Goal: Task Accomplishment & Management: Manage account settings

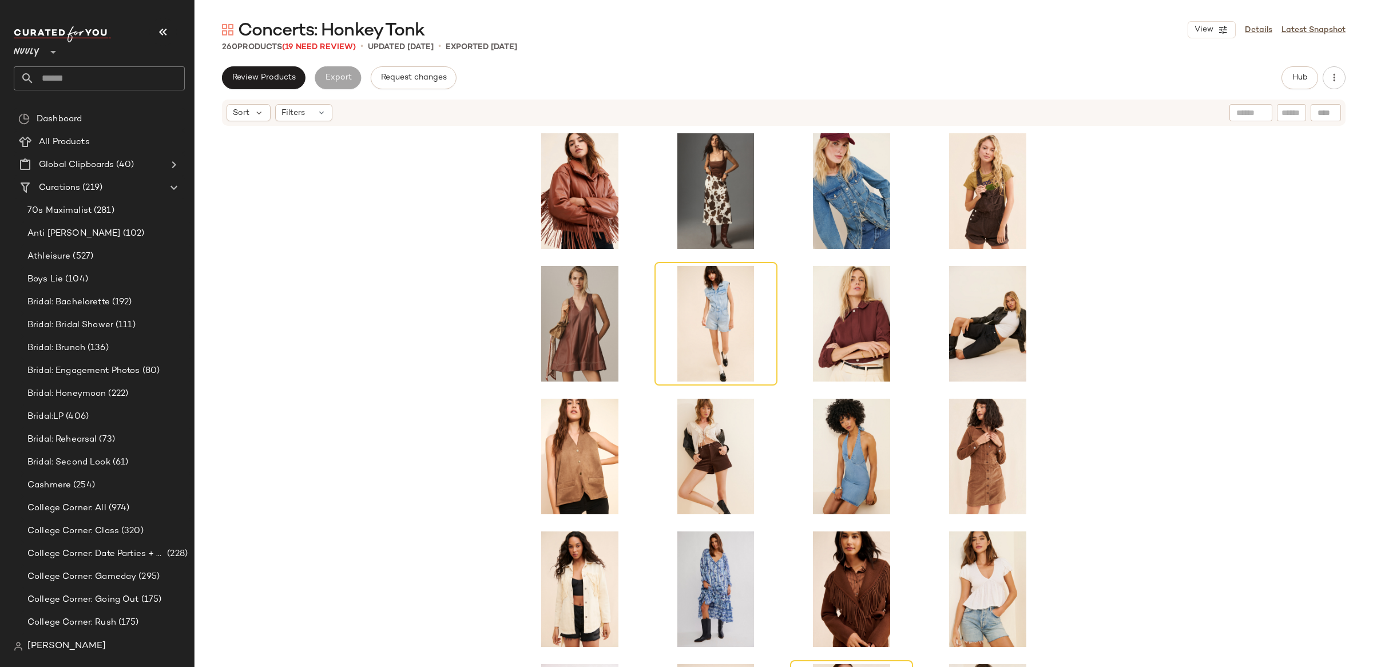
scroll to position [134, 0]
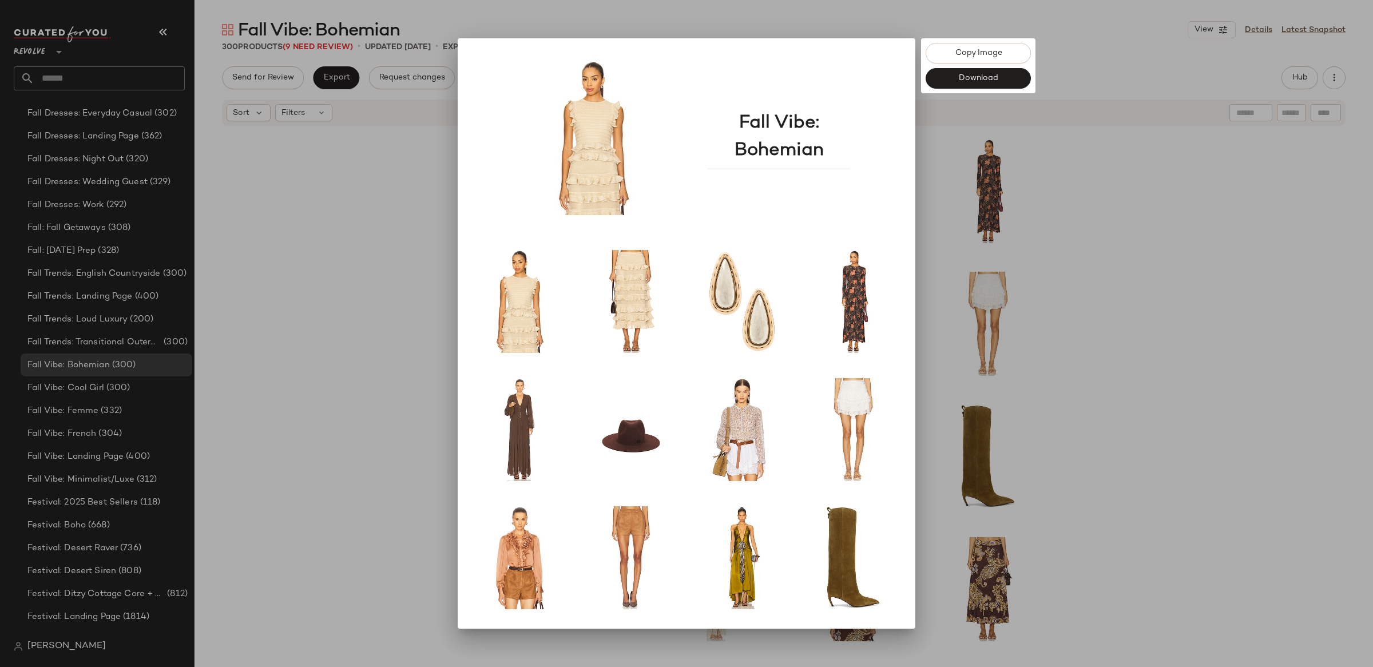
drag, startPoint x: 285, startPoint y: 292, endPoint x: 291, endPoint y: 290, distance: 6.0
click at [284, 292] on div at bounding box center [686, 333] width 1373 height 667
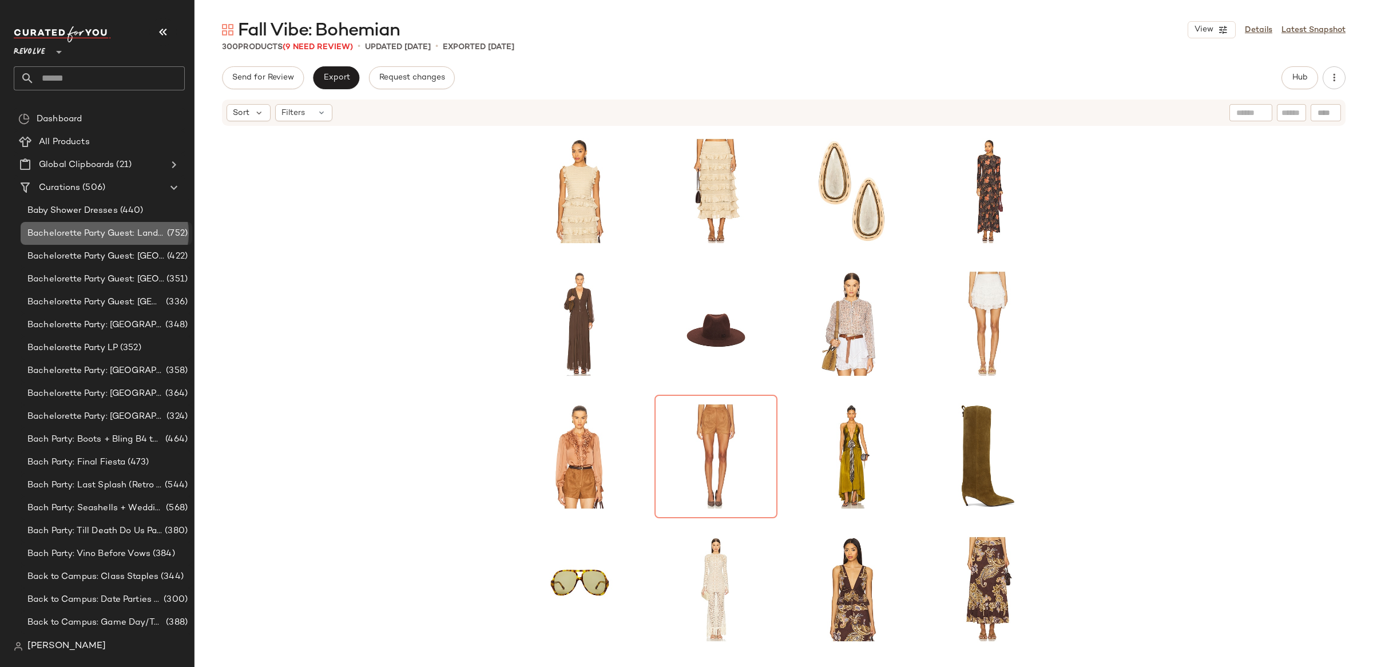
click at [92, 233] on span "Bachelorette Party Guest: Landing Page" at bounding box center [95, 233] width 137 height 13
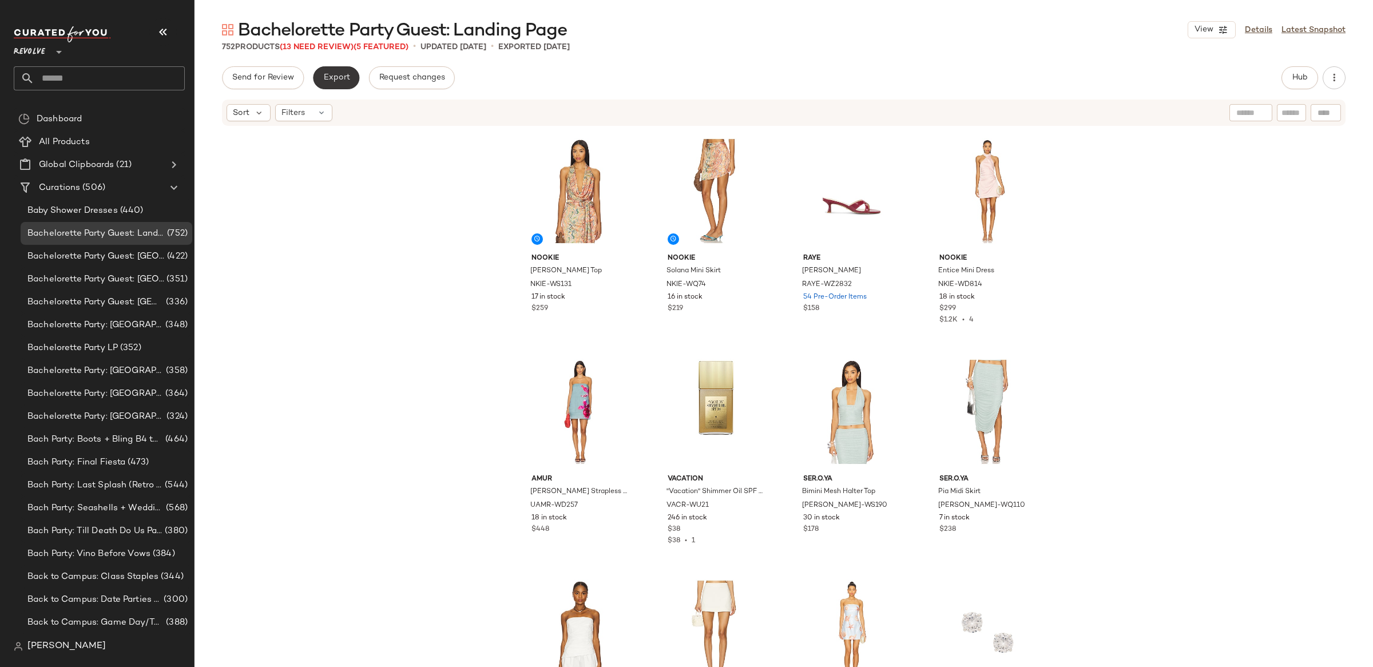
click at [340, 74] on span "Export" at bounding box center [336, 77] width 27 height 9
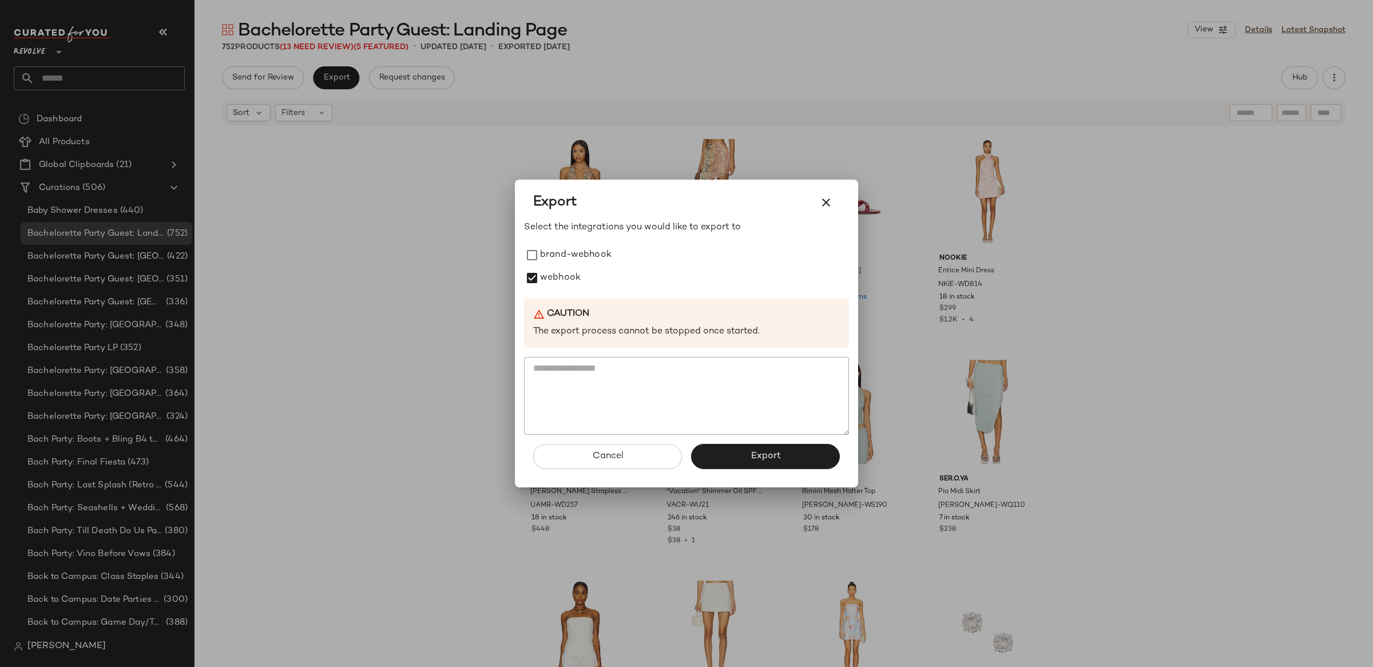
click at [761, 467] on button "Export" at bounding box center [765, 456] width 149 height 25
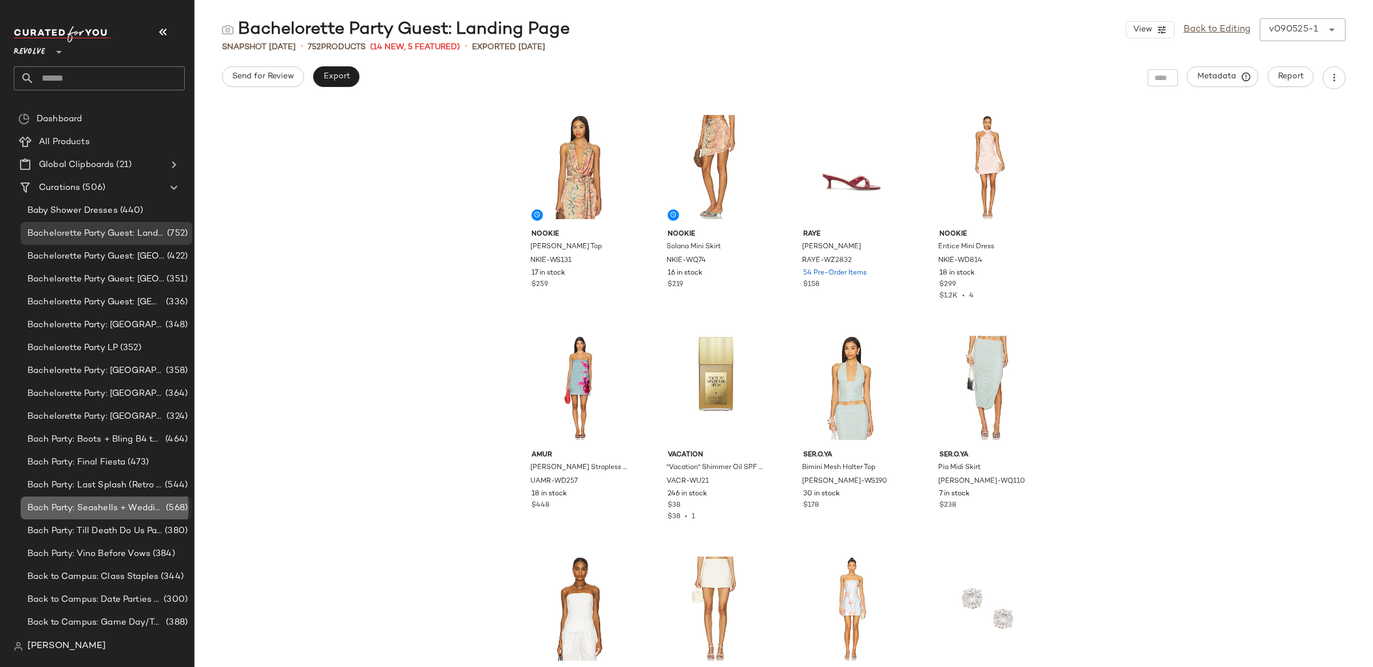
click at [133, 515] on div "Bach Party: Seashells + Wedding Bells (568)" at bounding box center [107, 508] width 172 height 23
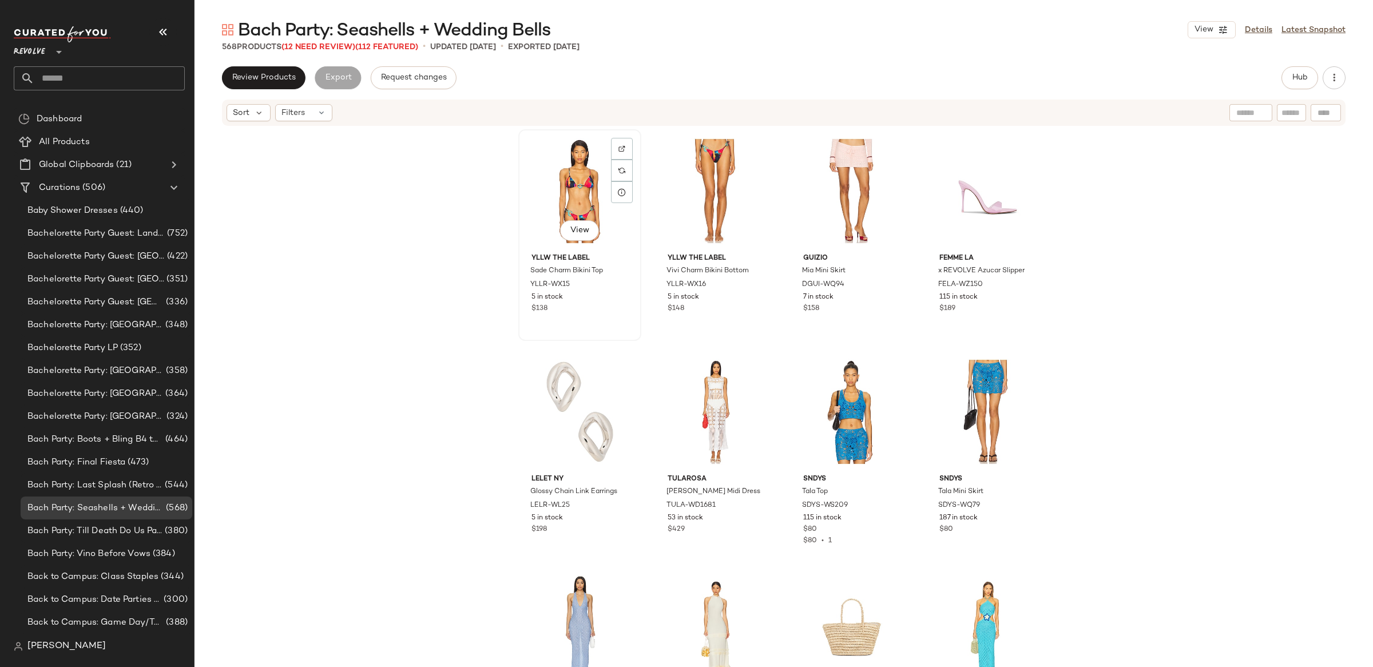
click at [591, 211] on div "View" at bounding box center [579, 191] width 115 height 116
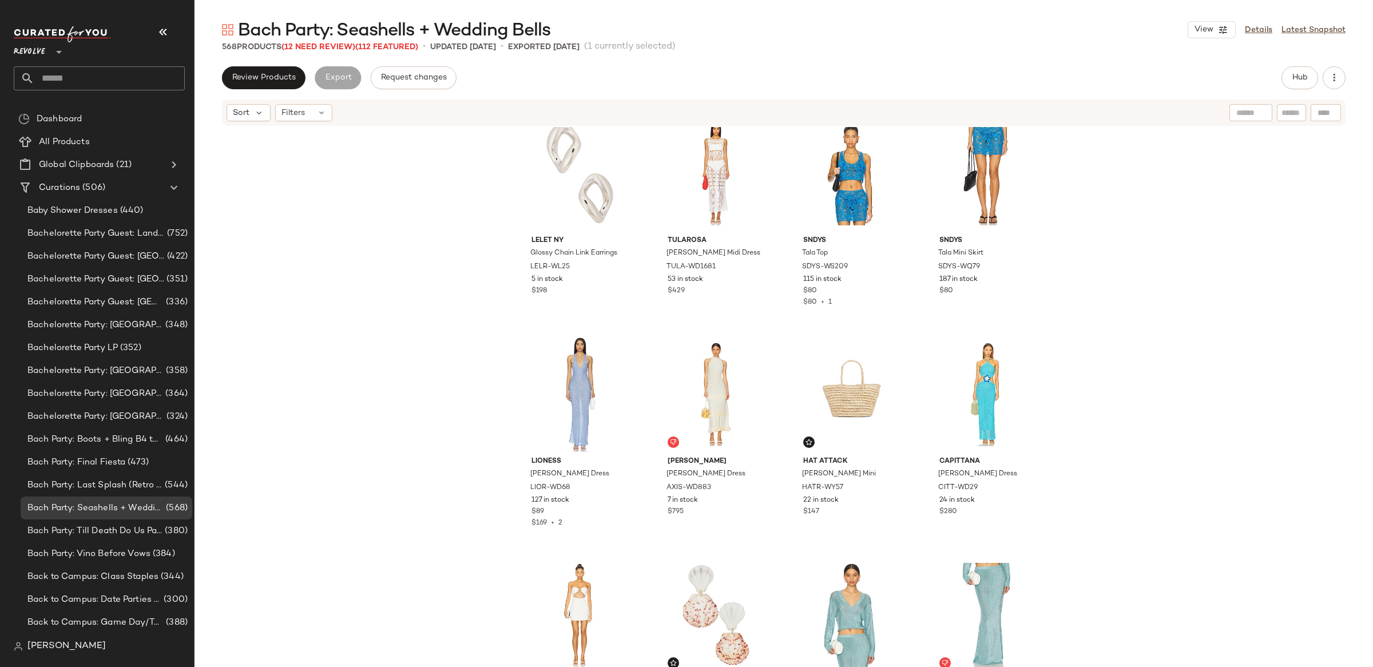
scroll to position [247, 0]
click at [982, 398] on div "View" at bounding box center [987, 395] width 115 height 116
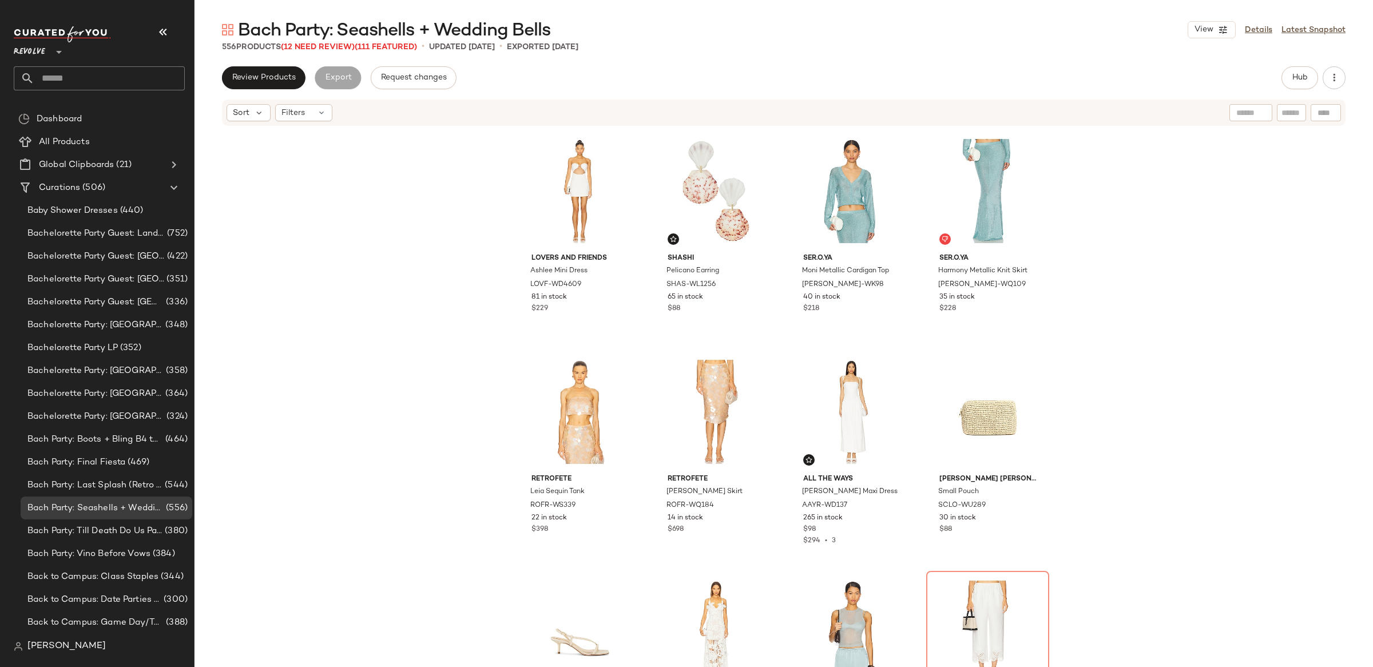
drag, startPoint x: 1166, startPoint y: 265, endPoint x: 727, endPoint y: 155, distance: 452.4
click at [1166, 265] on div "Lovers and Friends [PERSON_NAME] Mini Dress LOVF-WD4609 81 in stock $229 [PERSO…" at bounding box center [783, 414] width 1178 height 574
click at [347, 81] on div "Export" at bounding box center [338, 77] width 46 height 23
click at [256, 74] on span "Review Products" at bounding box center [264, 77] width 64 height 9
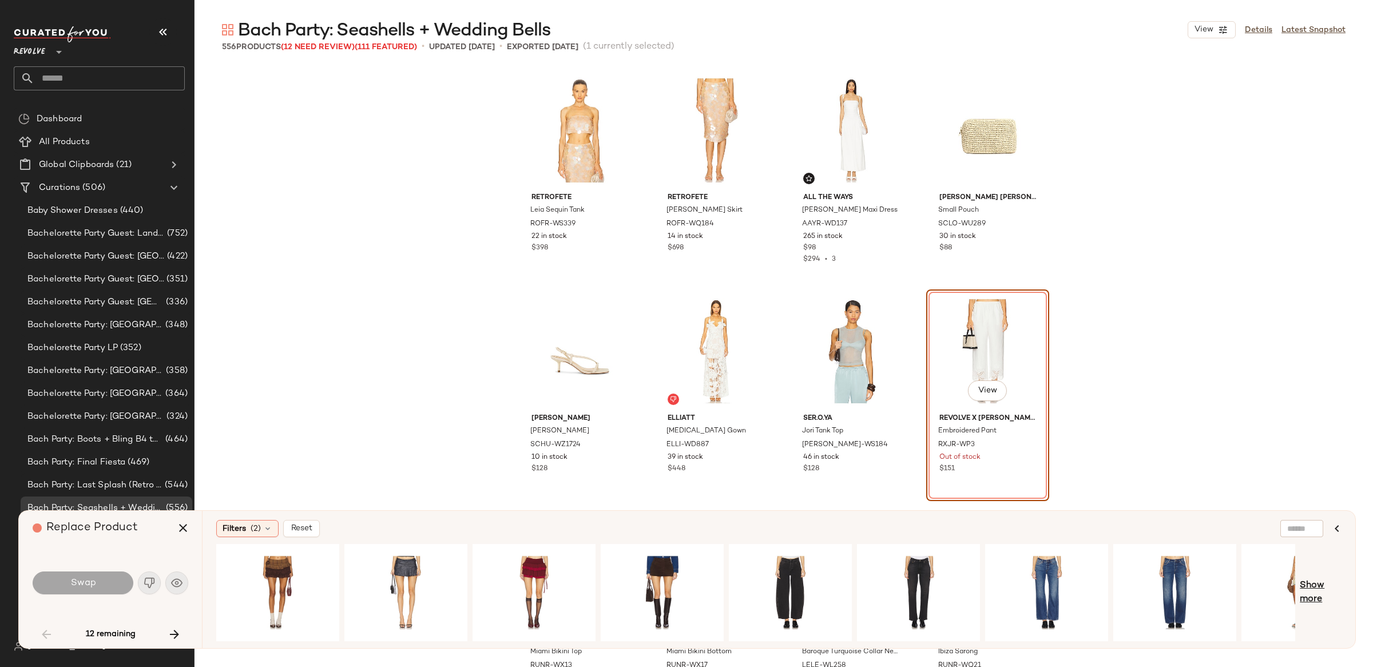
click at [1313, 603] on span "Show more" at bounding box center [1321, 592] width 42 height 27
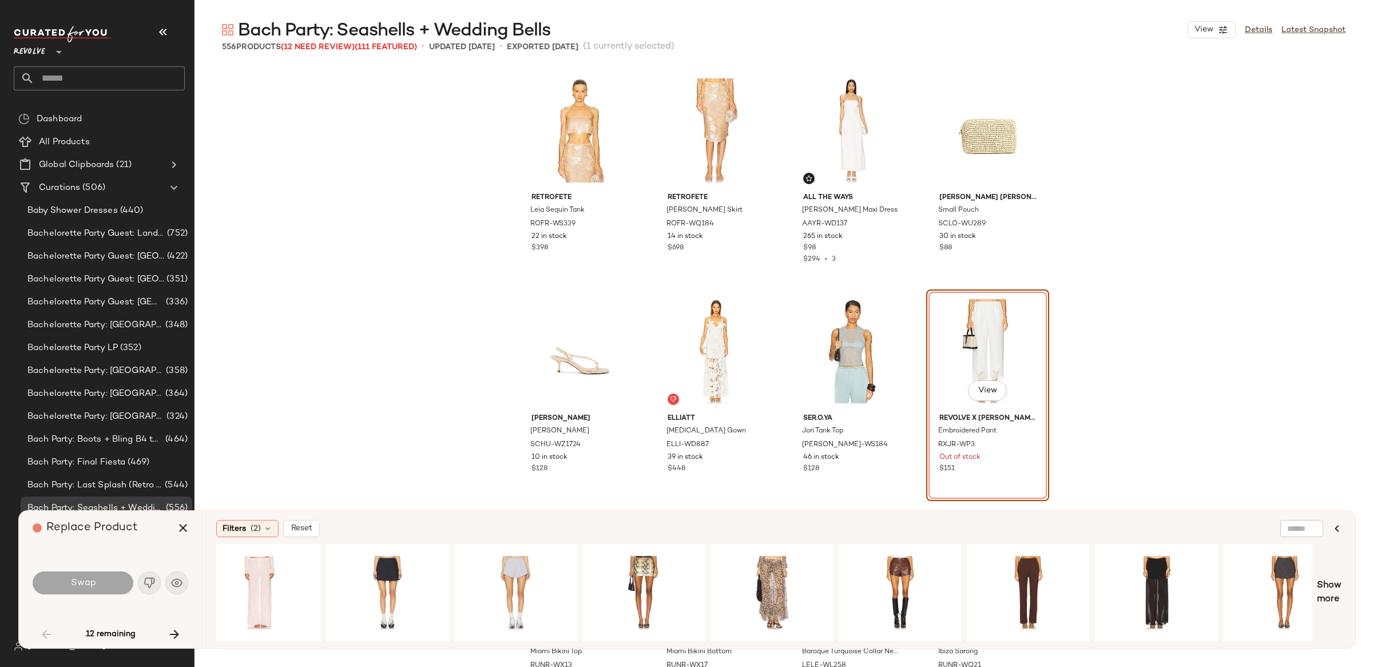
scroll to position [0, 1460]
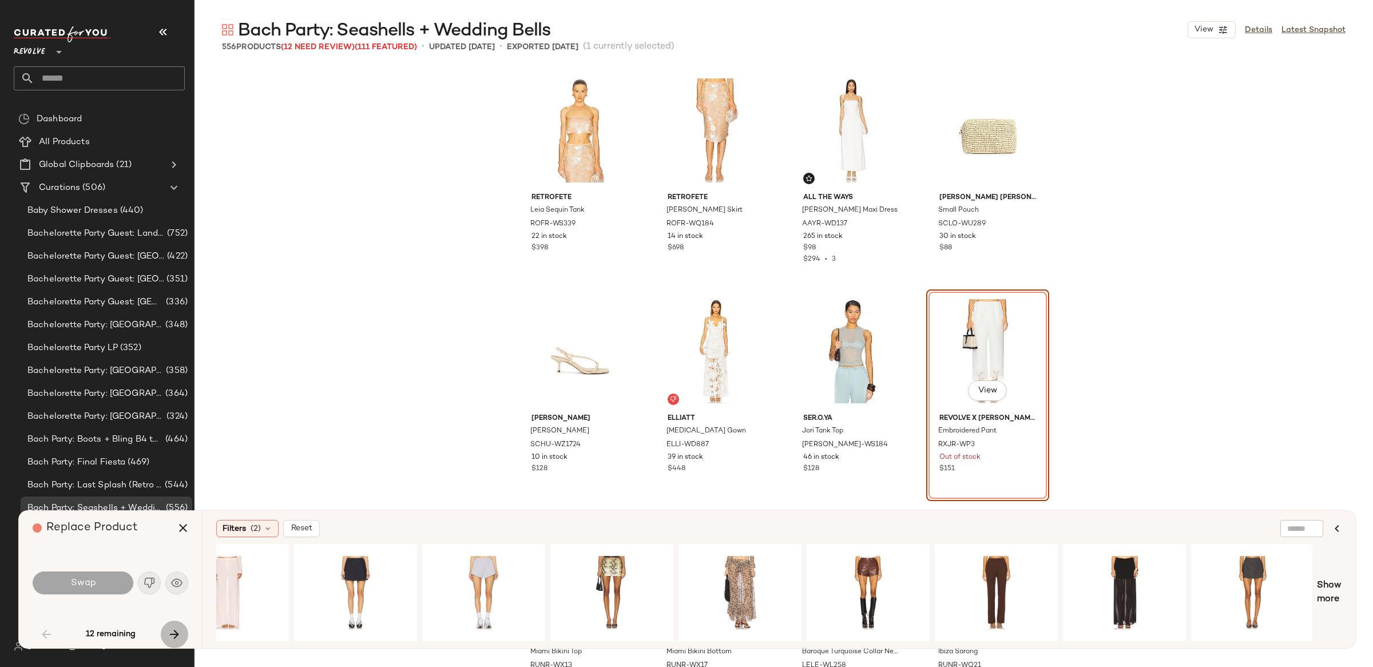
click at [176, 630] on icon "button" at bounding box center [175, 635] width 14 height 14
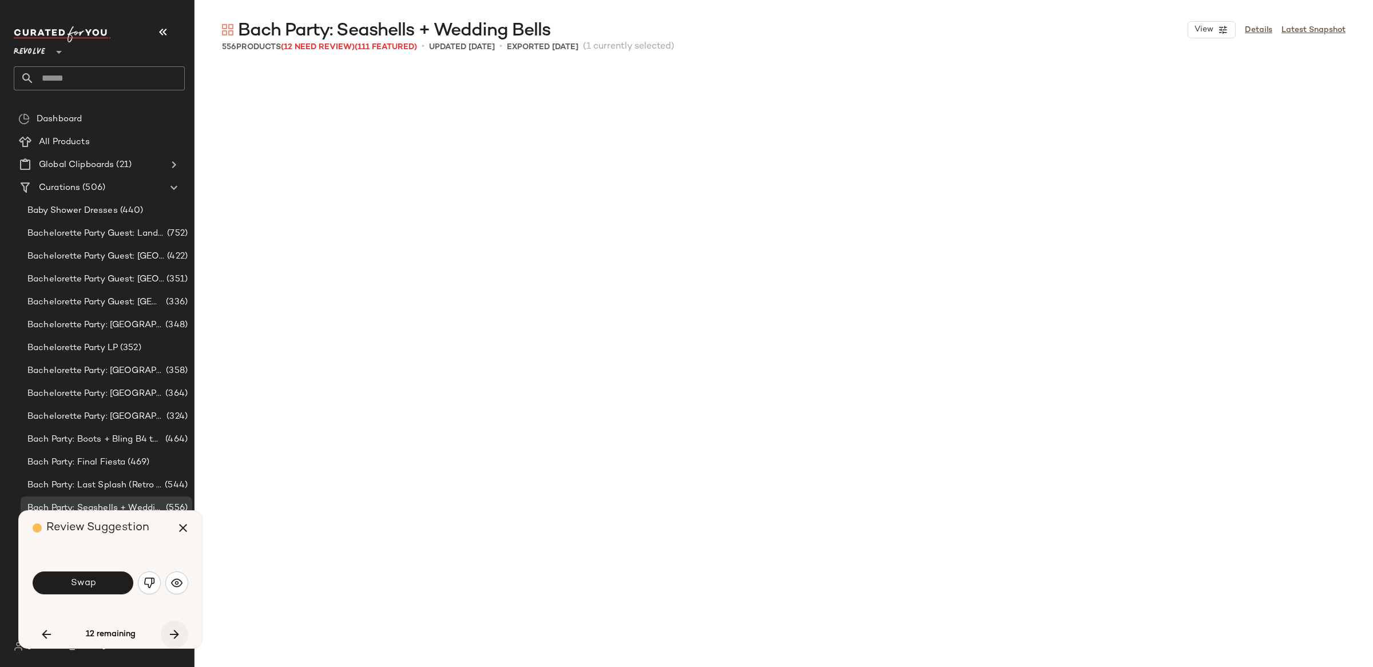
scroll to position [883, 0]
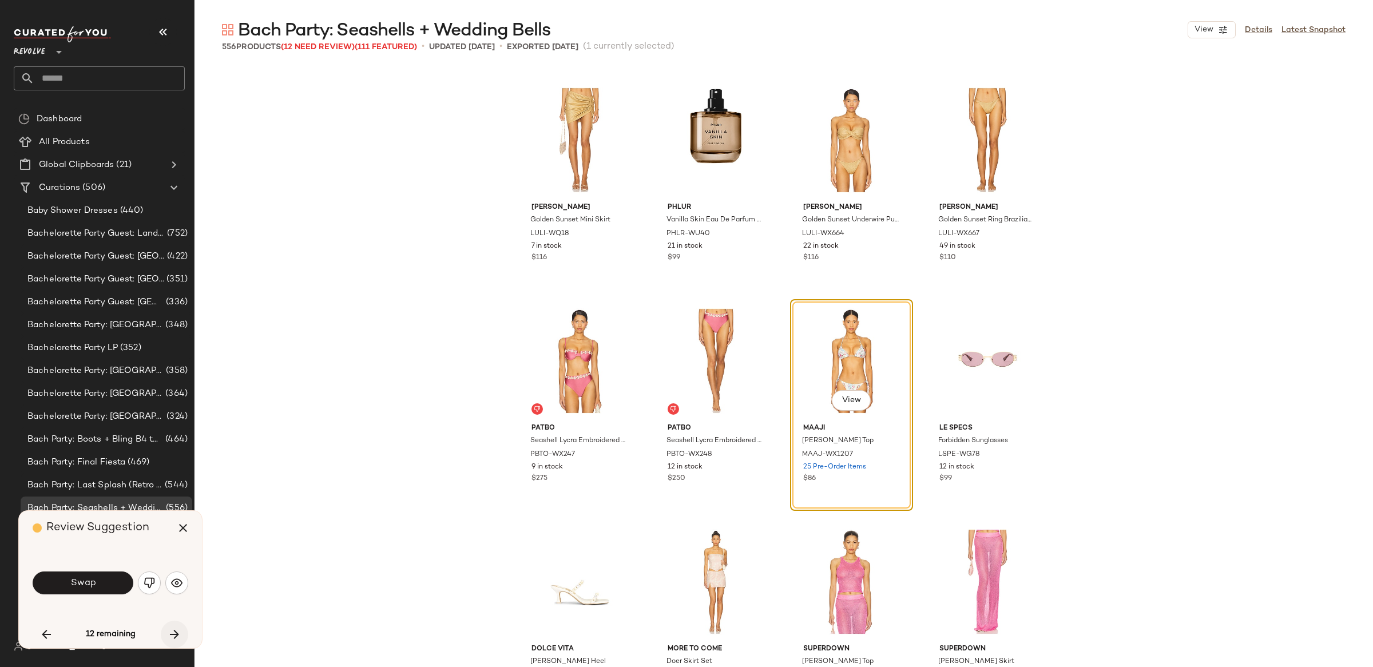
click at [168, 631] on icon "button" at bounding box center [175, 635] width 14 height 14
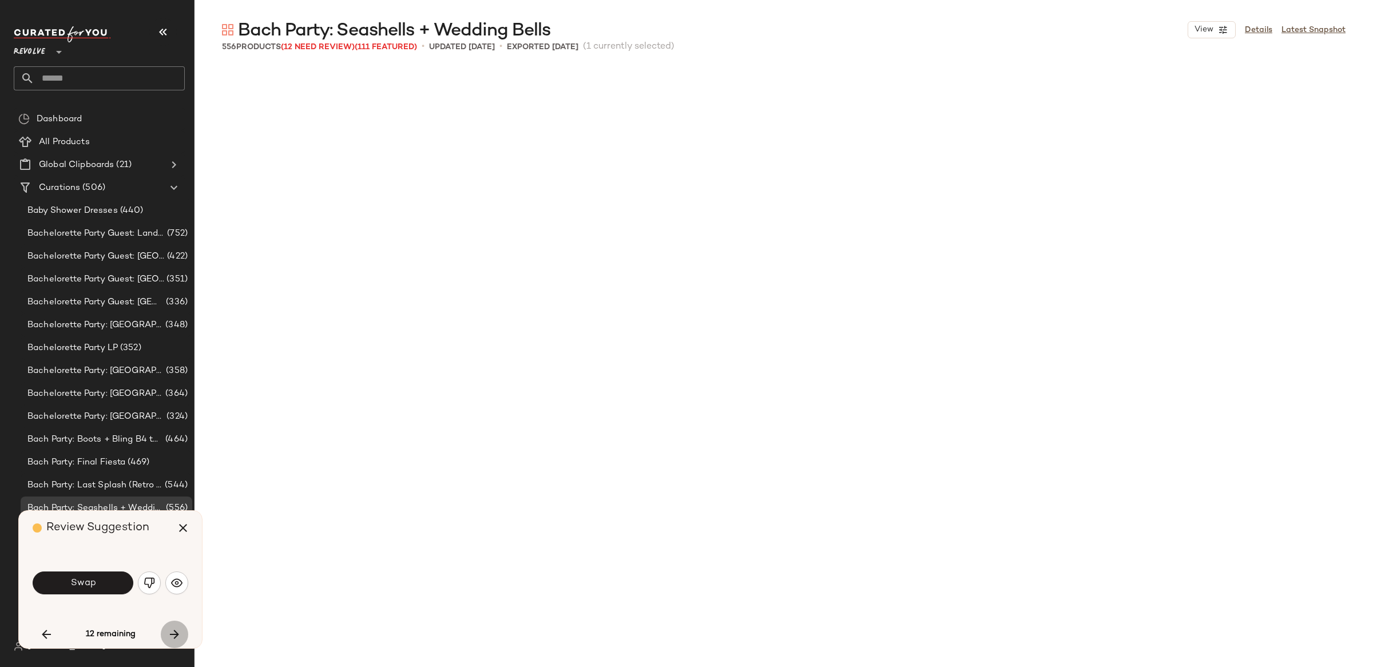
scroll to position [4637, 0]
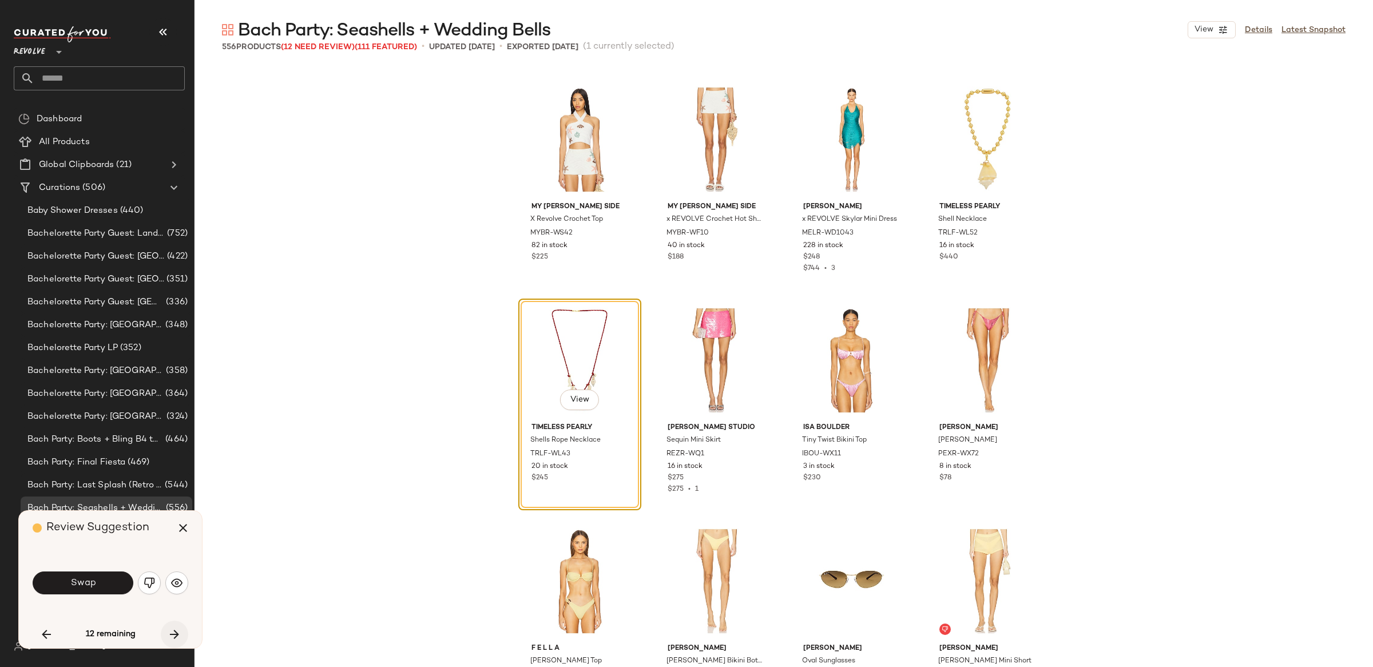
click at [168, 631] on icon "button" at bounding box center [175, 635] width 14 height 14
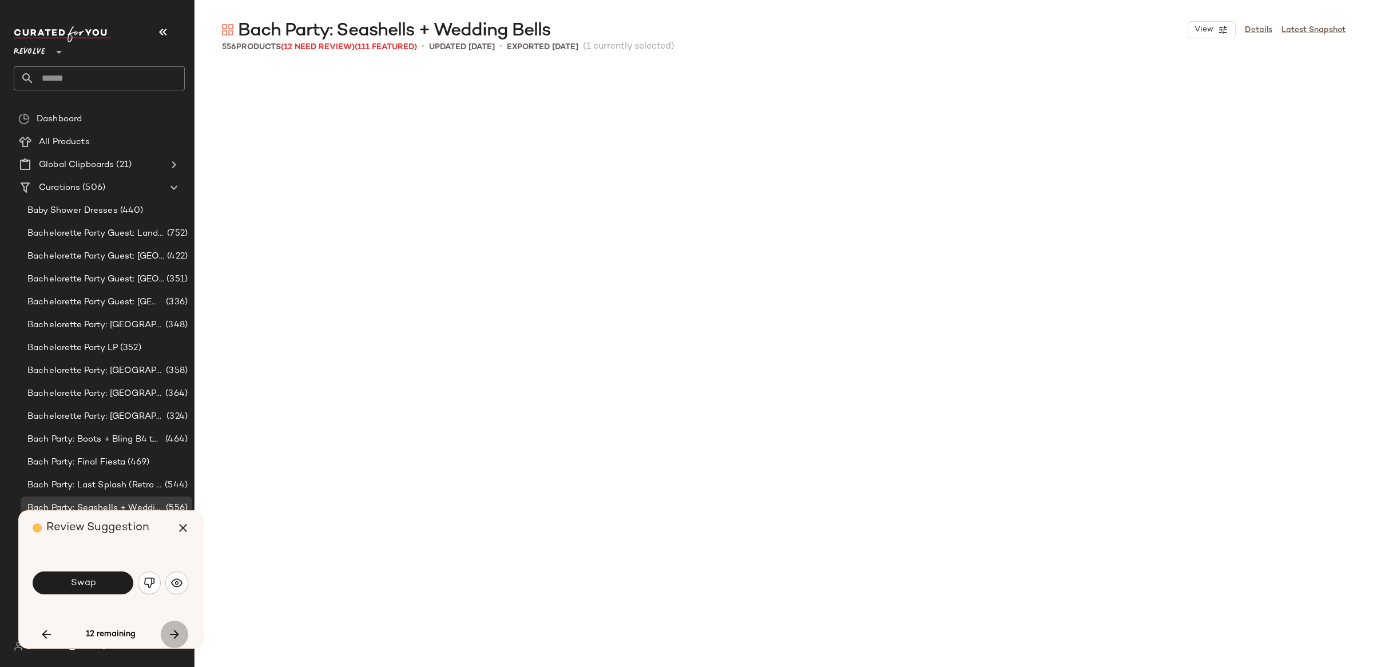
scroll to position [11702, 0]
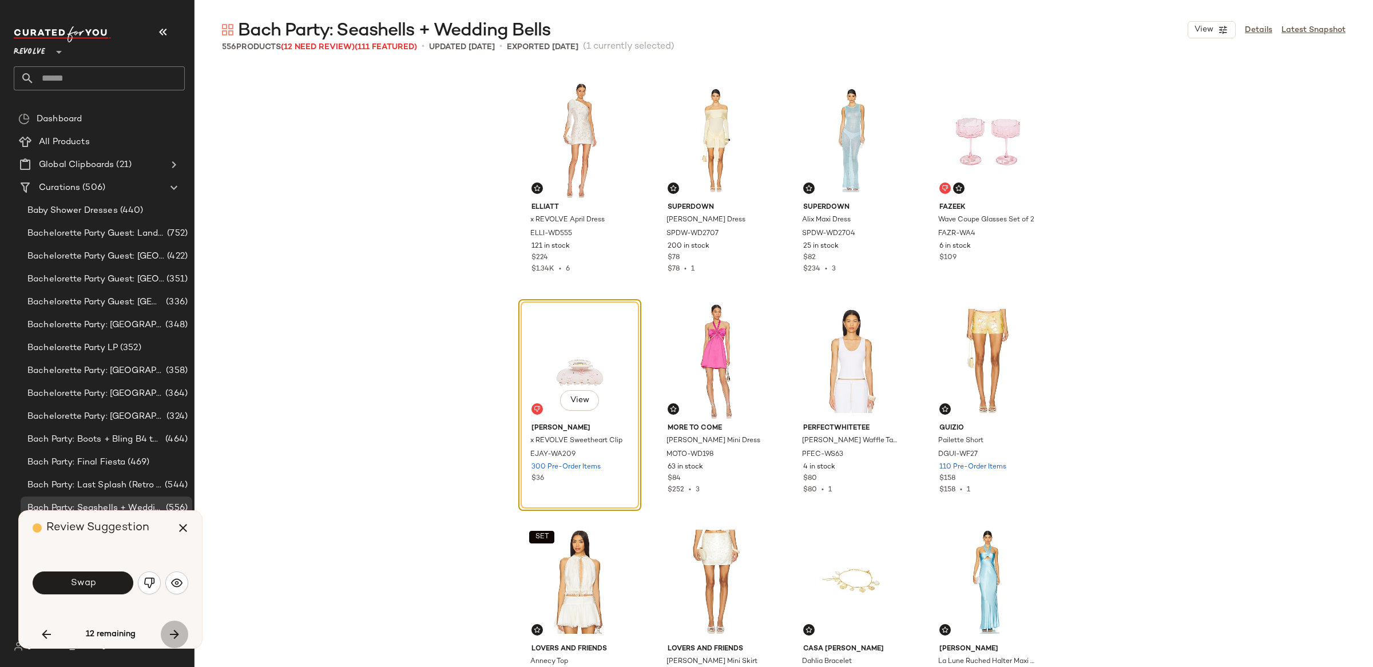
click at [168, 631] on icon "button" at bounding box center [175, 635] width 14 height 14
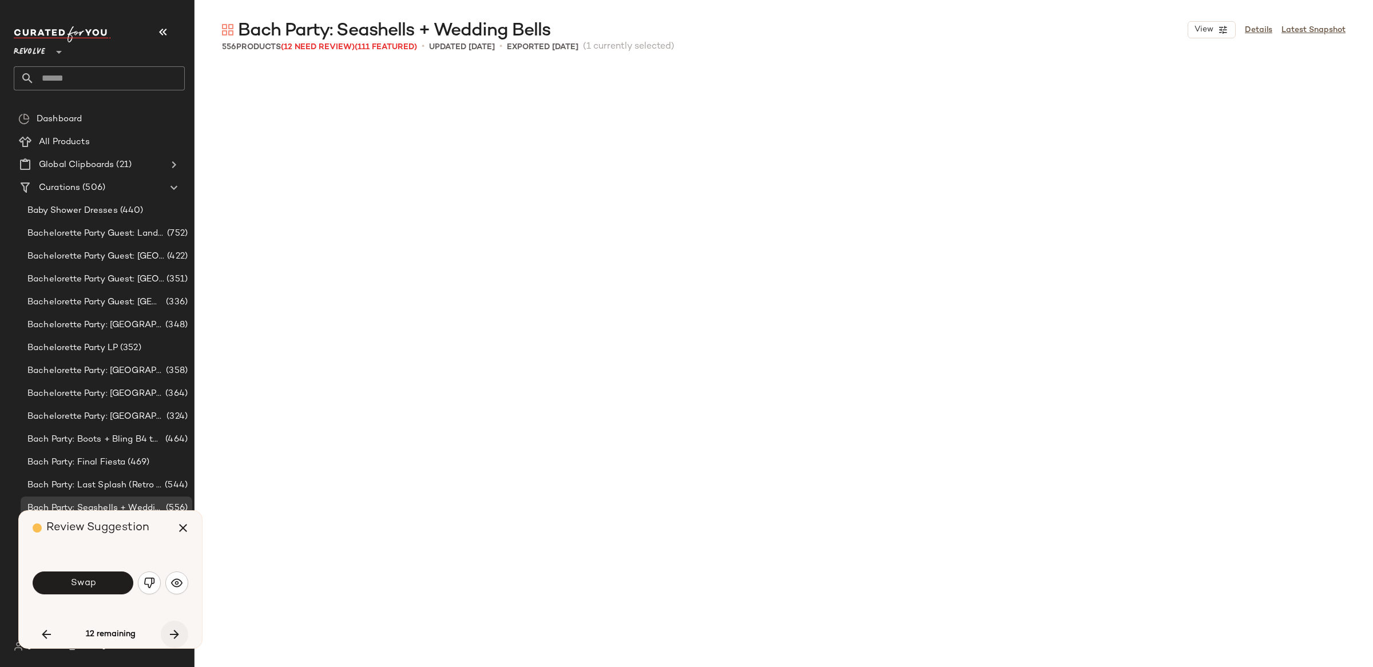
scroll to position [13027, 0]
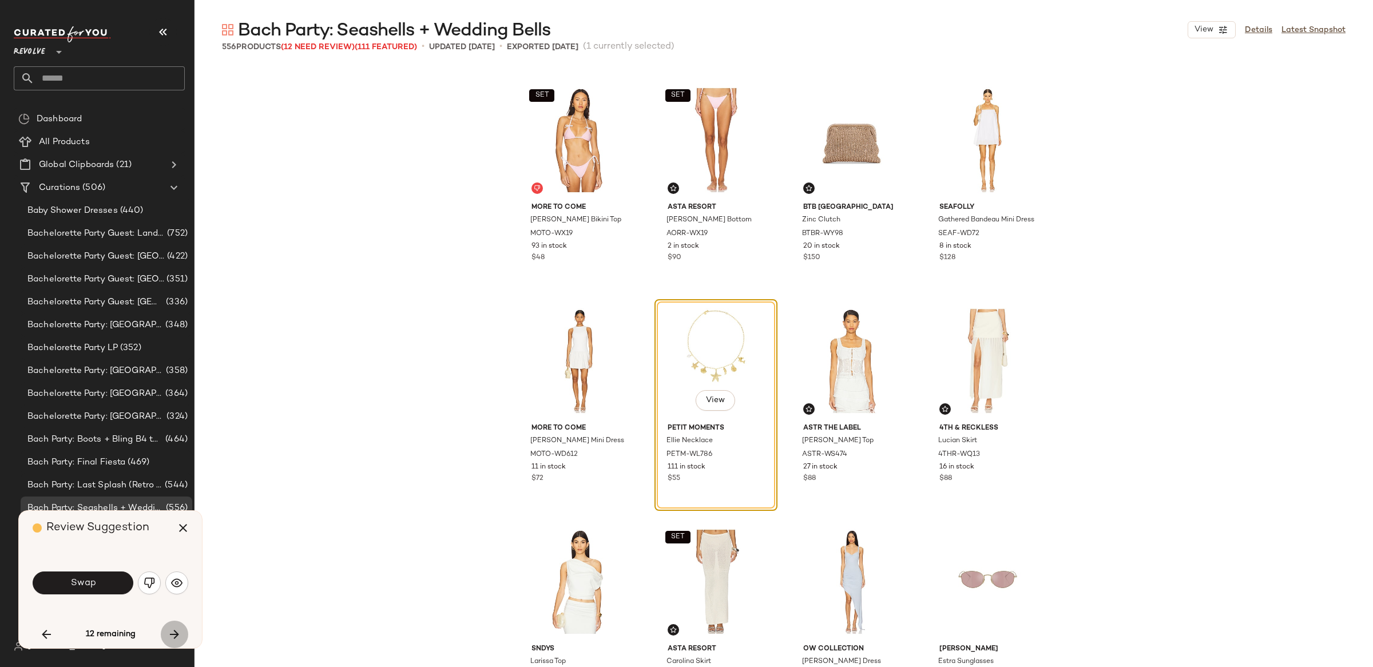
click at [168, 631] on icon "button" at bounding box center [175, 635] width 14 height 14
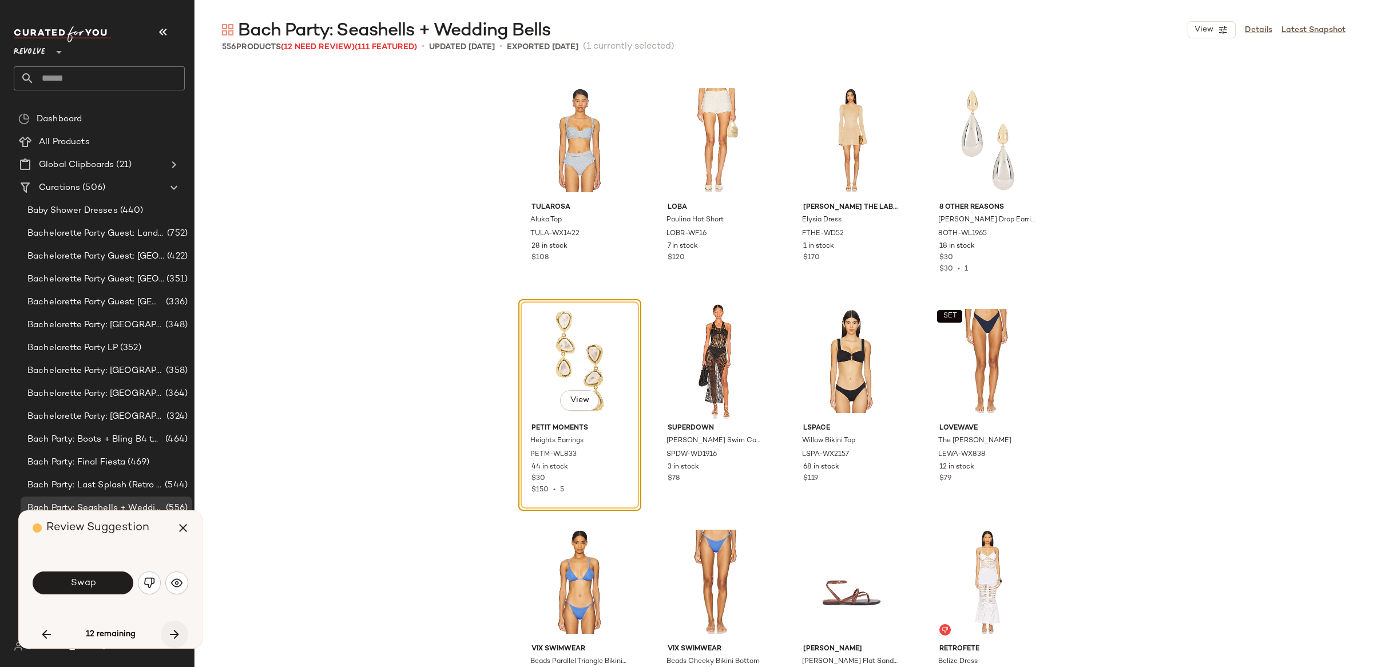
click at [168, 631] on icon "button" at bounding box center [175, 635] width 14 height 14
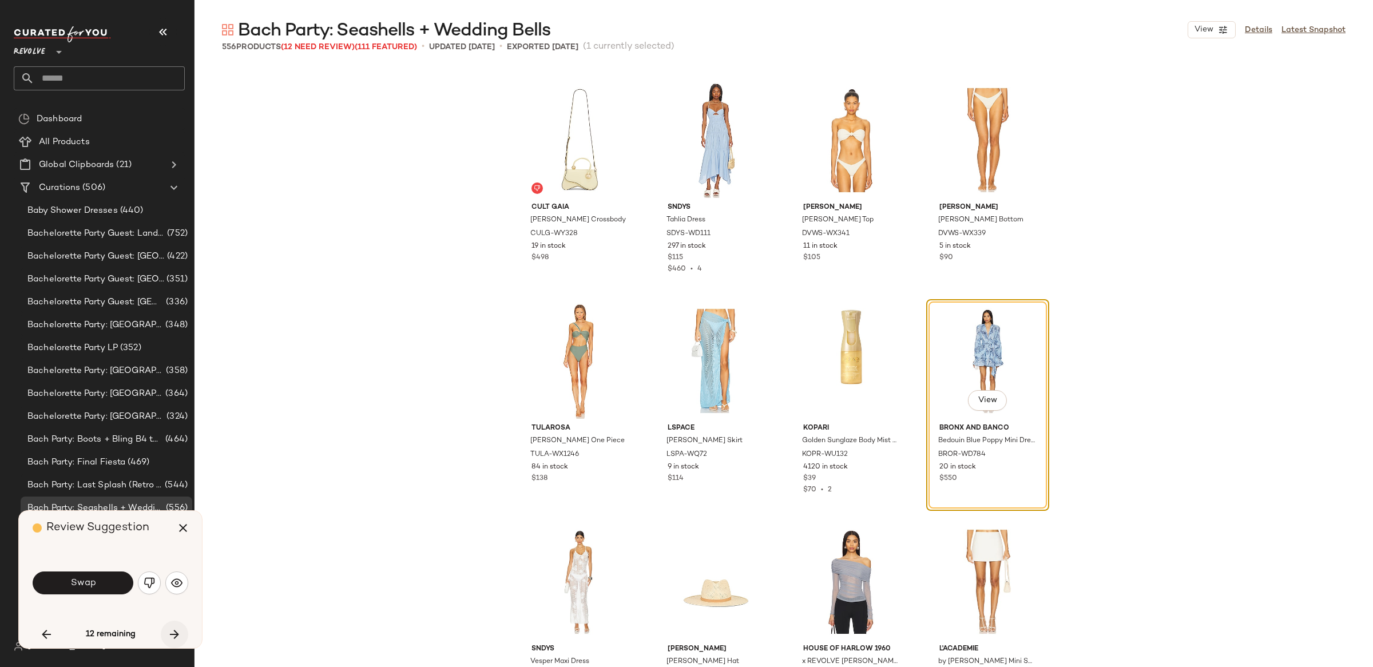
click at [168, 631] on icon "button" at bounding box center [175, 635] width 14 height 14
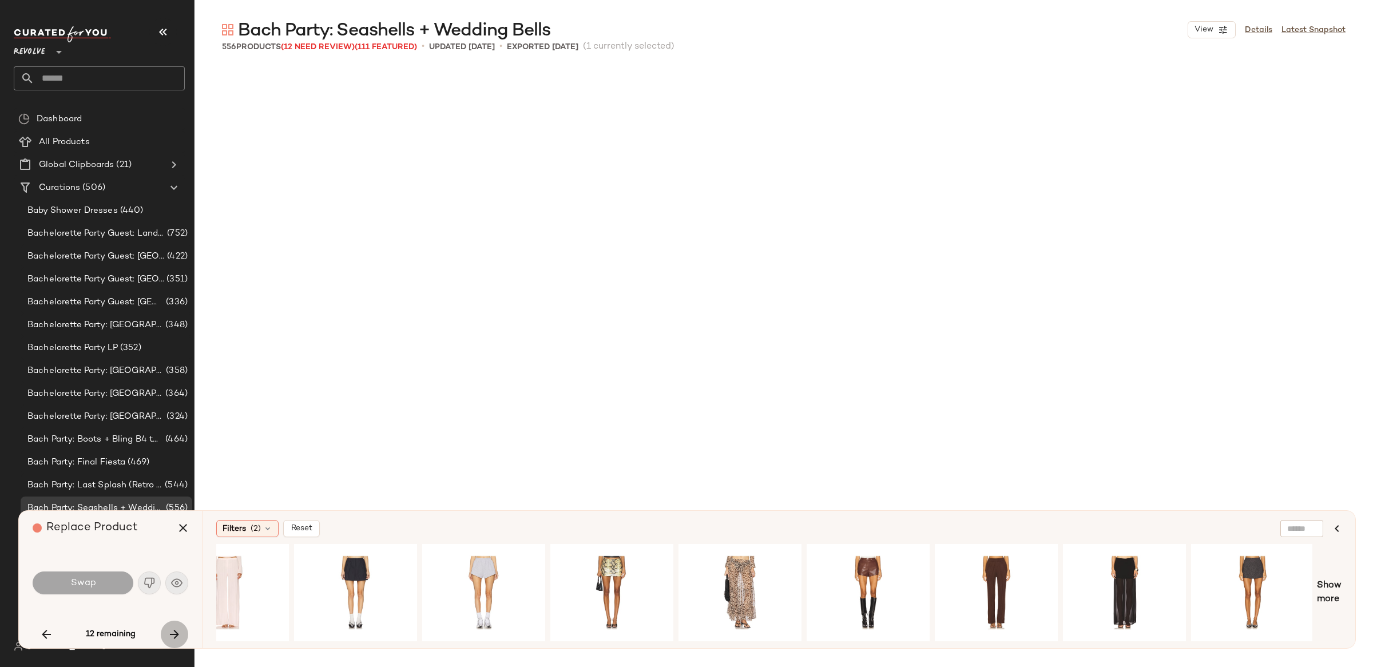
scroll to position [18768, 0]
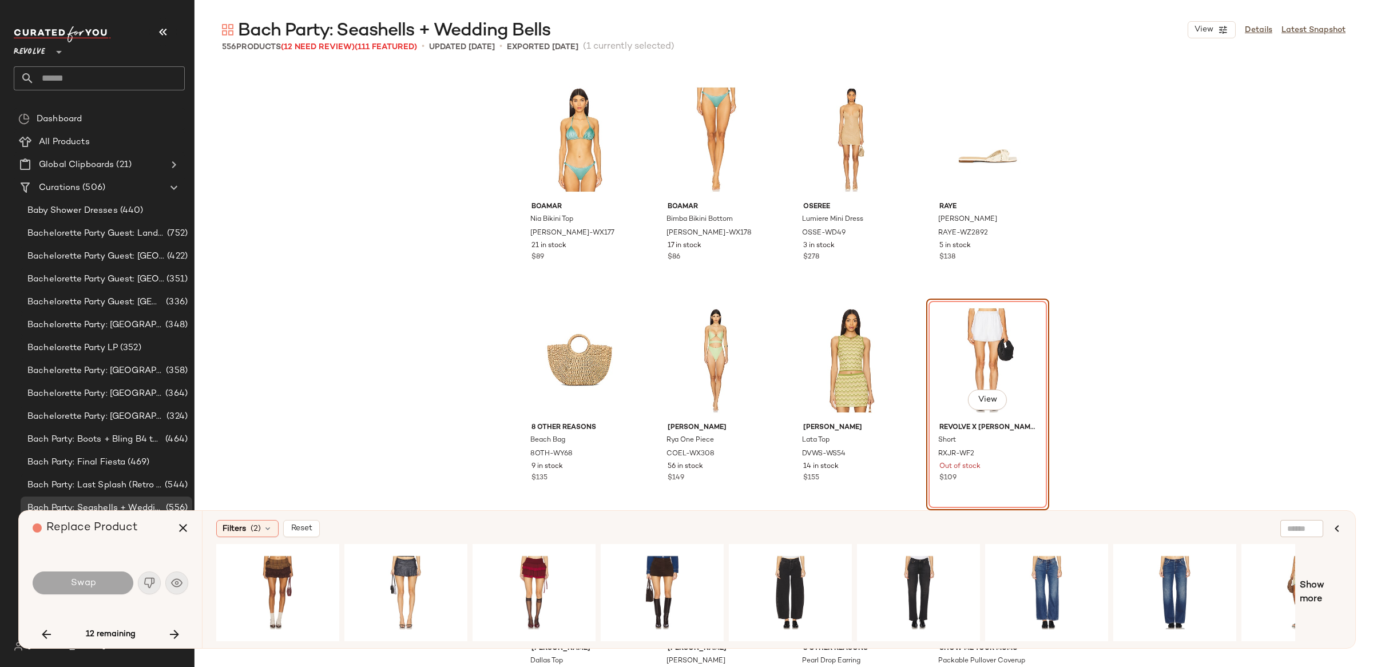
click at [177, 583] on div "Swap" at bounding box center [111, 582] width 156 height 27
click at [313, 575] on div "View" at bounding box center [277, 592] width 115 height 81
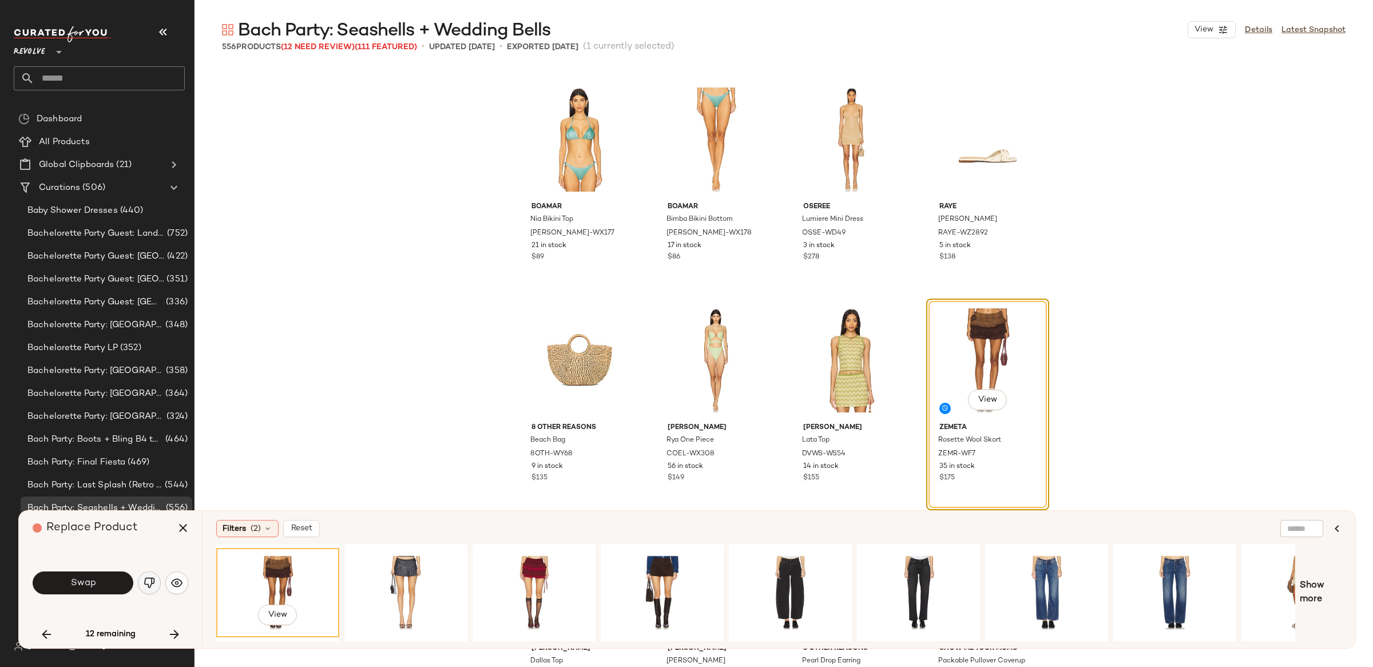
click at [150, 581] on img "button" at bounding box center [149, 582] width 11 height 11
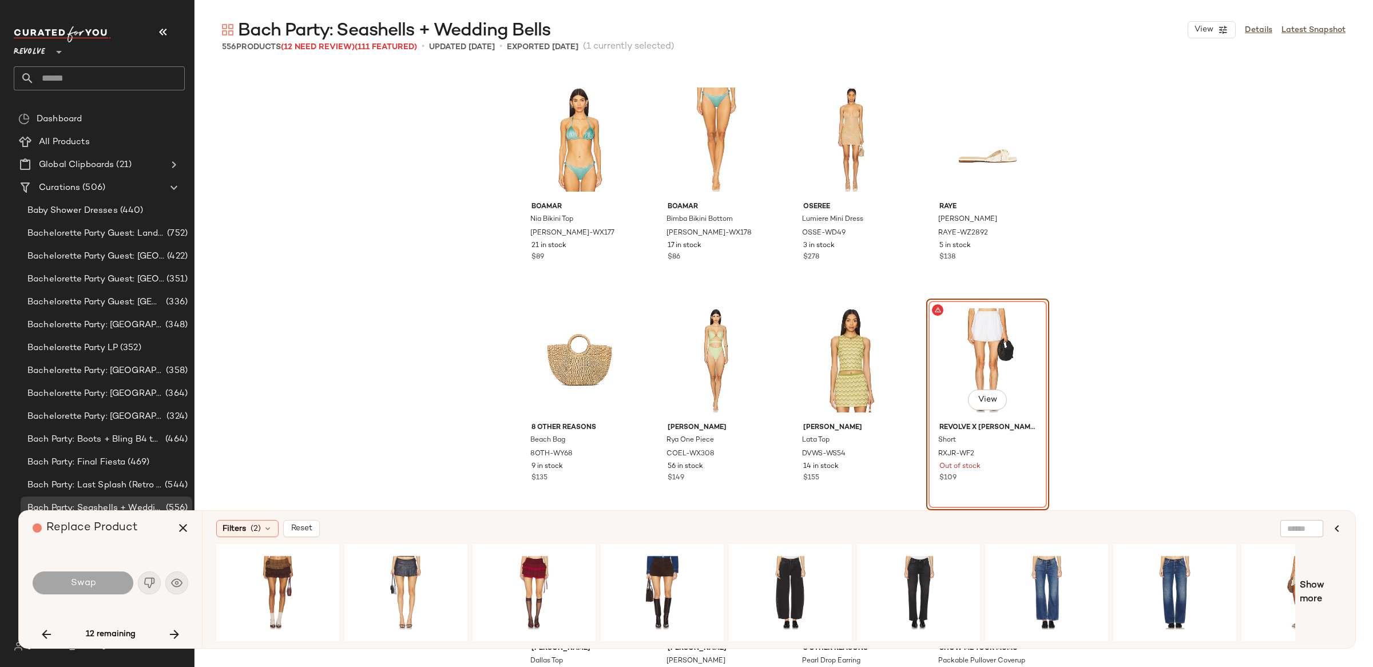
scroll to position [0, 196]
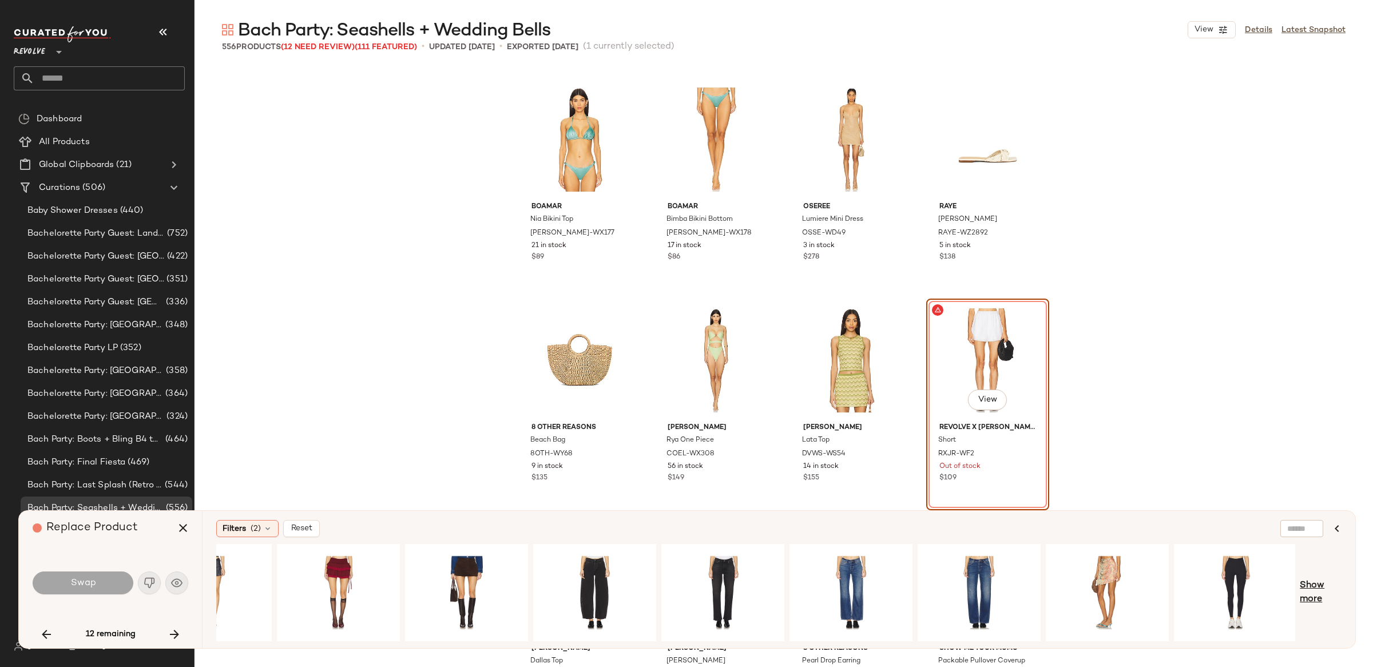
click at [1320, 584] on span "Show more" at bounding box center [1321, 592] width 42 height 27
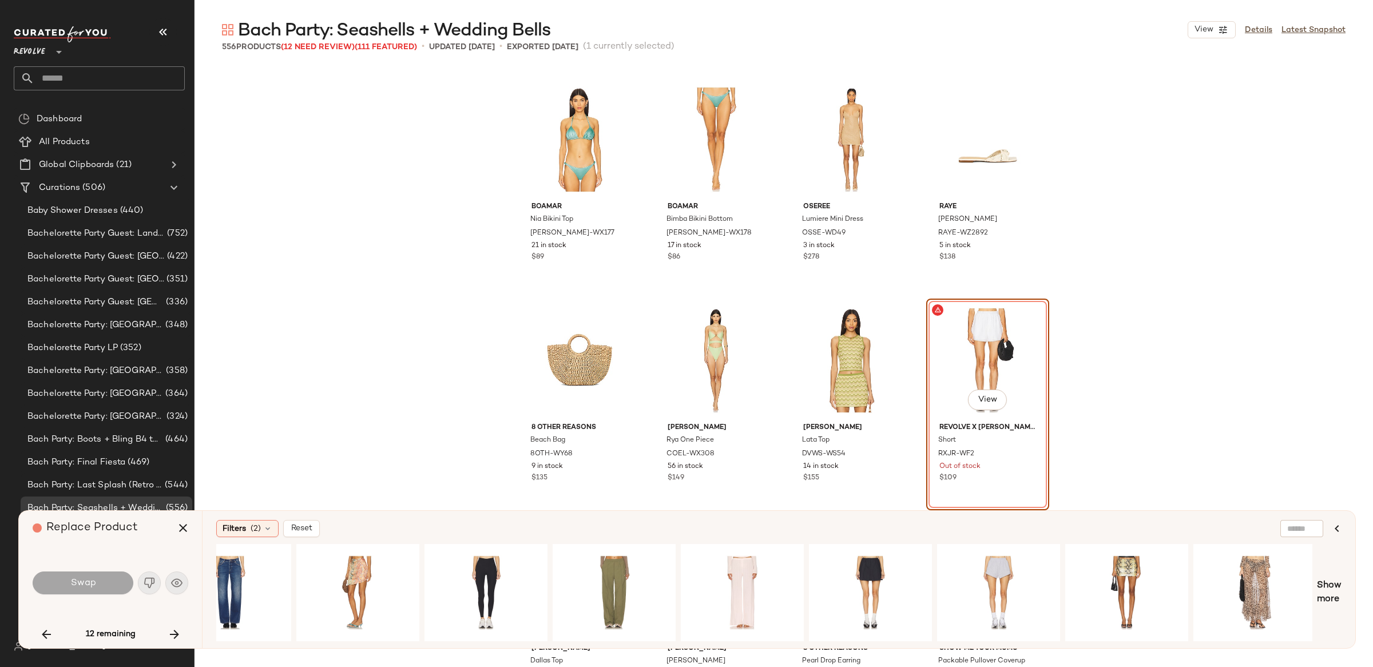
scroll to position [0, 0]
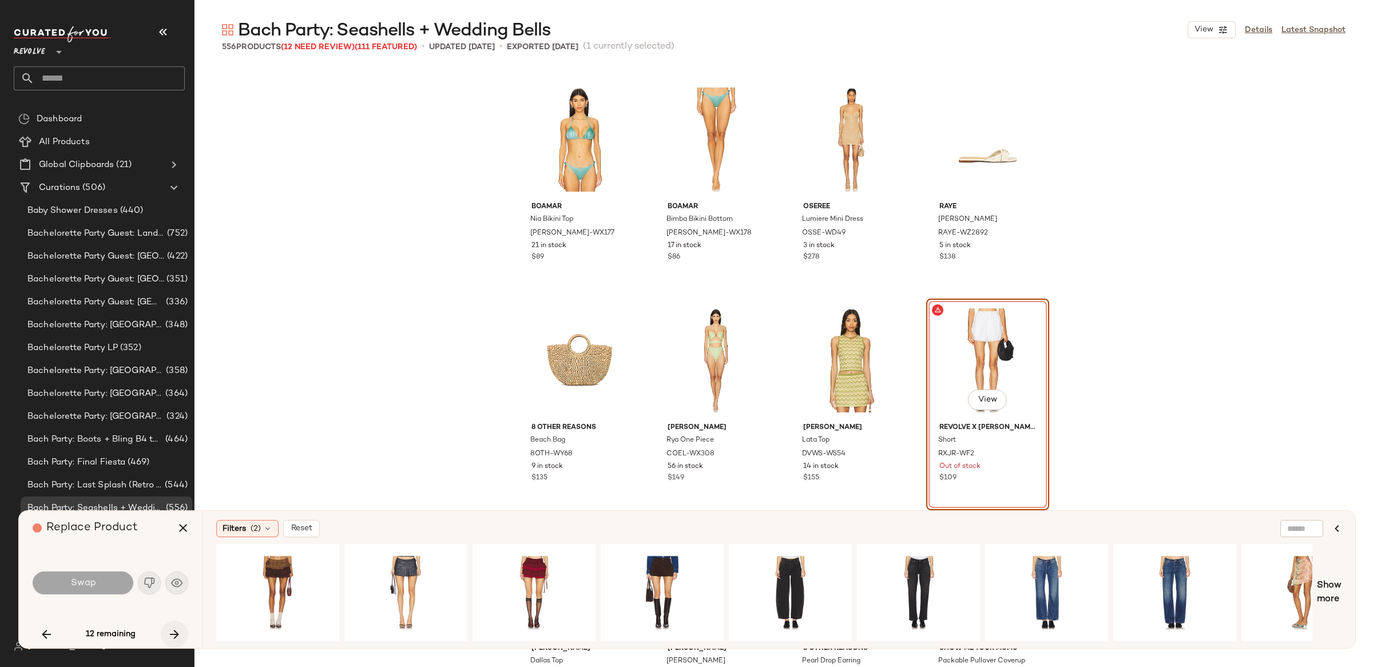
click at [180, 637] on icon "button" at bounding box center [175, 635] width 14 height 14
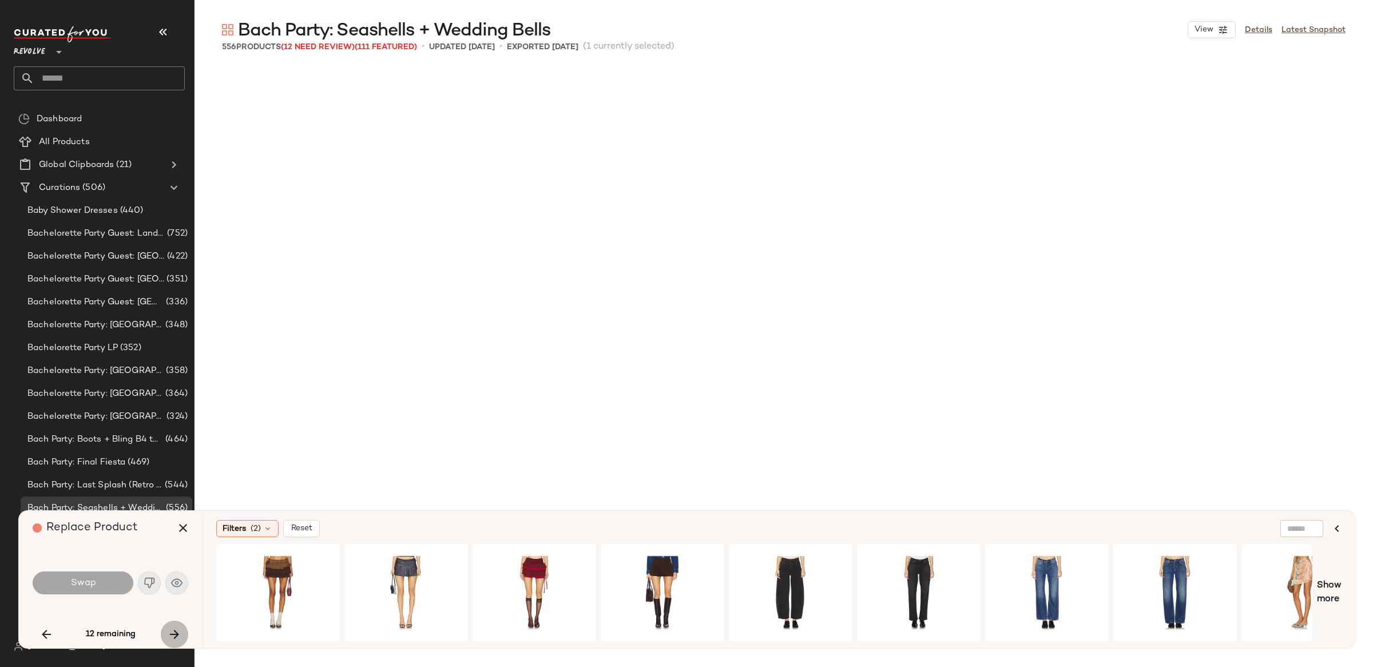
scroll to position [20314, 0]
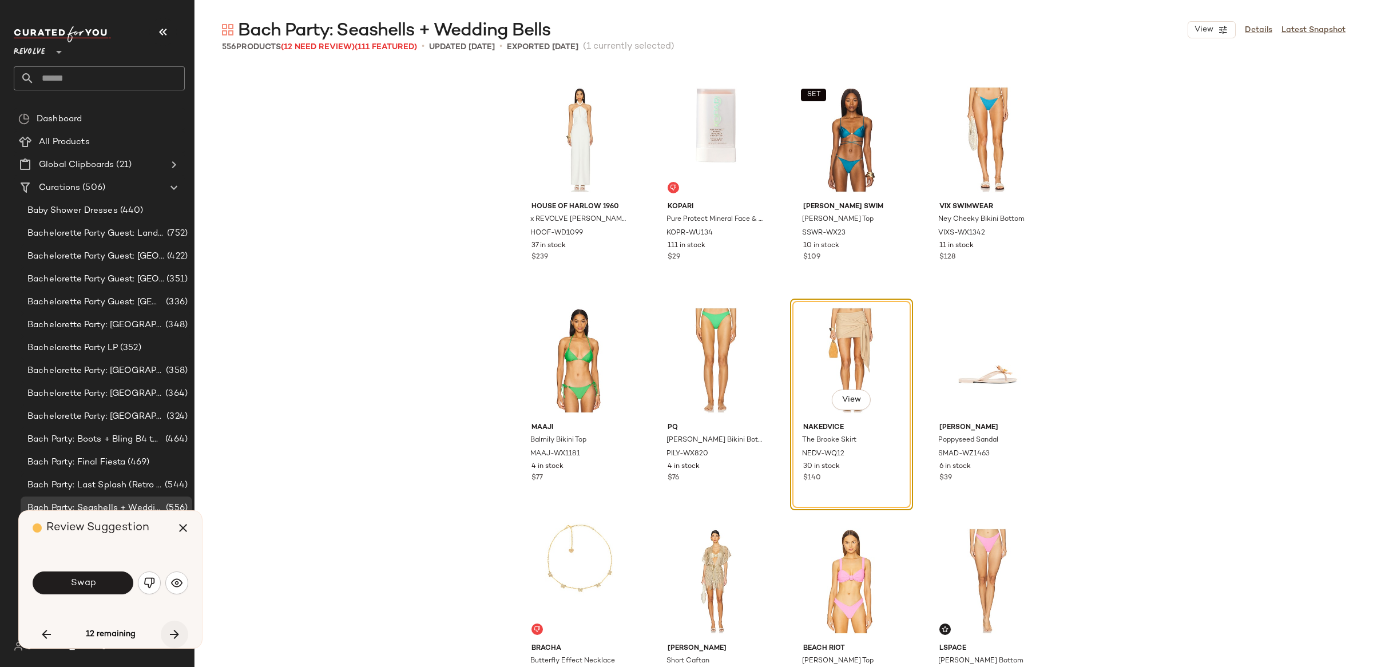
click at [172, 634] on icon "button" at bounding box center [175, 635] width 14 height 14
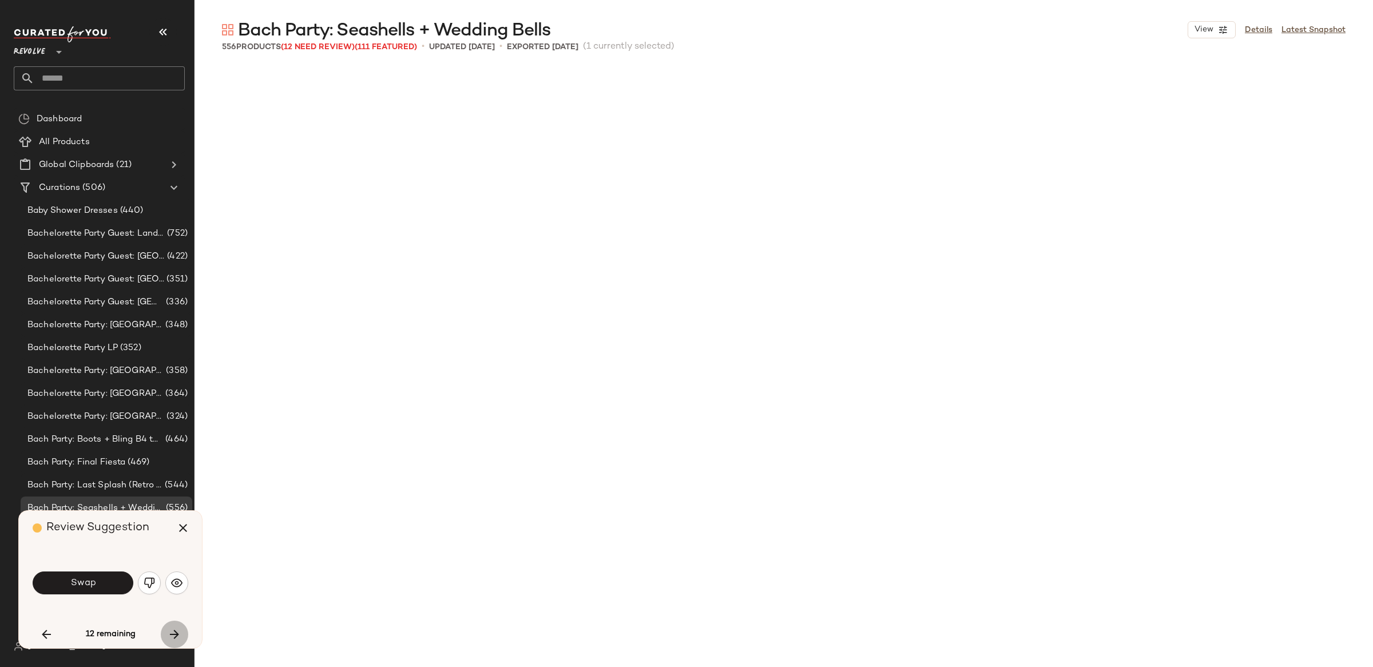
scroll to position [21197, 0]
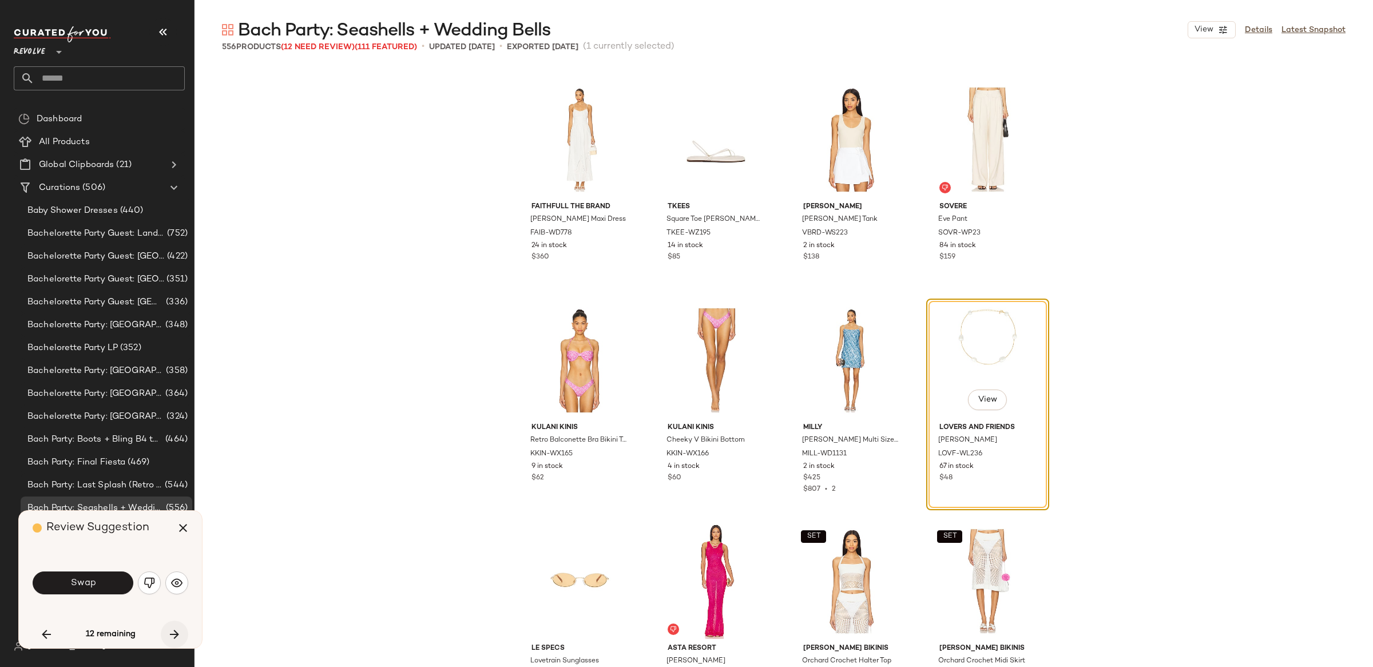
click at [172, 634] on icon "button" at bounding box center [175, 635] width 14 height 14
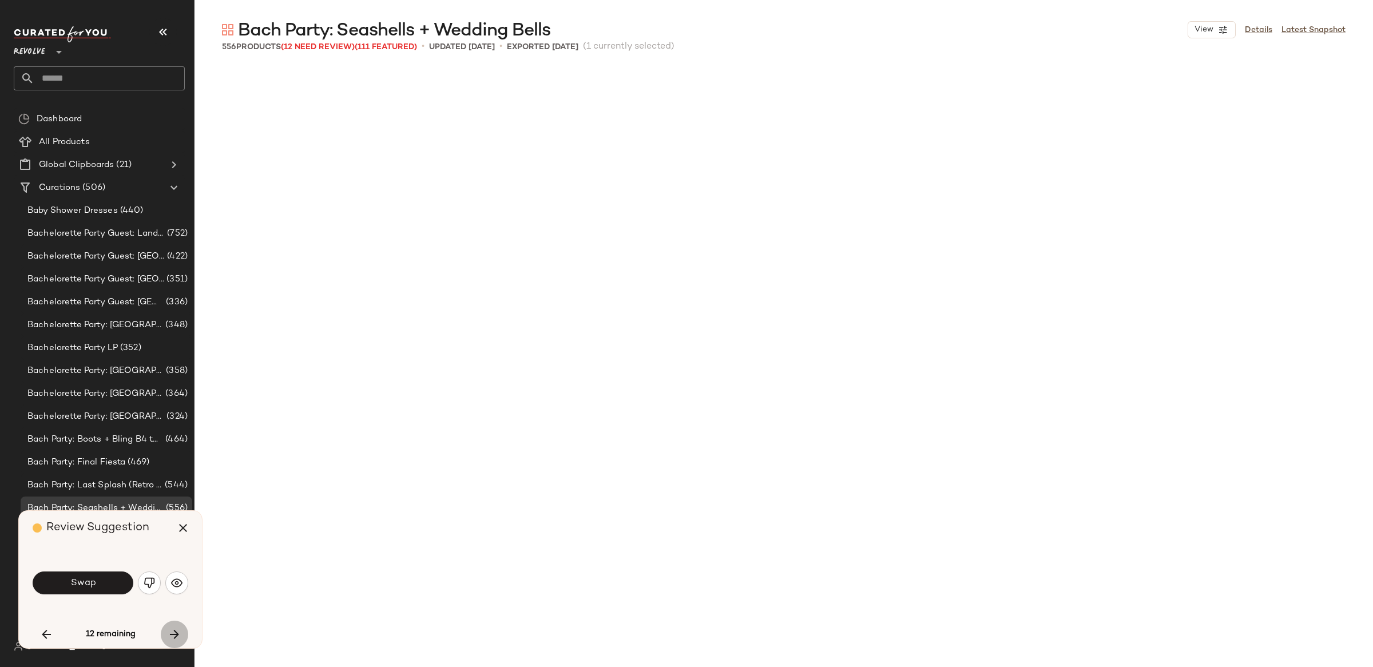
scroll to position [23626, 0]
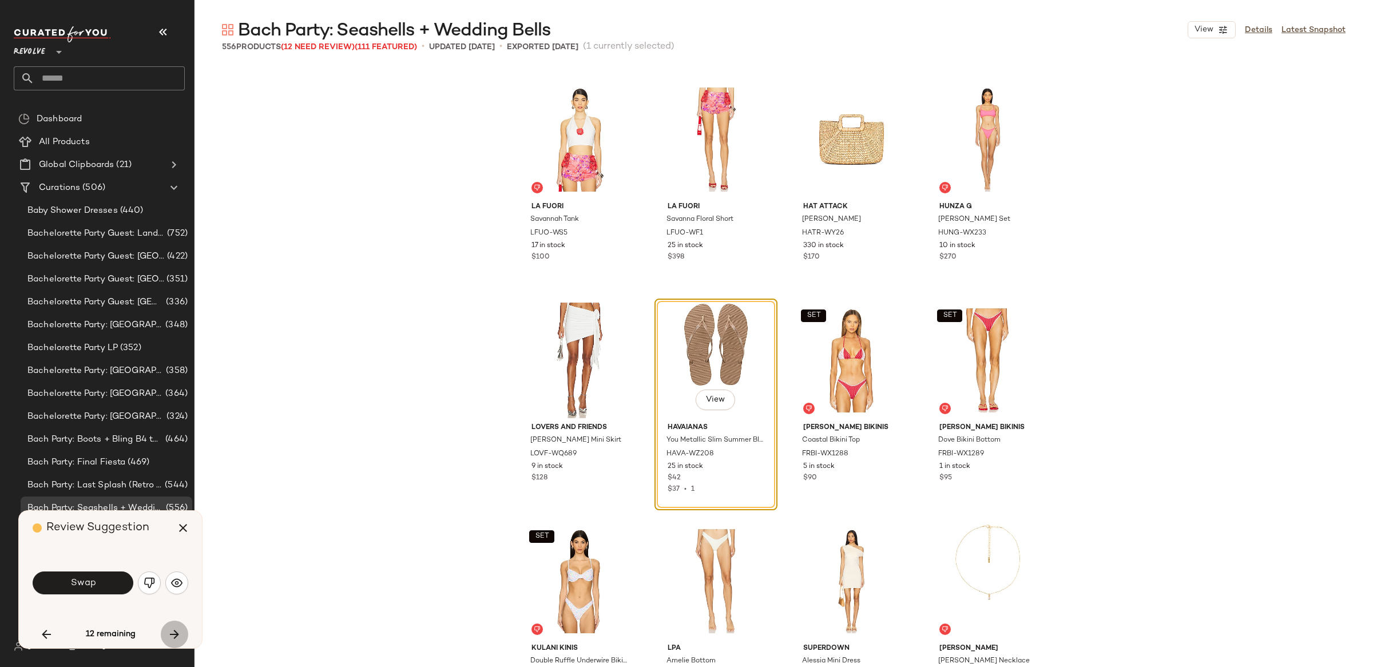
click at [172, 634] on icon "button" at bounding box center [175, 635] width 14 height 14
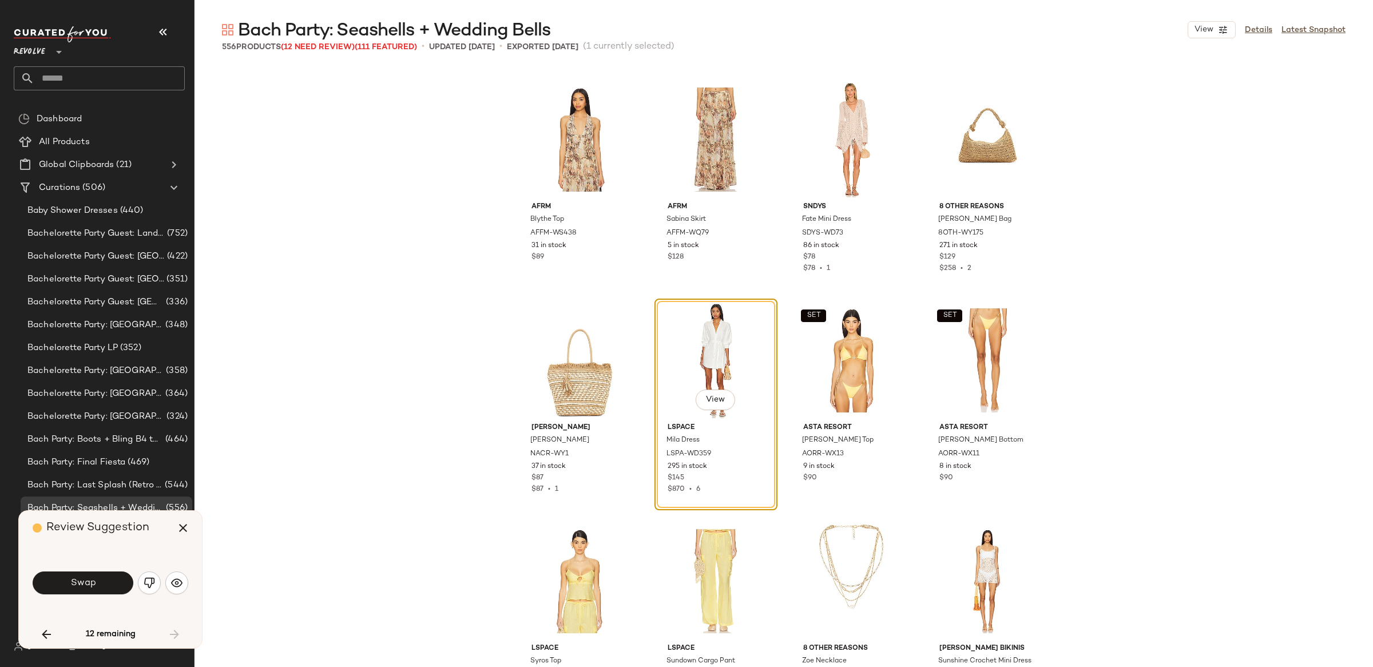
click at [180, 636] on div "12 remaining" at bounding box center [111, 634] width 156 height 27
click at [188, 531] on icon "button" at bounding box center [183, 528] width 14 height 14
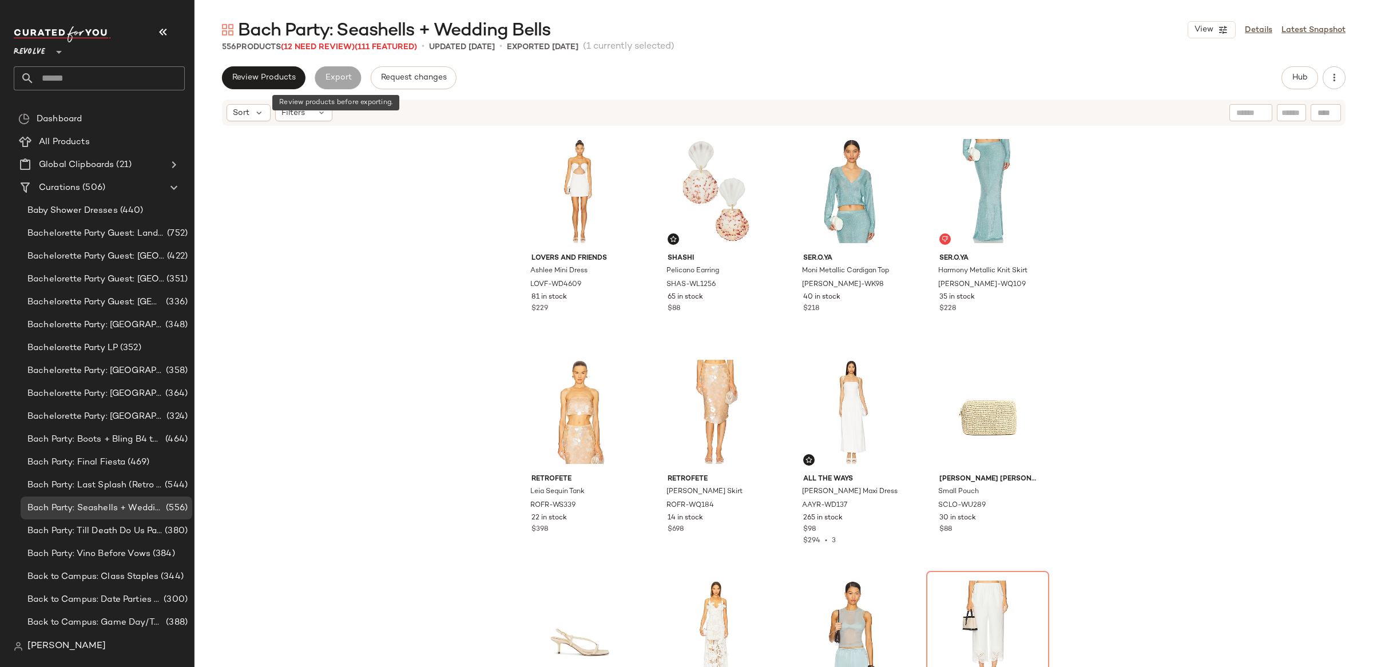
click at [347, 82] on div "Export" at bounding box center [338, 77] width 46 height 23
click at [1183, 315] on div "Lovers and Friends [PERSON_NAME] Mini Dress LOVF-WD4609 81 in stock $229 [PERSO…" at bounding box center [783, 414] width 1178 height 574
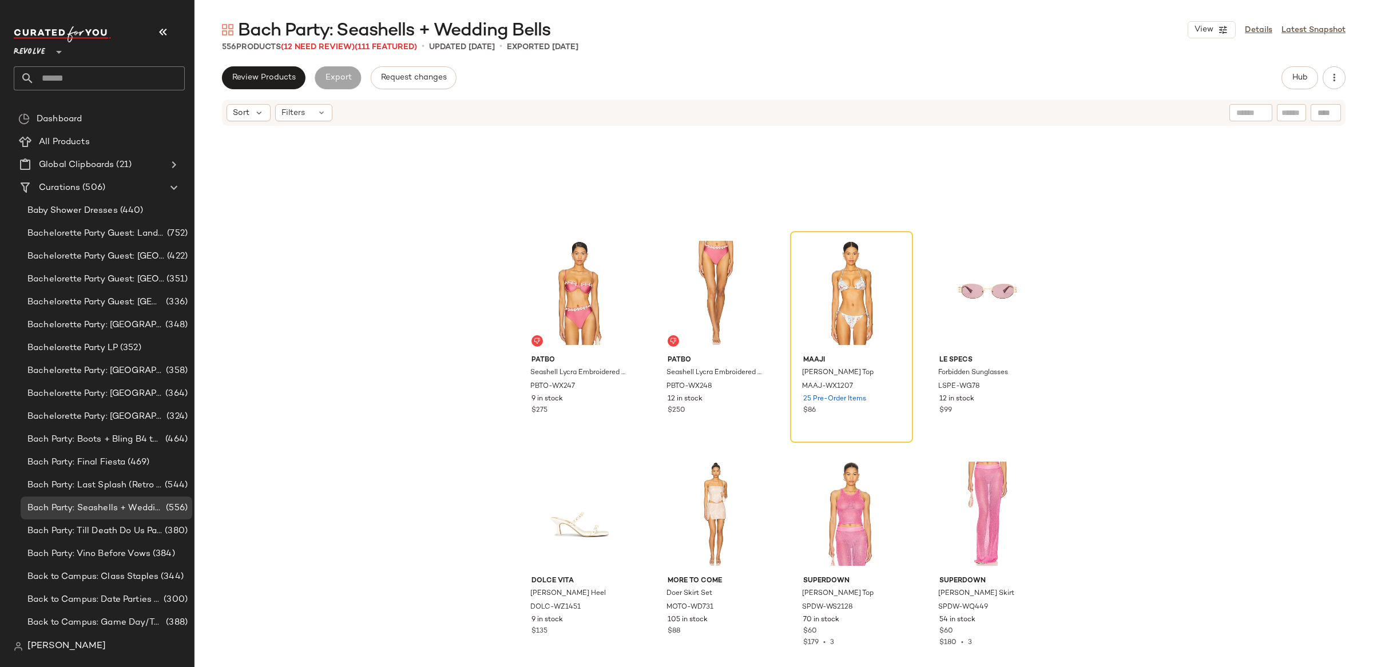
scroll to position [1010, 0]
click at [1300, 76] on span "Hub" at bounding box center [1300, 77] width 16 height 9
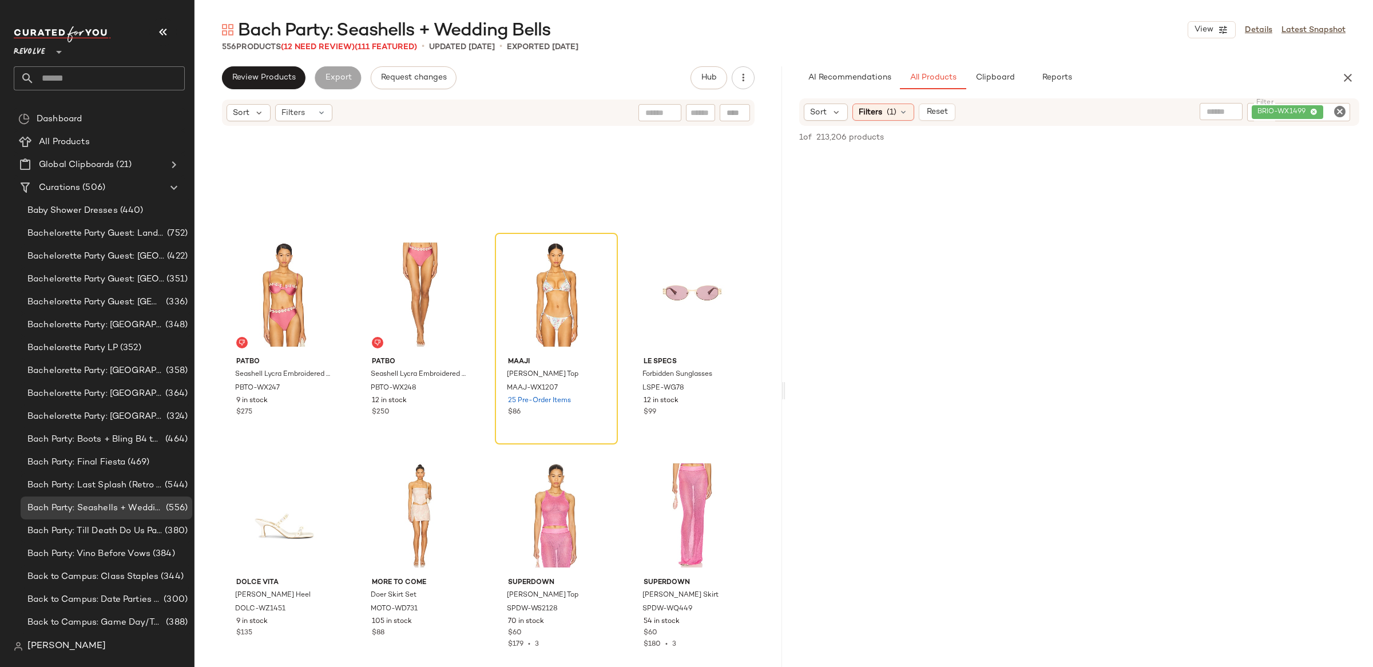
click at [1339, 112] on icon "Clear Filter" at bounding box center [1340, 112] width 14 height 14
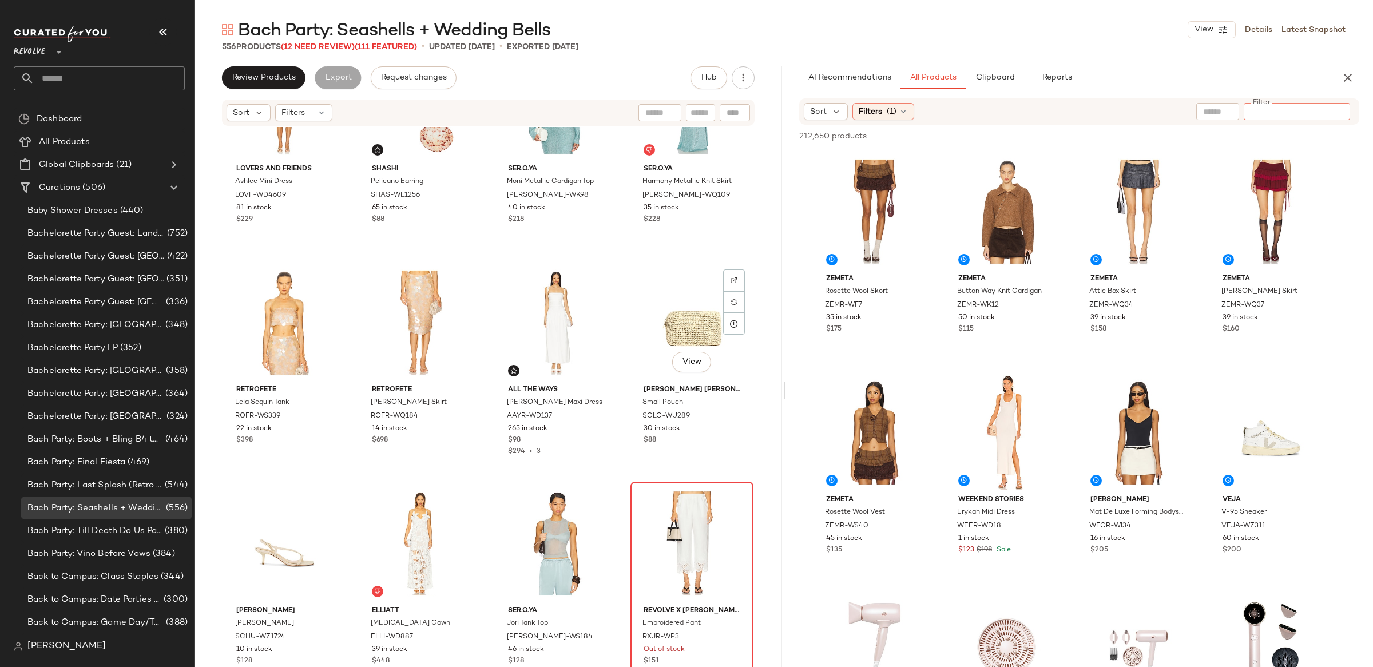
scroll to position [0, 0]
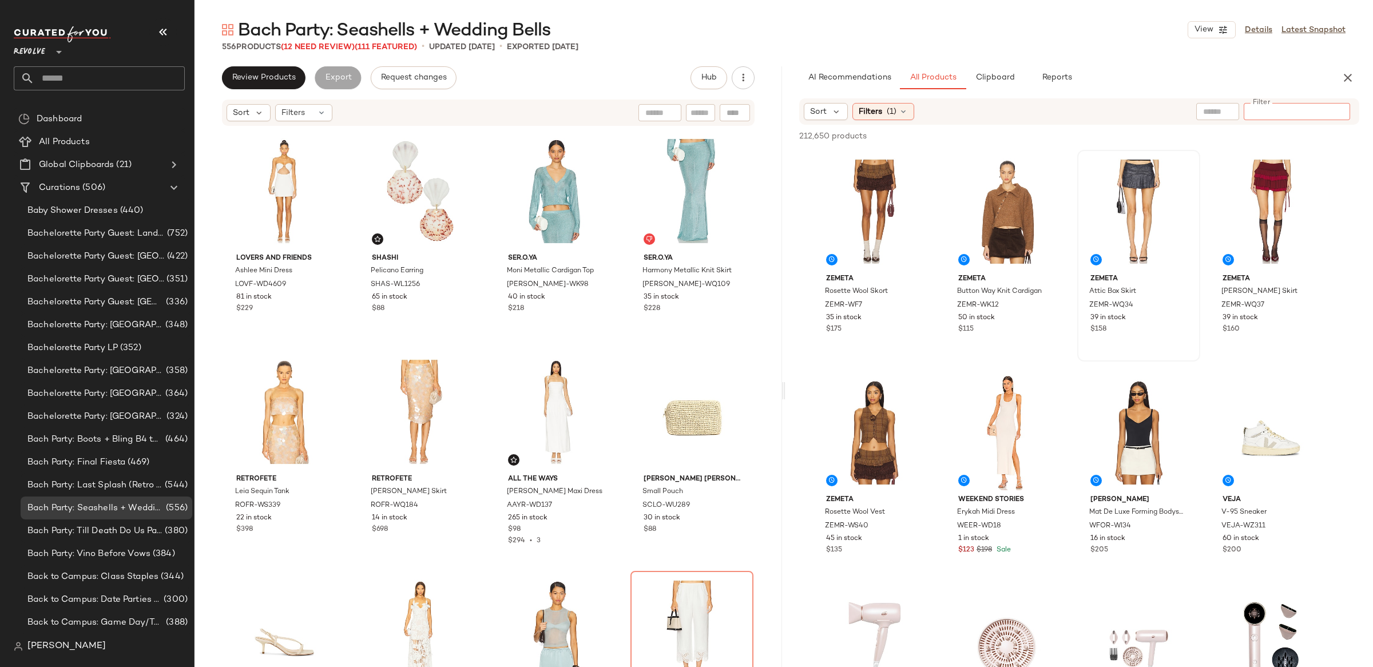
drag, startPoint x: 895, startPoint y: 114, endPoint x: 1093, endPoint y: 271, distance: 252.9
click at [895, 114] on span "(1)" at bounding box center [892, 112] width 10 height 12
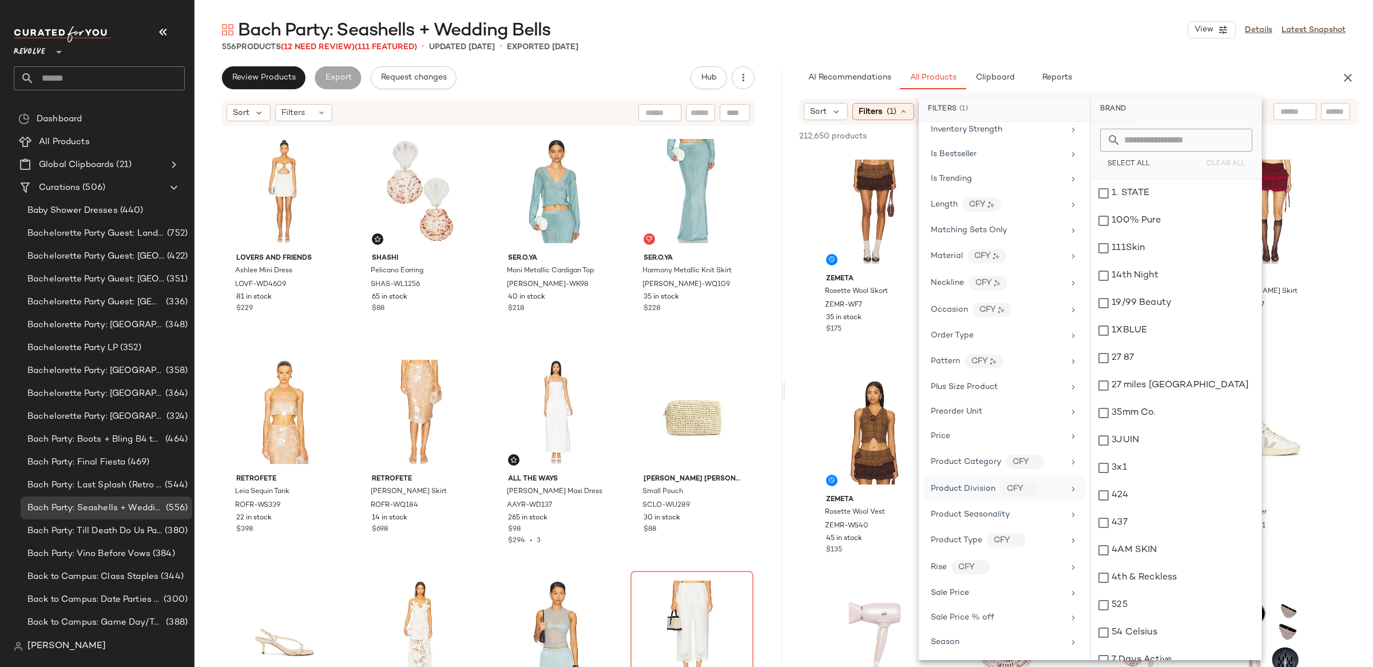
scroll to position [841, 0]
click at [1004, 521] on div "Total Inventory" at bounding box center [997, 517] width 133 height 12
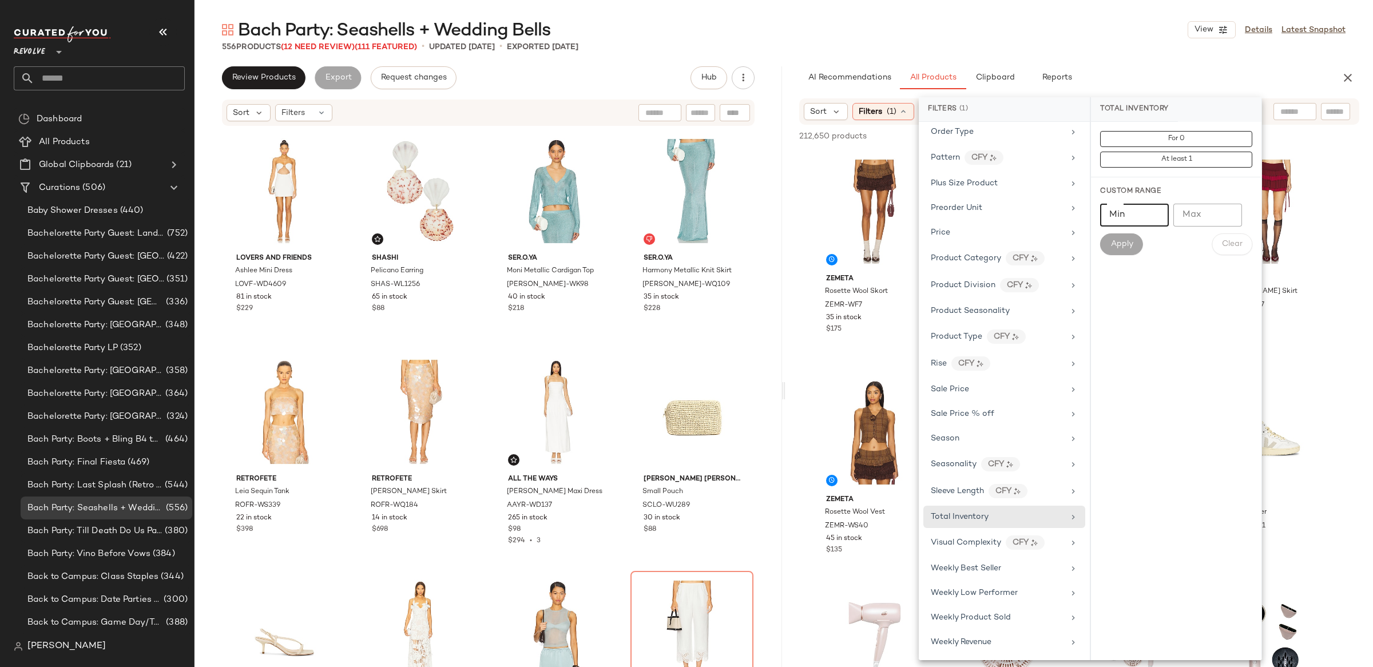
click at [1133, 222] on input "Min" at bounding box center [1134, 215] width 69 height 23
type input "**"
click at [1129, 247] on span "Apply" at bounding box center [1121, 244] width 23 height 9
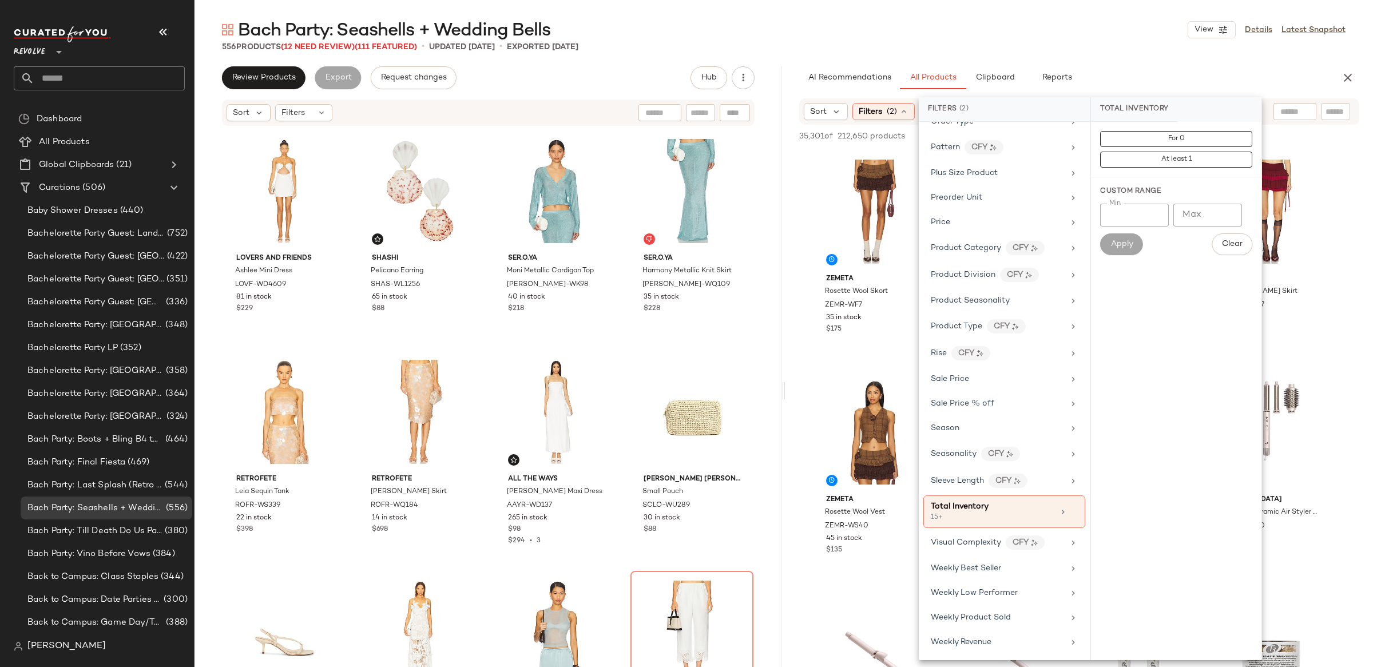
click at [1281, 75] on div "AI Recommendations All Products Clipboard Reports" at bounding box center [1060, 77] width 523 height 23
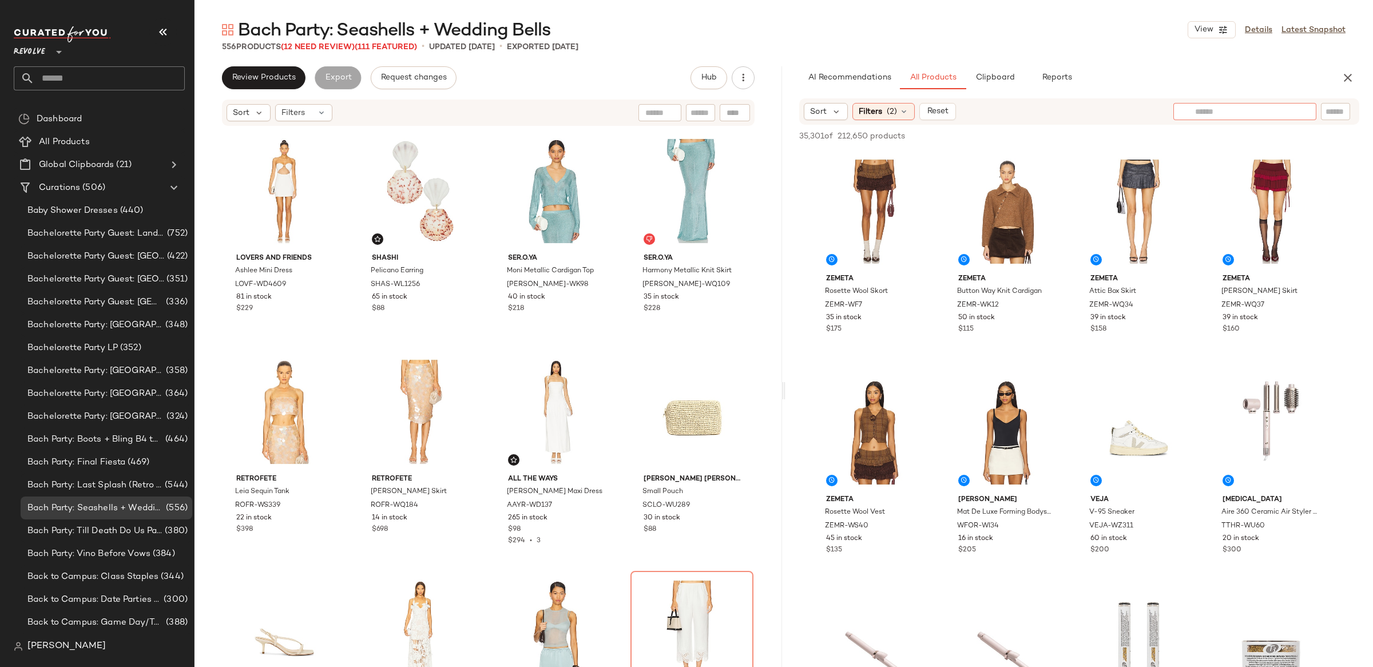
click at [1289, 112] on input "text" at bounding box center [1245, 112] width 100 height 12
click at [1210, 108] on input "text" at bounding box center [1245, 112] width 100 height 12
type input "**********"
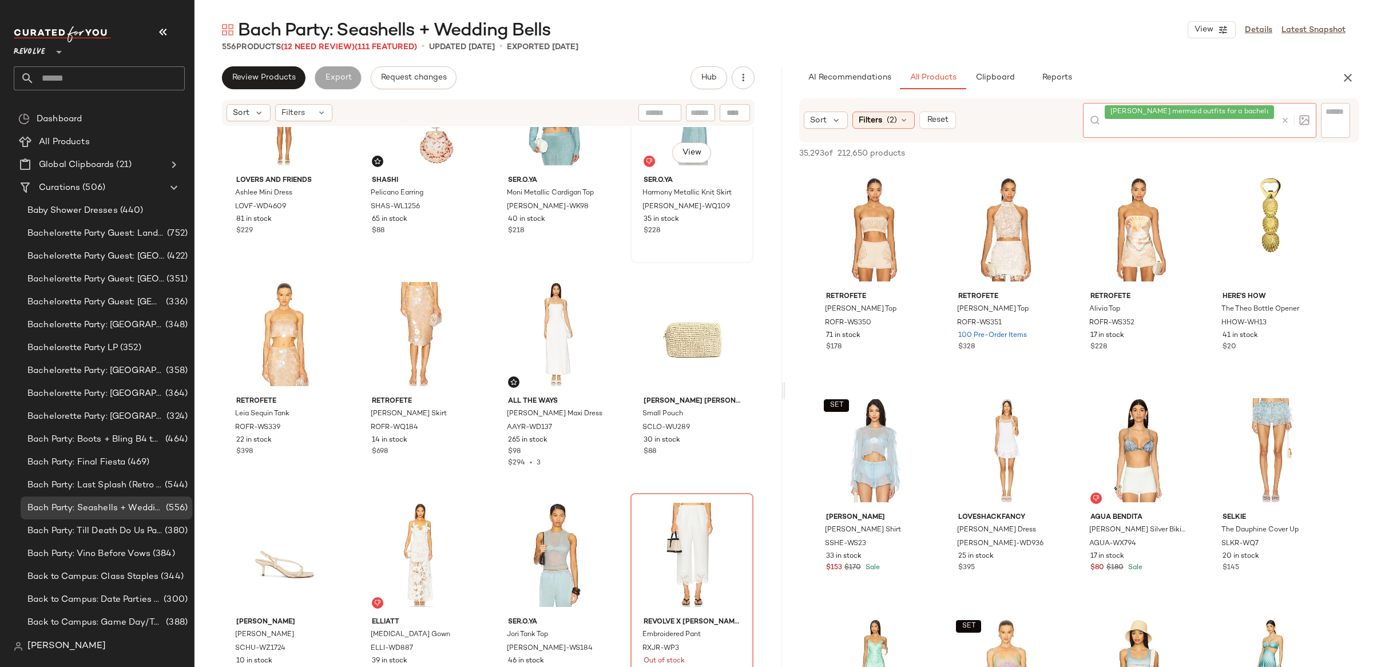
scroll to position [104, 0]
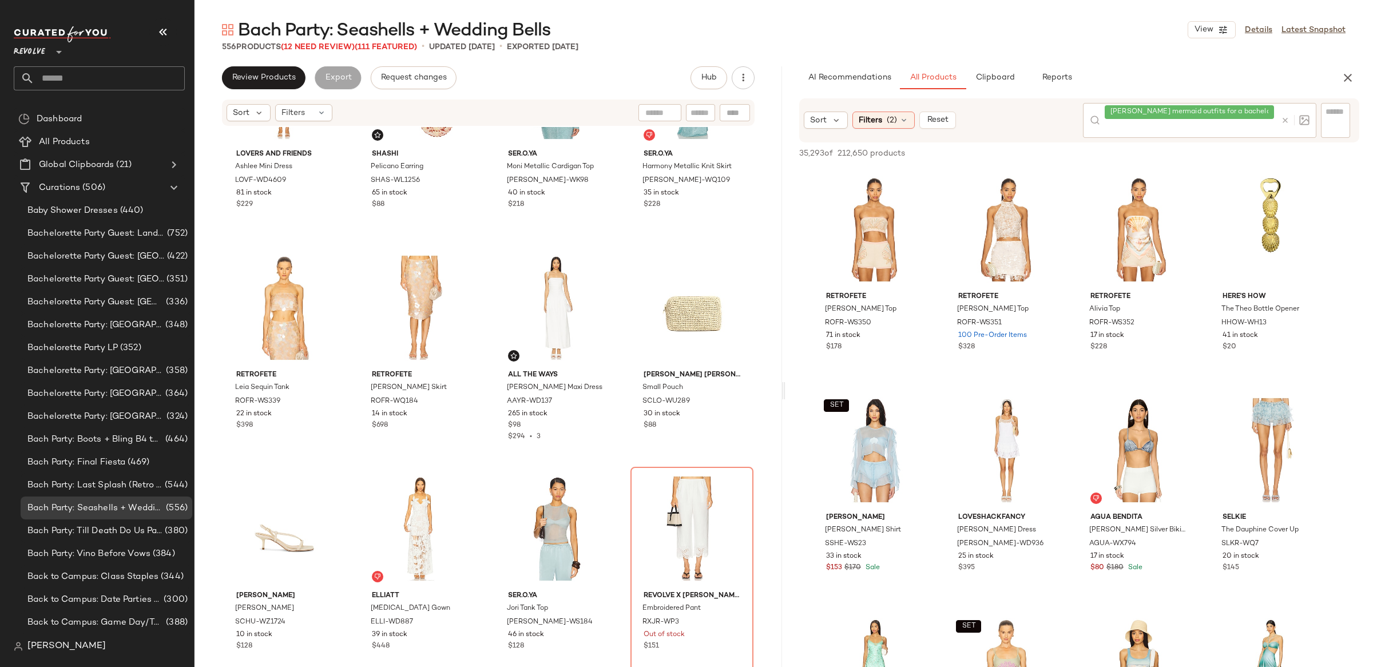
click at [875, 122] on div "Sort Filters (2) Reset [PERSON_NAME] mermaid outfits for a bachelorette party" at bounding box center [1079, 120] width 560 height 44
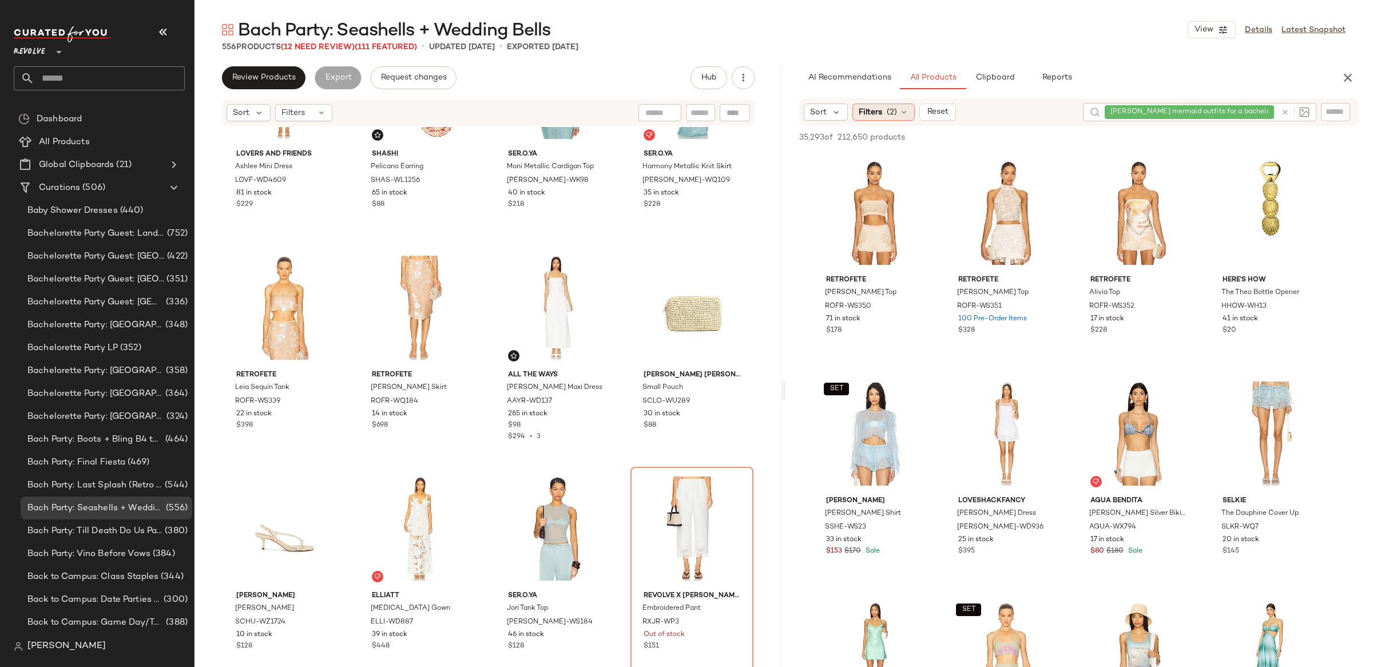
click at [876, 116] on span "Filters" at bounding box center [870, 112] width 23 height 12
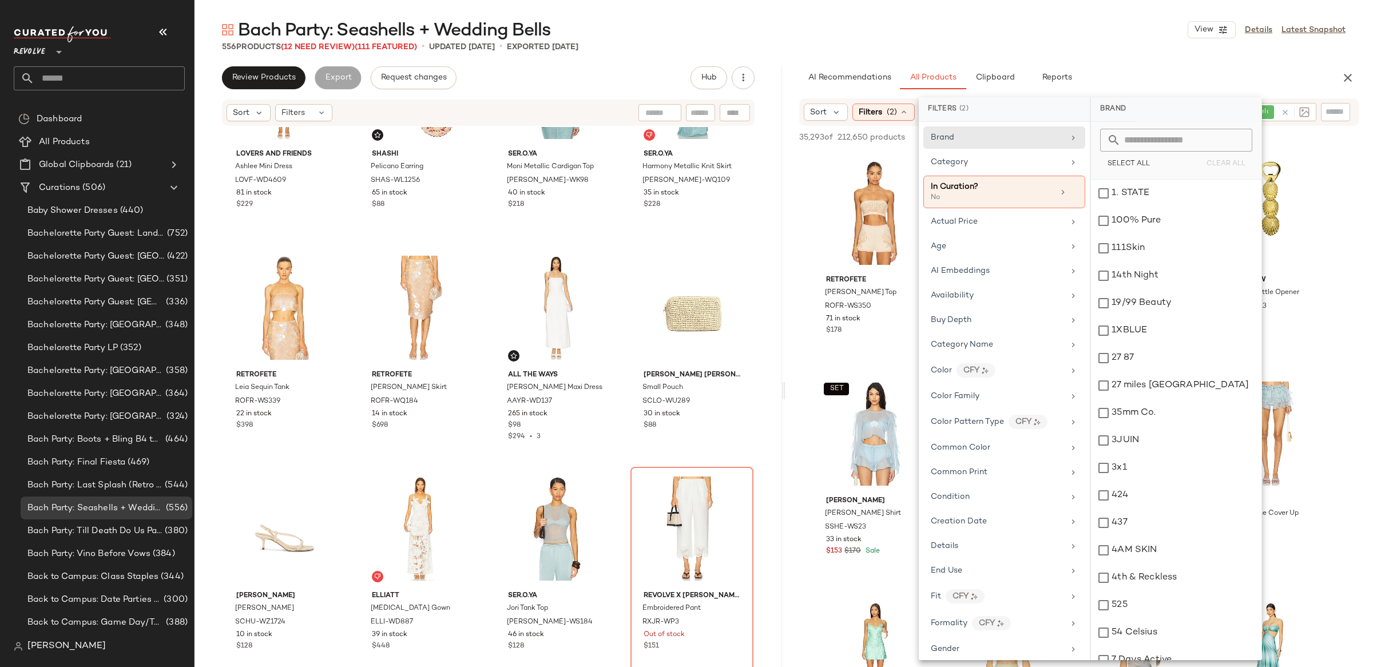
scroll to position [852, 0]
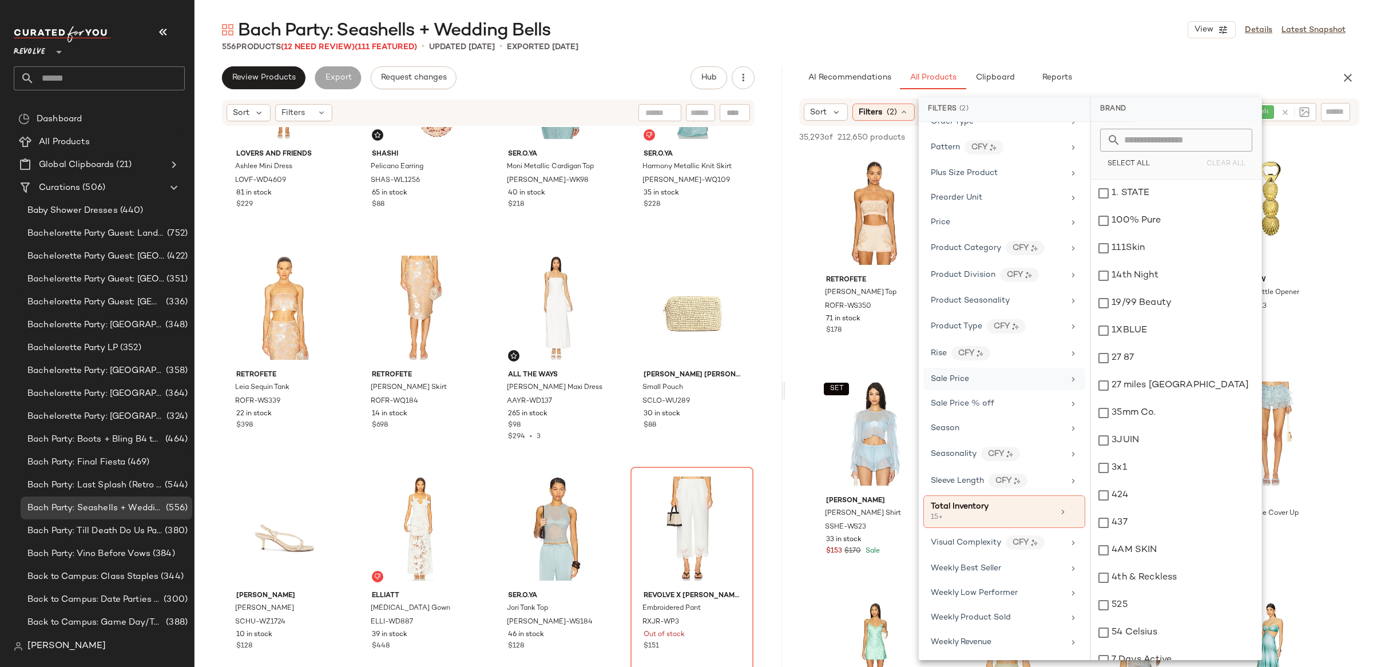
click at [968, 373] on div "Sale Price" at bounding box center [950, 379] width 38 height 12
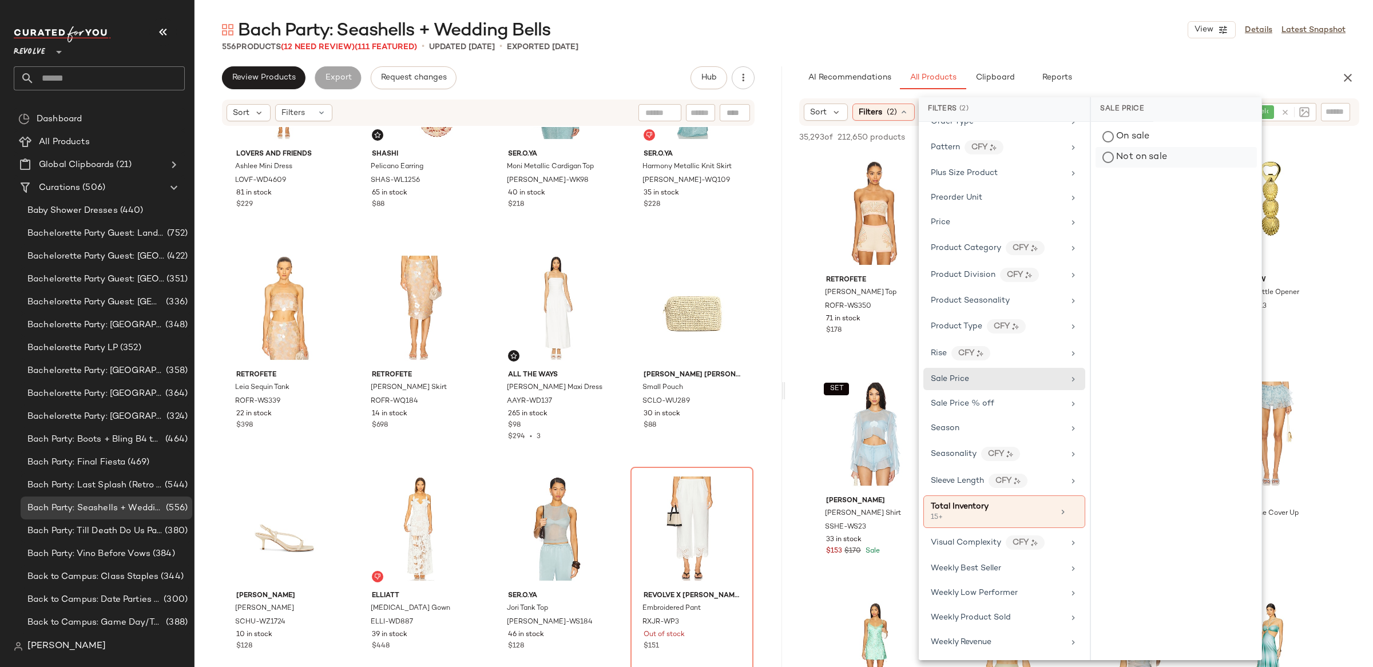
click at [1145, 158] on div "Not on sale" at bounding box center [1175, 157] width 161 height 21
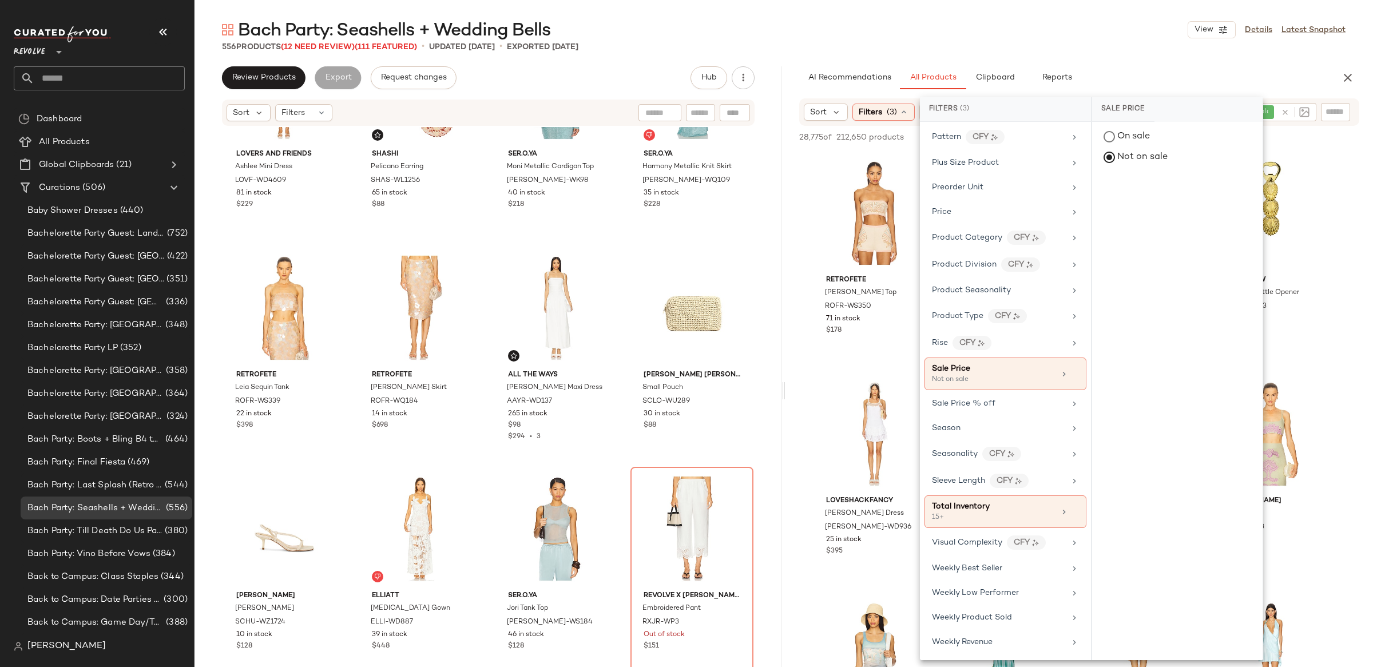
scroll to position [0, 0]
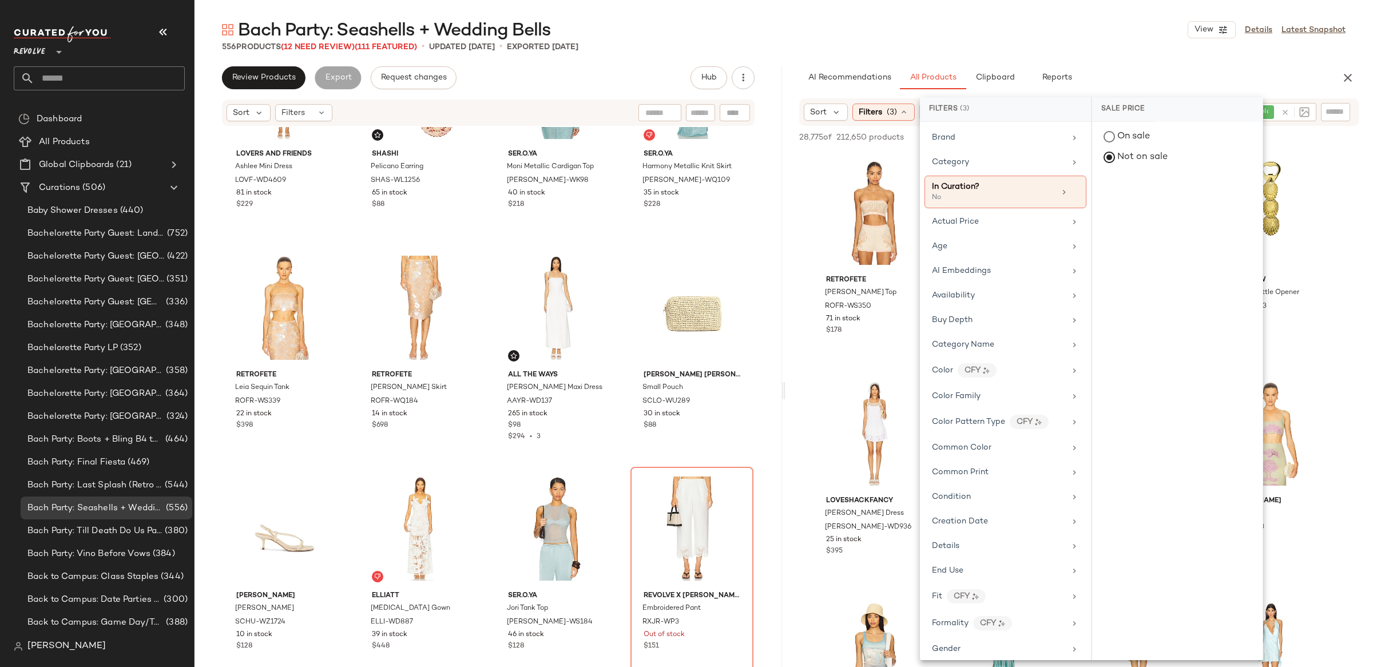
click at [785, 88] on div "AI Recommendations All Products Clipboard Reports" at bounding box center [1060, 77] width 551 height 23
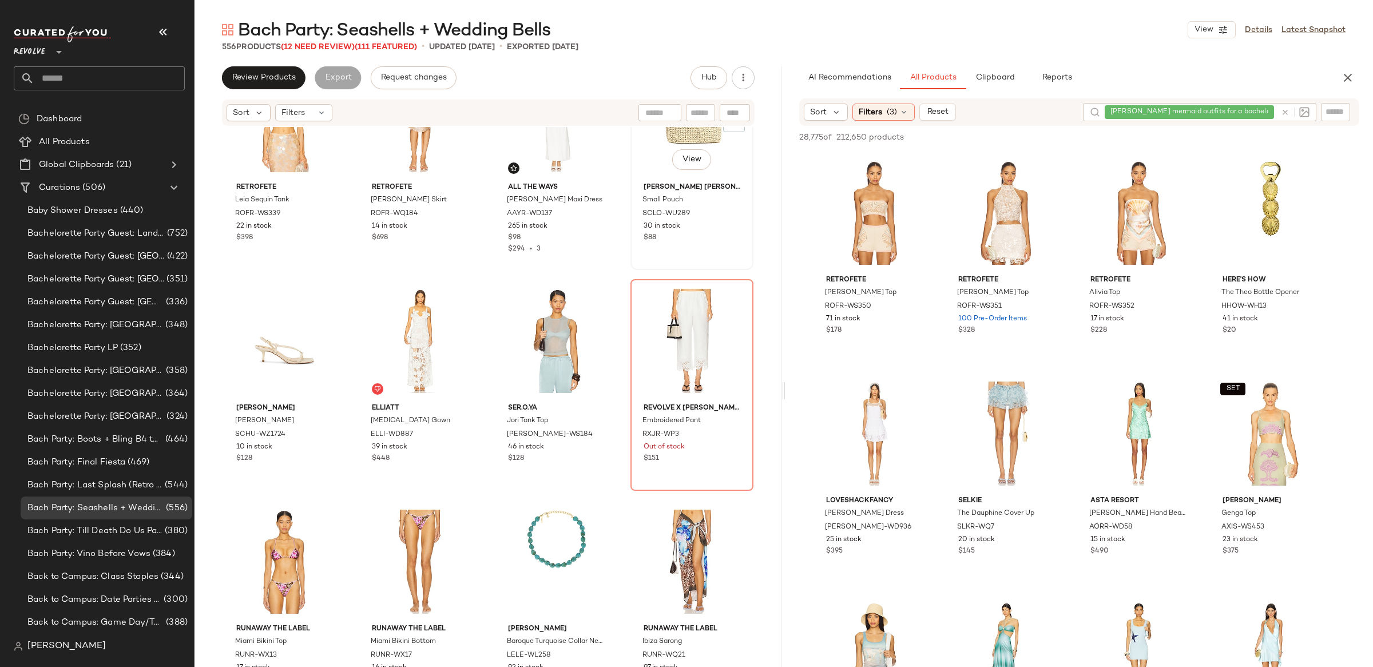
scroll to position [302, 0]
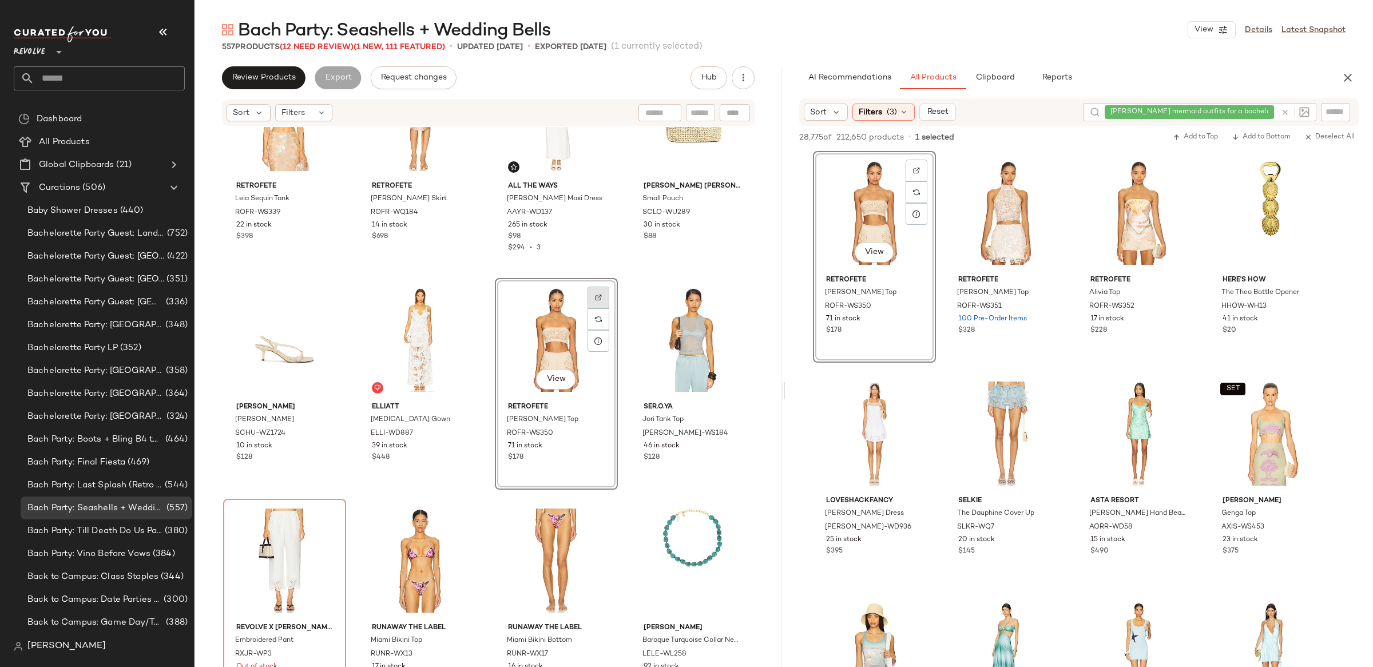
click at [599, 296] on div at bounding box center [598, 298] width 22 height 22
click at [1133, 252] on span "View" at bounding box center [1138, 252] width 19 height 9
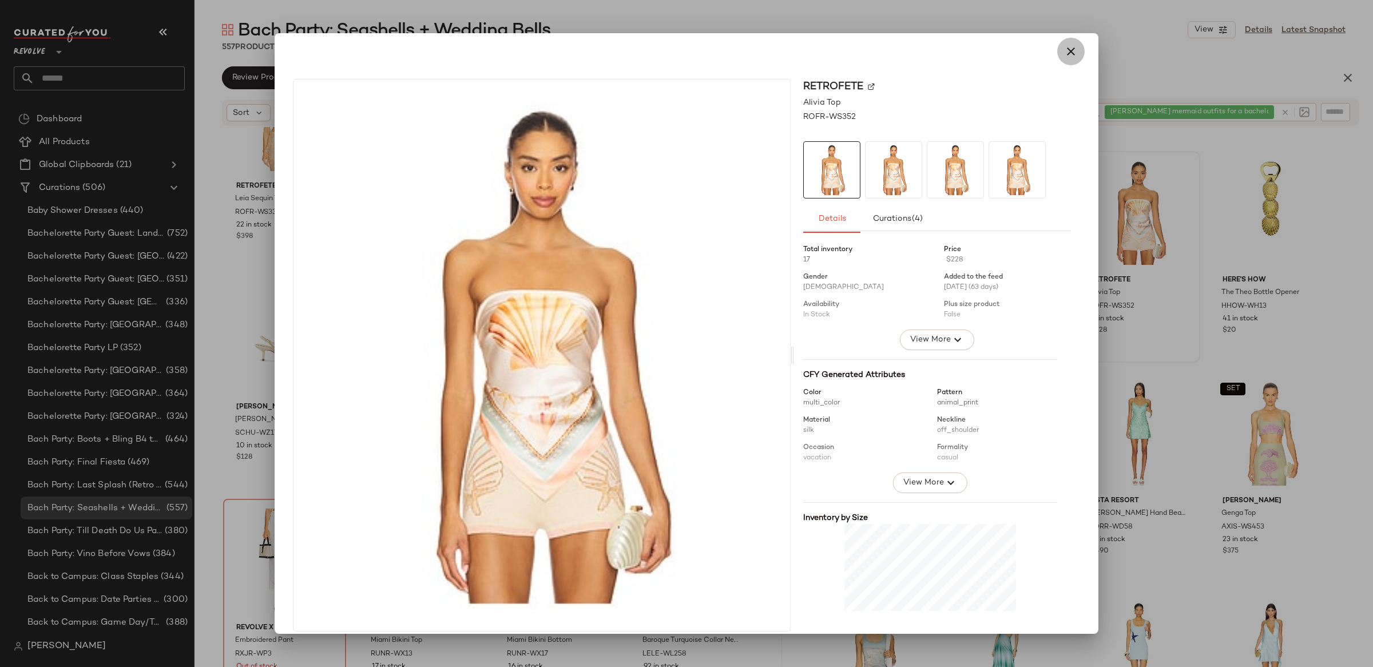
click at [1070, 54] on icon "button" at bounding box center [1071, 52] width 14 height 14
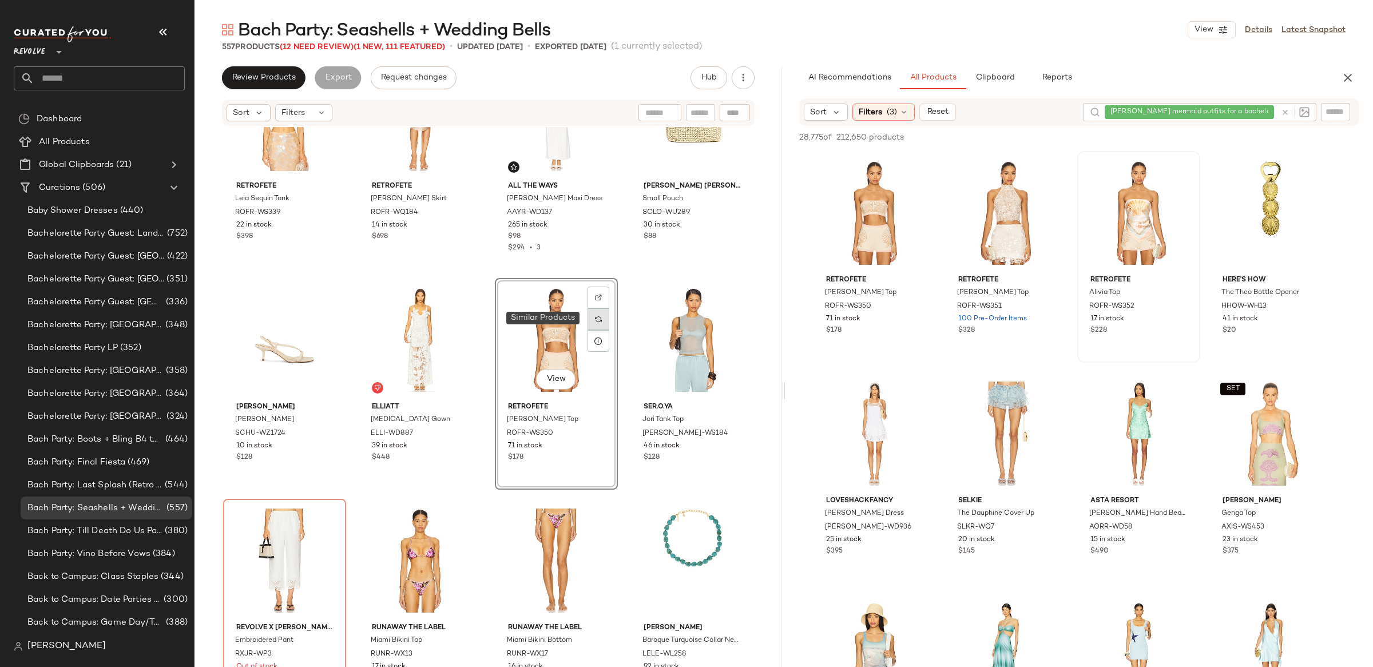
click at [597, 318] on img at bounding box center [598, 319] width 7 height 7
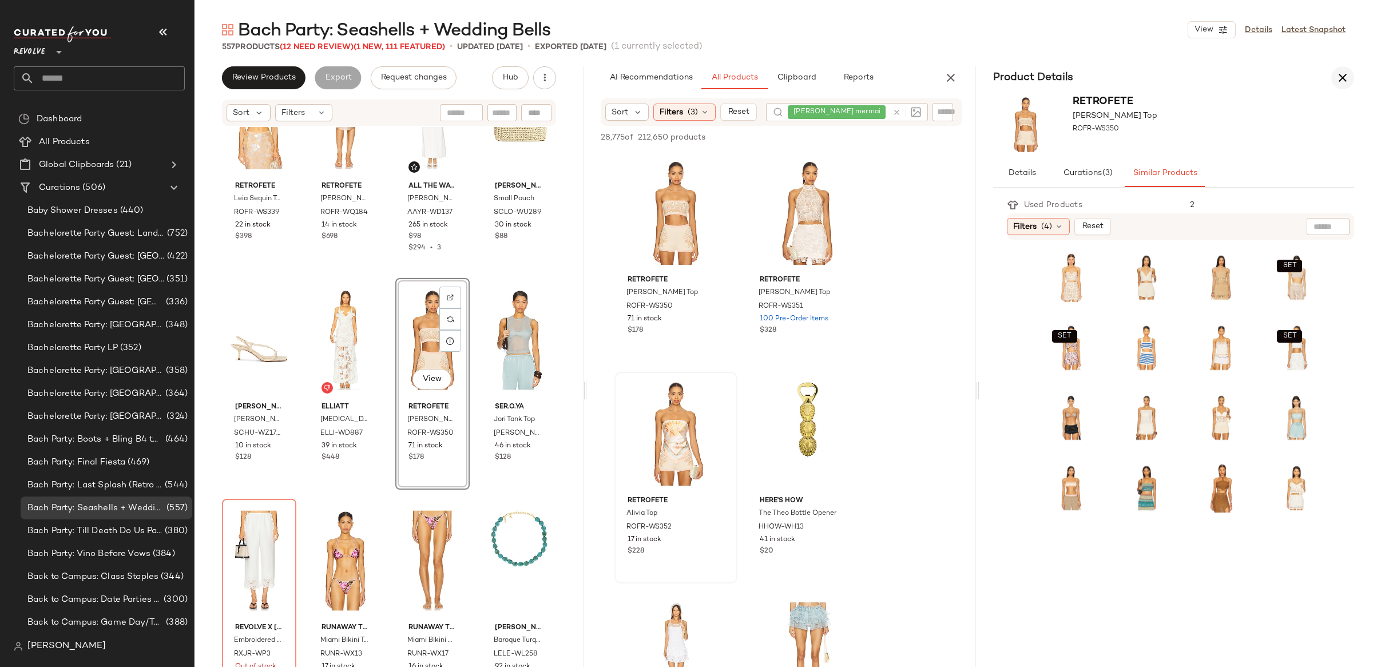
drag, startPoint x: 951, startPoint y: 79, endPoint x: 946, endPoint y: 80, distance: 5.8
click at [951, 79] on icon "button" at bounding box center [951, 78] width 14 height 14
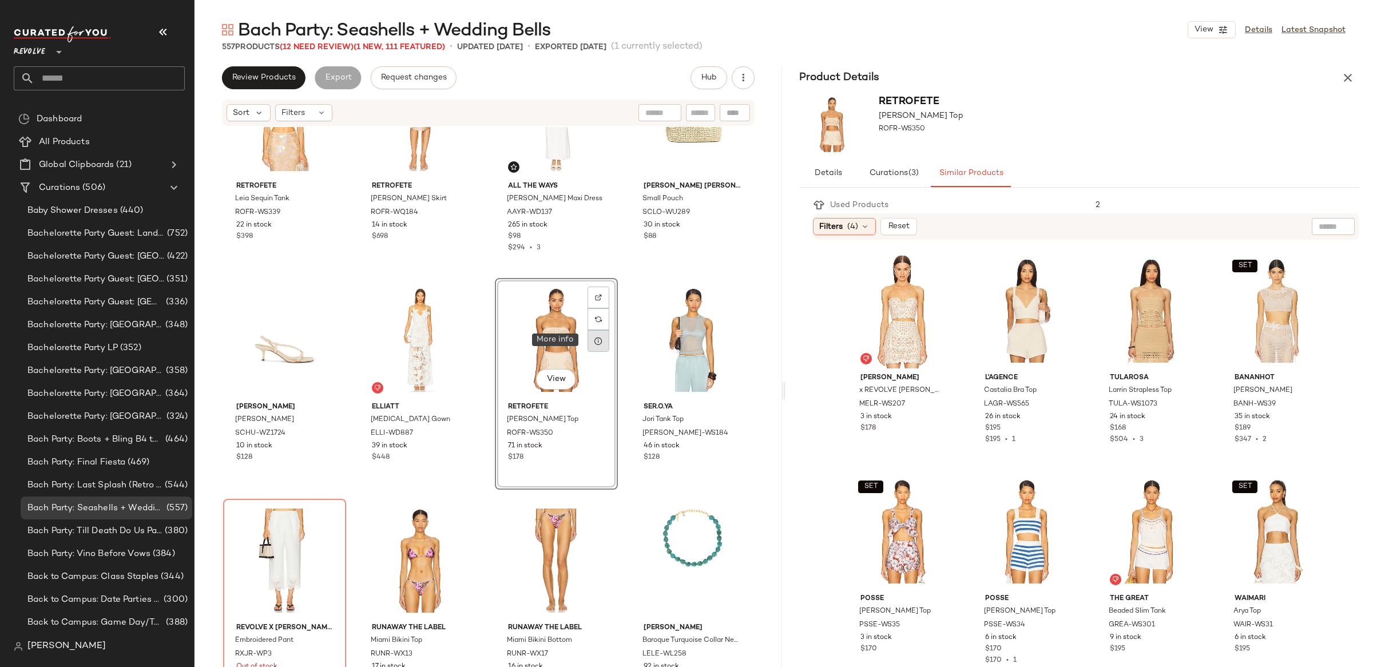
click at [600, 343] on div at bounding box center [598, 341] width 22 height 22
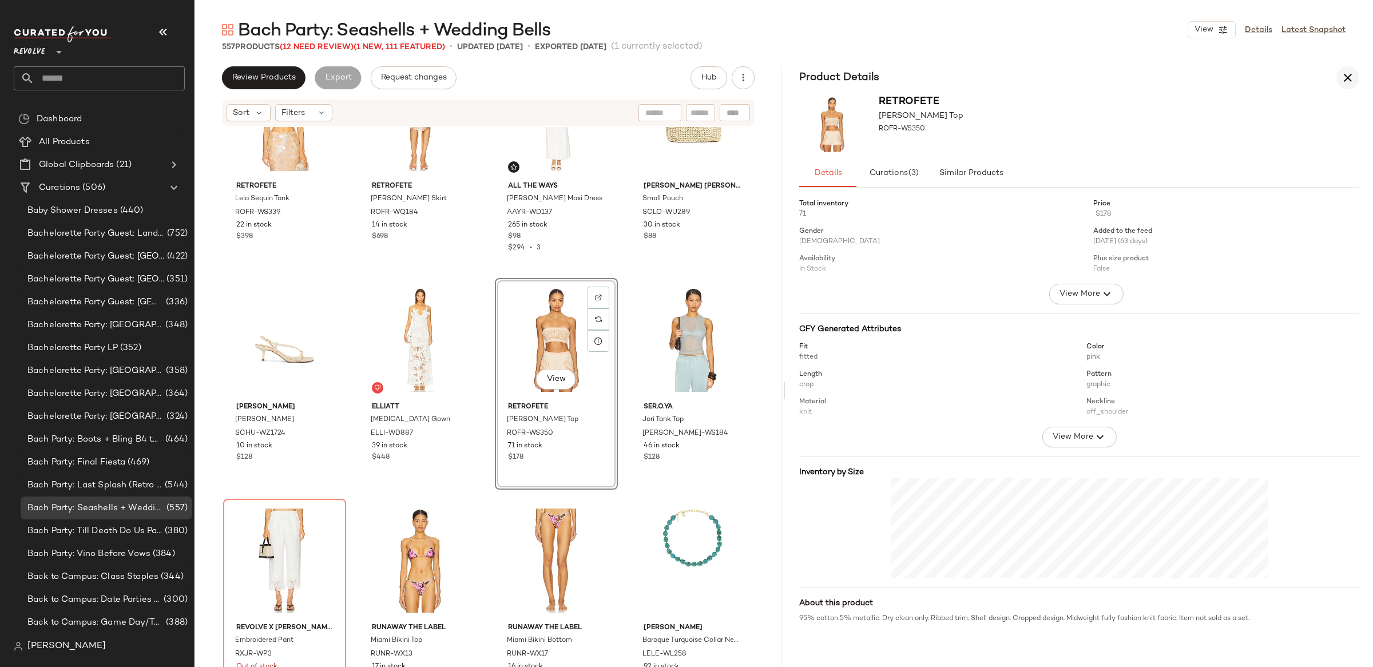
click at [1341, 78] on icon "button" at bounding box center [1348, 78] width 14 height 14
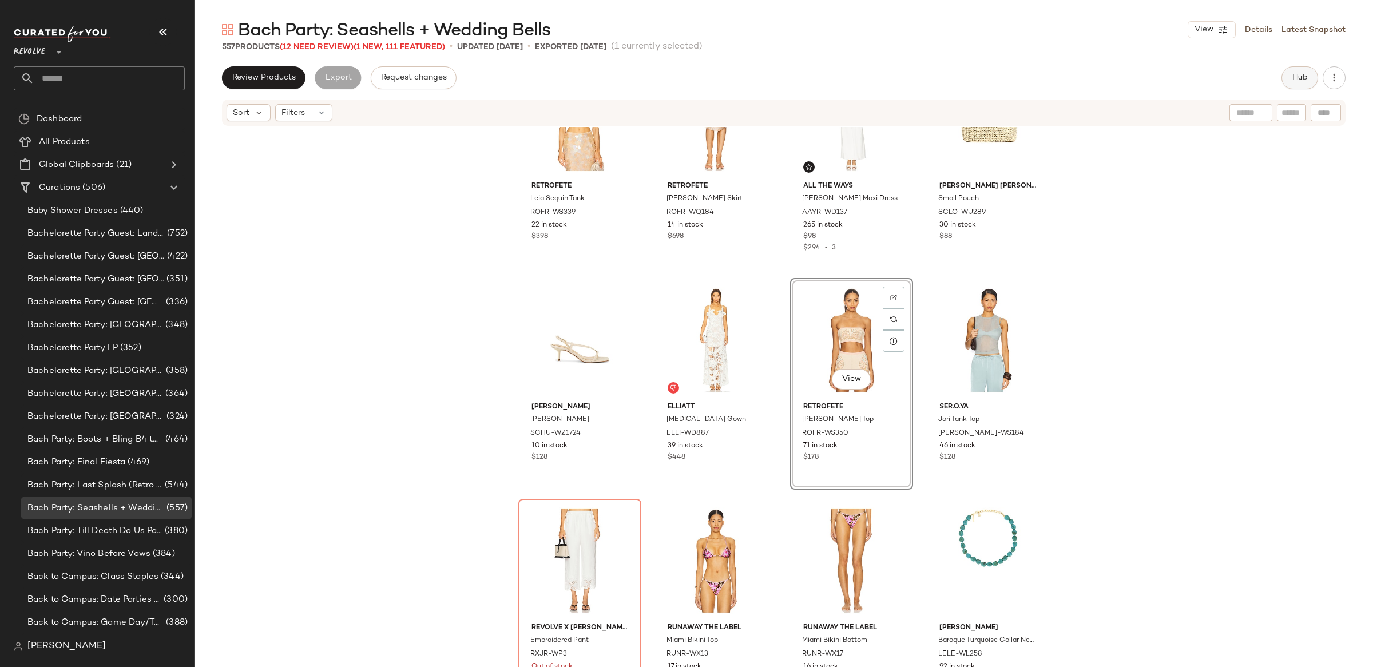
click at [1292, 73] on span "Hub" at bounding box center [1300, 77] width 16 height 9
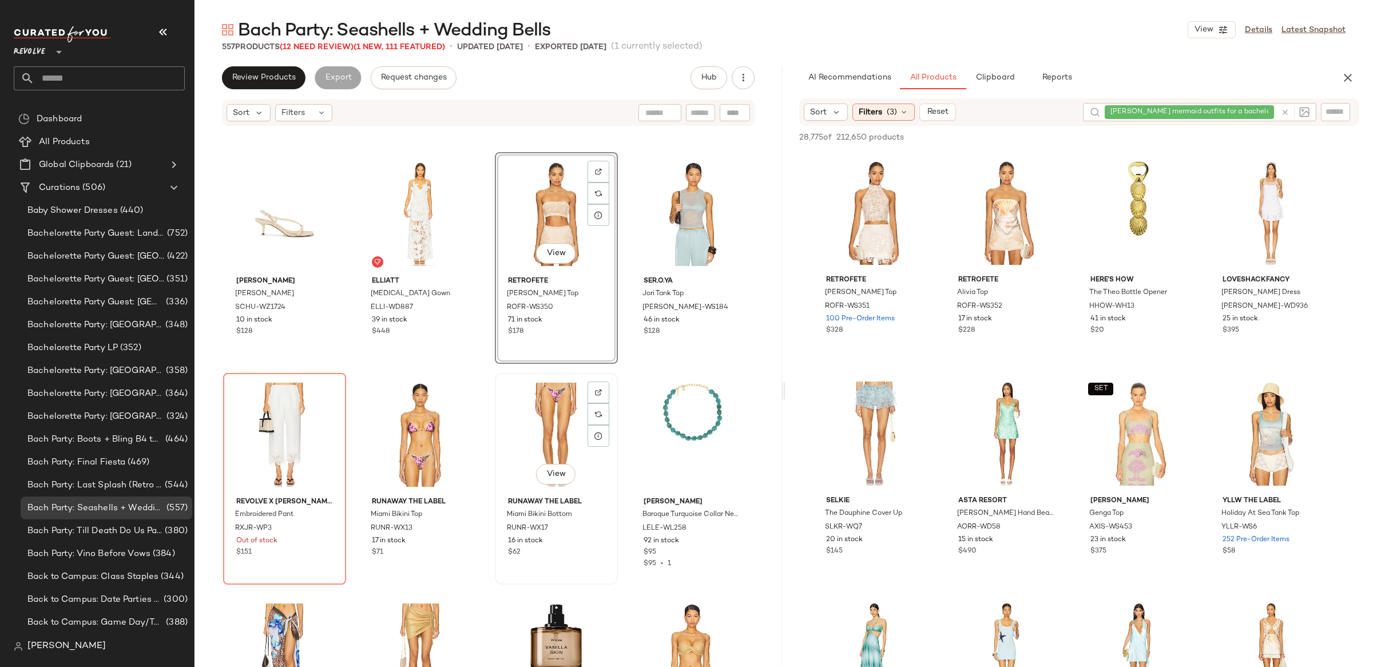
scroll to position [335, 0]
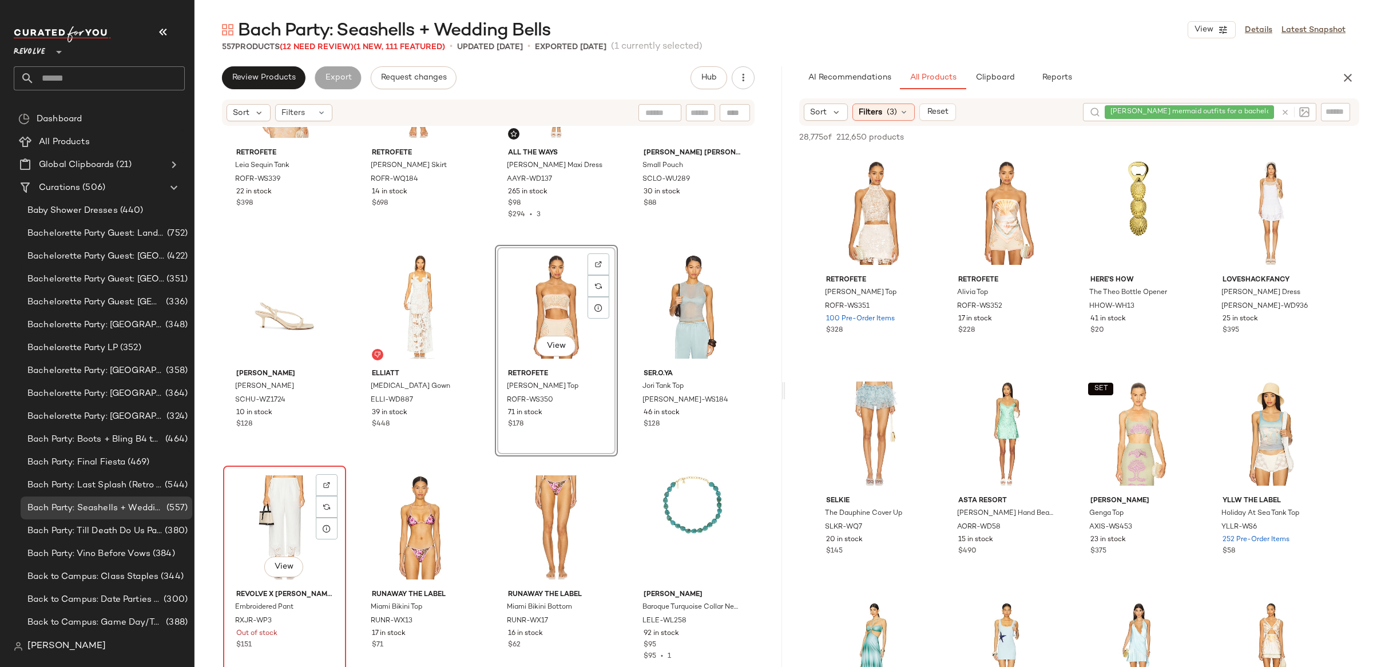
click at [268, 499] on div "View" at bounding box center [284, 528] width 115 height 116
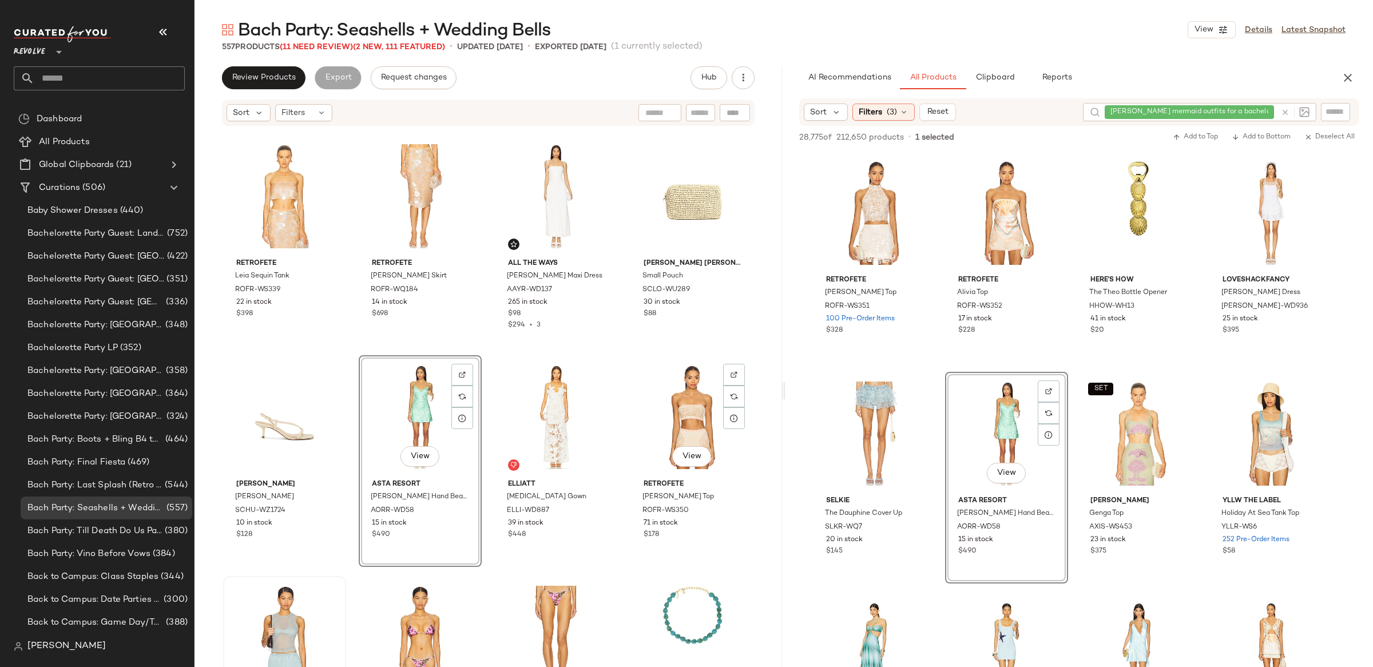
scroll to position [224, 0]
click at [552, 447] on button "View" at bounding box center [555, 457] width 39 height 21
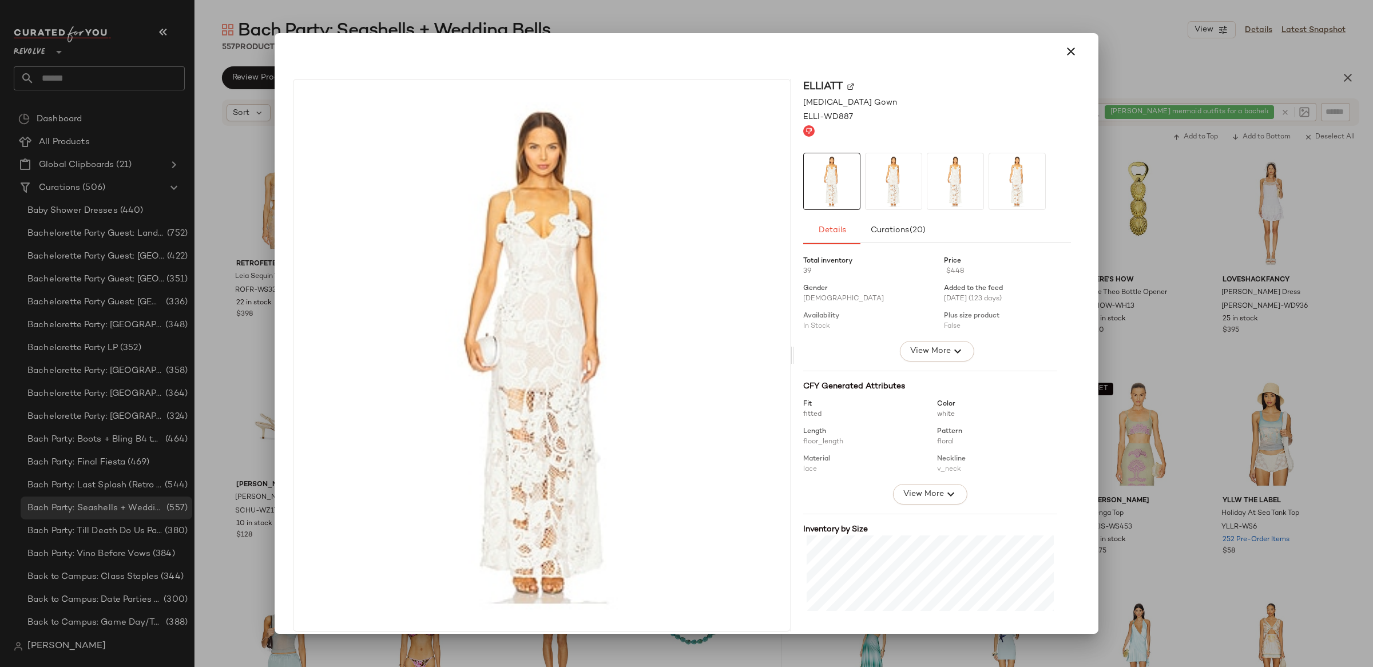
drag, startPoint x: 1074, startPoint y: 50, endPoint x: 974, endPoint y: 165, distance: 152.8
click at [1074, 50] on button "button" at bounding box center [1070, 51] width 27 height 27
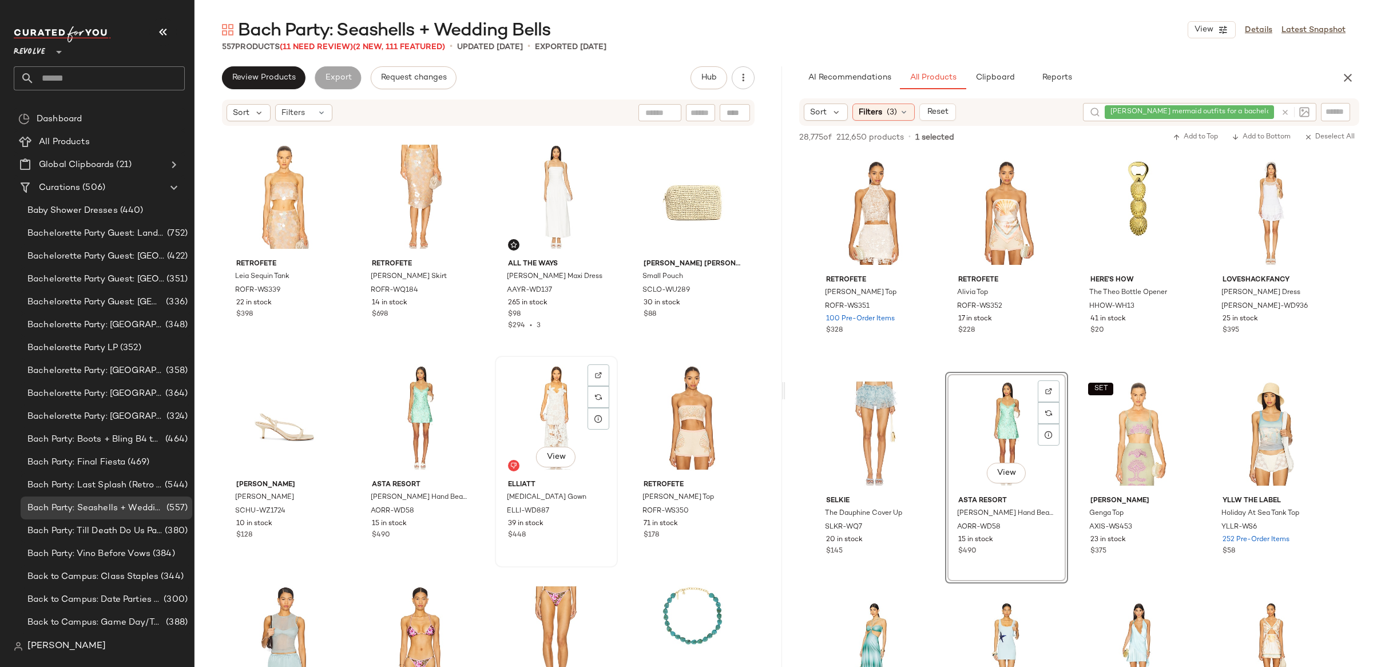
click at [561, 404] on div "View" at bounding box center [556, 418] width 115 height 116
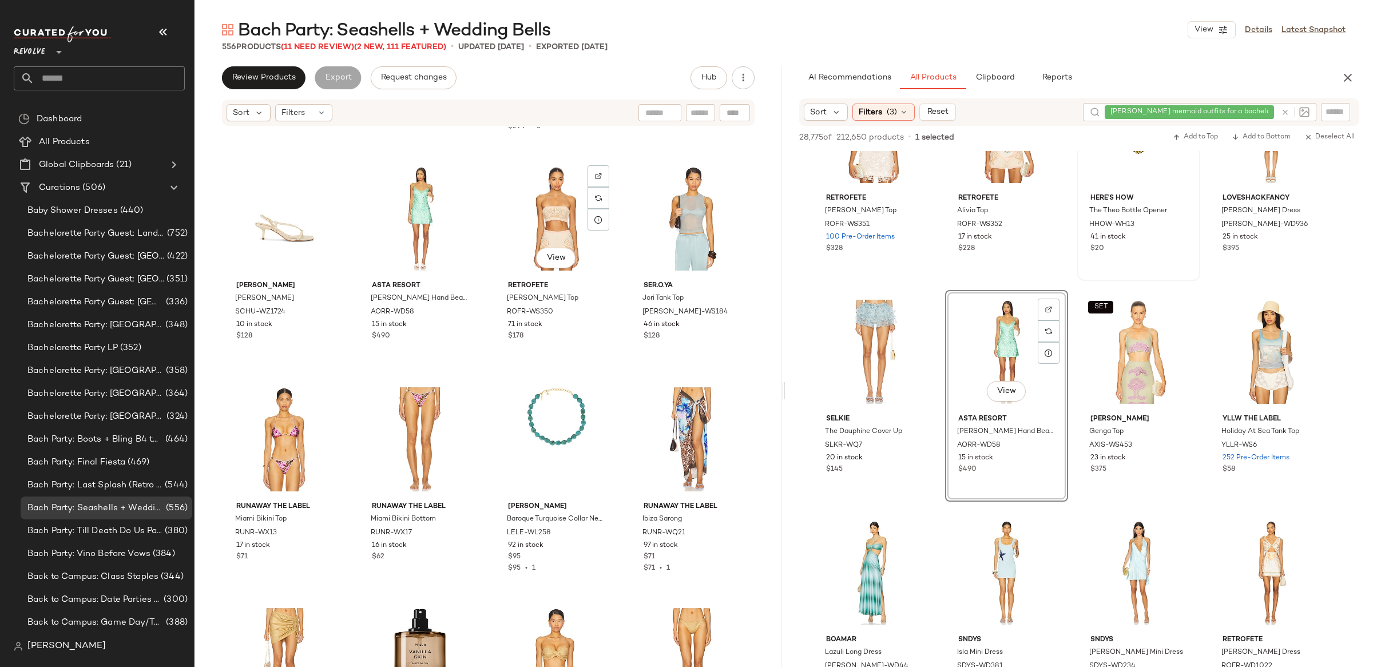
scroll to position [422, 0]
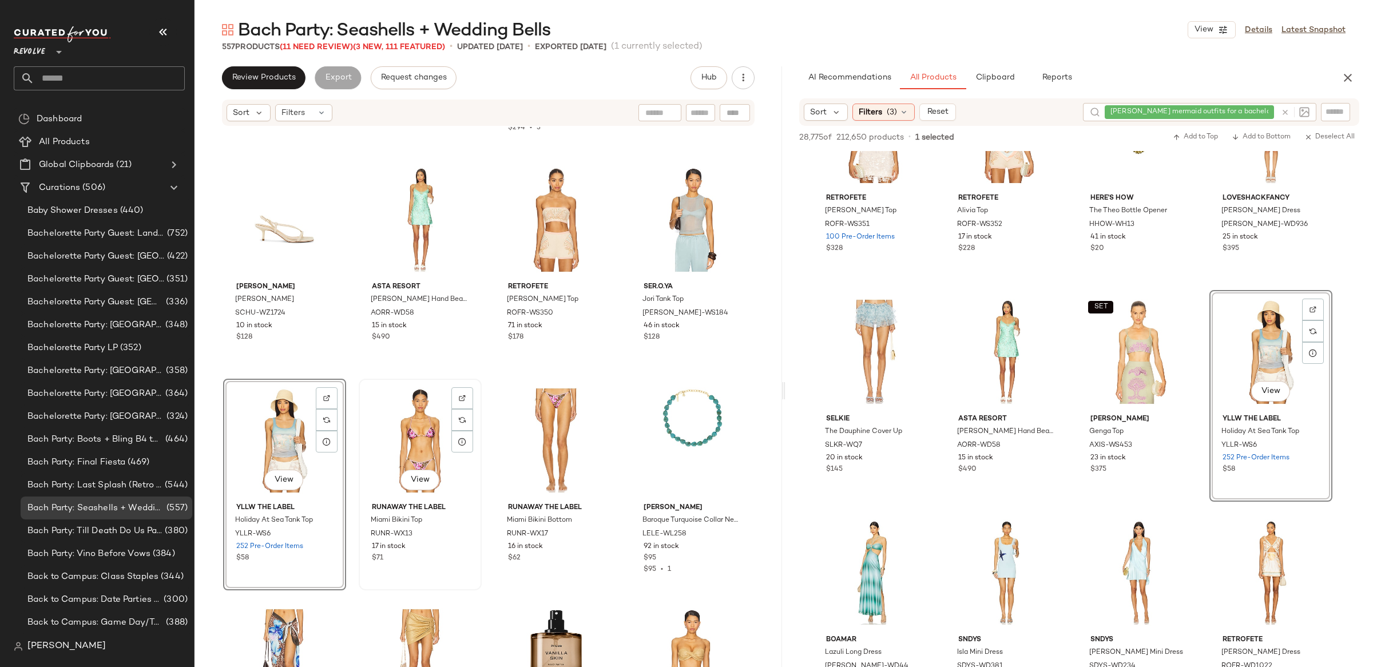
click at [370, 439] on div "View" at bounding box center [420, 441] width 115 height 116
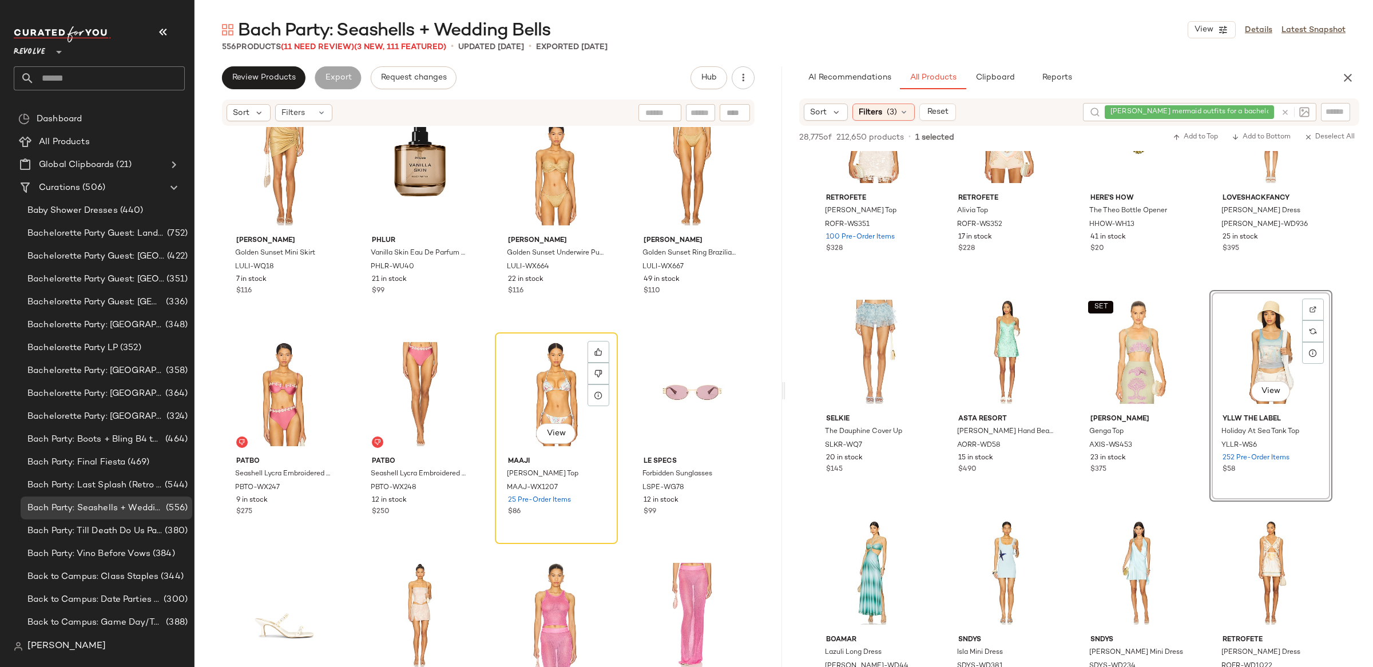
scroll to position [916, 0]
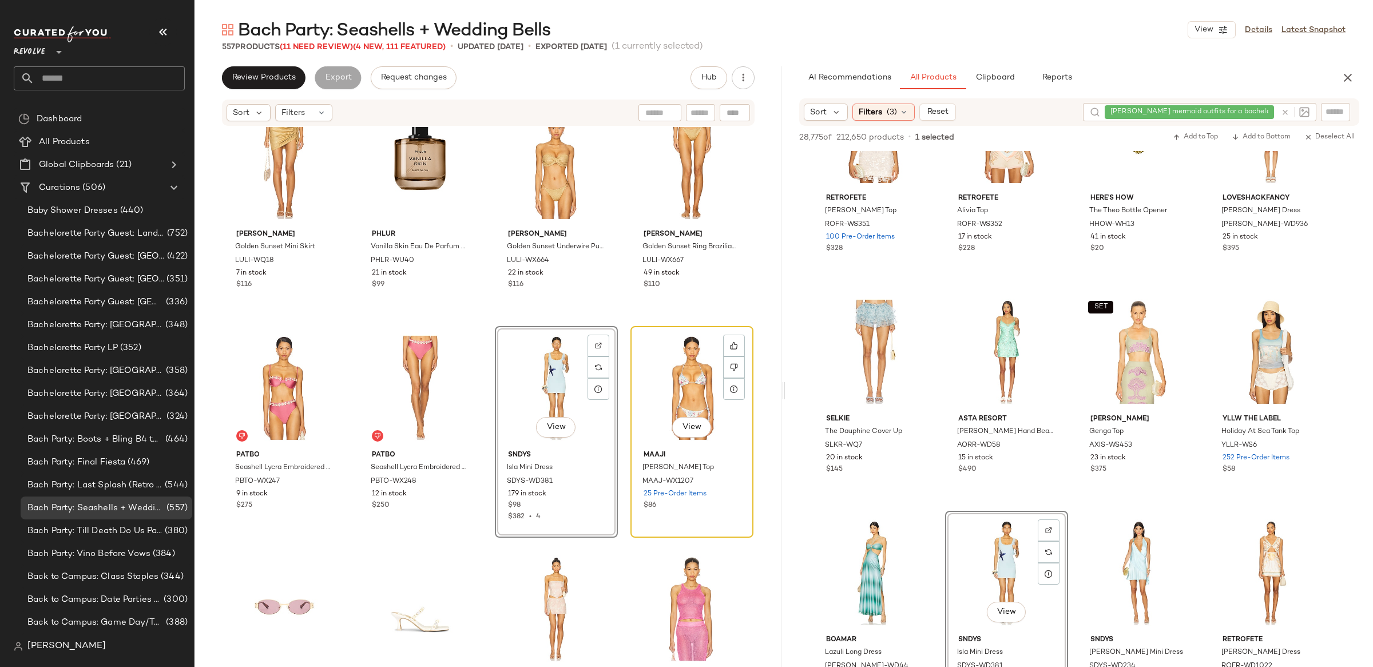
click at [665, 403] on div "View" at bounding box center [691, 388] width 115 height 116
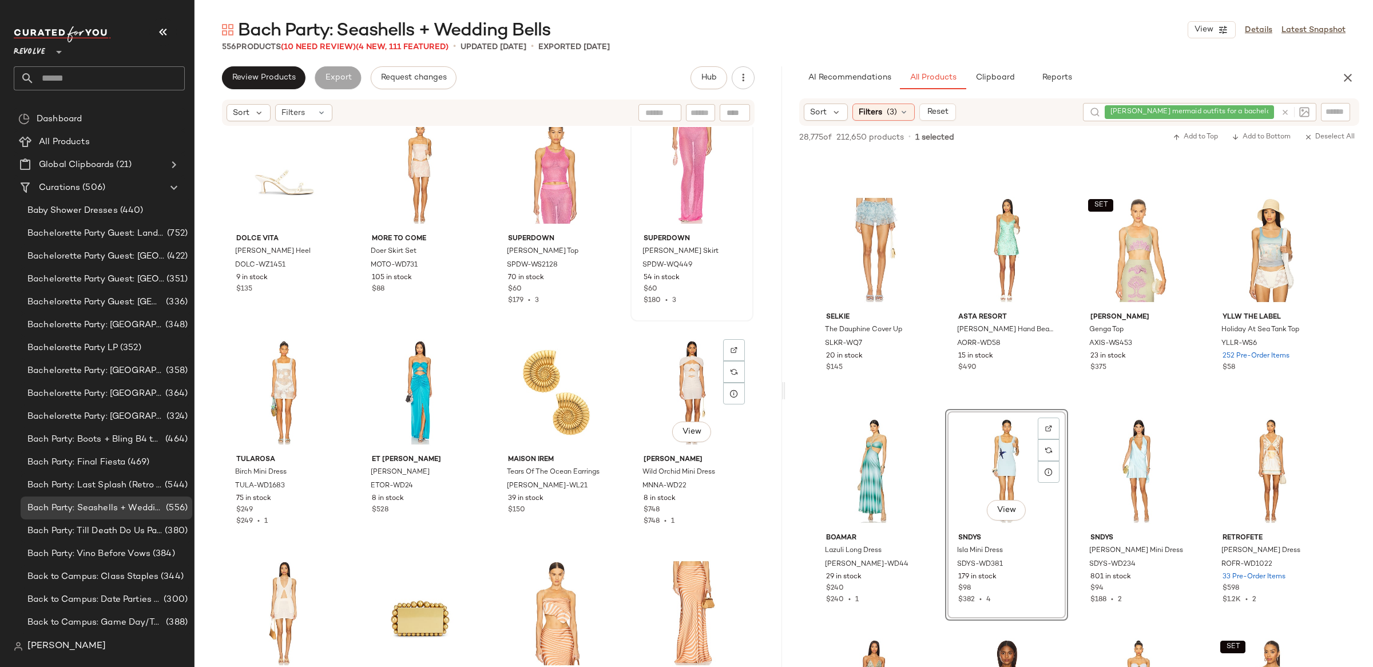
scroll to position [1355, 0]
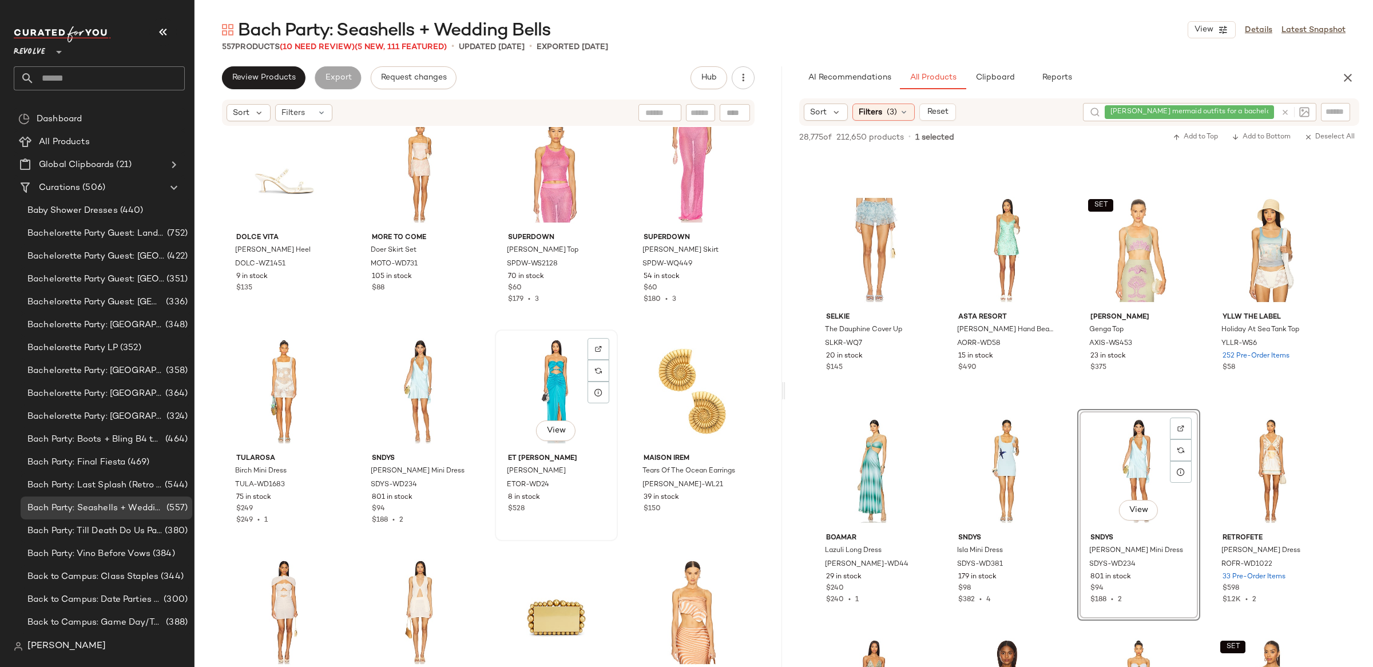
click at [550, 380] on div "View" at bounding box center [556, 391] width 115 height 116
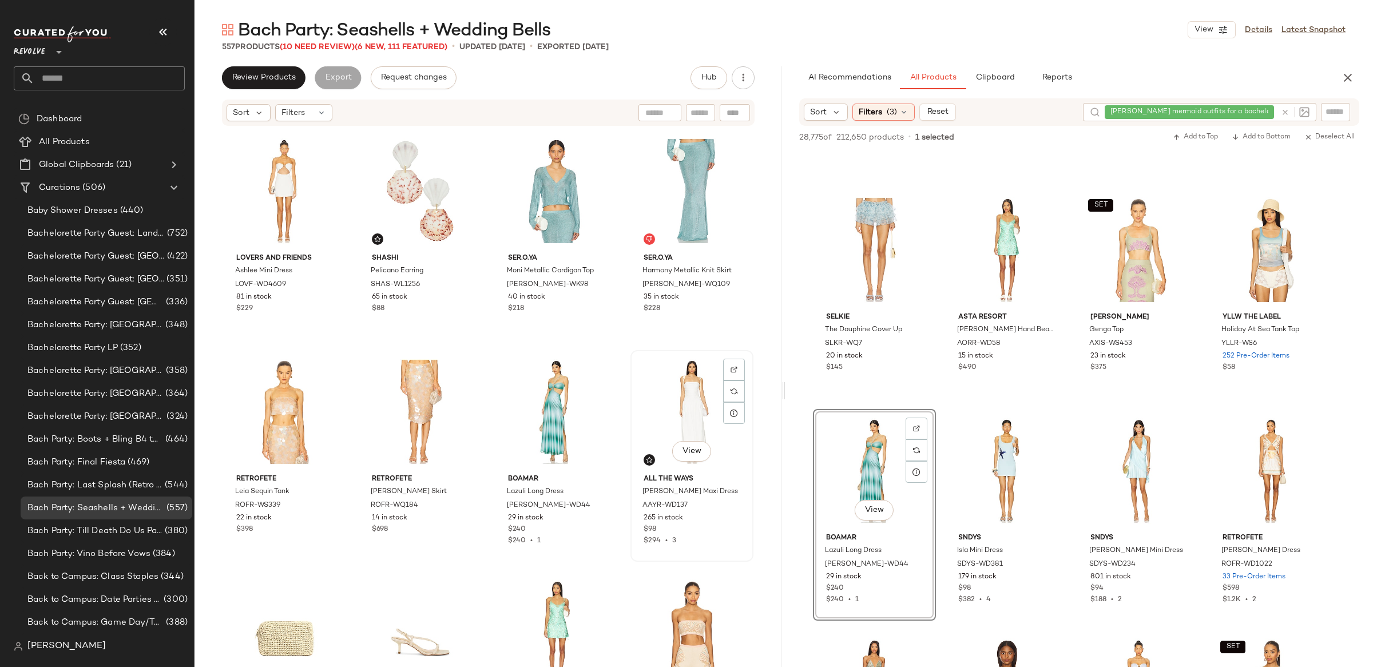
click at [656, 406] on div "View" at bounding box center [691, 412] width 115 height 116
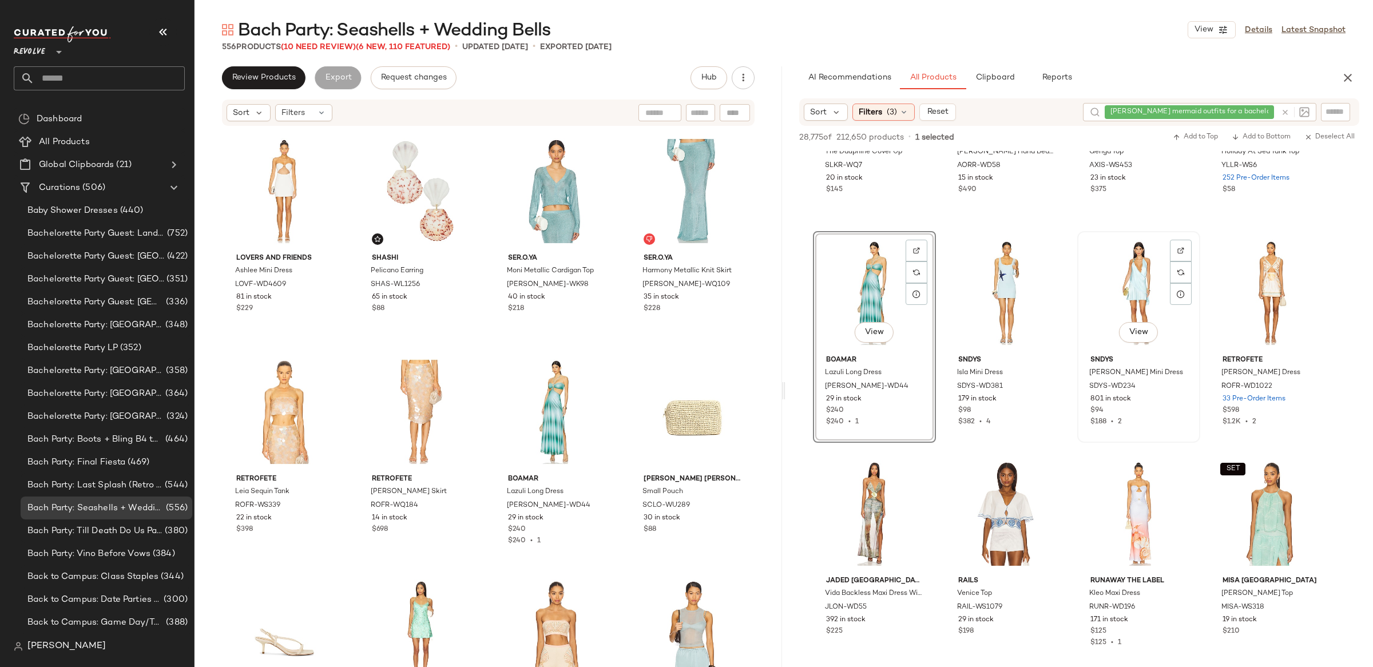
scroll to position [363, 0]
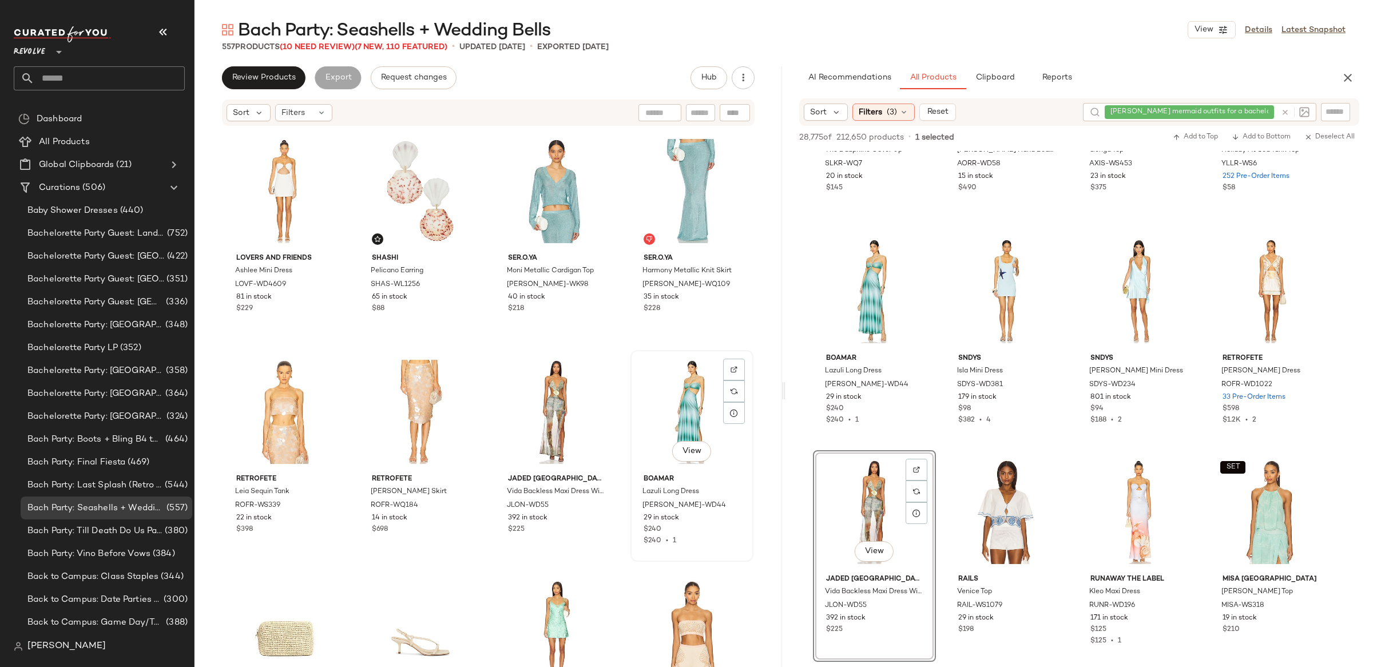
click at [670, 402] on div "View" at bounding box center [691, 412] width 115 height 116
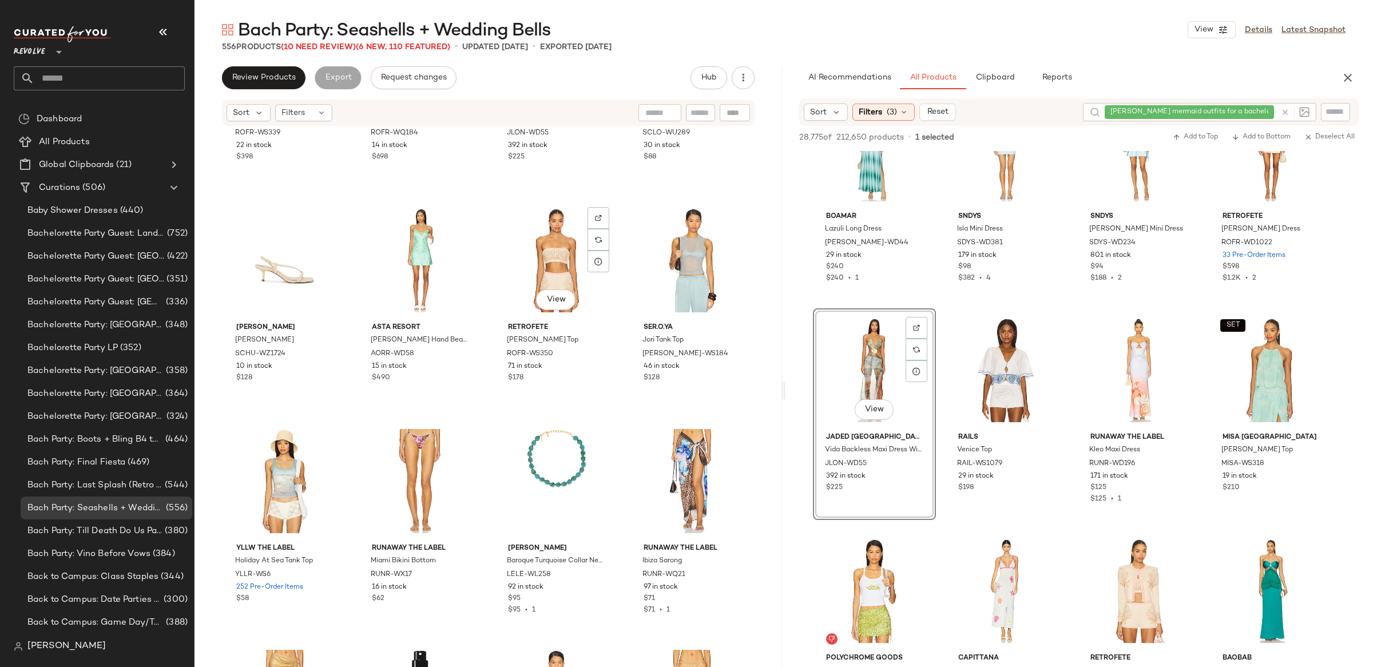
scroll to position [382, 0]
click at [1332, 115] on input "Filter" at bounding box center [1296, 112] width 97 height 12
paste input "*********"
type input "*********"
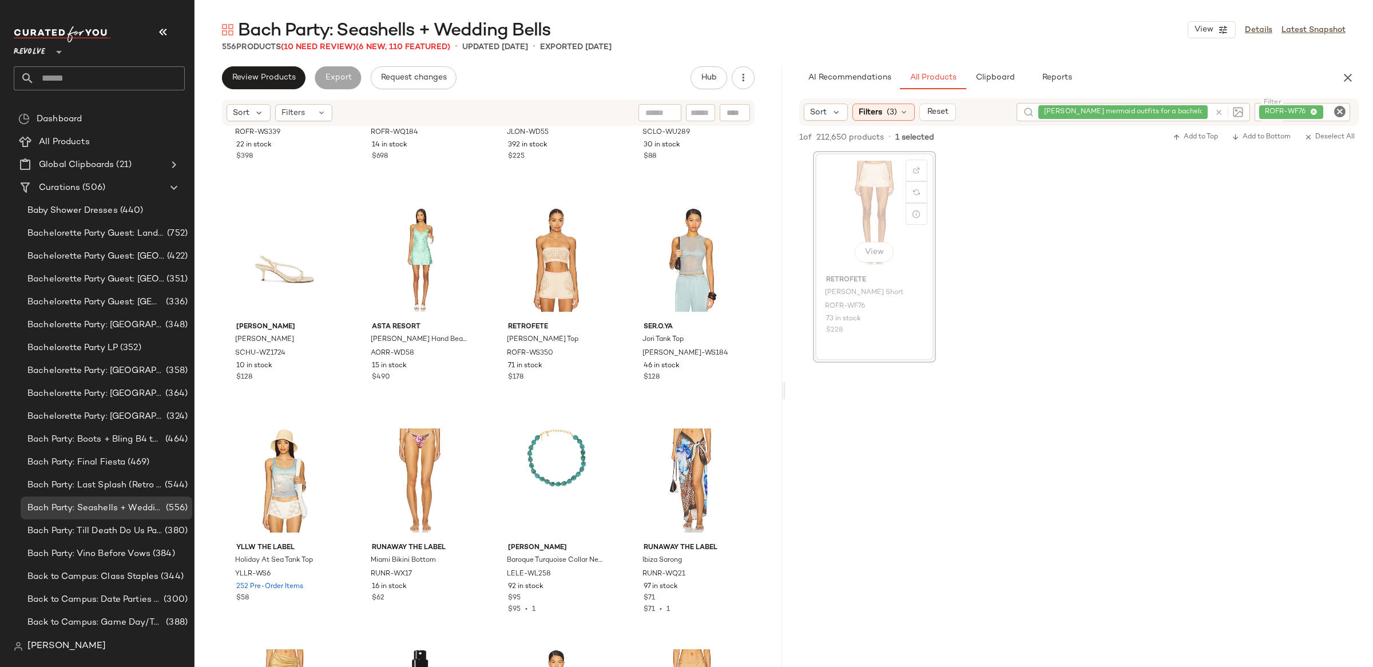
scroll to position [381, 0]
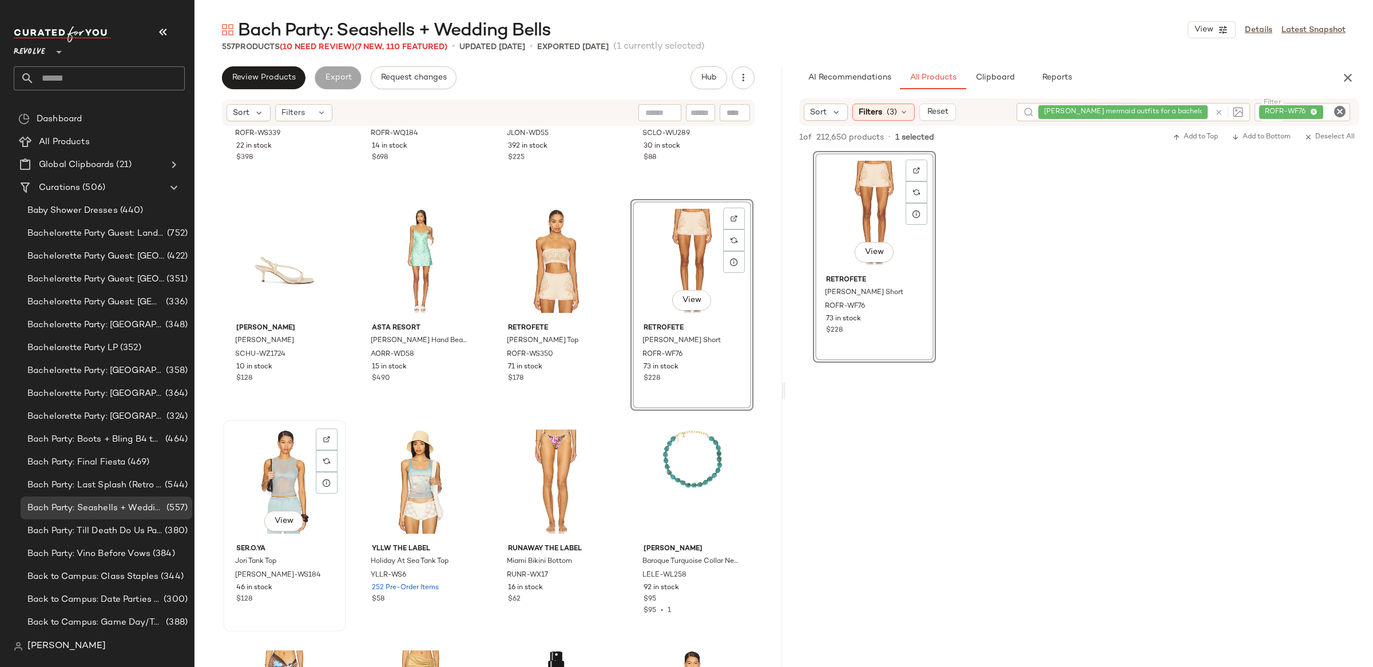
click at [284, 499] on div "View" at bounding box center [284, 482] width 115 height 116
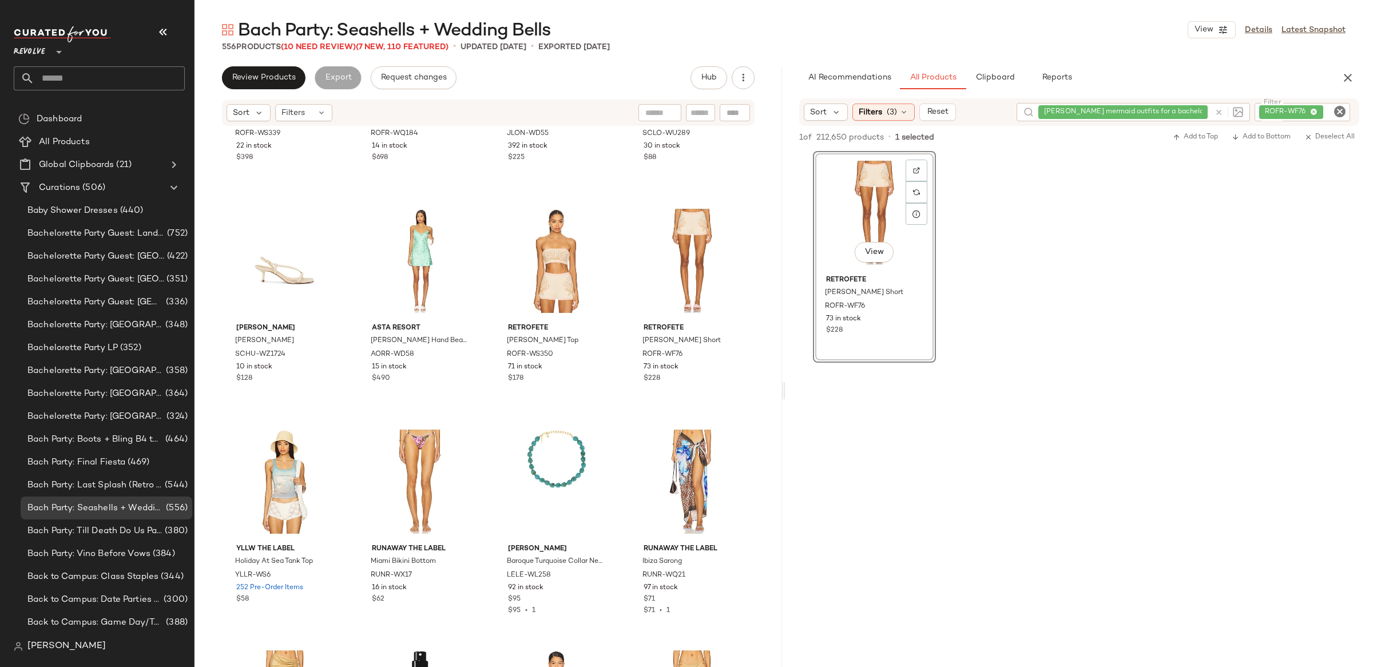
click at [1339, 113] on icon "Clear Filter" at bounding box center [1340, 112] width 14 height 14
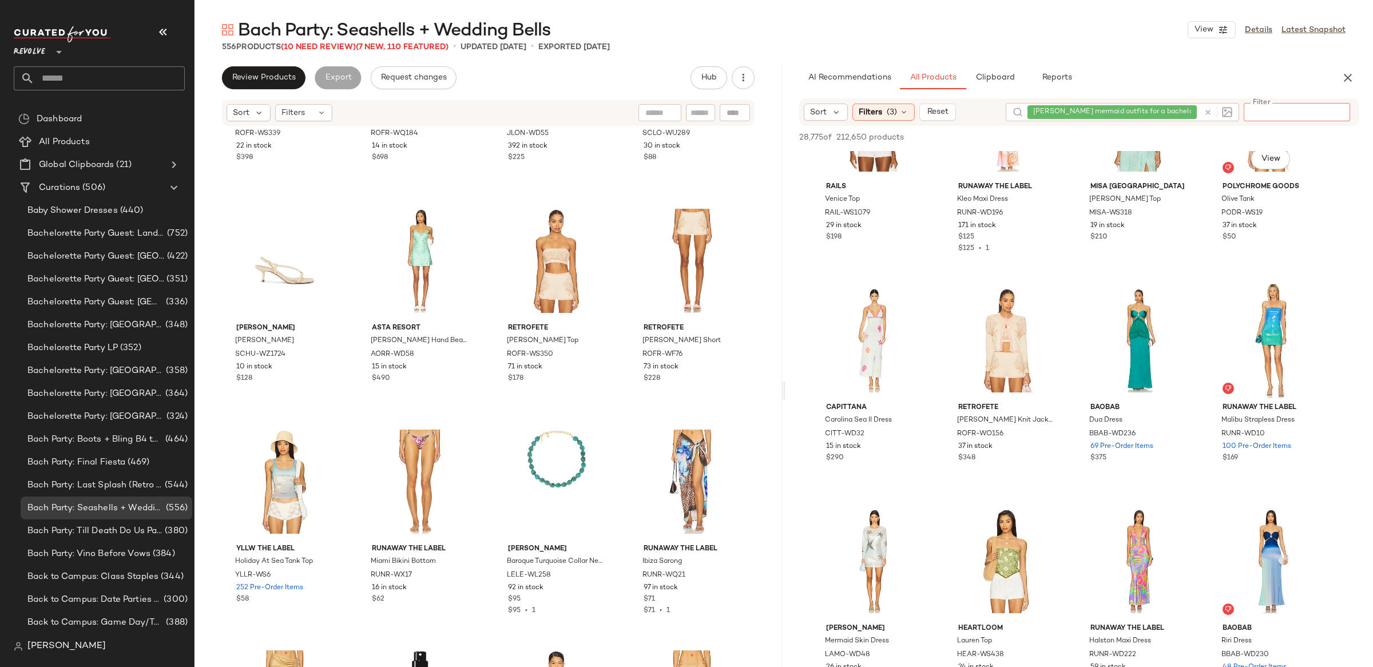
scroll to position [536, 0]
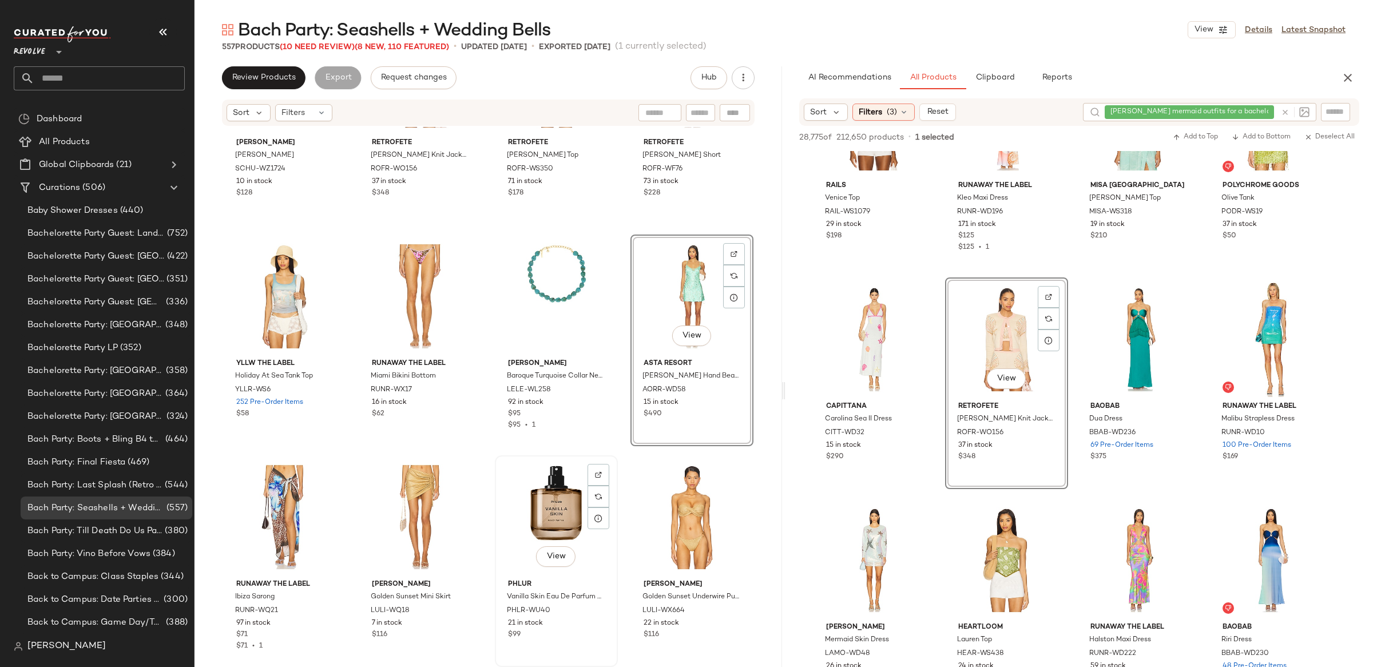
scroll to position [565, 0]
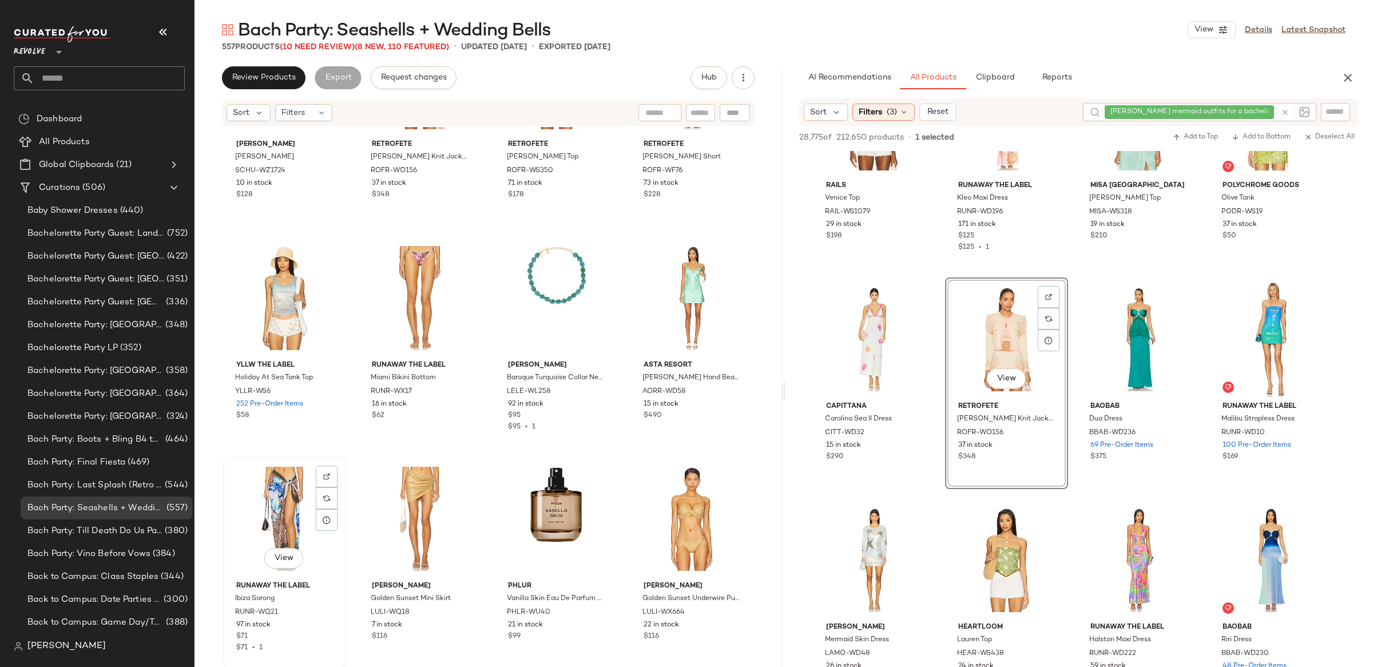
click at [270, 536] on div "View" at bounding box center [284, 519] width 115 height 116
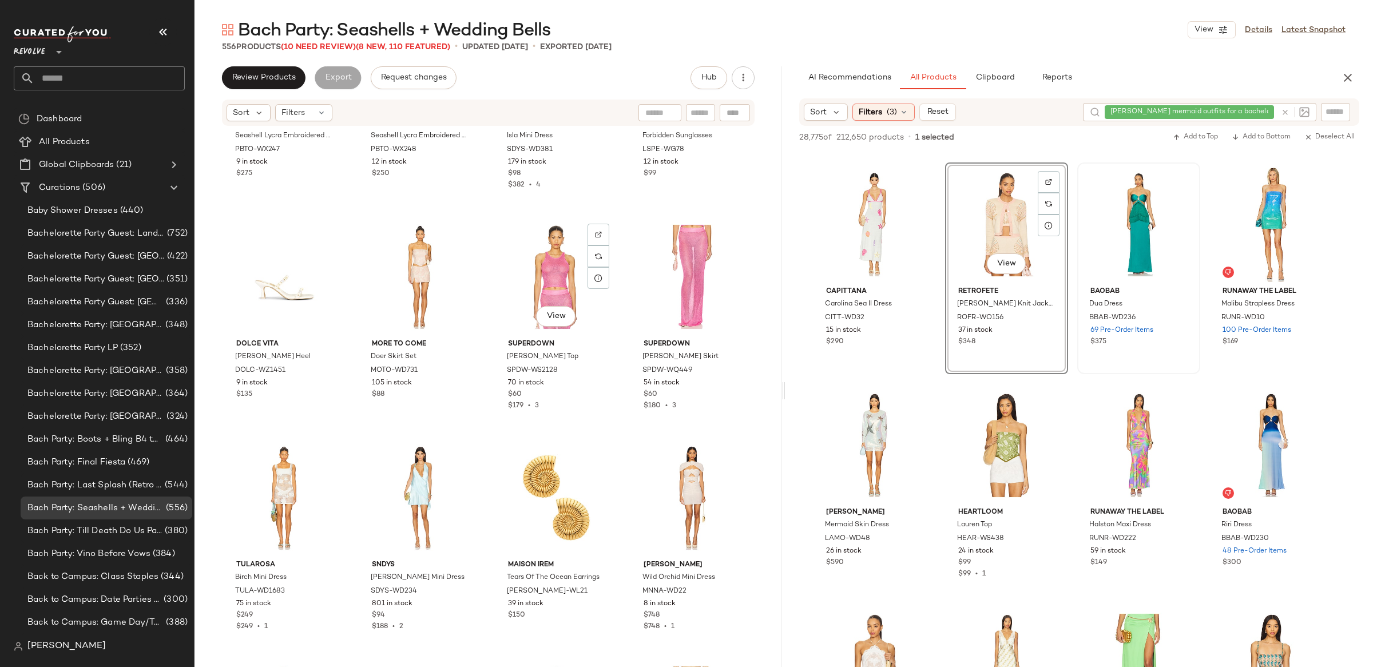
scroll to position [1250, 0]
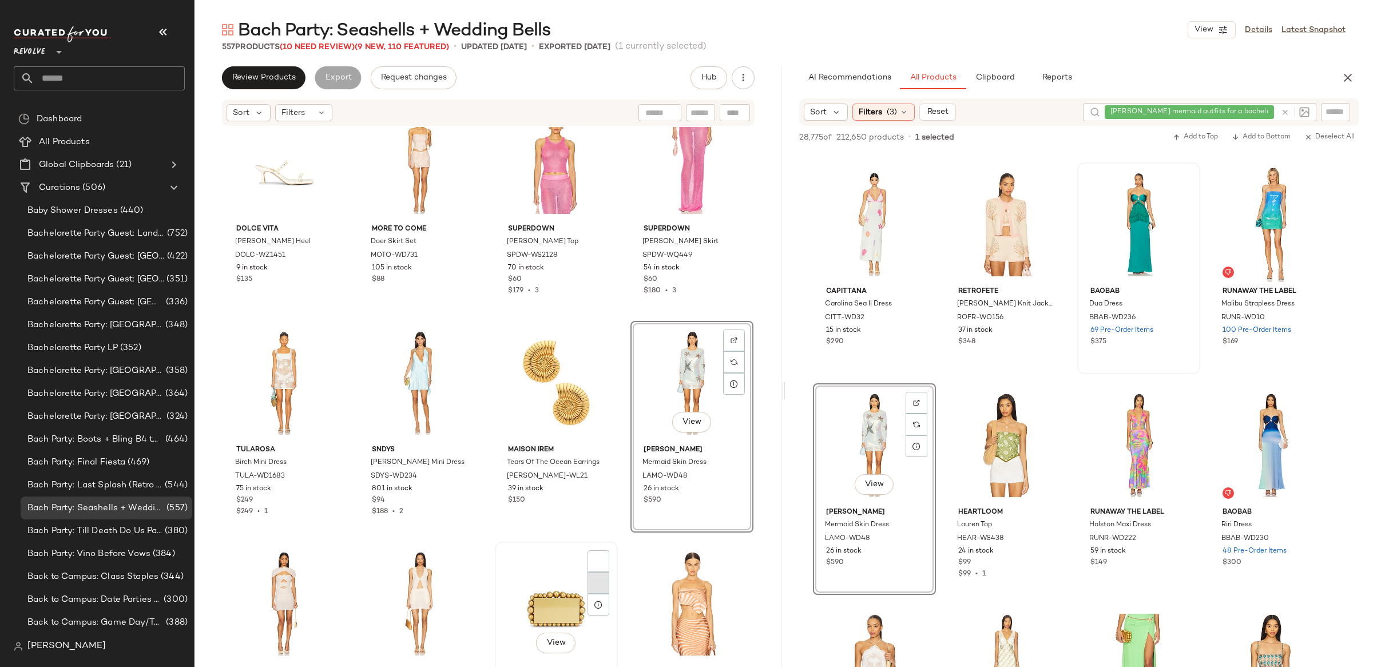
scroll to position [1426, 0]
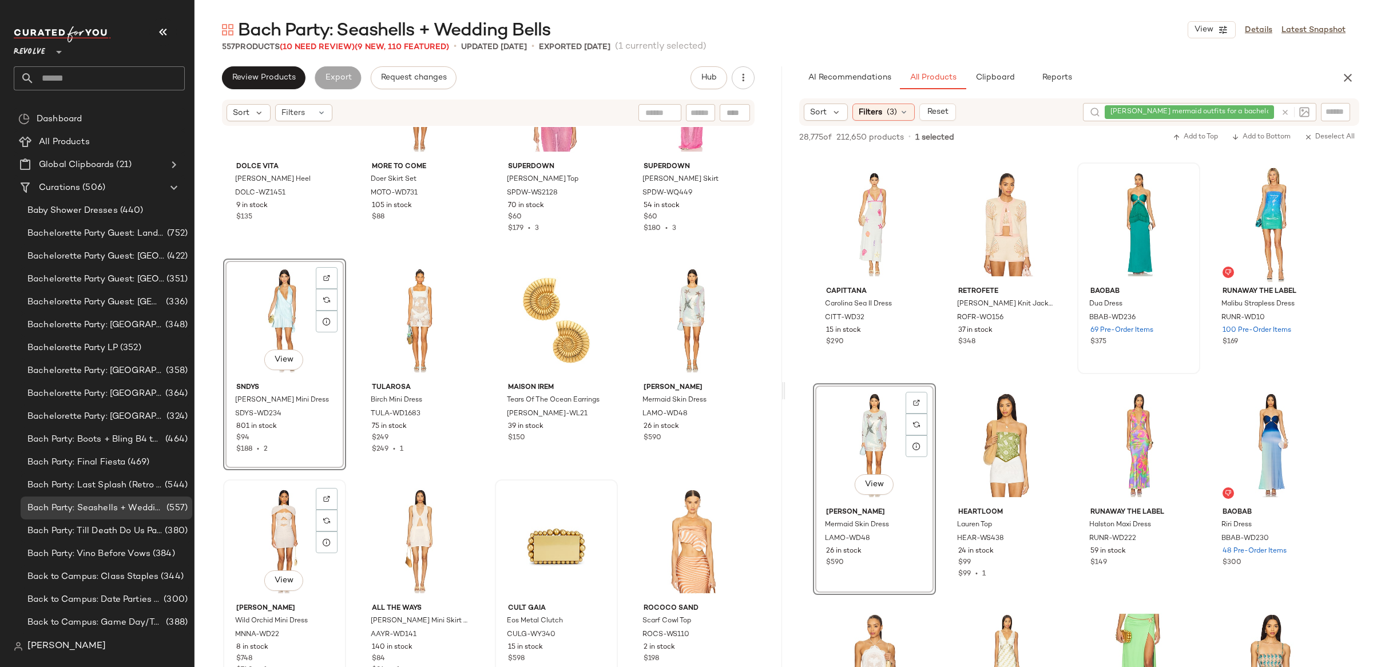
click at [283, 509] on div "View" at bounding box center [284, 541] width 115 height 116
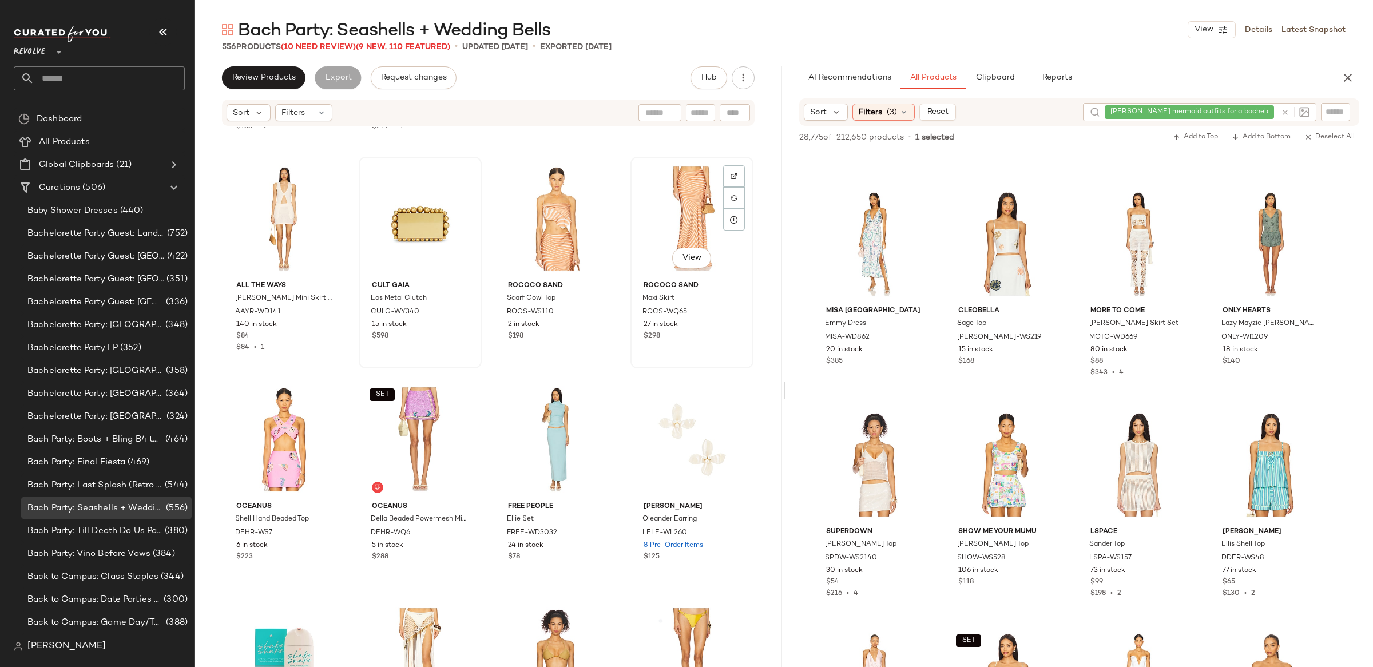
scroll to position [1748, 0]
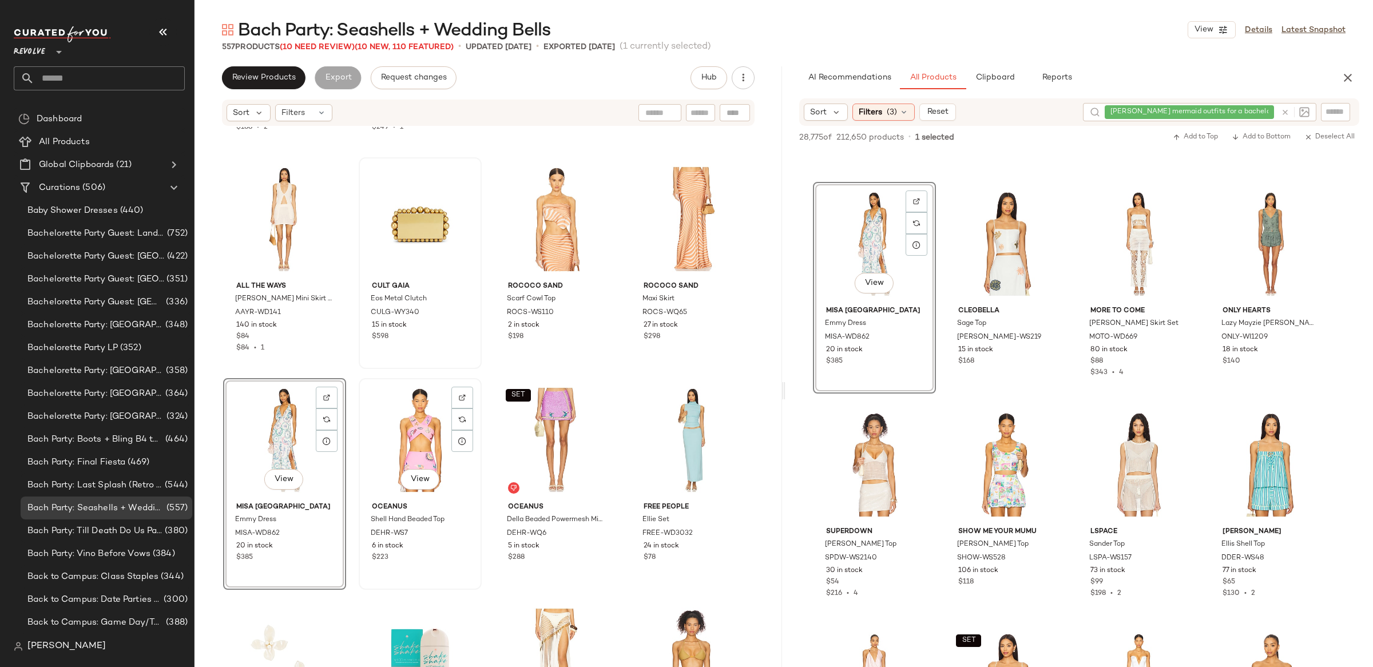
click at [382, 433] on div "View" at bounding box center [420, 440] width 115 height 116
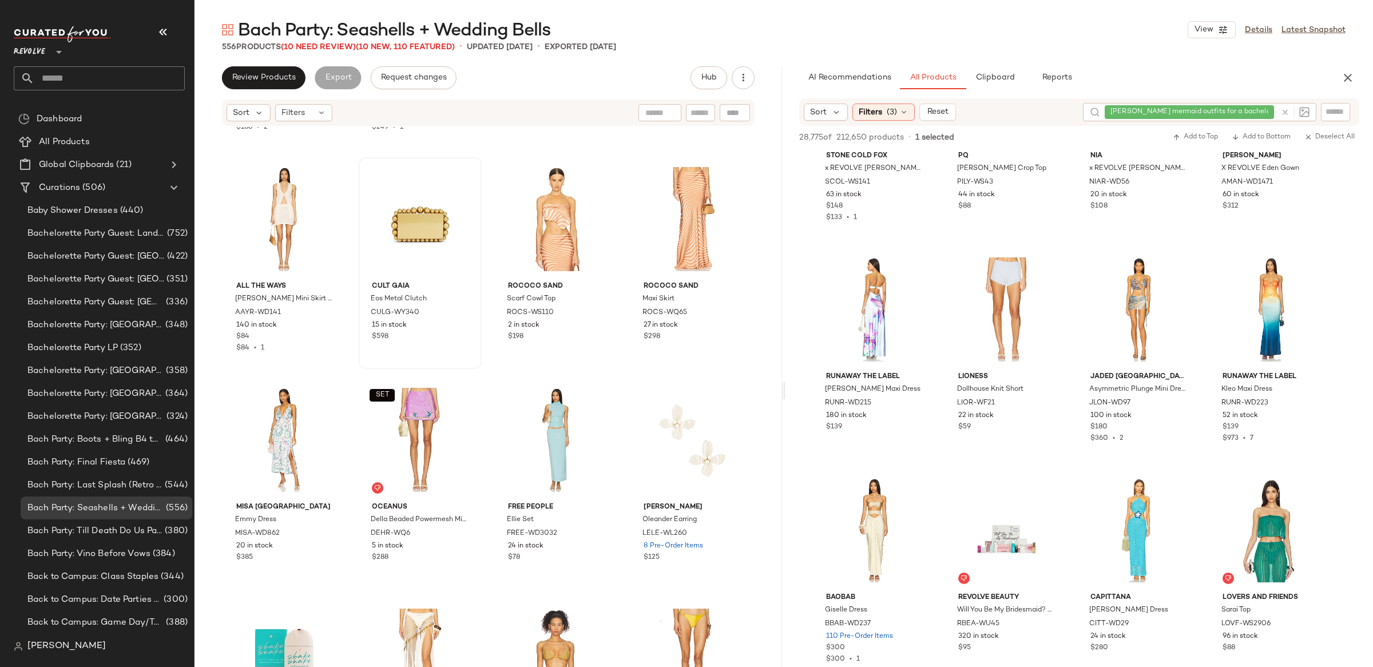
scroll to position [2342, 0]
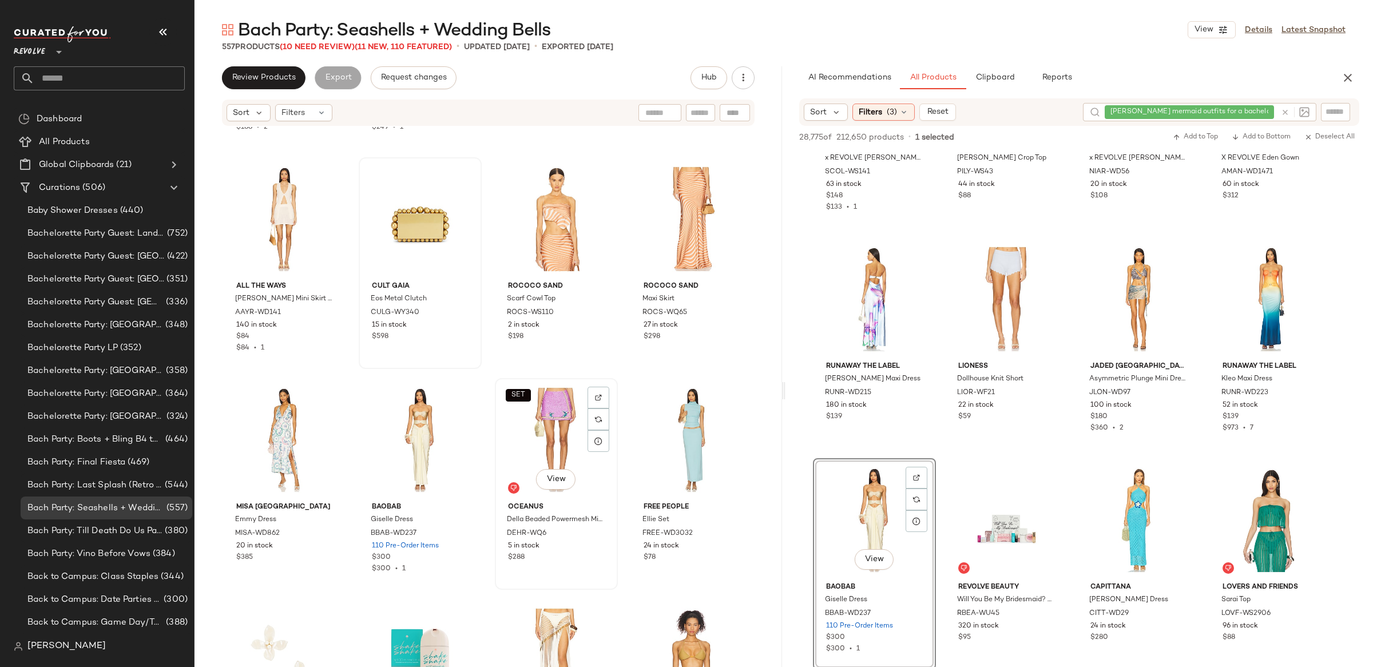
click at [564, 419] on div "SET View" at bounding box center [556, 440] width 115 height 116
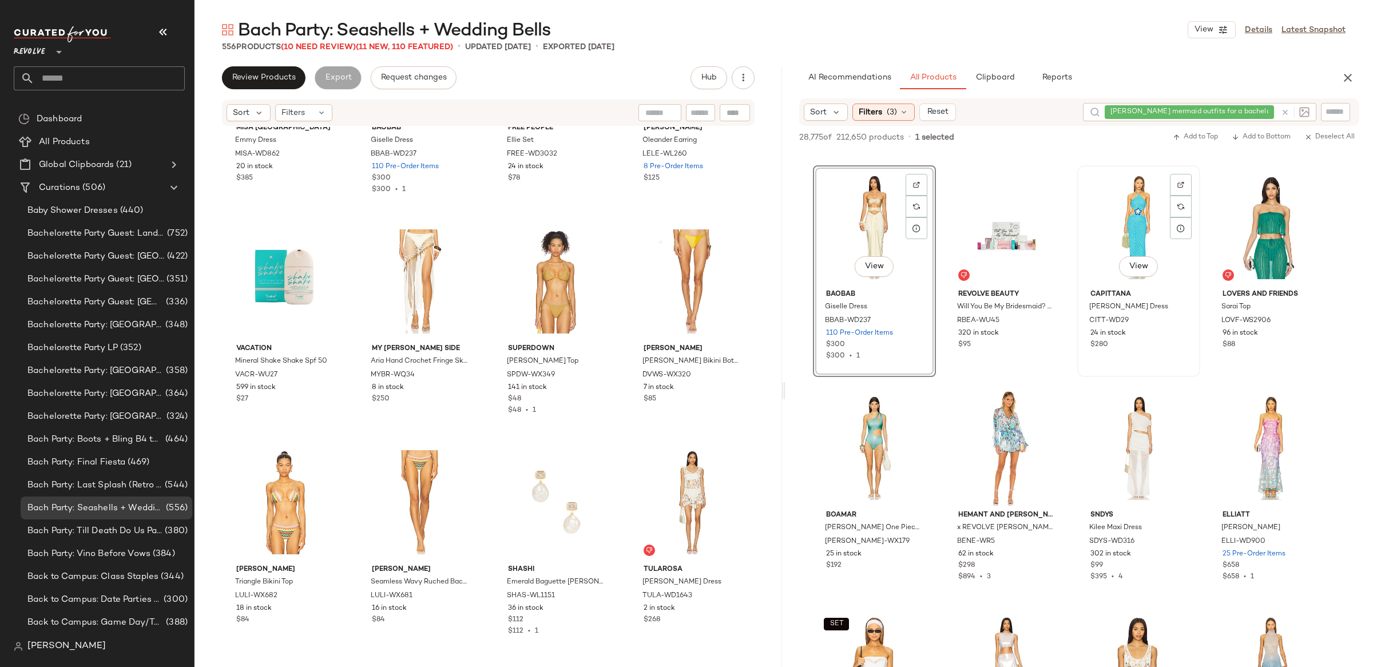
scroll to position [2634, 0]
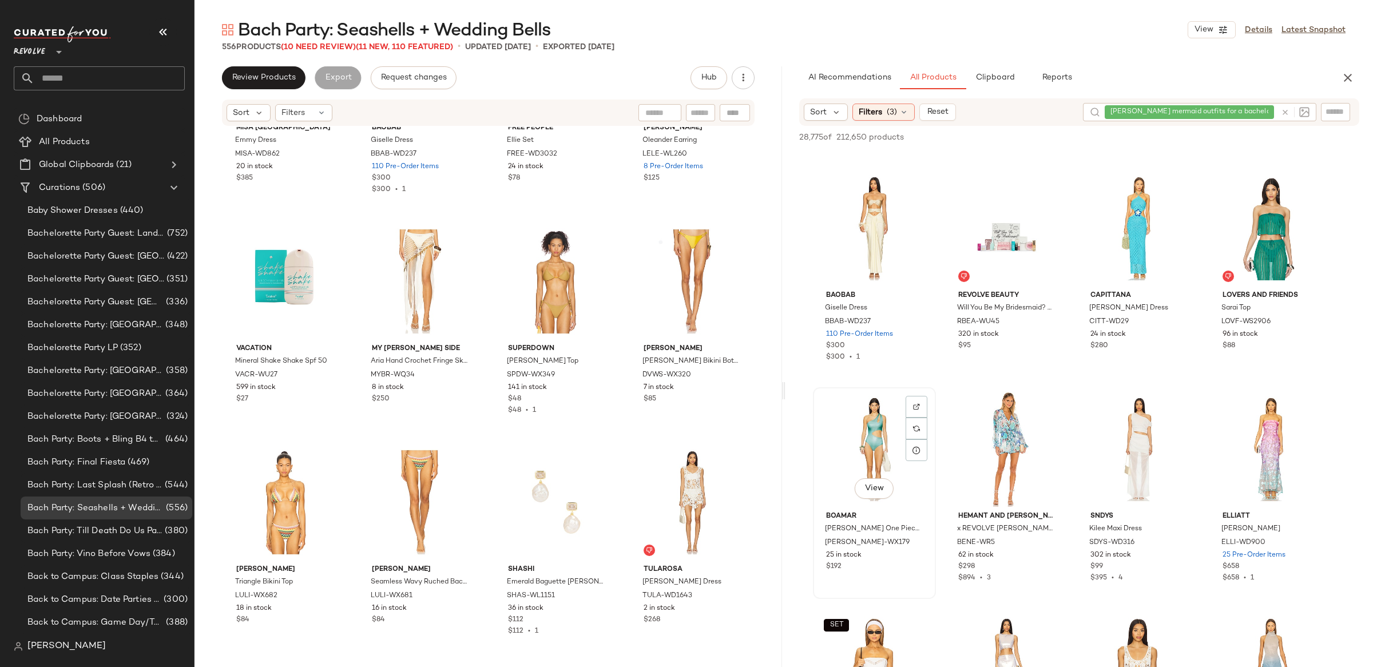
click at [863, 432] on div "View" at bounding box center [874, 449] width 115 height 116
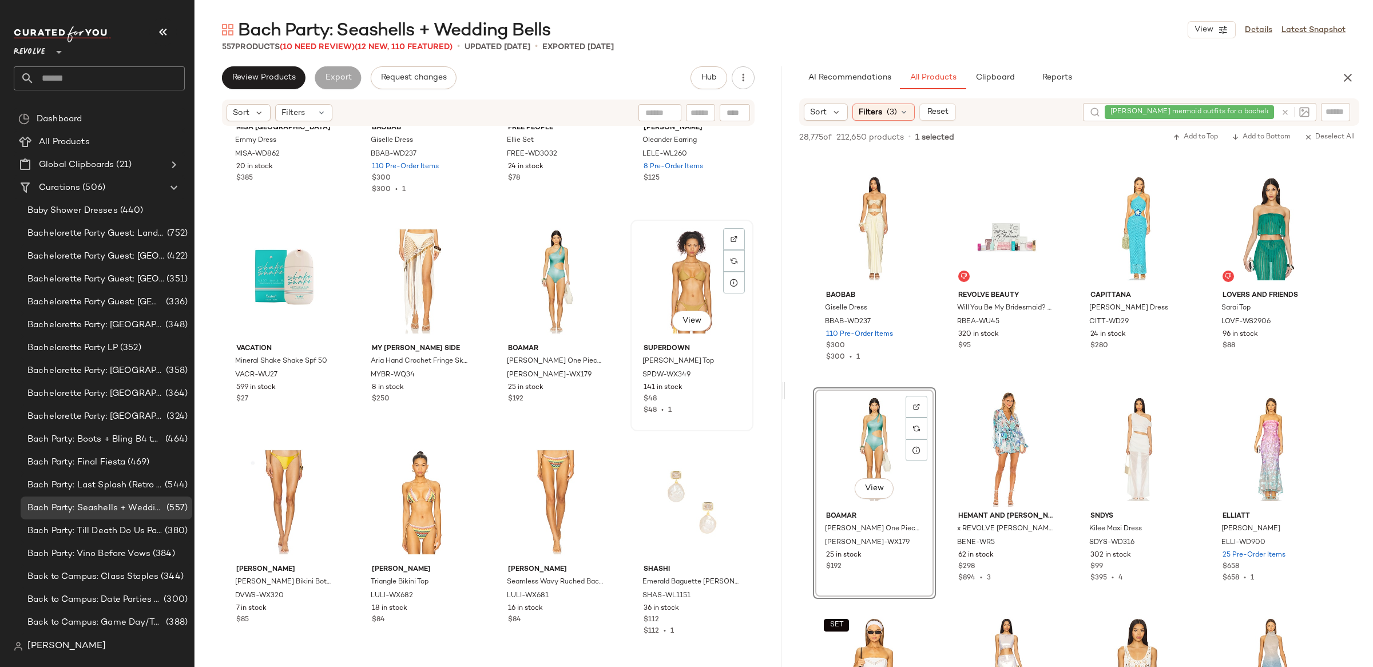
click at [675, 289] on div "View" at bounding box center [691, 282] width 115 height 116
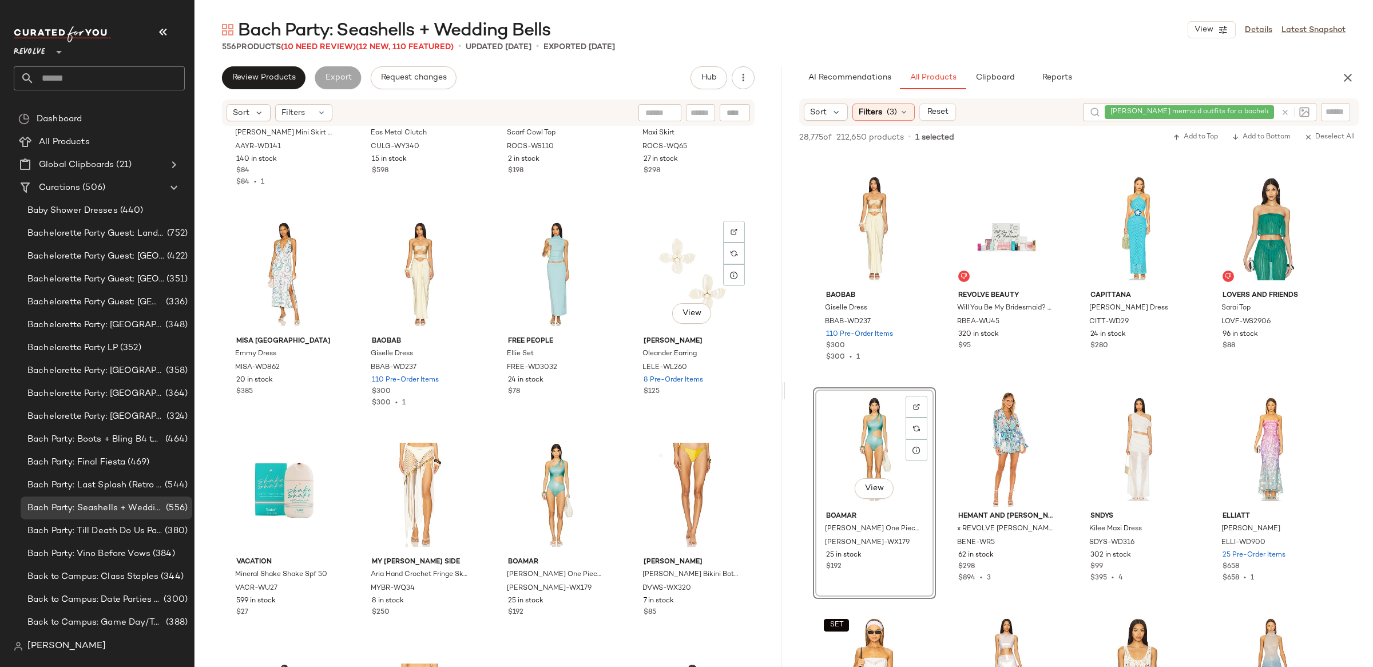
scroll to position [1917, 0]
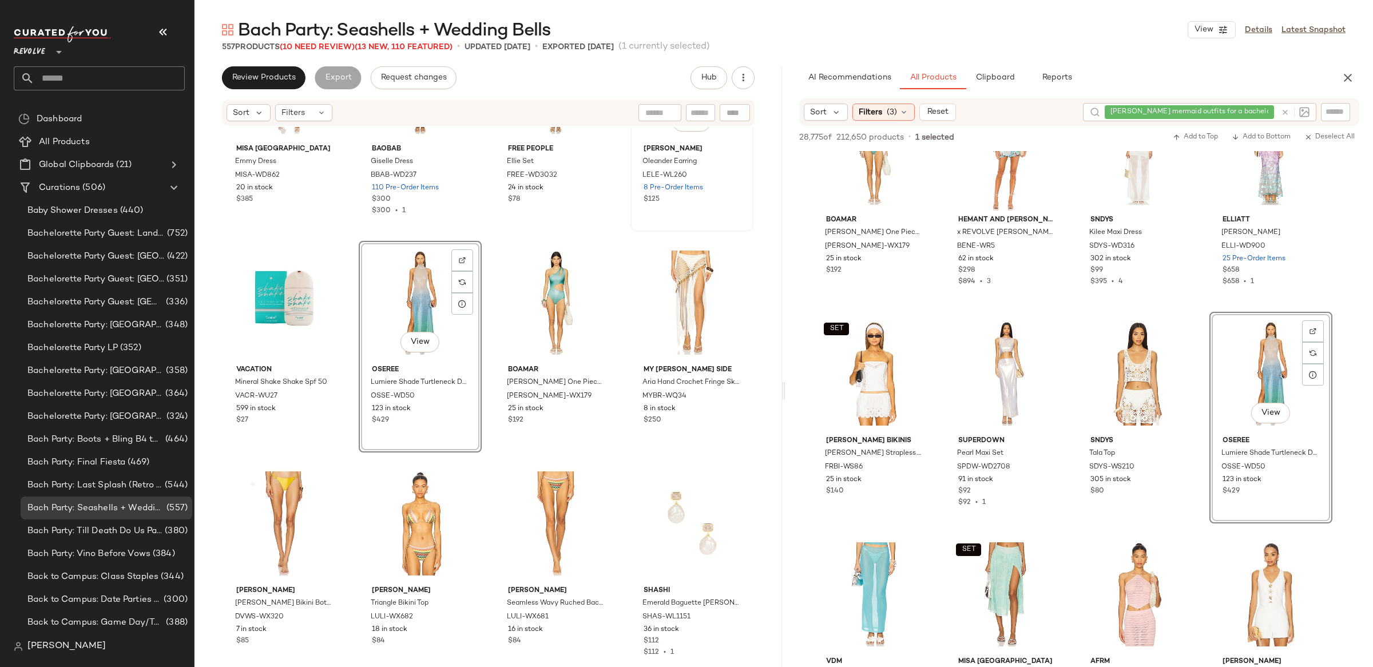
scroll to position [2119, 0]
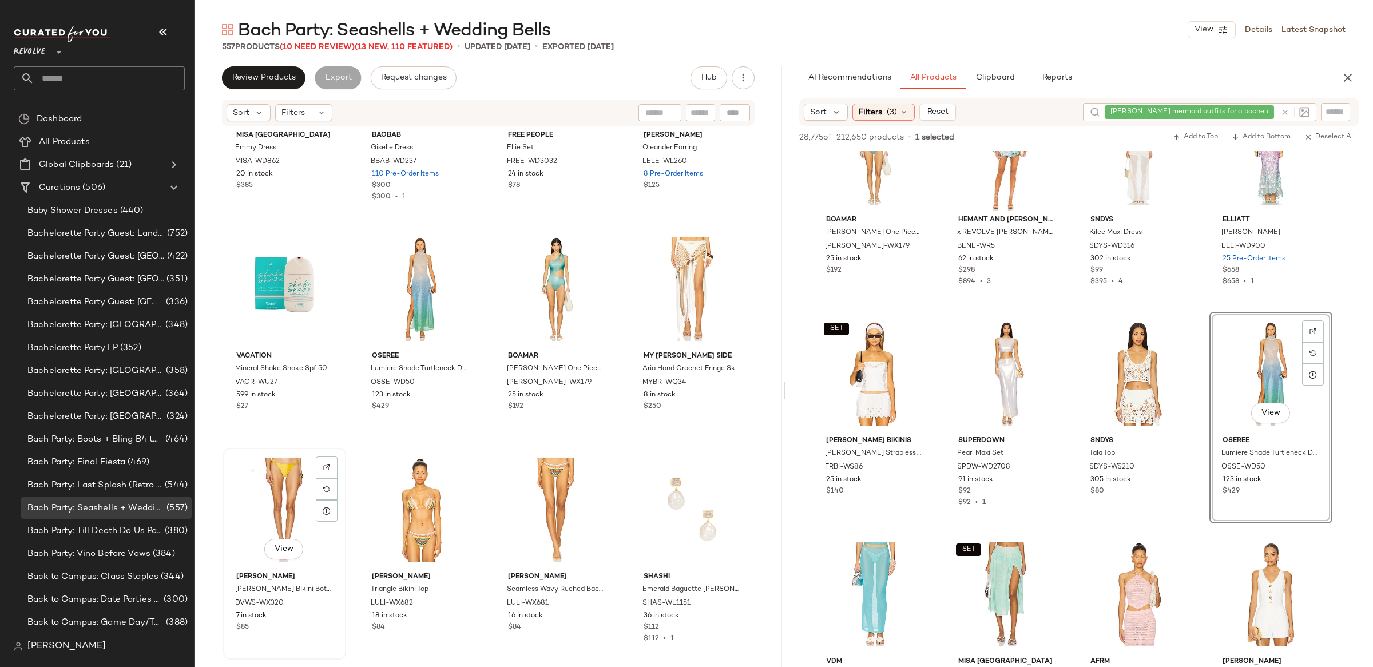
click at [277, 514] on div "View" at bounding box center [284, 510] width 115 height 116
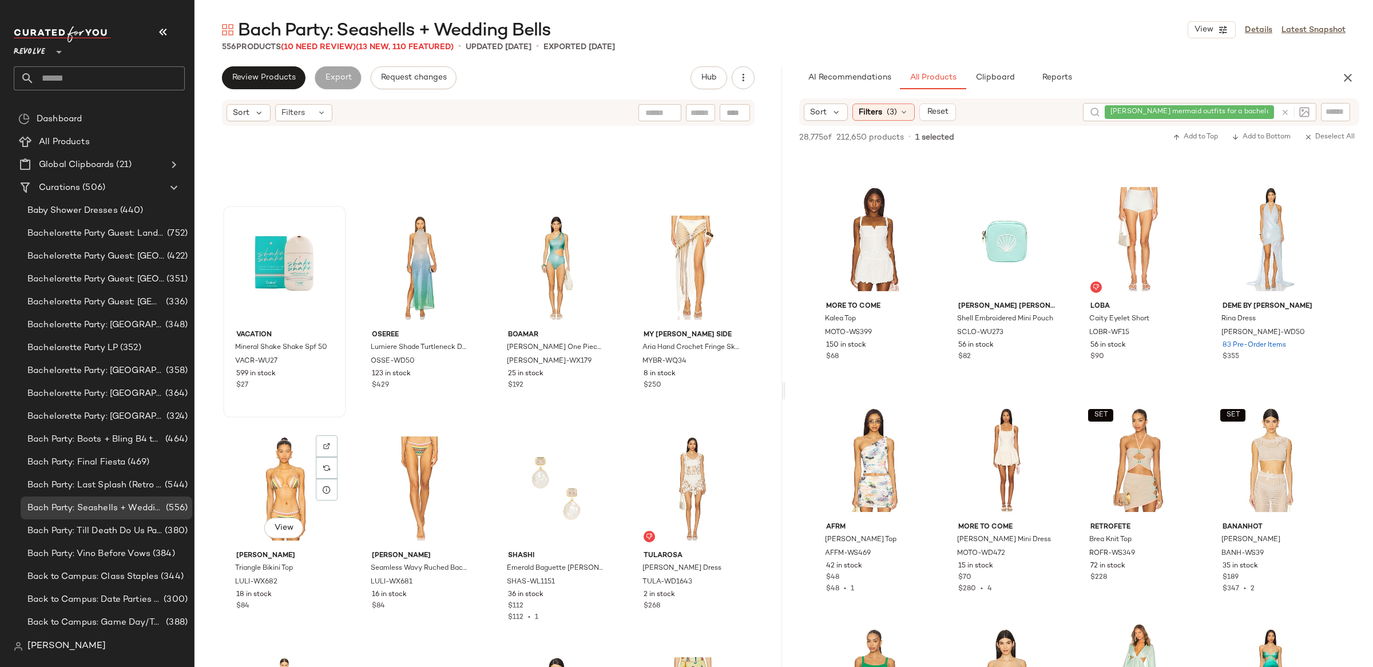
scroll to position [2135, 0]
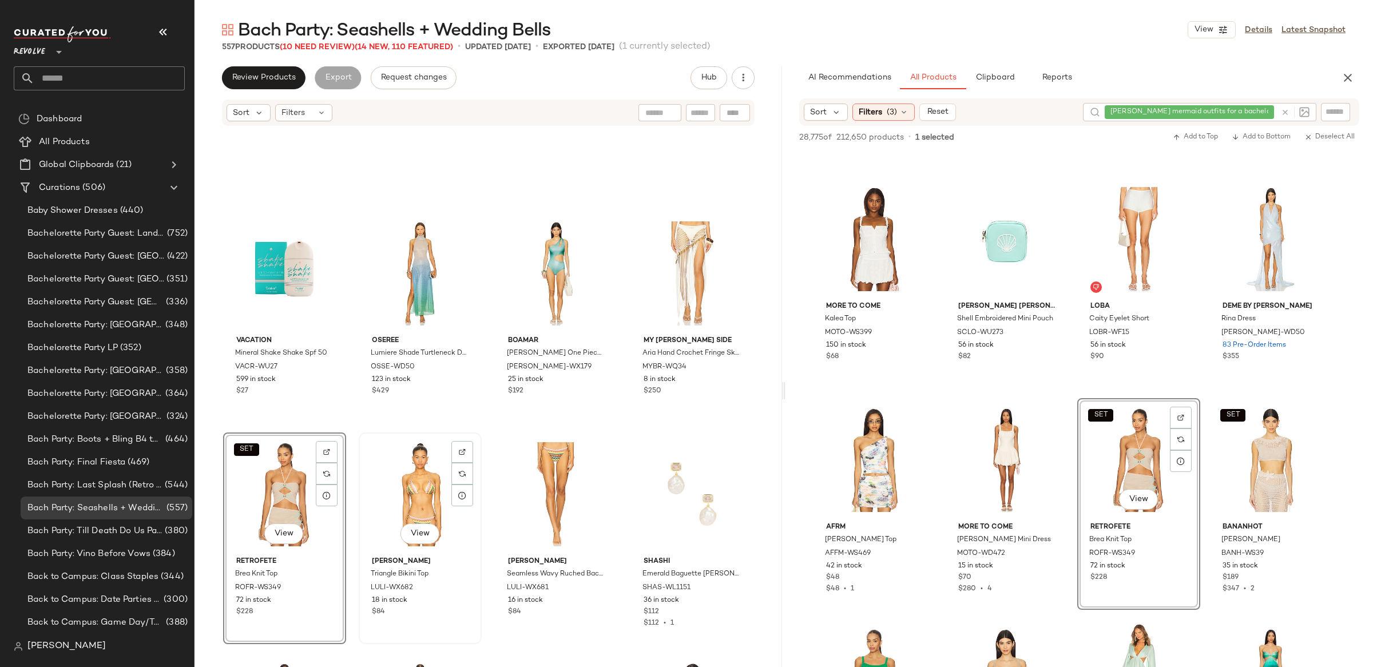
click at [415, 467] on div "View" at bounding box center [420, 494] width 115 height 116
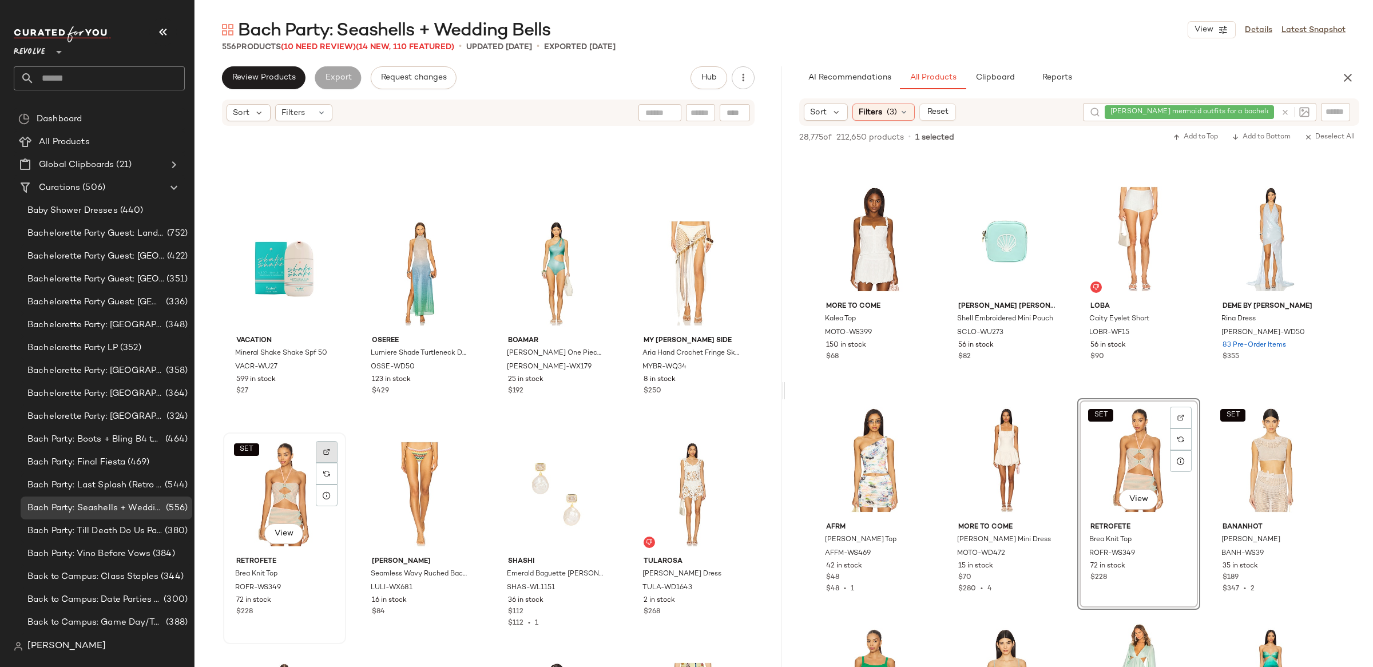
click at [323, 450] on img at bounding box center [326, 451] width 7 height 7
click at [323, 585] on img "button" at bounding box center [324, 588] width 7 height 7
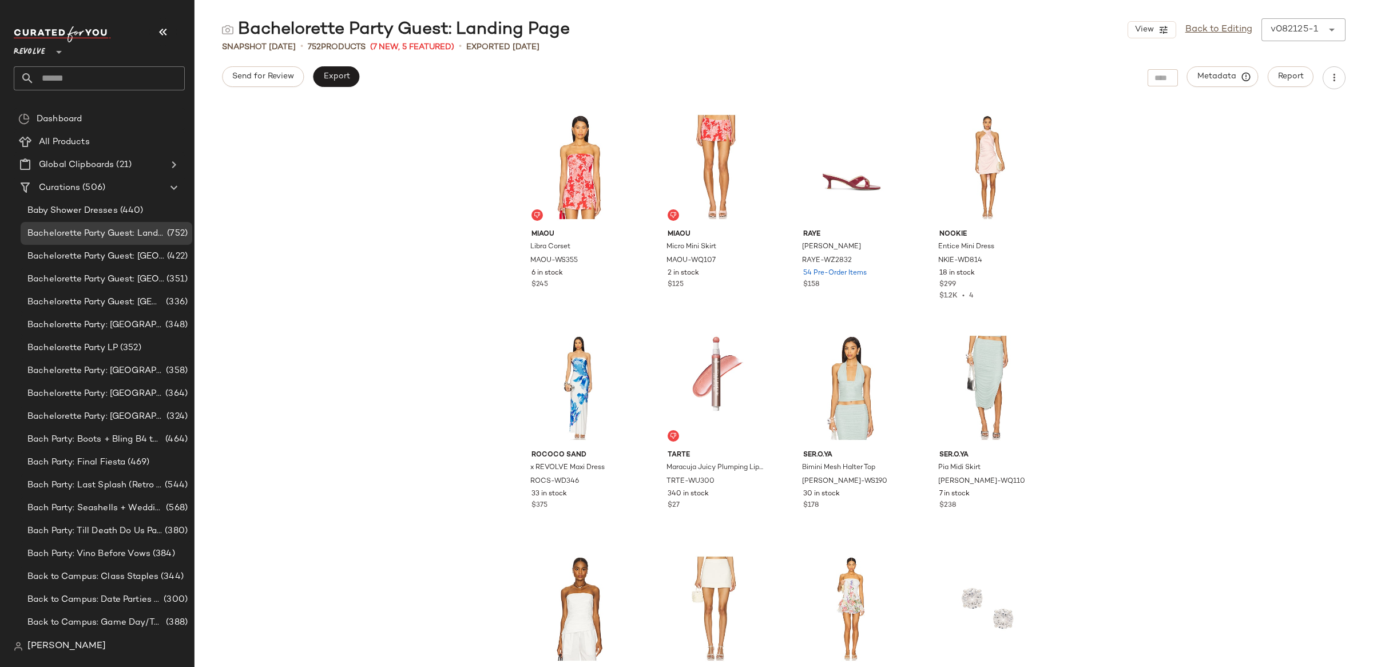
scroll to position [7, 0]
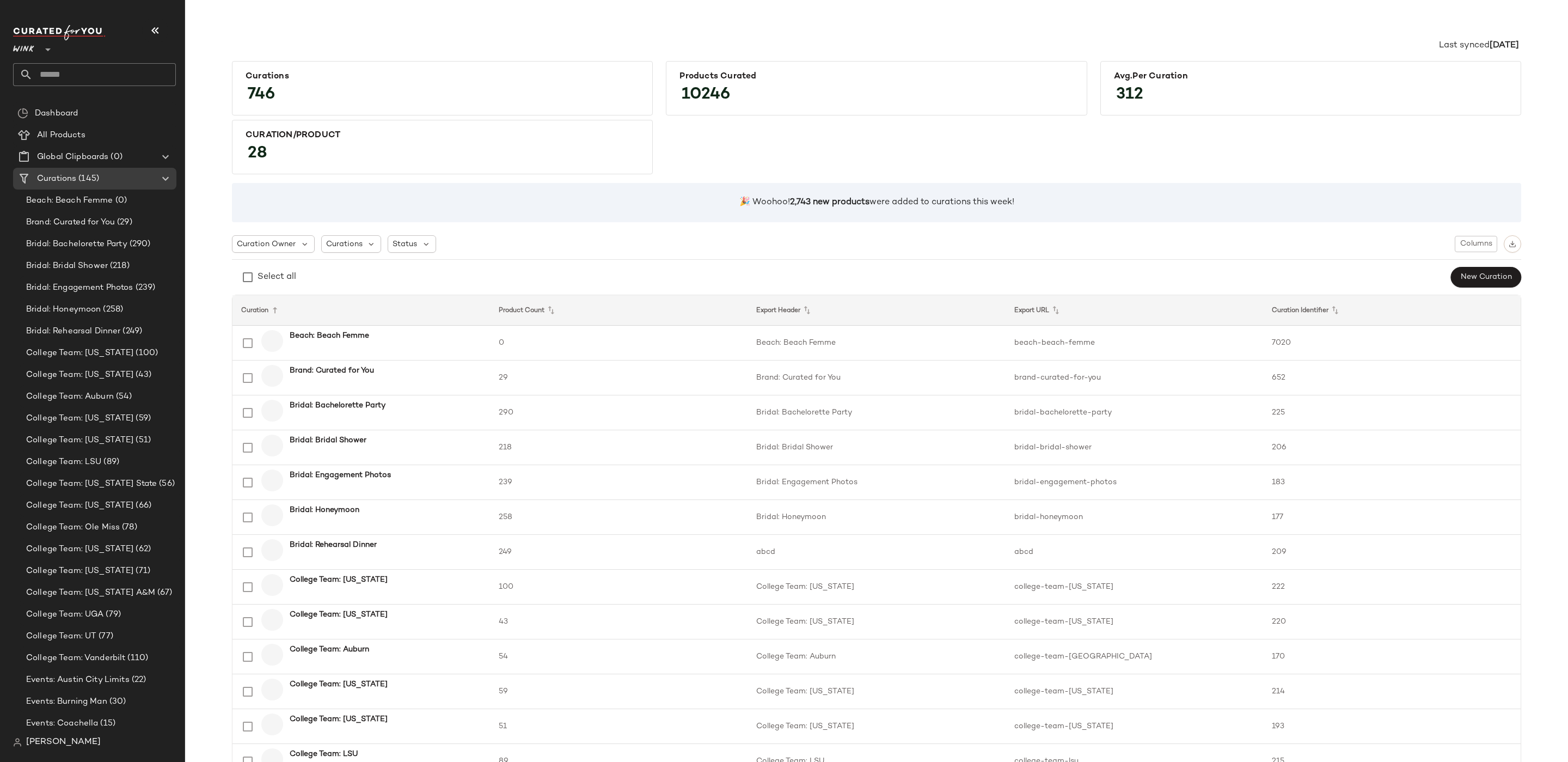
drag, startPoint x: 39, startPoint y: 50, endPoint x: 44, endPoint y: 56, distance: 7.8
click at [39, 50] on div at bounding box center [47, 43] width 15 height 28
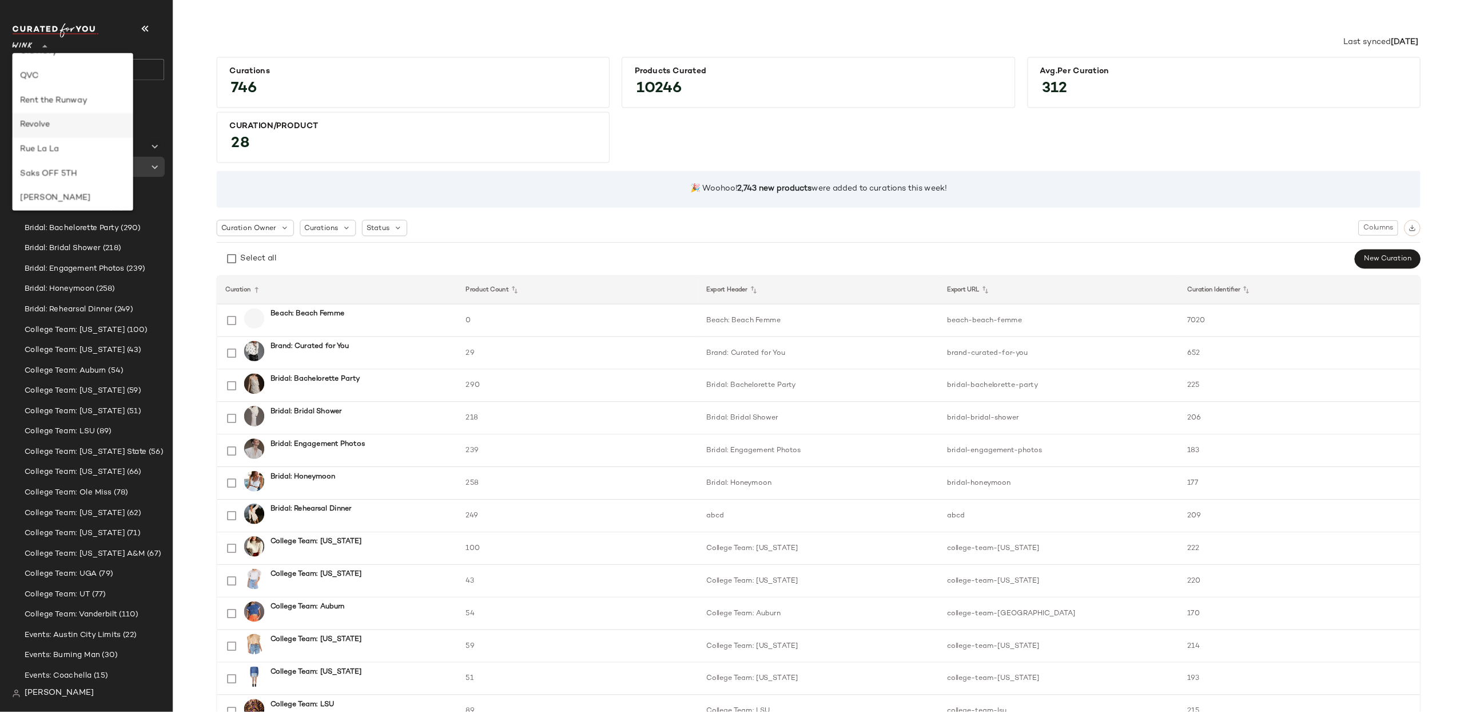
scroll to position [483, 0]
click at [78, 143] on div "Revolve" at bounding box center [82, 144] width 118 height 14
type input "**"
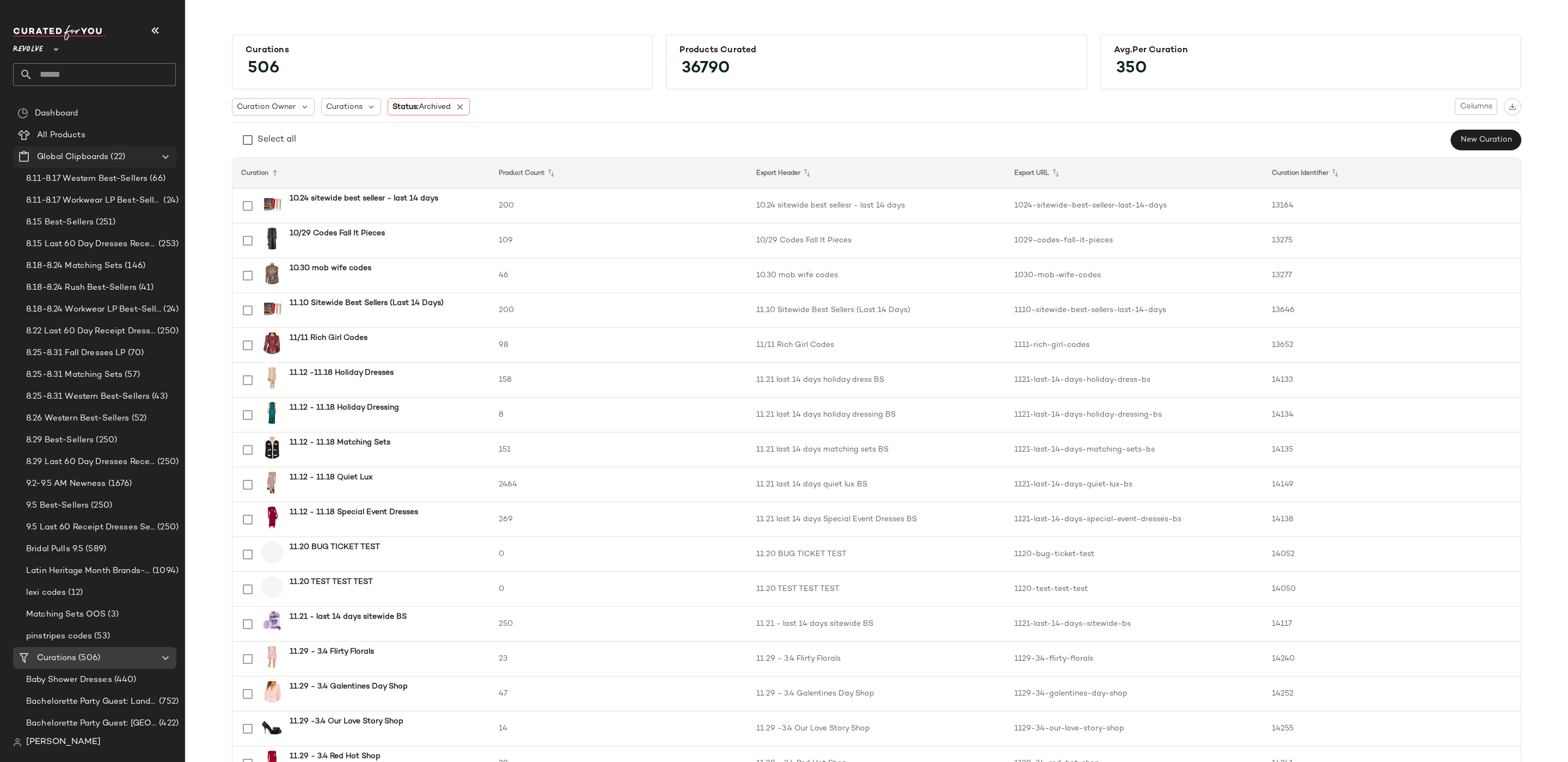
click at [168, 157] on icon at bounding box center [166, 157] width 13 height 13
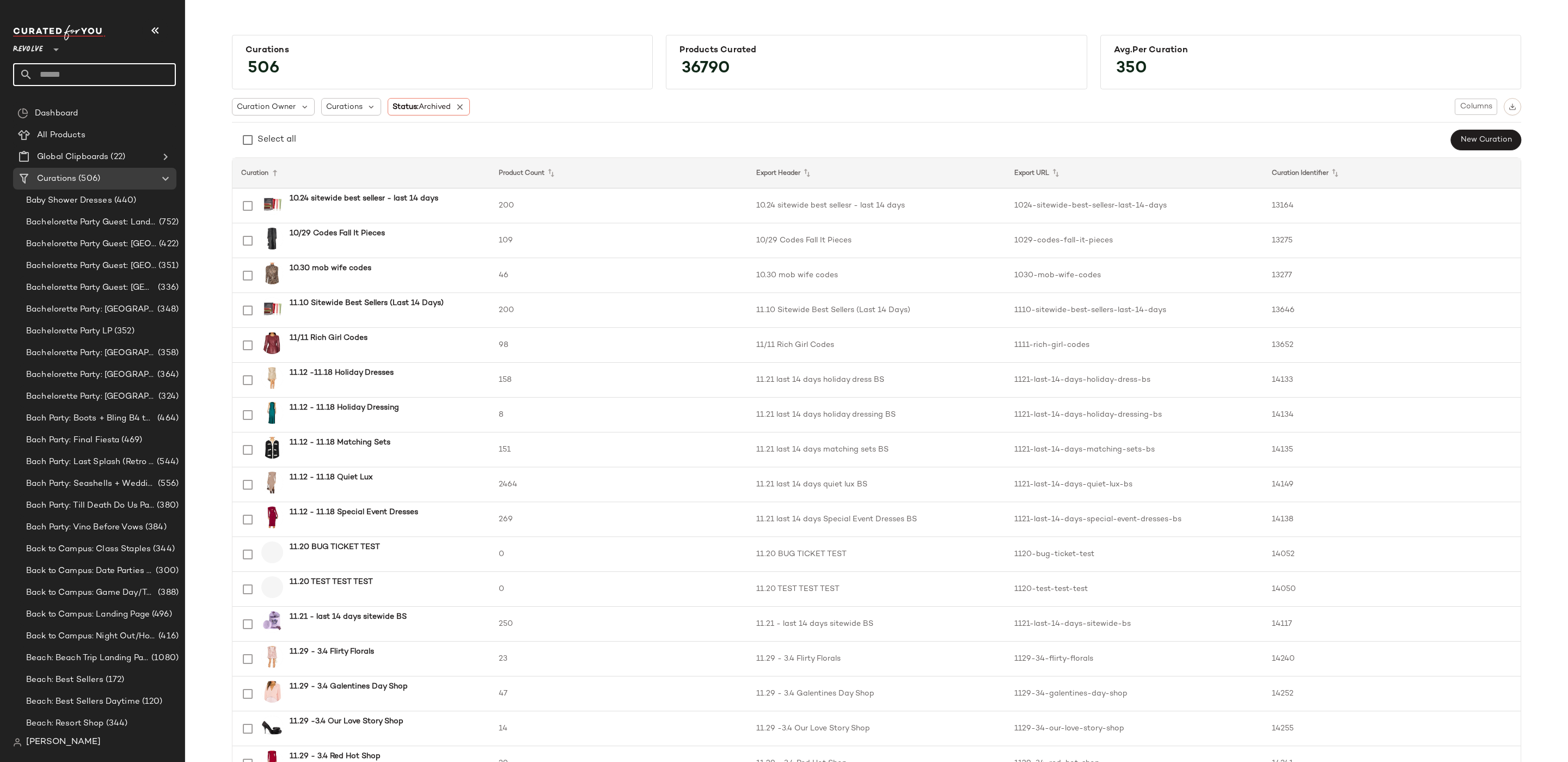
click at [76, 70] on input "text" at bounding box center [104, 74] width 143 height 23
drag, startPoint x: 112, startPoint y: 482, endPoint x: 141, endPoint y: 470, distance: 31.4
click at [111, 482] on span "Bach Party: Seashells + Wedding Bells" at bounding box center [90, 484] width 129 height 12
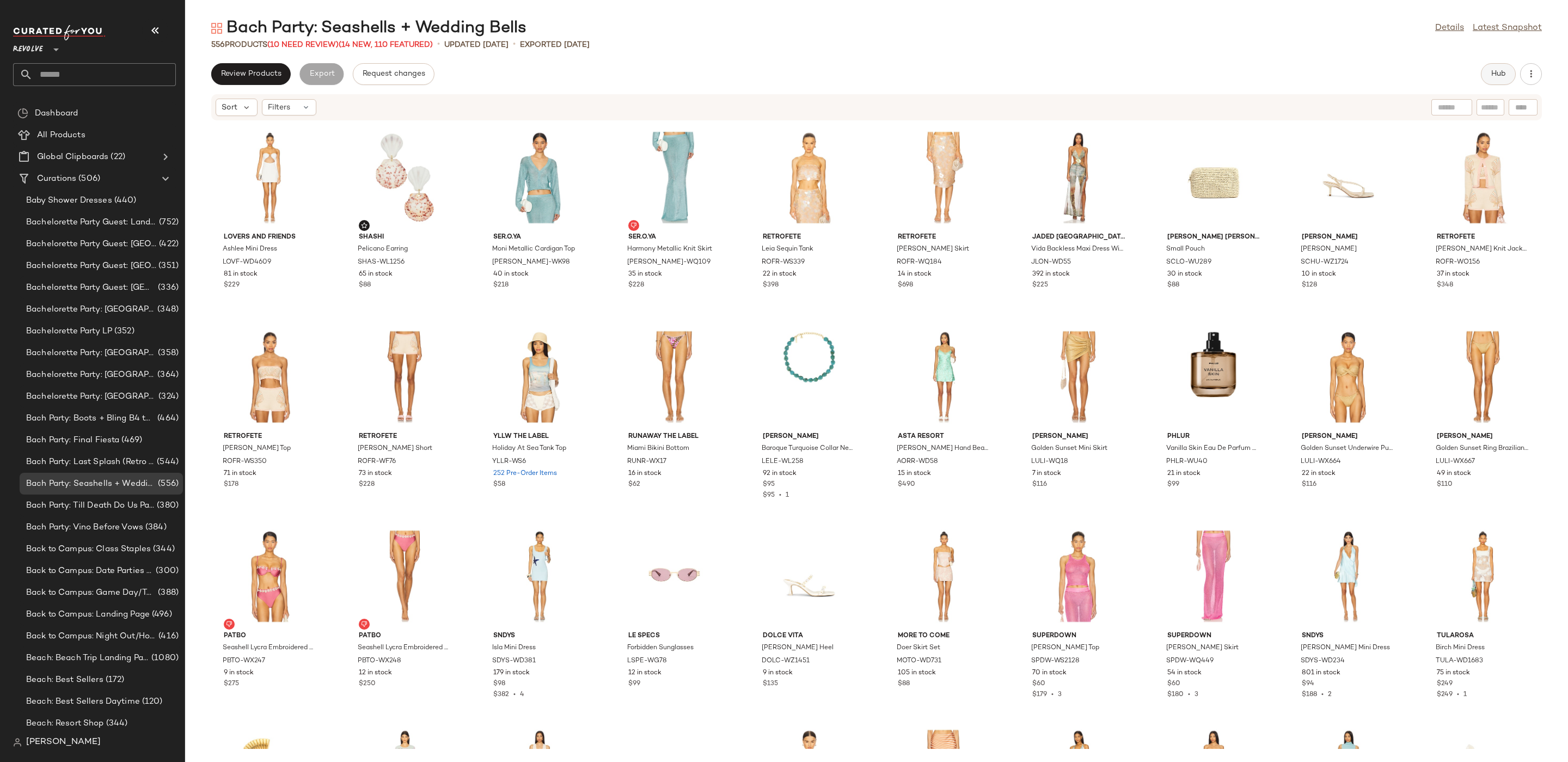
click at [1486, 67] on button "Hub" at bounding box center [1499, 73] width 35 height 22
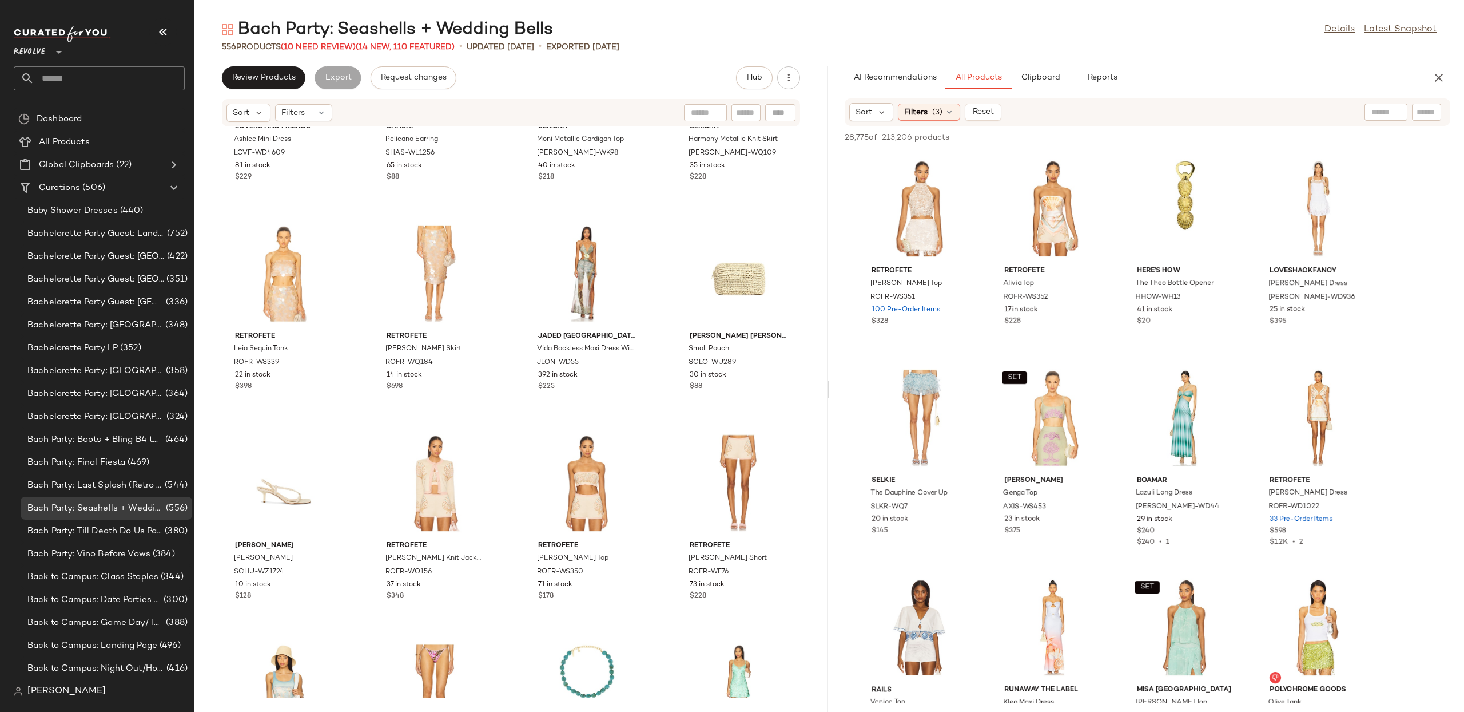
scroll to position [137, 0]
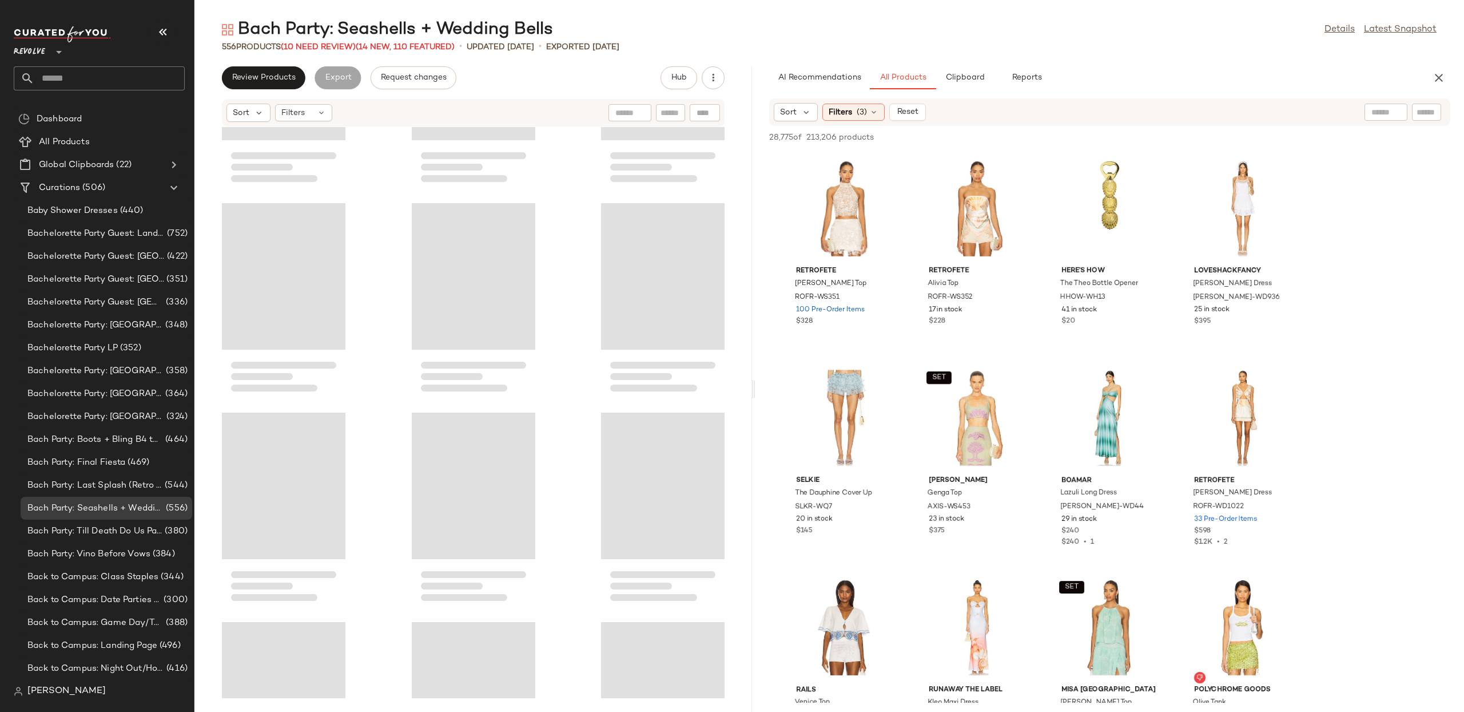
drag, startPoint x: 831, startPoint y: 393, endPoint x: 757, endPoint y: 391, distance: 73.8
click at [757, 391] on div "Bach Party: Seashells + Wedding Bells Details Latest Snapshot 556 Products (10 …" at bounding box center [829, 364] width 1270 height 693
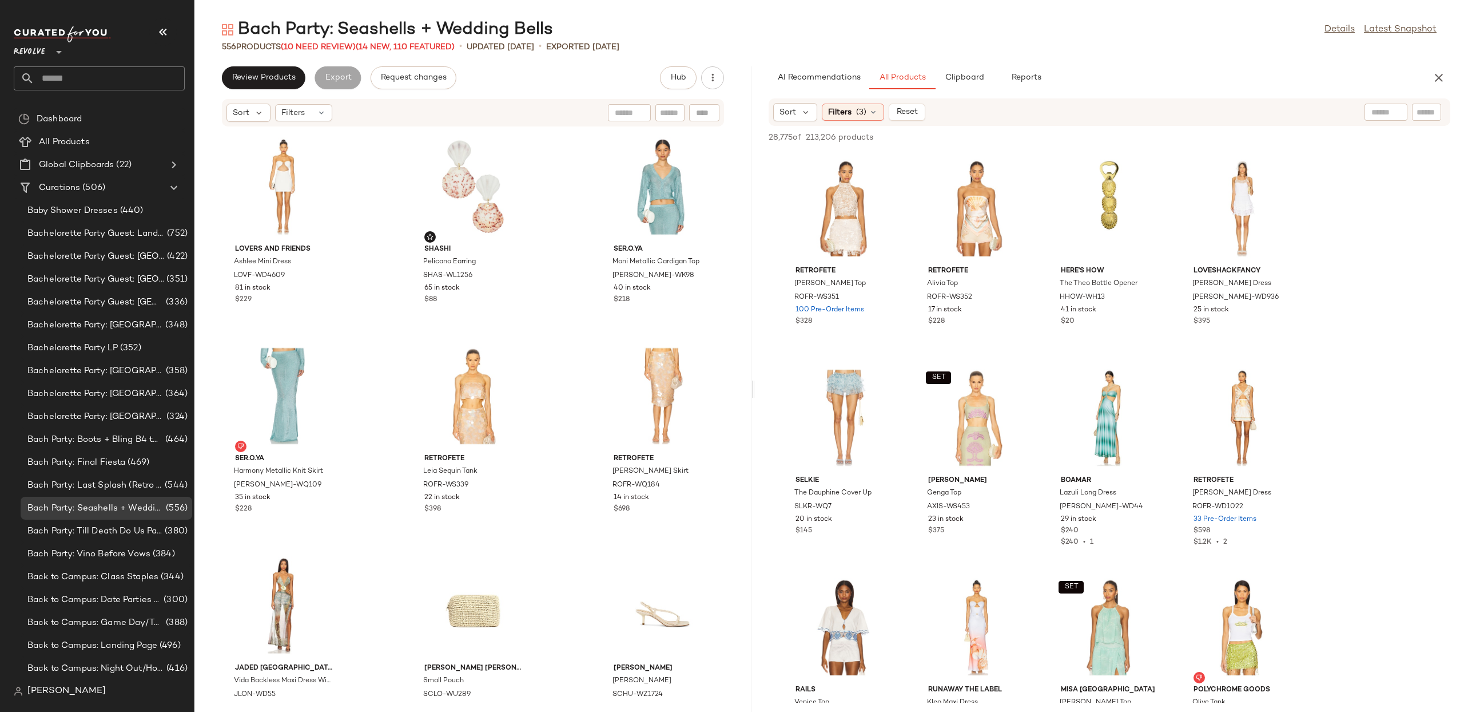
drag, startPoint x: 751, startPoint y: 391, endPoint x: 809, endPoint y: 395, distance: 58.5
click at [809, 395] on div "Bach Party: Seashells + Wedding Bells Details Latest Snapshot 556 Products (10 …" at bounding box center [829, 364] width 1270 height 693
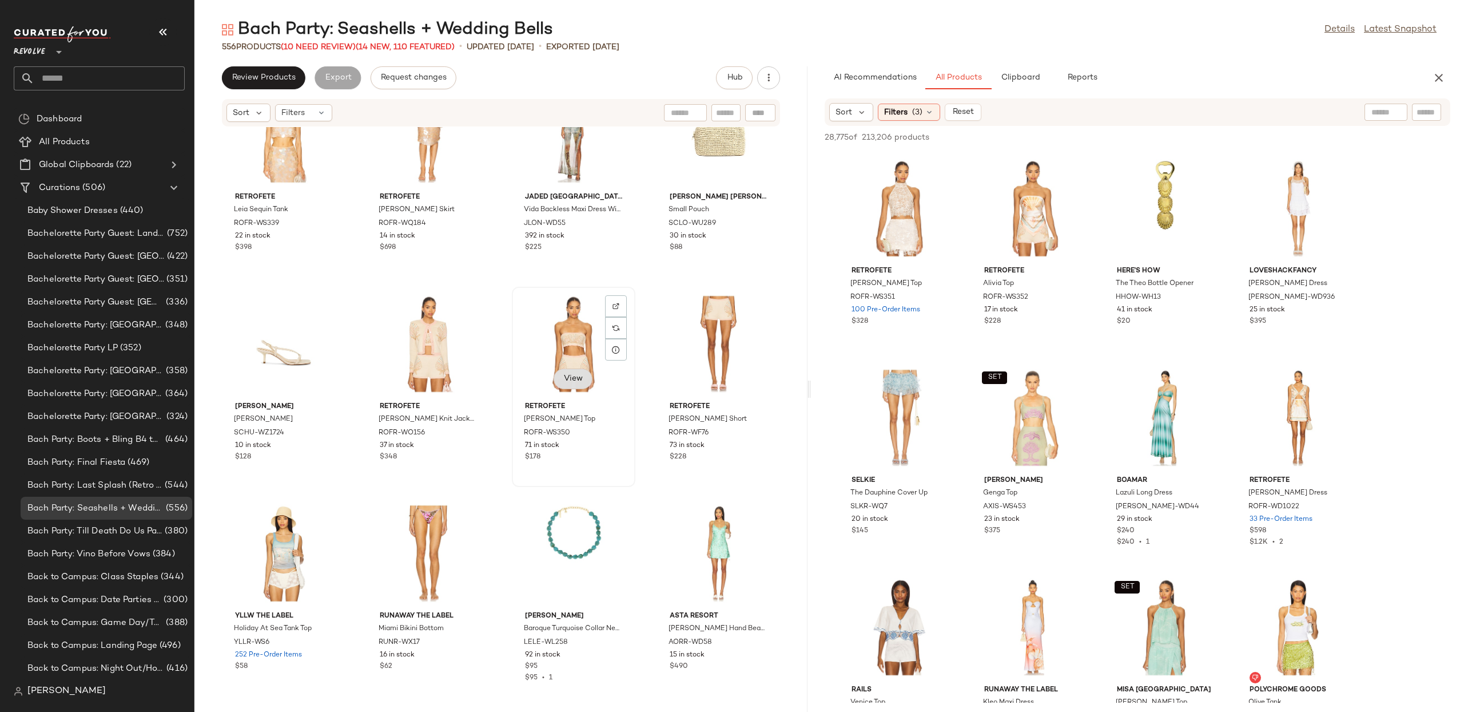
scroll to position [285, 0]
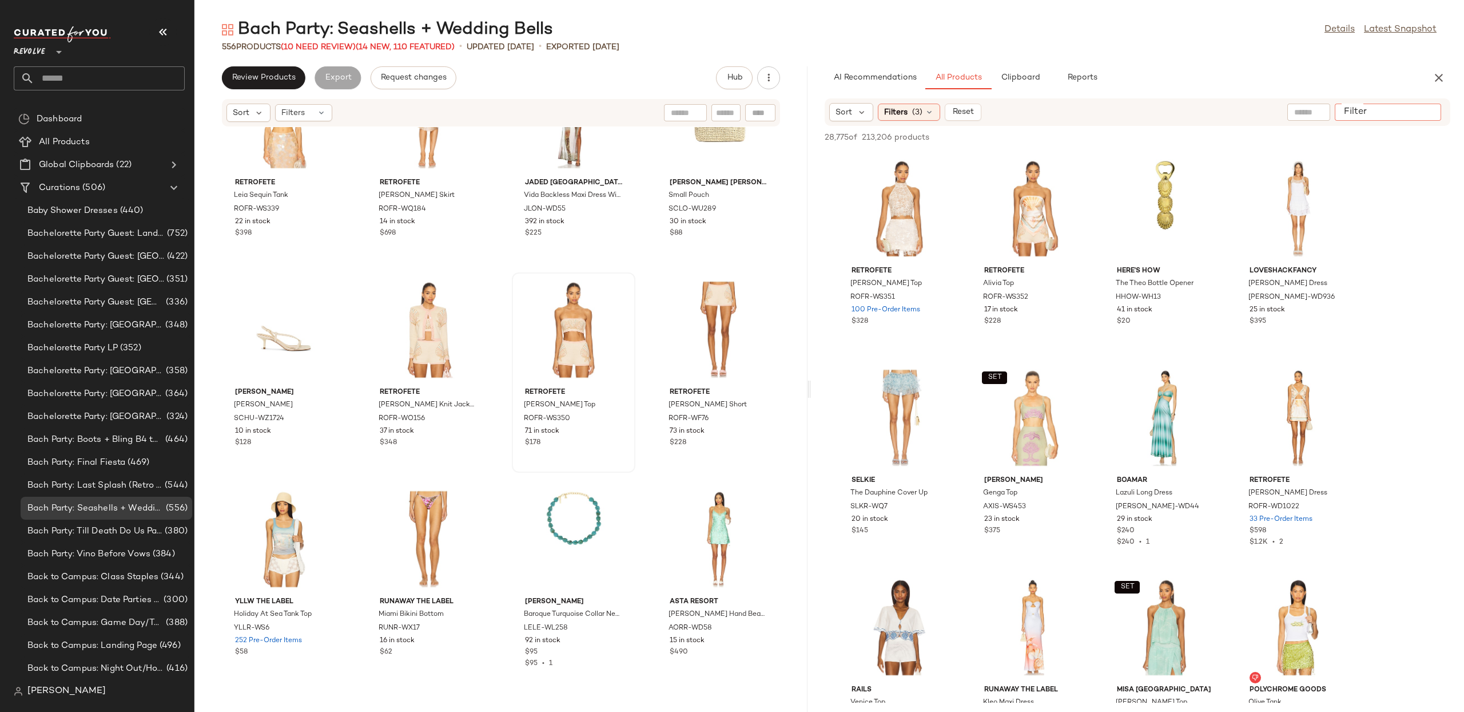
click at [1420, 113] on input "Filter" at bounding box center [1388, 112] width 97 height 12
paste input "**********"
type input "**********"
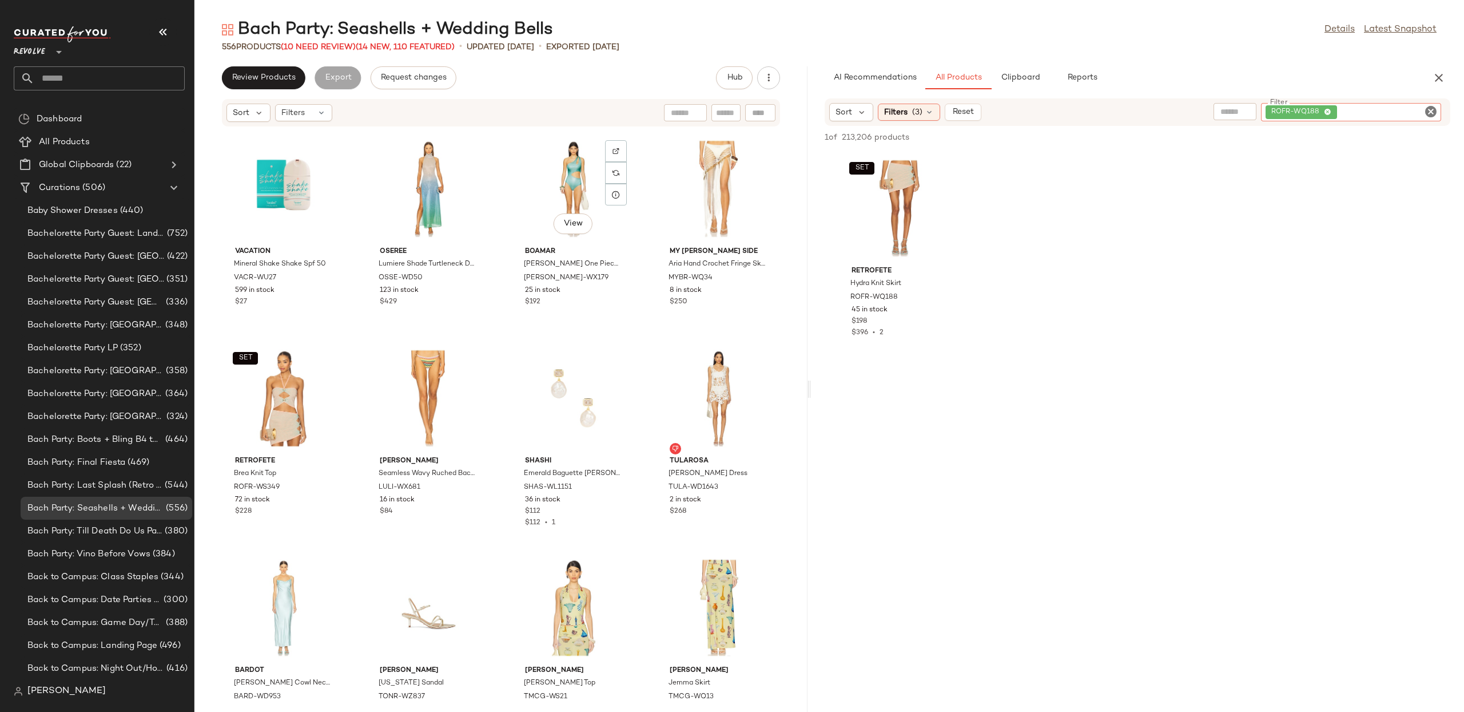
scroll to position [2146, 0]
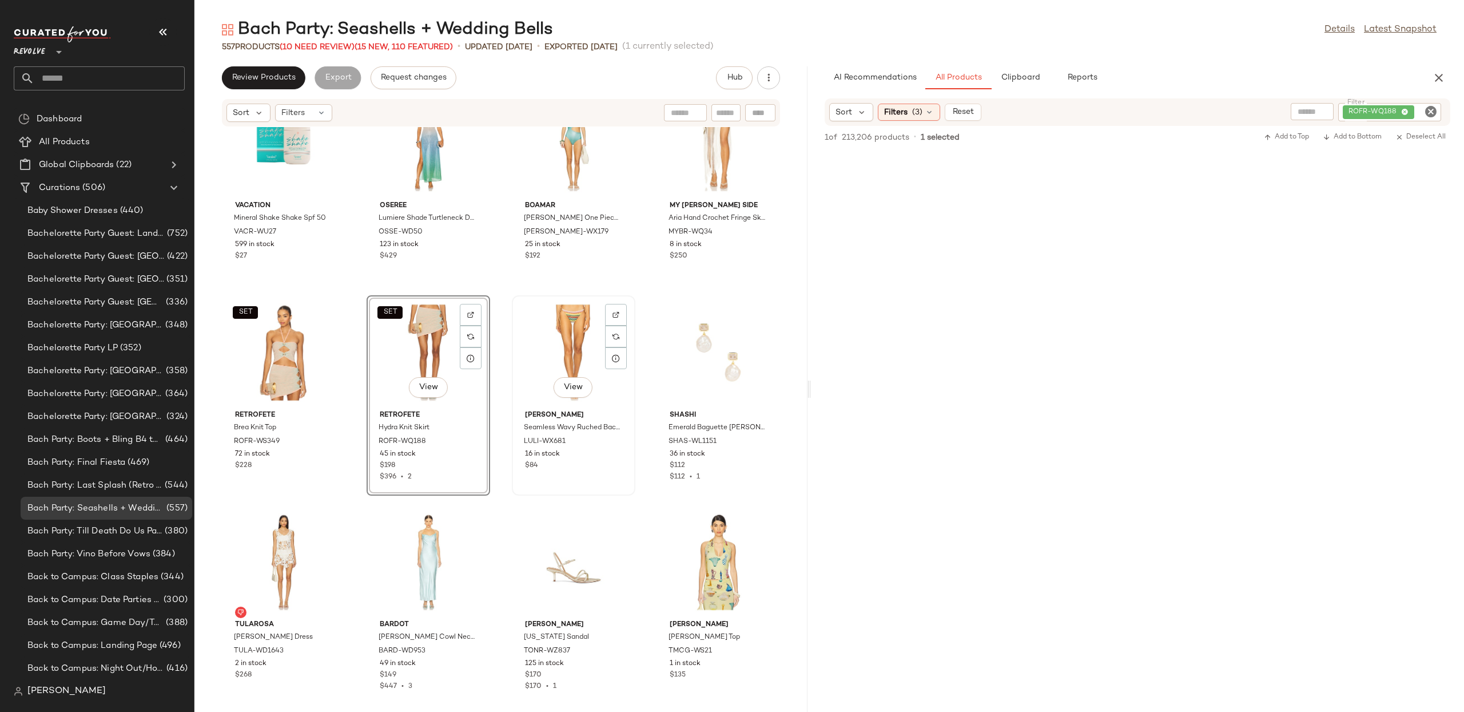
click at [585, 342] on div "View" at bounding box center [574, 352] width 116 height 106
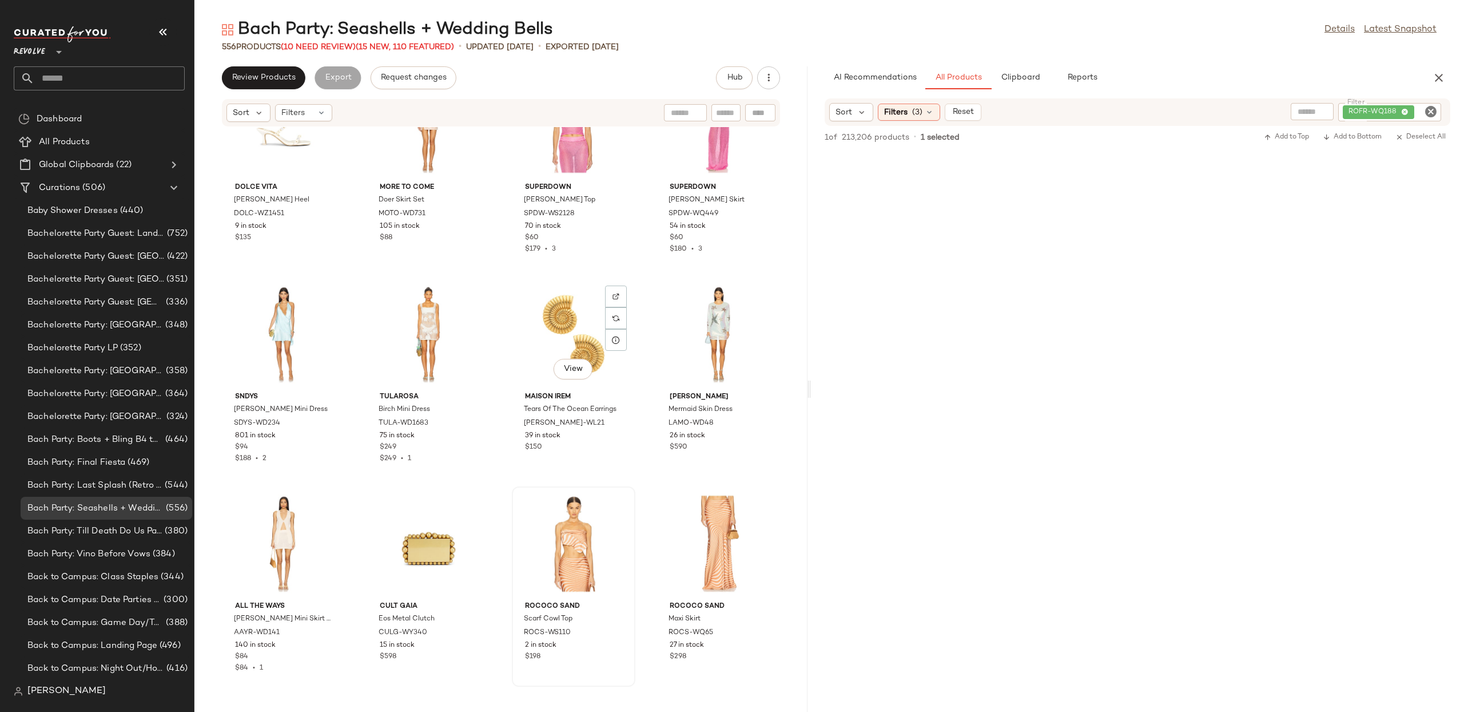
scroll to position [1181, 0]
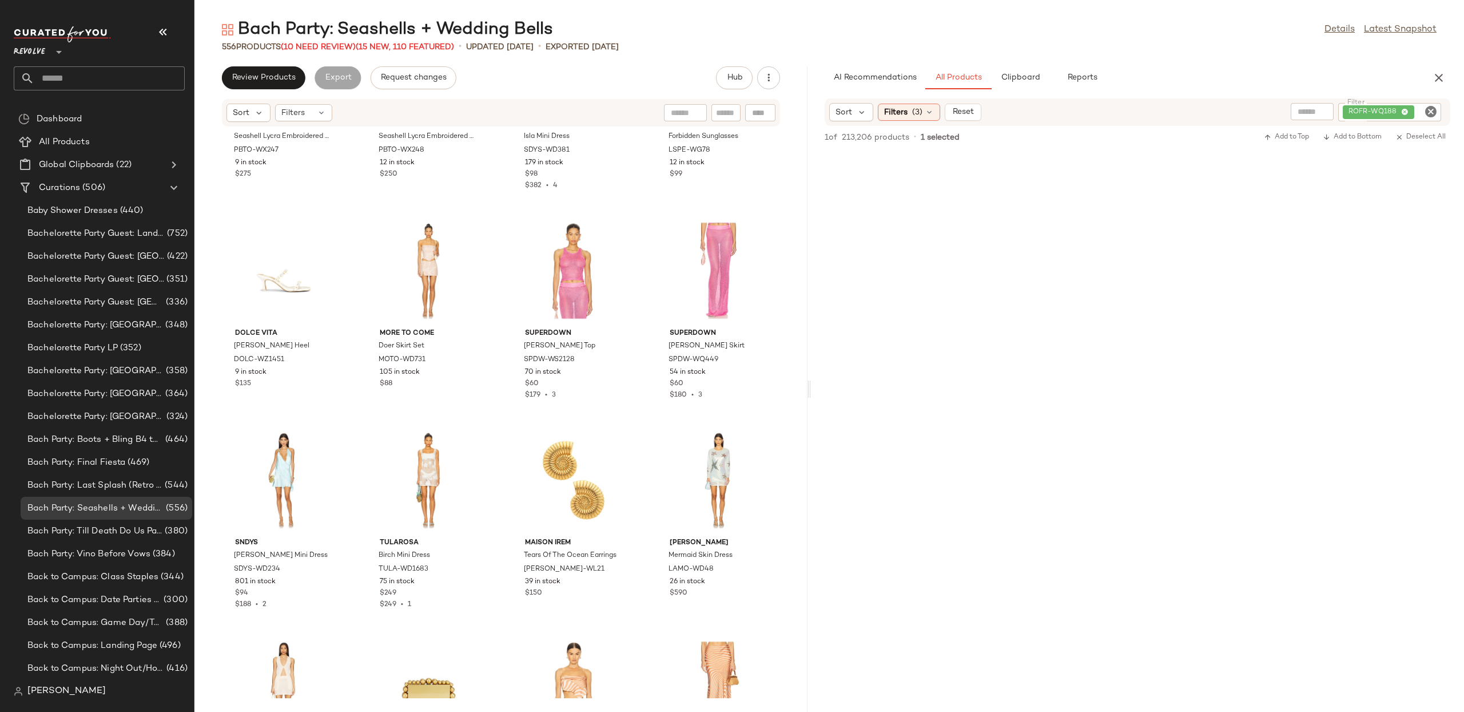
click at [1428, 114] on icon "Clear Filter" at bounding box center [1431, 112] width 14 height 14
drag, startPoint x: 1307, startPoint y: 114, endPoint x: 1400, endPoint y: 103, distance: 93.9
click at [1307, 114] on input "text" at bounding box center [1309, 112] width 29 height 12
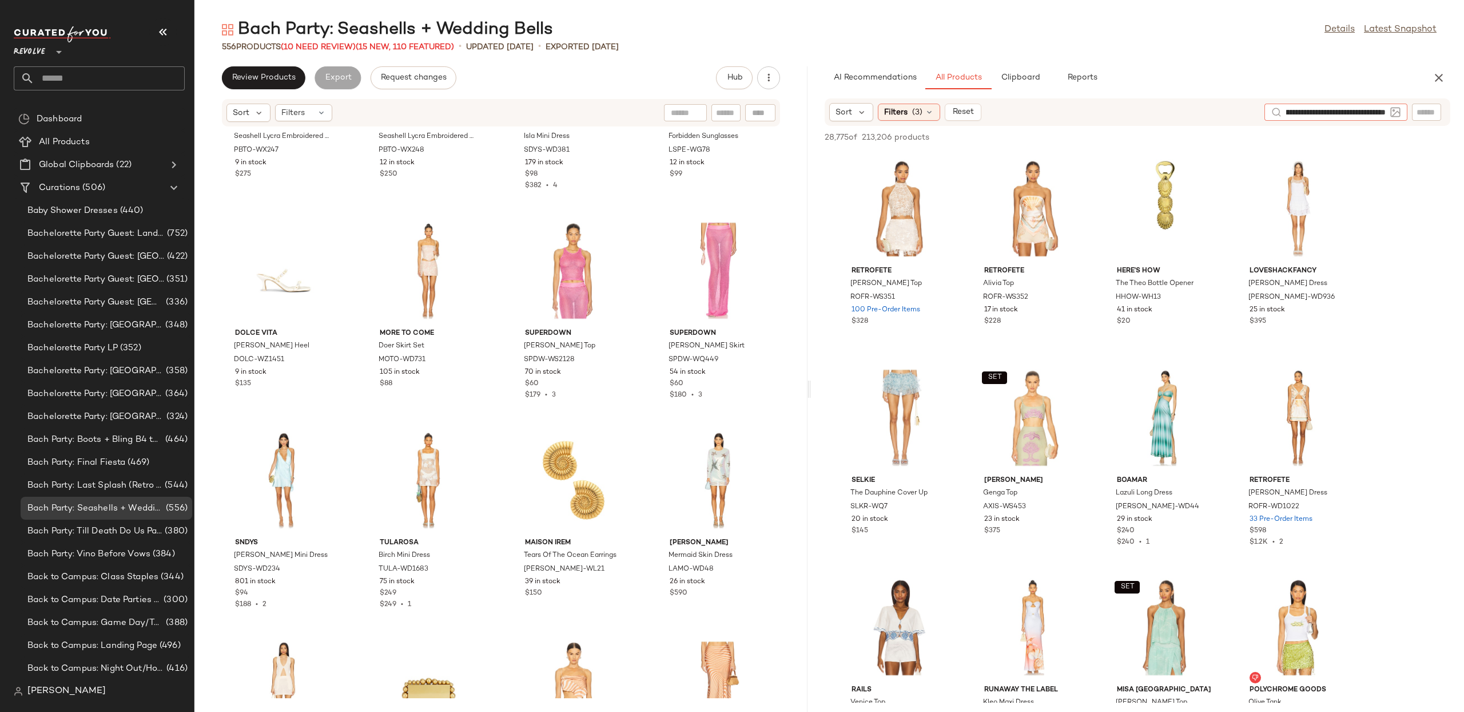
type input "**********"
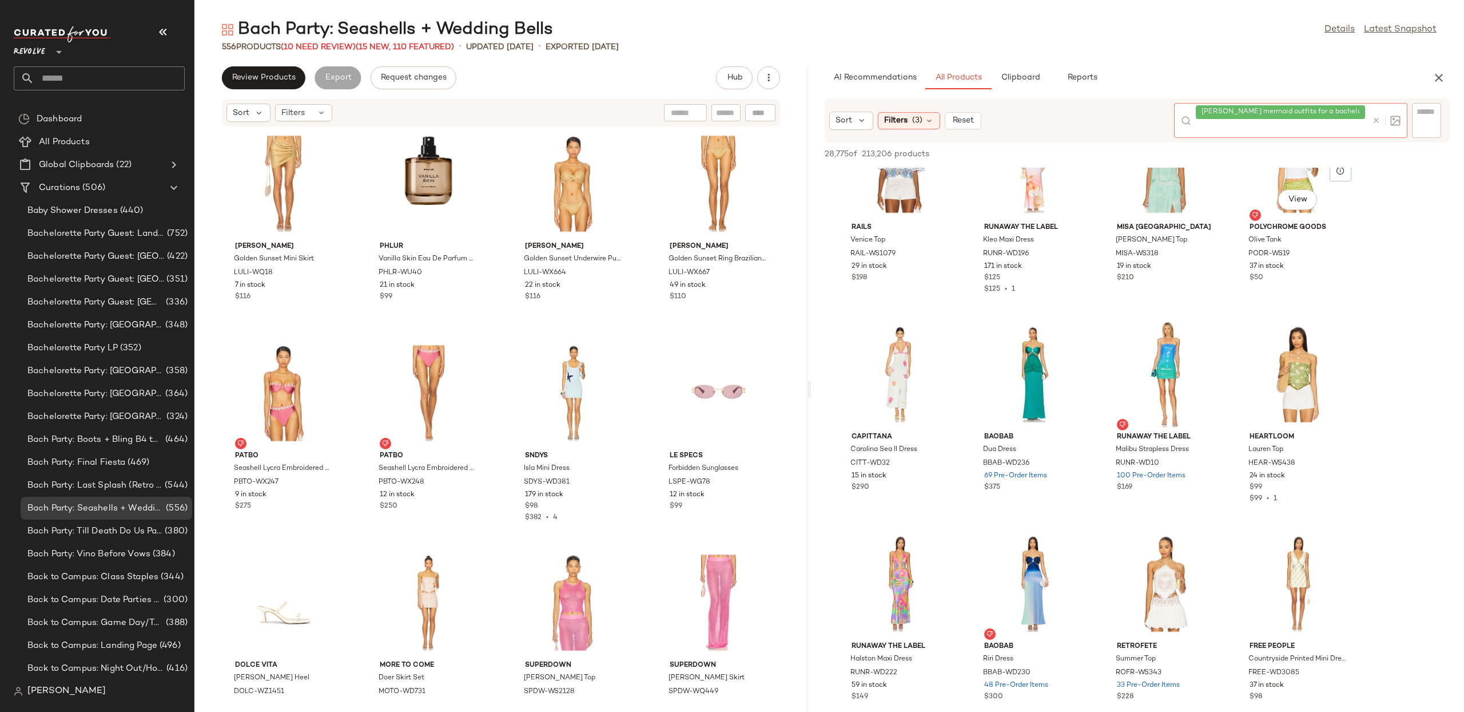
scroll to position [483, 0]
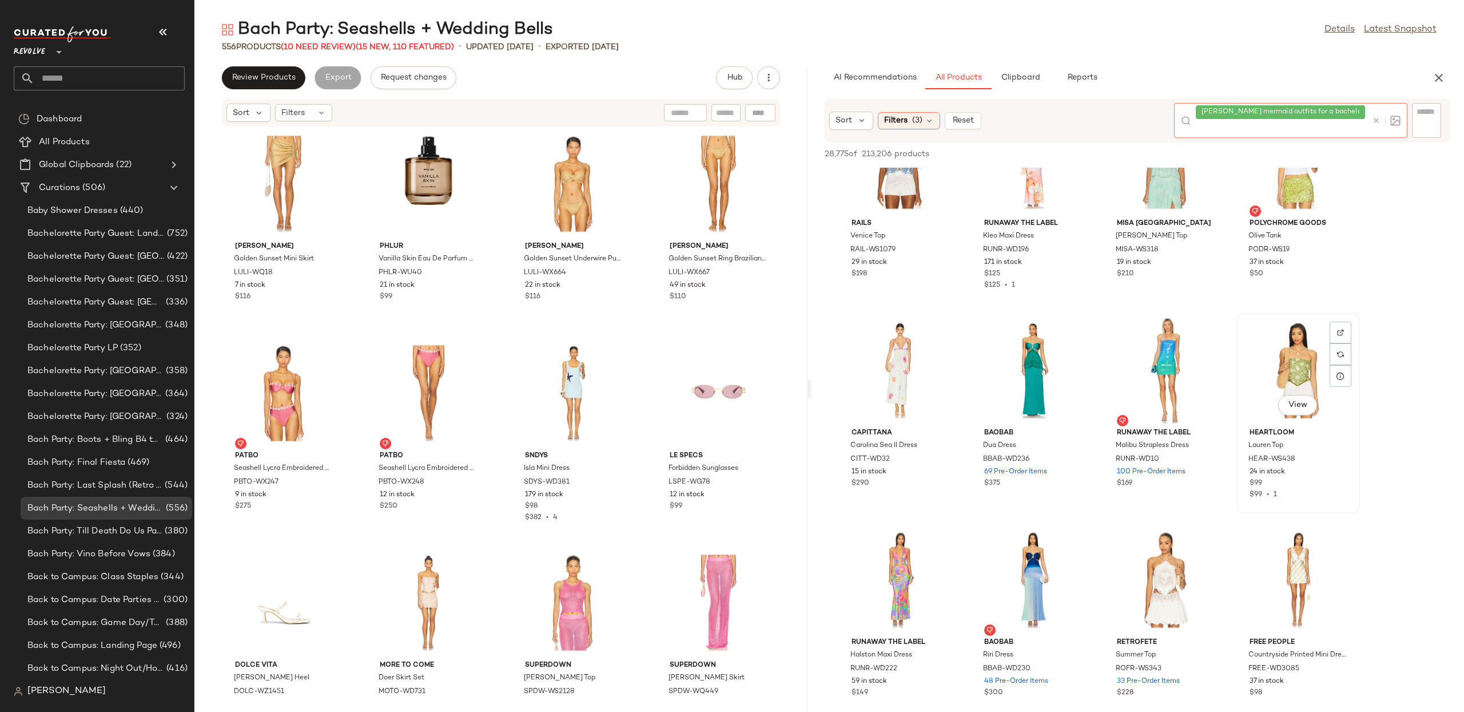
click at [1290, 407] on div "View HEARTLOOM Lauren Top HEAR-WS438 24 in stock $99 $99 • 1" at bounding box center [1298, 413] width 121 height 198
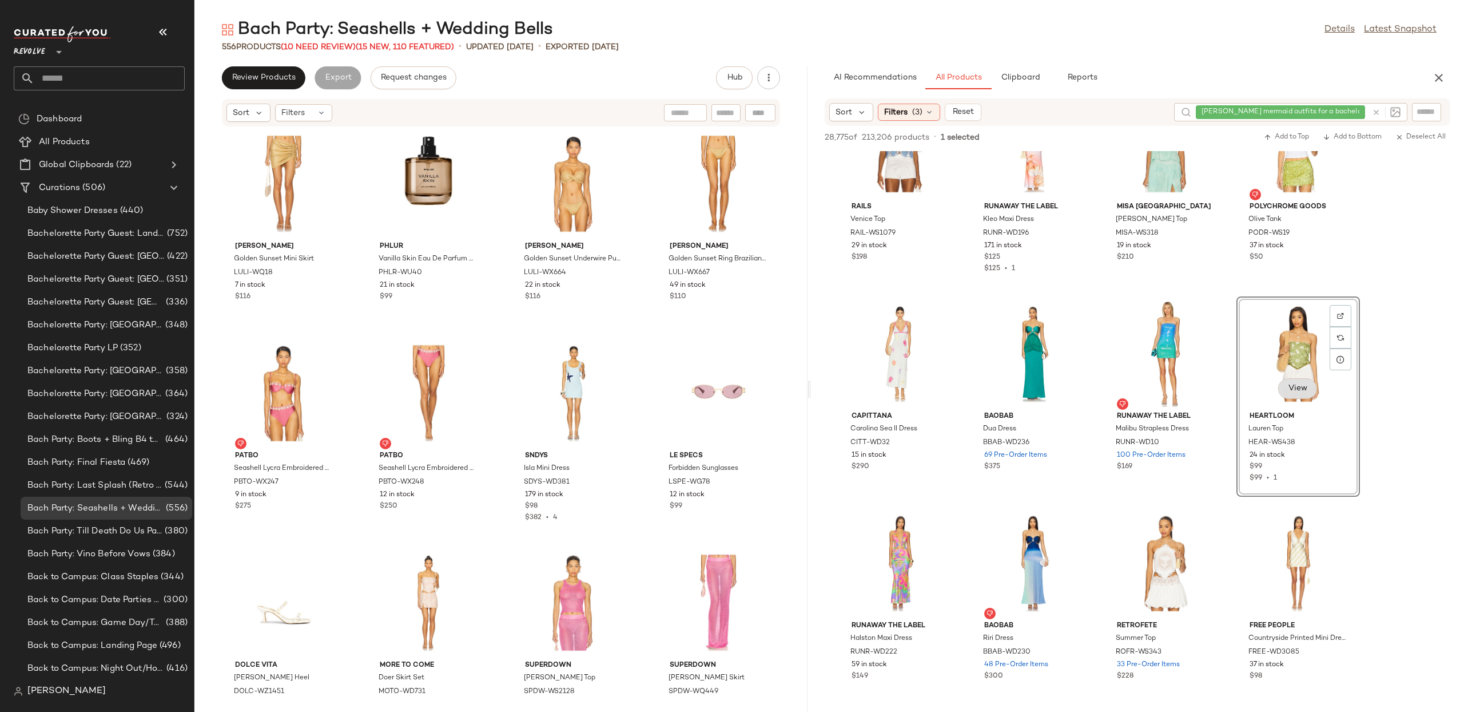
click at [1305, 392] on span "View" at bounding box center [1297, 388] width 19 height 9
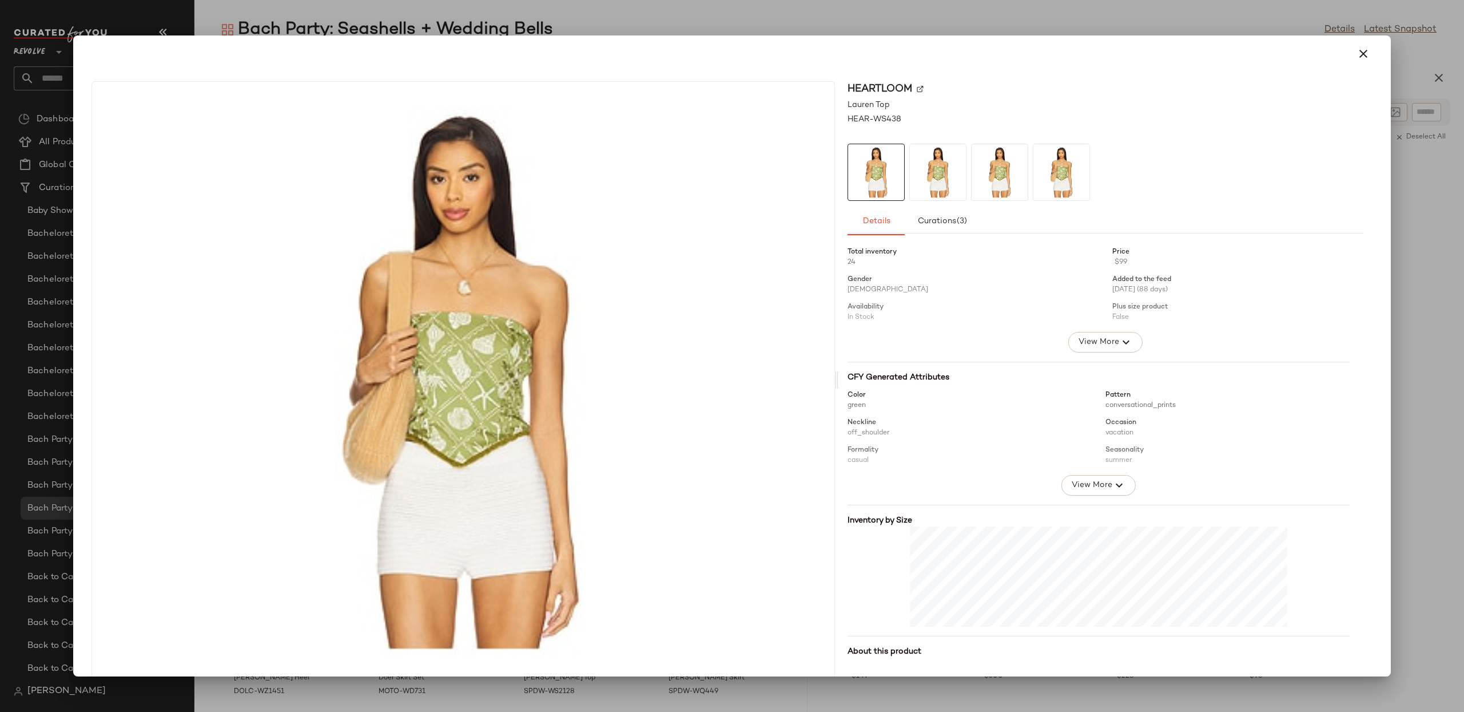
click at [1357, 55] on icon "button" at bounding box center [1364, 54] width 14 height 14
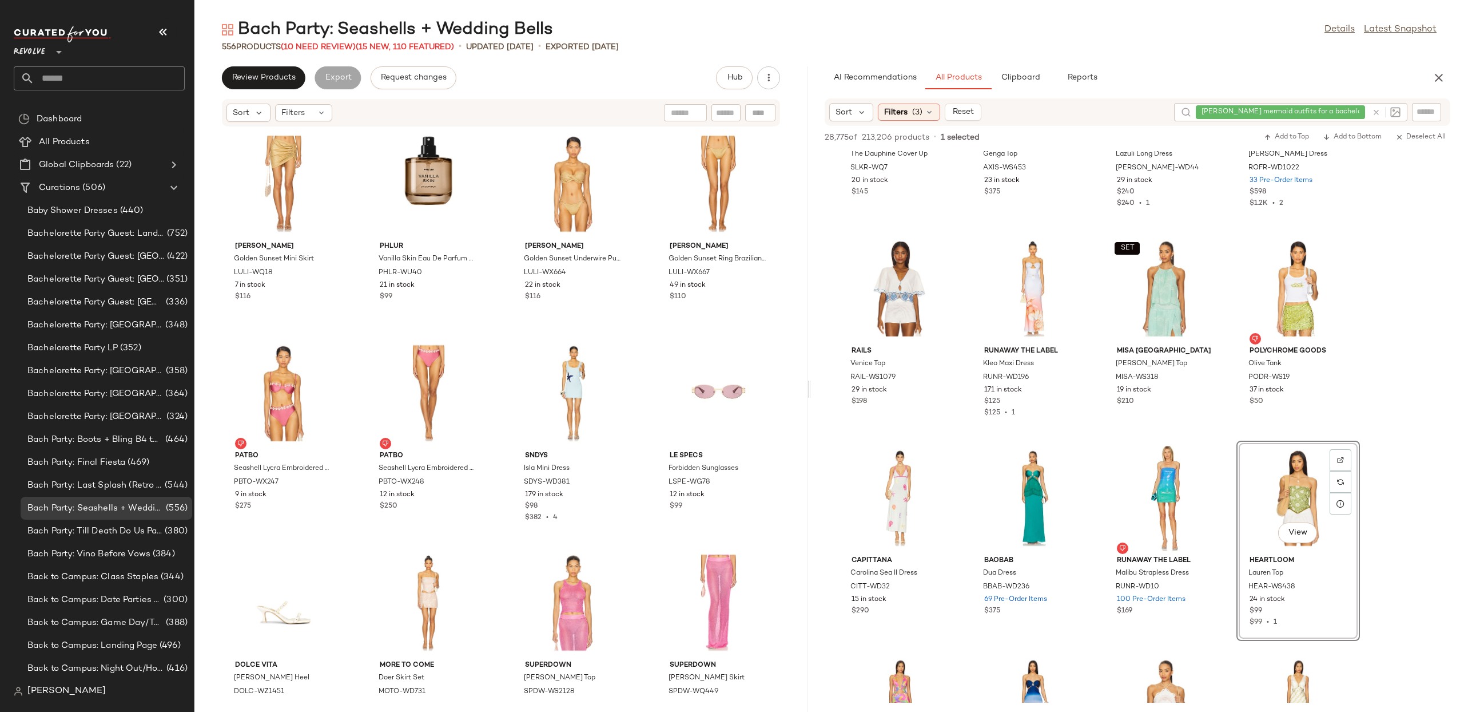
scroll to position [328, 0]
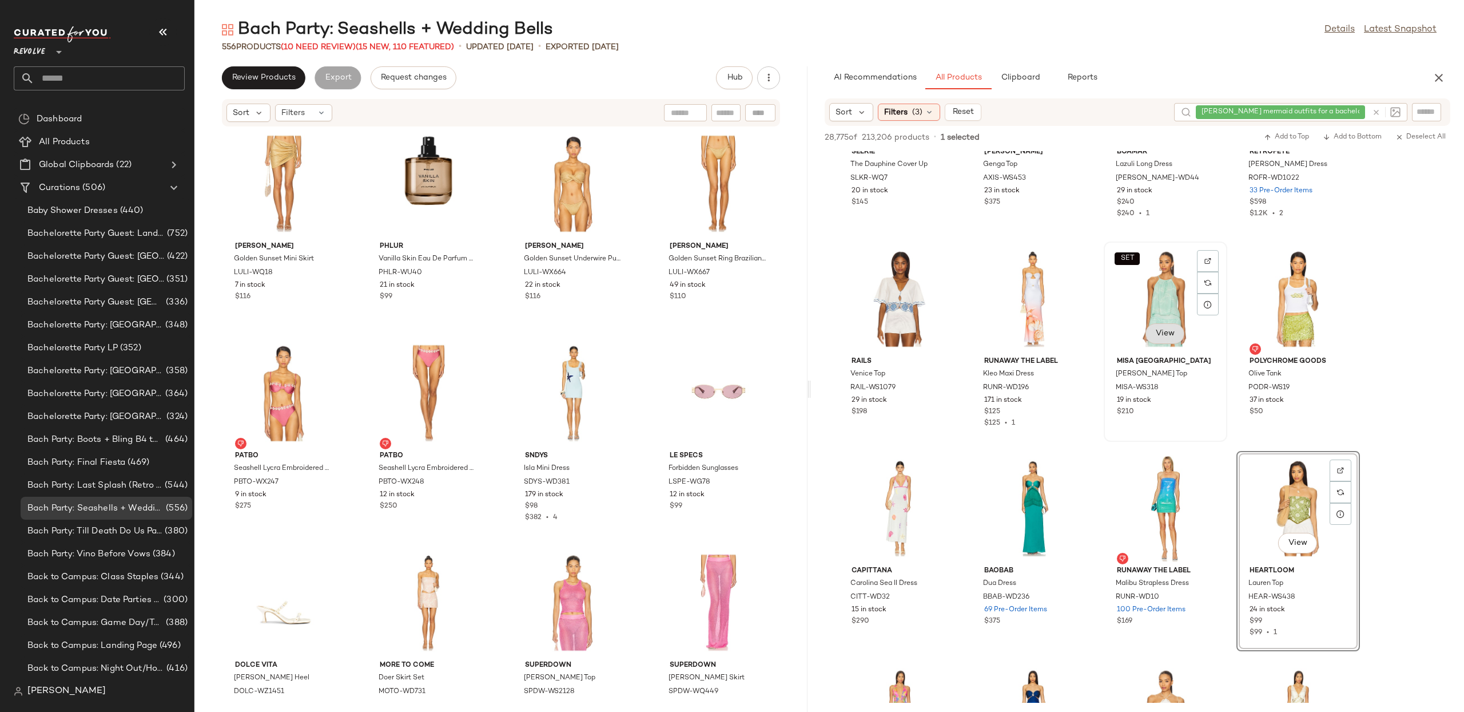
click at [1173, 335] on span "View" at bounding box center [1165, 333] width 19 height 9
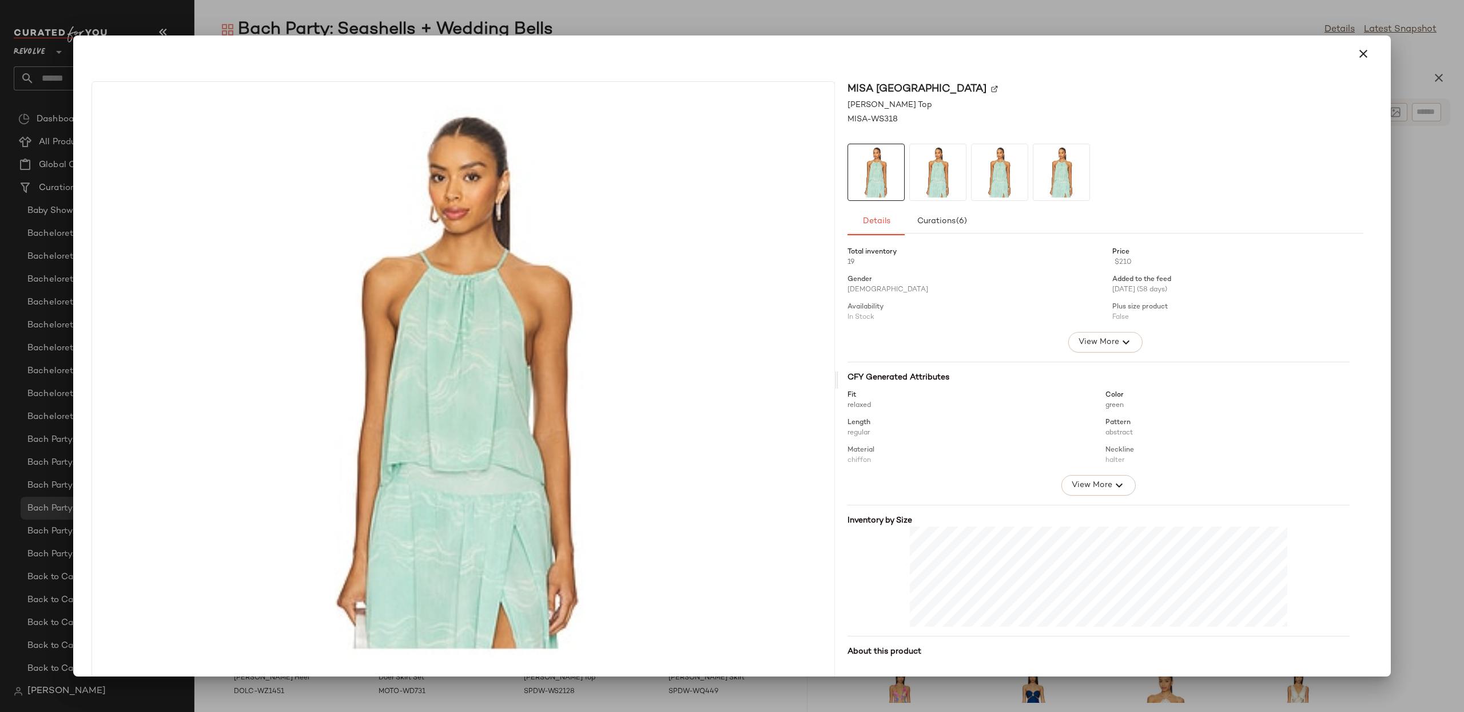
click at [1365, 53] on button "button" at bounding box center [1363, 53] width 27 height 27
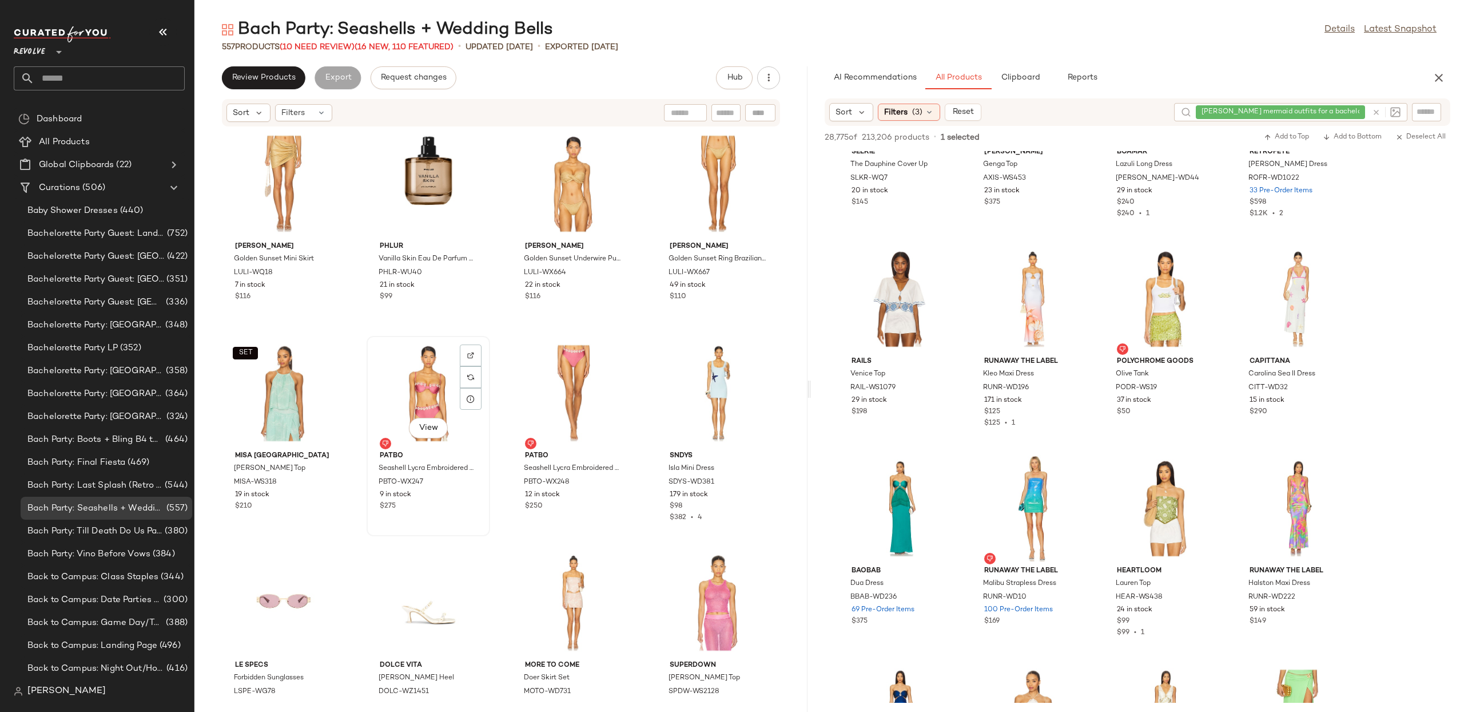
click at [404, 373] on div "View" at bounding box center [429, 393] width 116 height 106
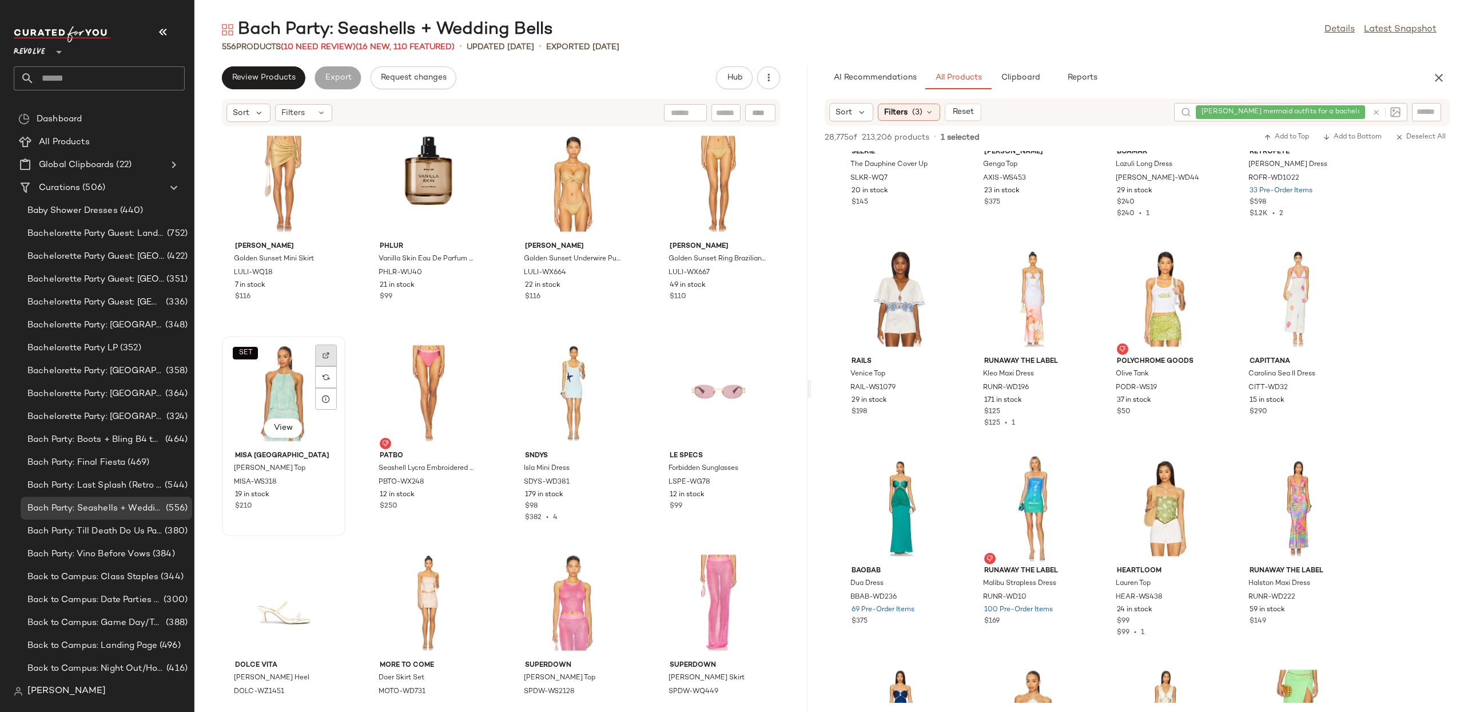
click at [328, 354] on img at bounding box center [326, 355] width 7 height 7
click at [1428, 114] on input "text" at bounding box center [1427, 112] width 20 height 12
paste input "**********"
type input "**********"
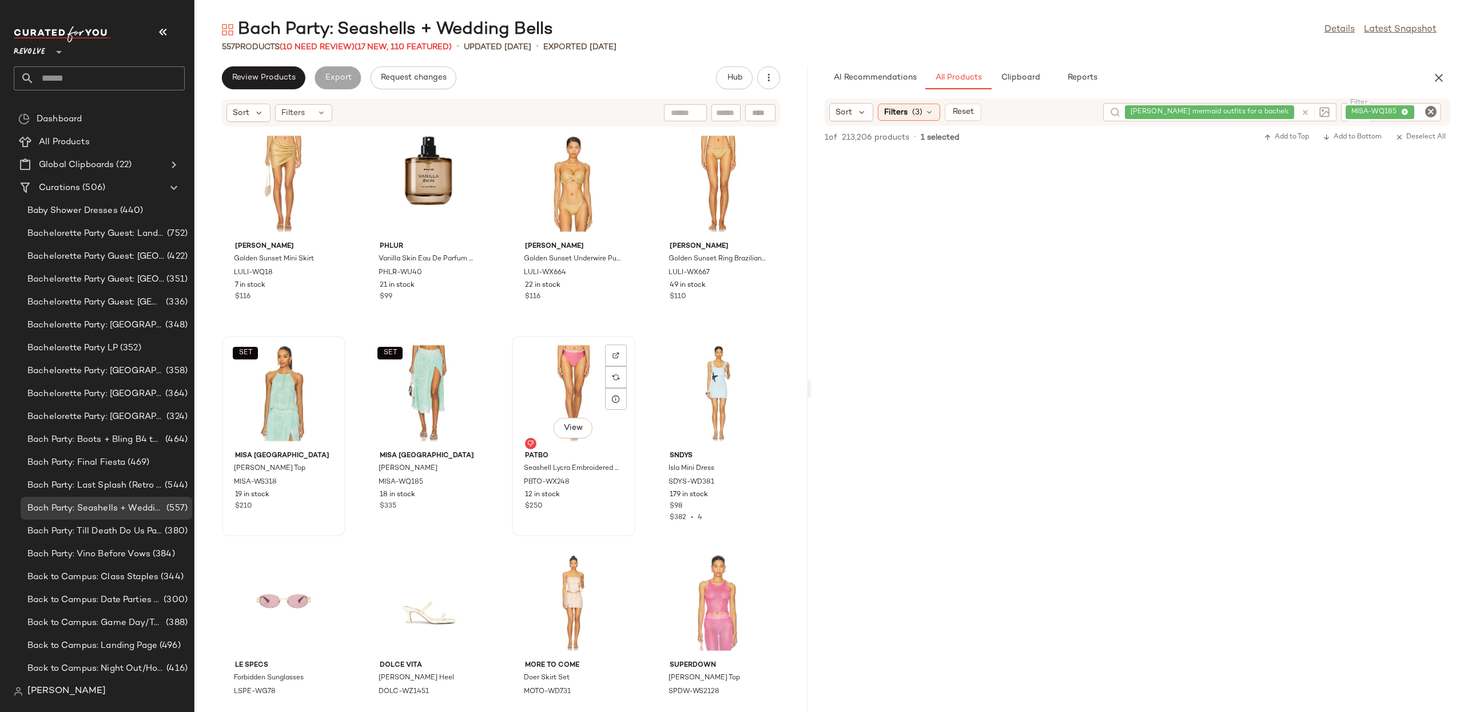
click at [549, 379] on div "View" at bounding box center [574, 393] width 116 height 106
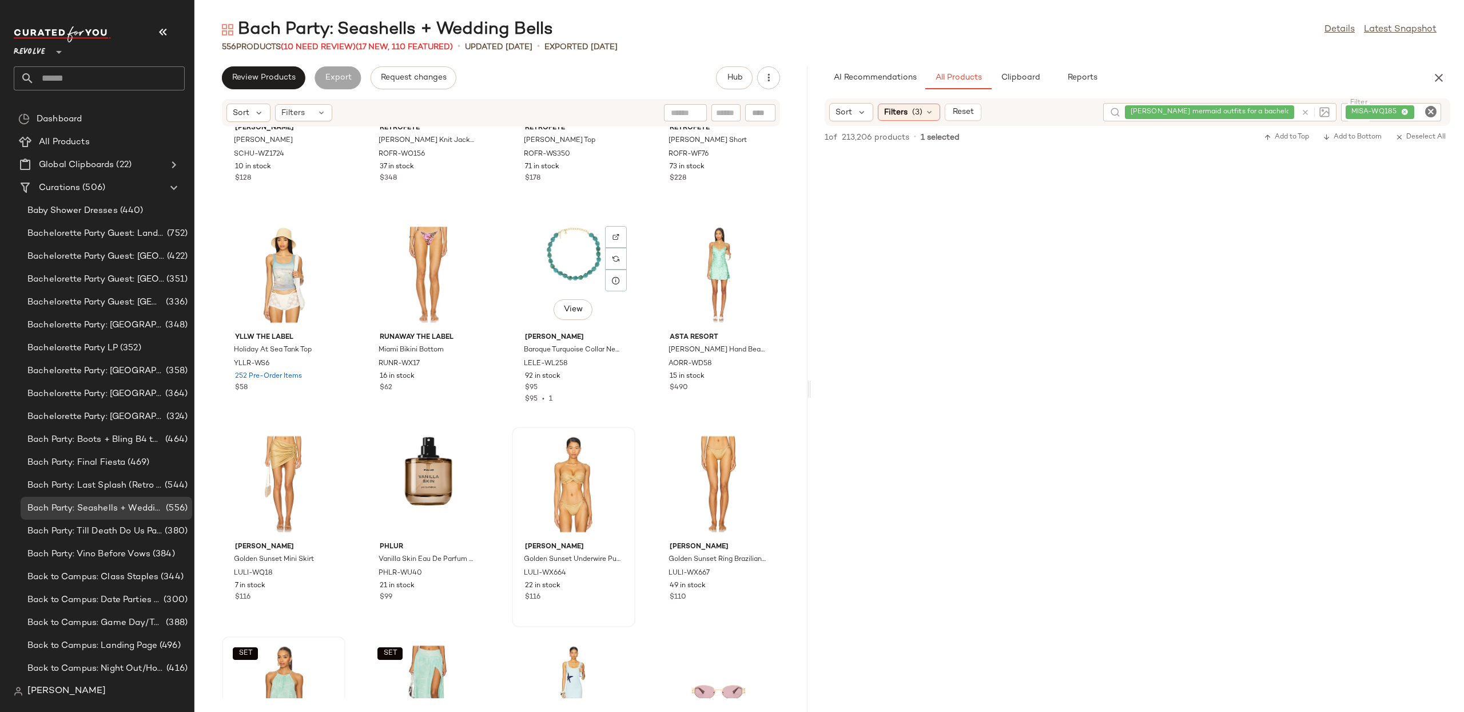
scroll to position [525, 0]
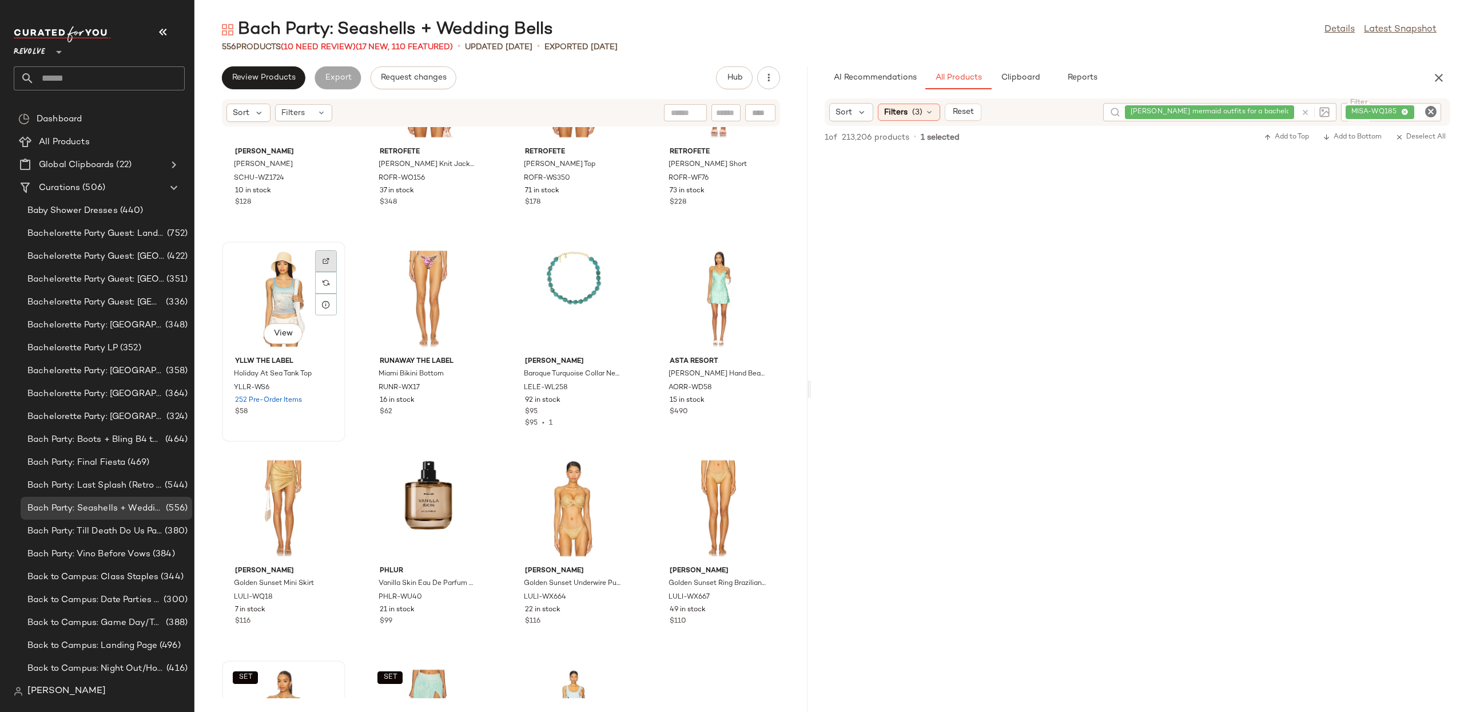
click at [322, 263] on div at bounding box center [326, 261] width 22 height 22
click at [1430, 111] on icon "Clear Filter" at bounding box center [1431, 112] width 14 height 14
paste input "*********"
type input "*********"
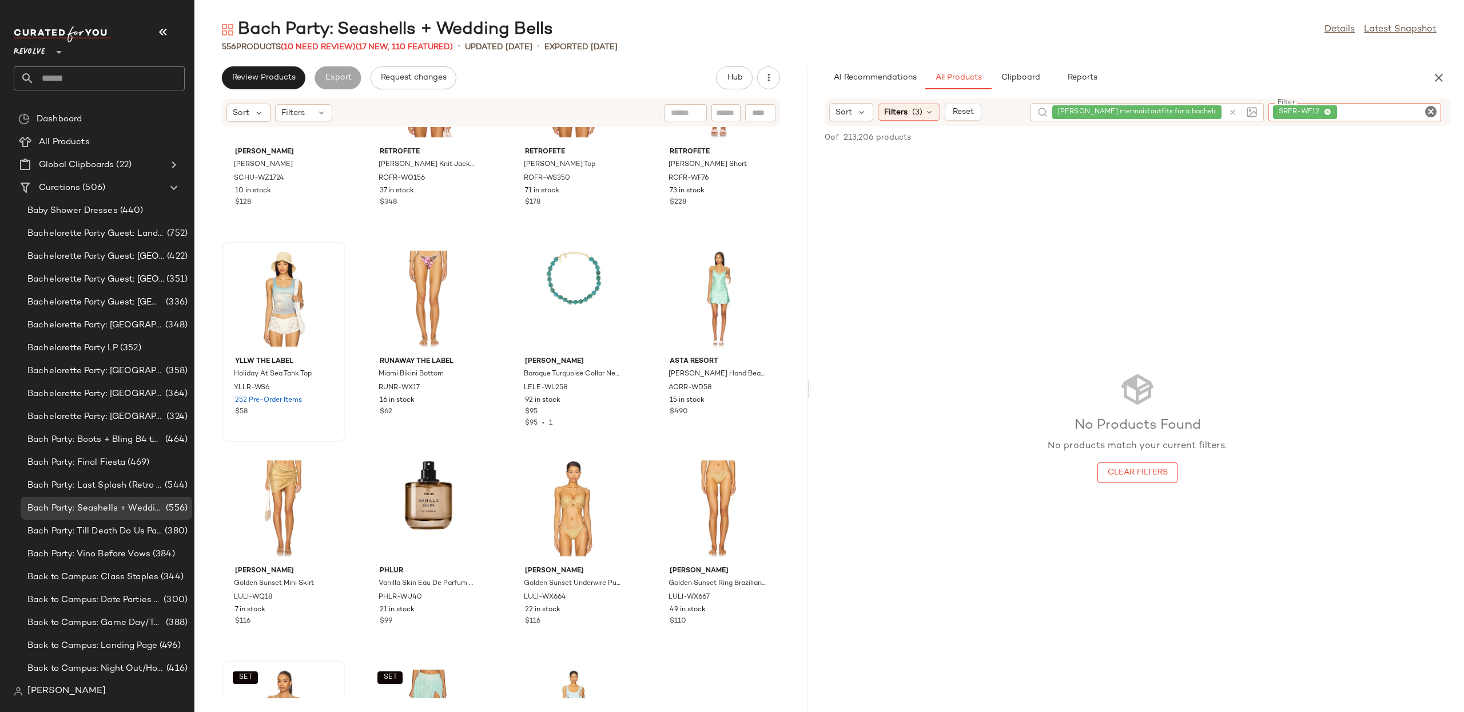
click at [1434, 110] on icon "Clear Filter" at bounding box center [1431, 112] width 14 height 14
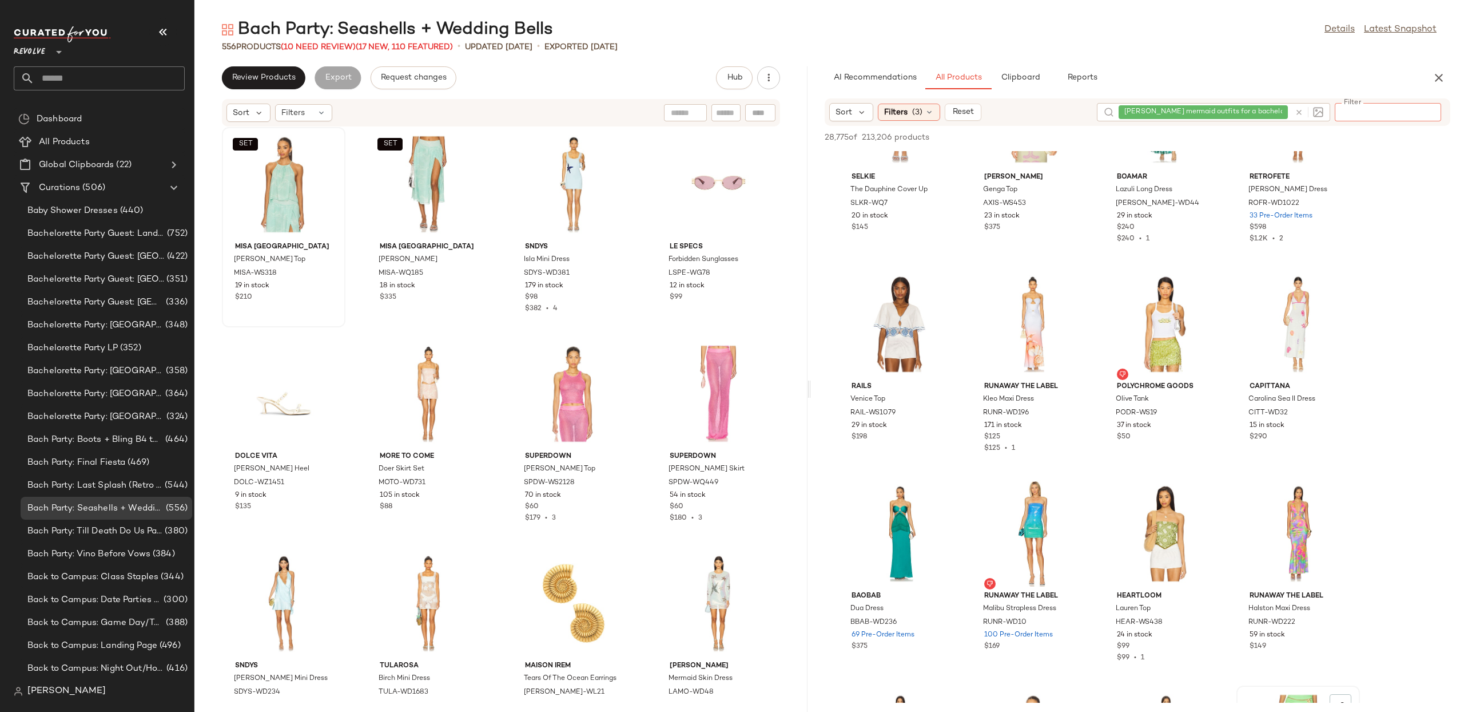
scroll to position [90, 0]
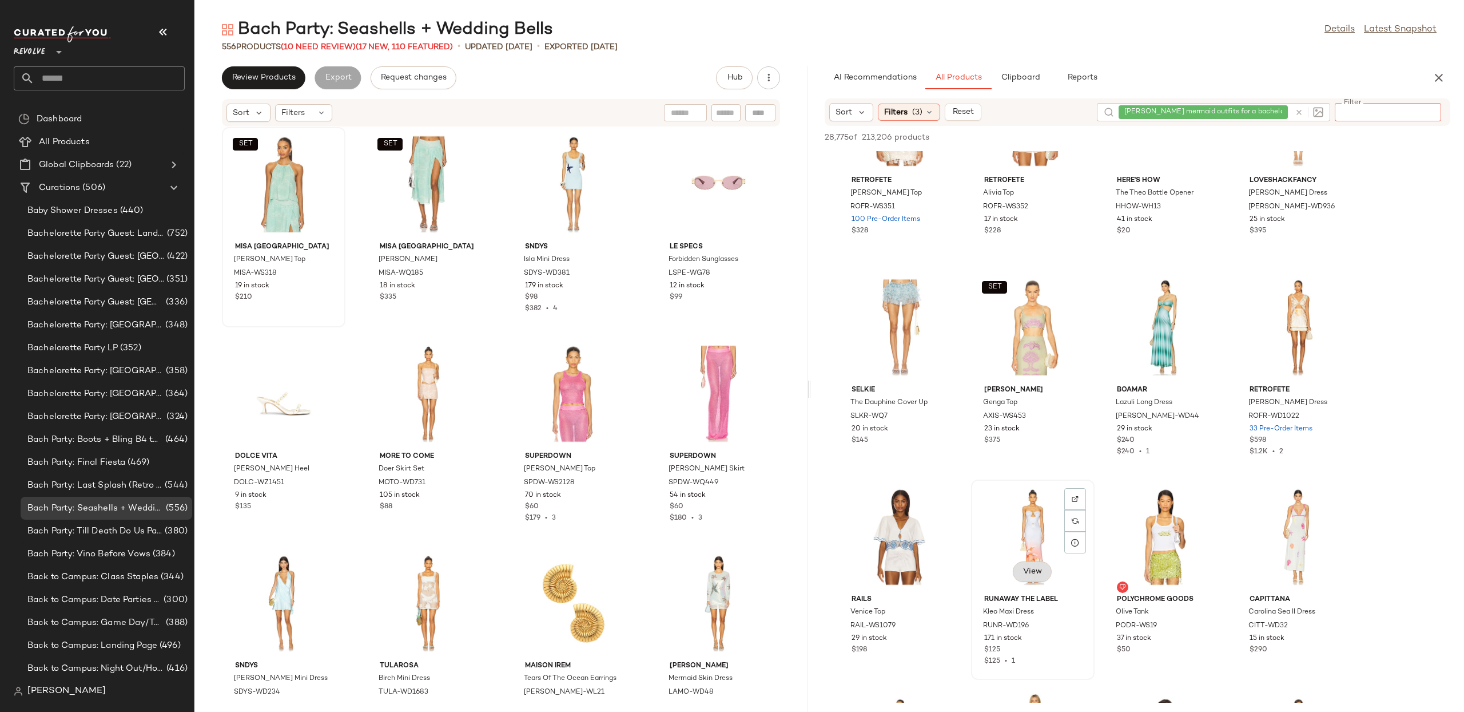
click at [1038, 572] on span "View" at bounding box center [1032, 571] width 19 height 9
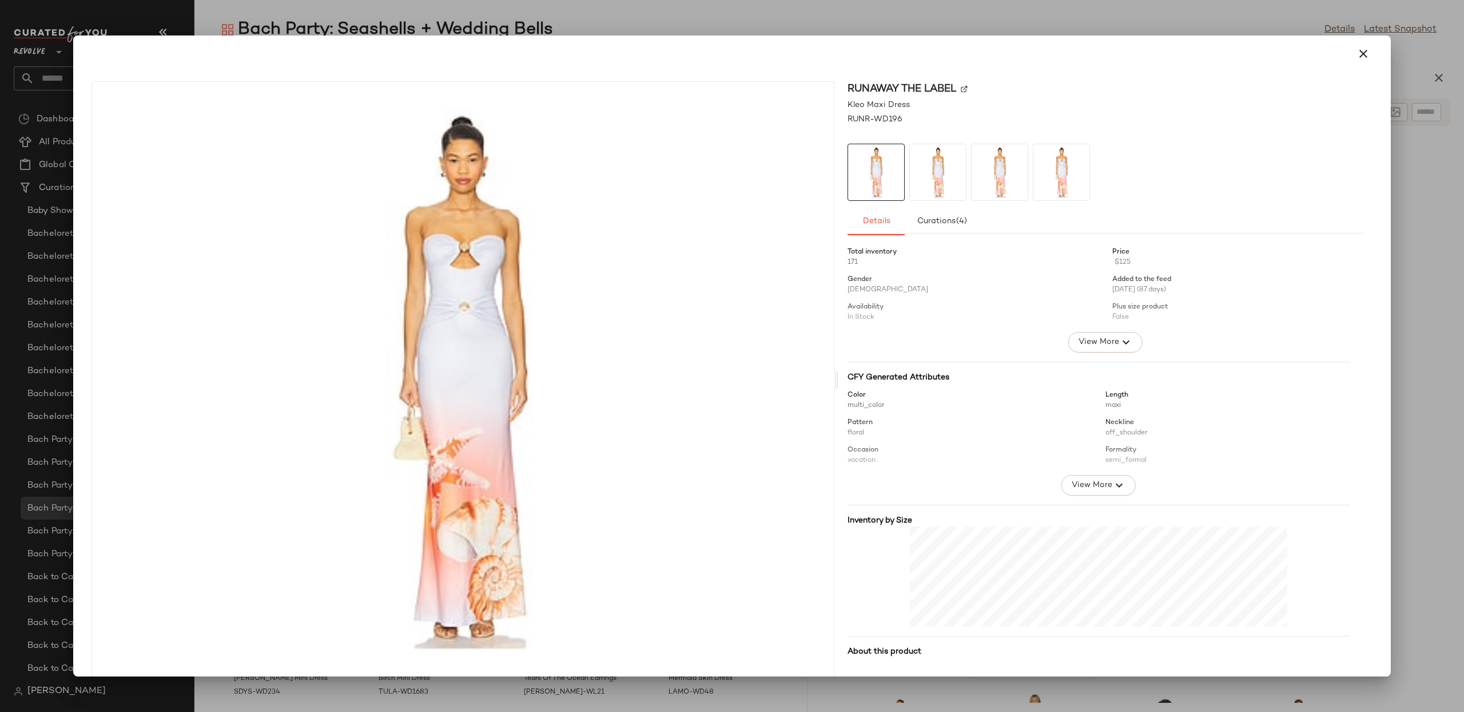
drag, startPoint x: 1355, startPoint y: 53, endPoint x: 1122, endPoint y: 151, distance: 253.1
click at [1357, 53] on icon "button" at bounding box center [1364, 54] width 14 height 14
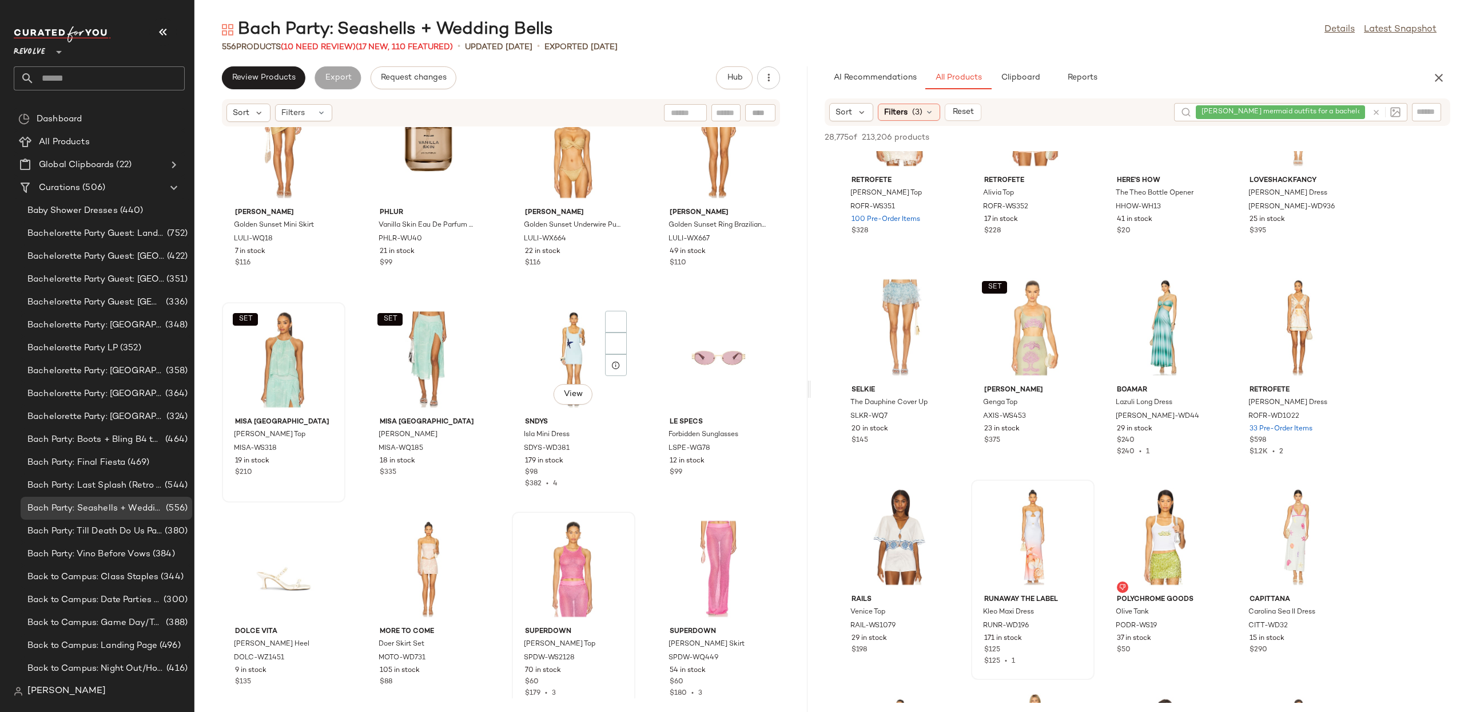
scroll to position [882, 0]
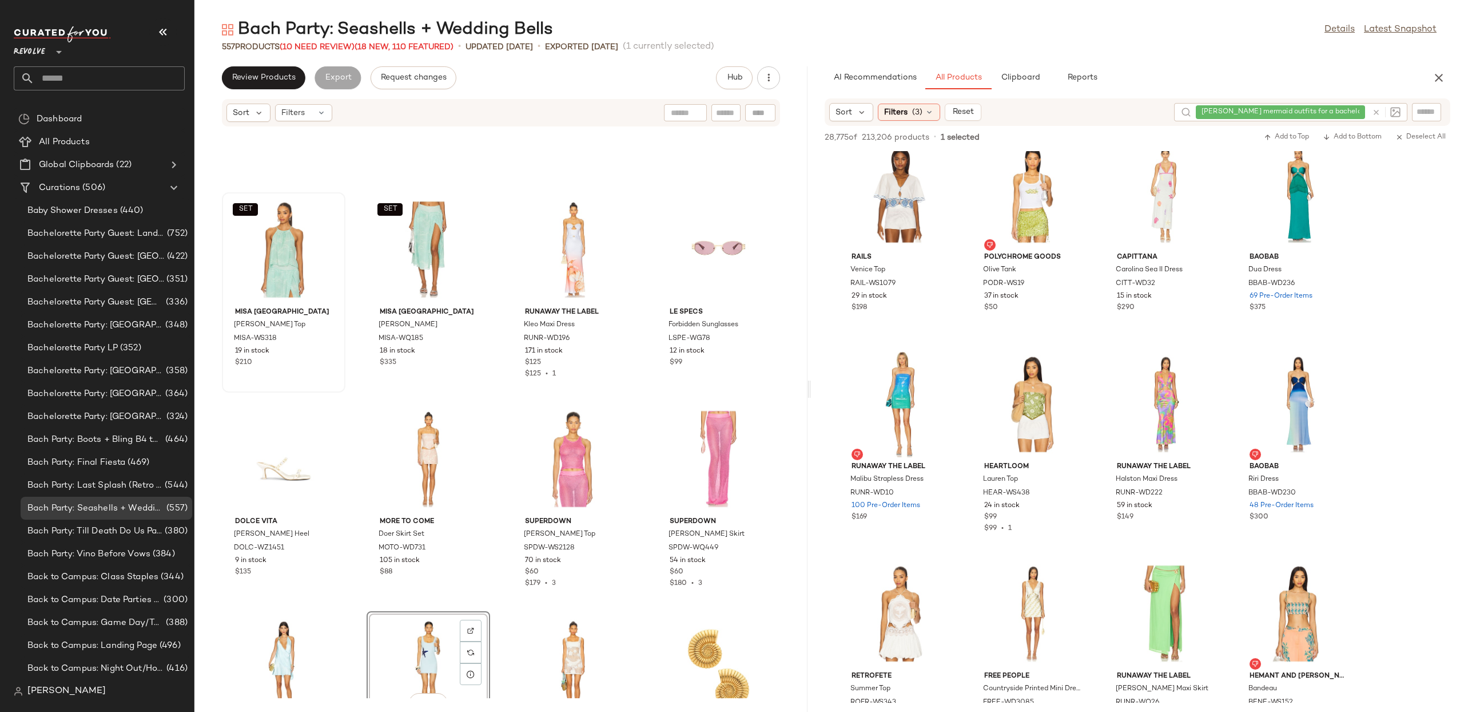
scroll to position [473, 0]
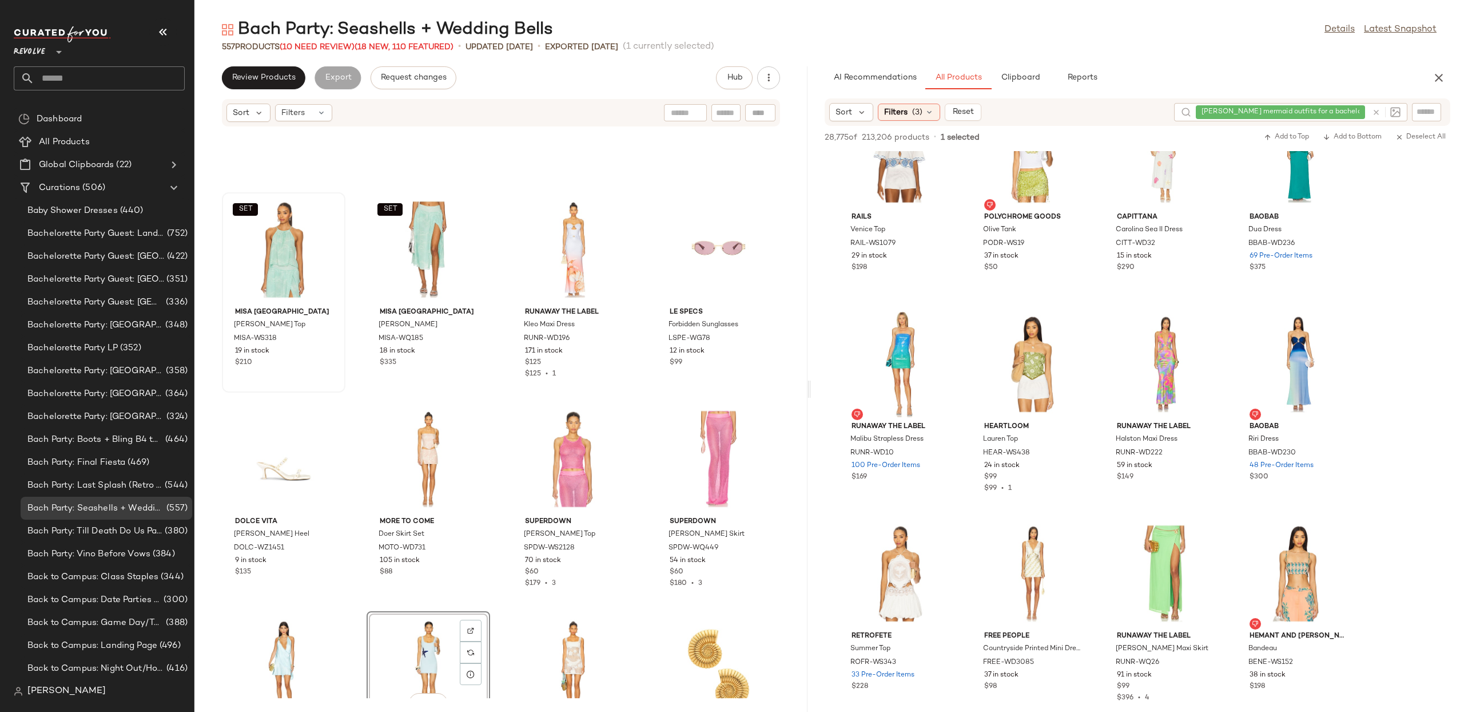
drag, startPoint x: 720, startPoint y: 342, endPoint x: 302, endPoint y: 41, distance: 514.8
click at [1026, 609] on span "View" at bounding box center [1032, 607] width 19 height 9
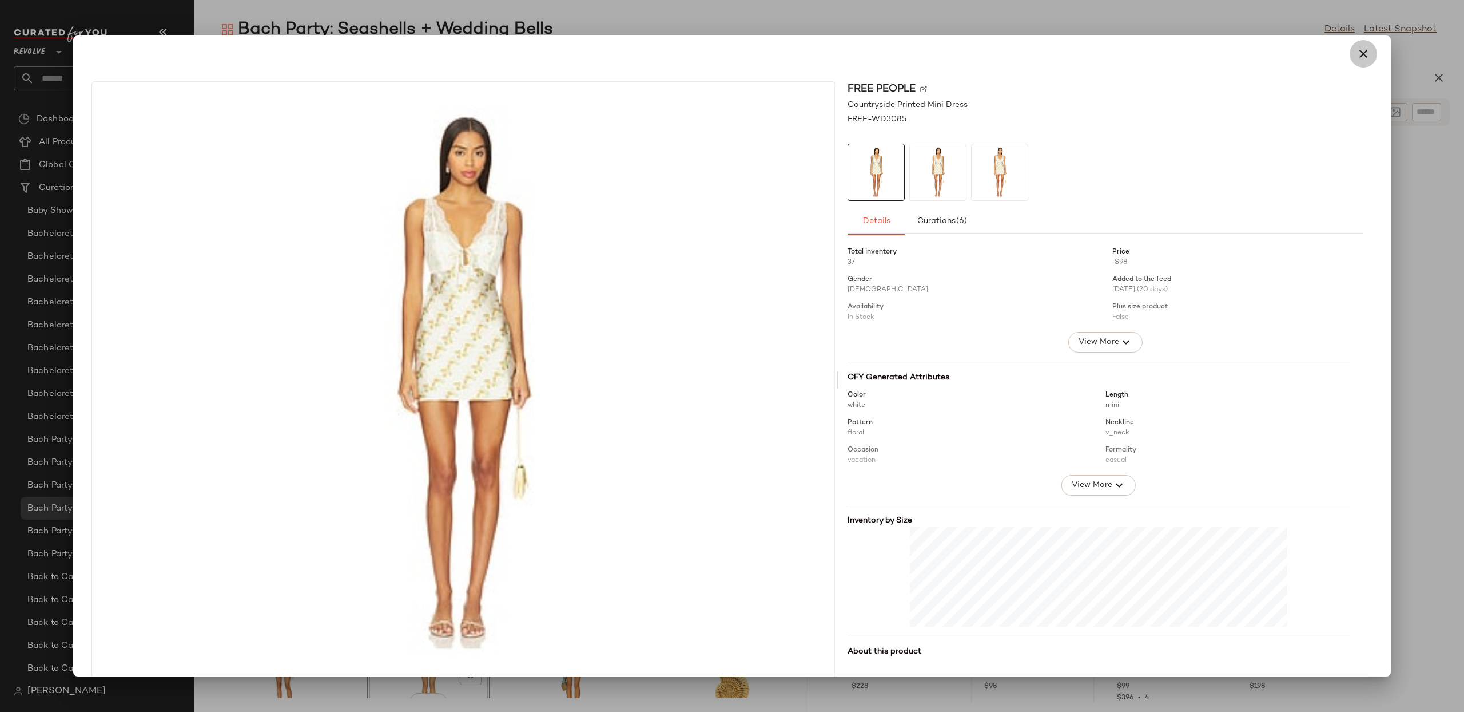
click at [1358, 56] on icon "button" at bounding box center [1364, 54] width 14 height 14
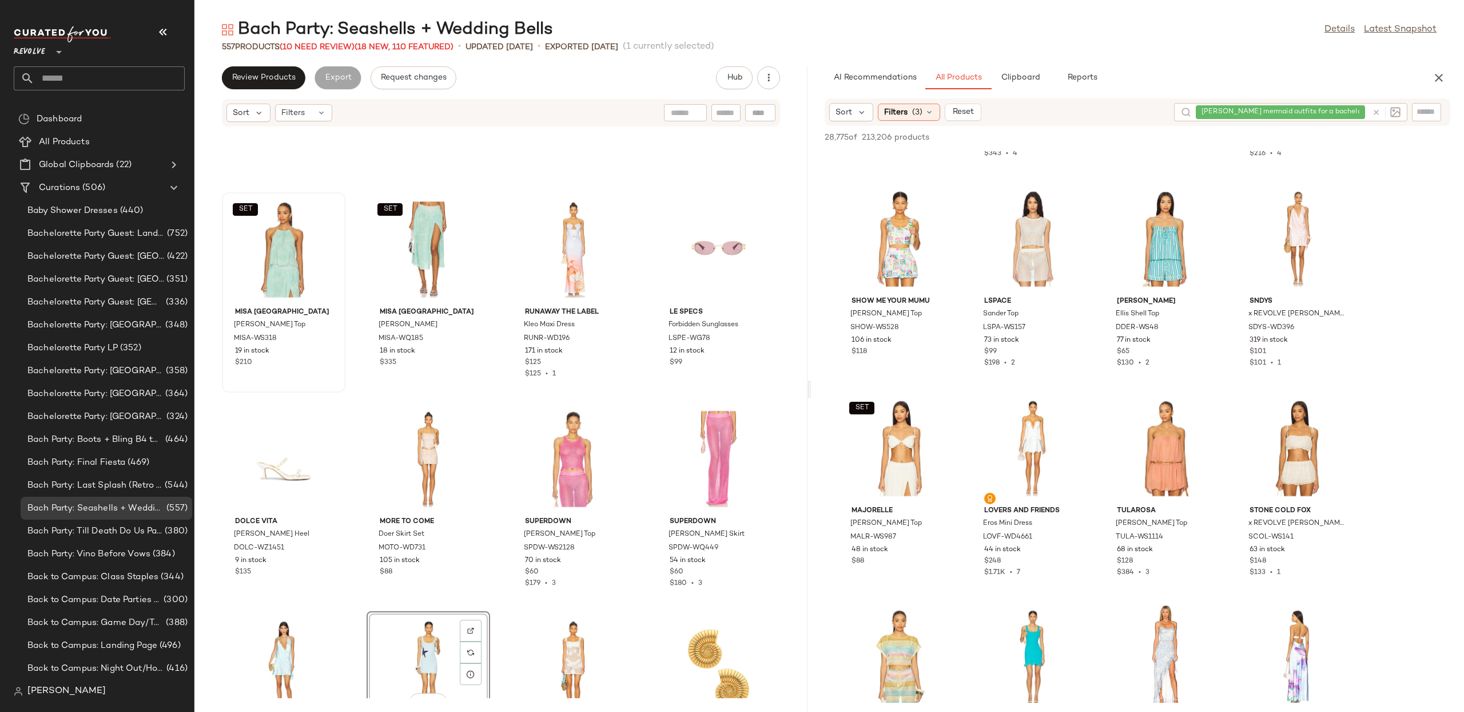
scroll to position [1436, 0]
click at [903, 481] on span "View" at bounding box center [899, 482] width 19 height 9
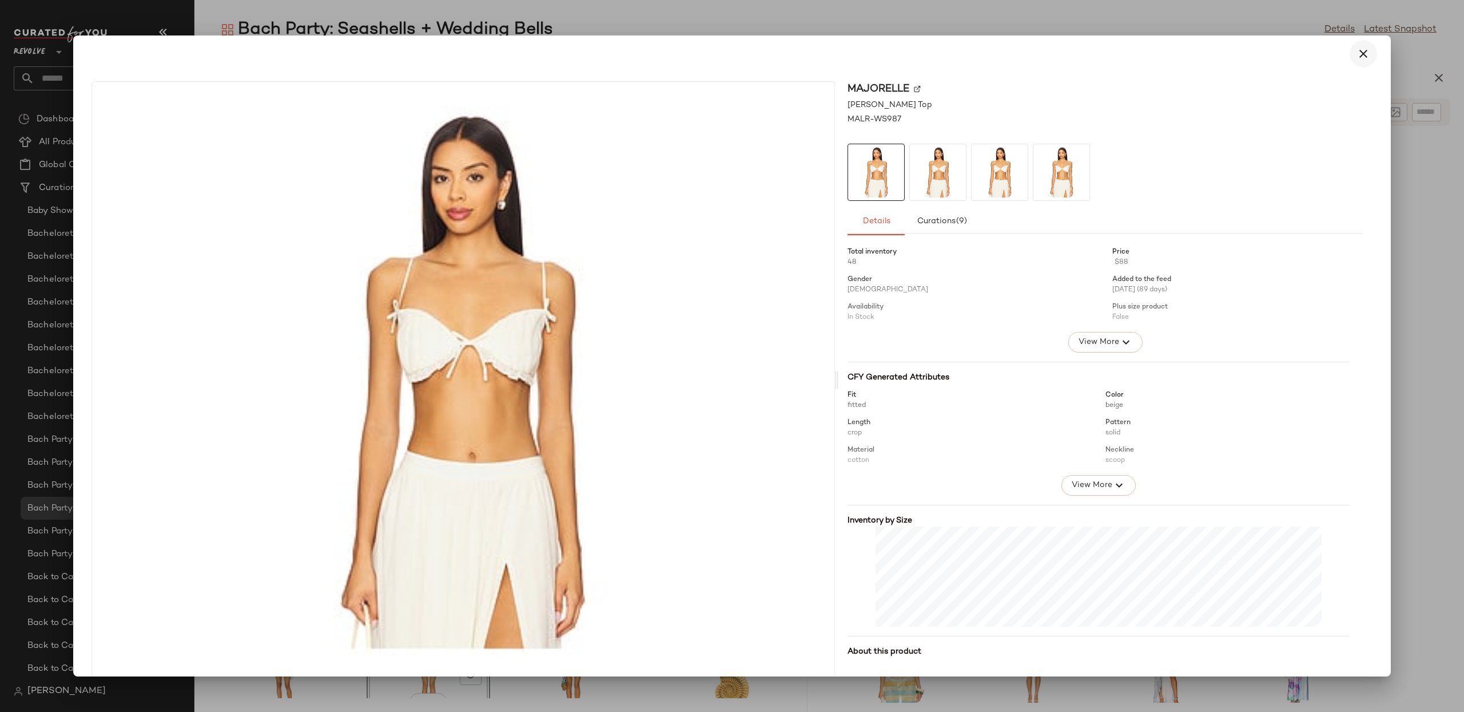
click at [1364, 54] on button "button" at bounding box center [1363, 53] width 27 height 27
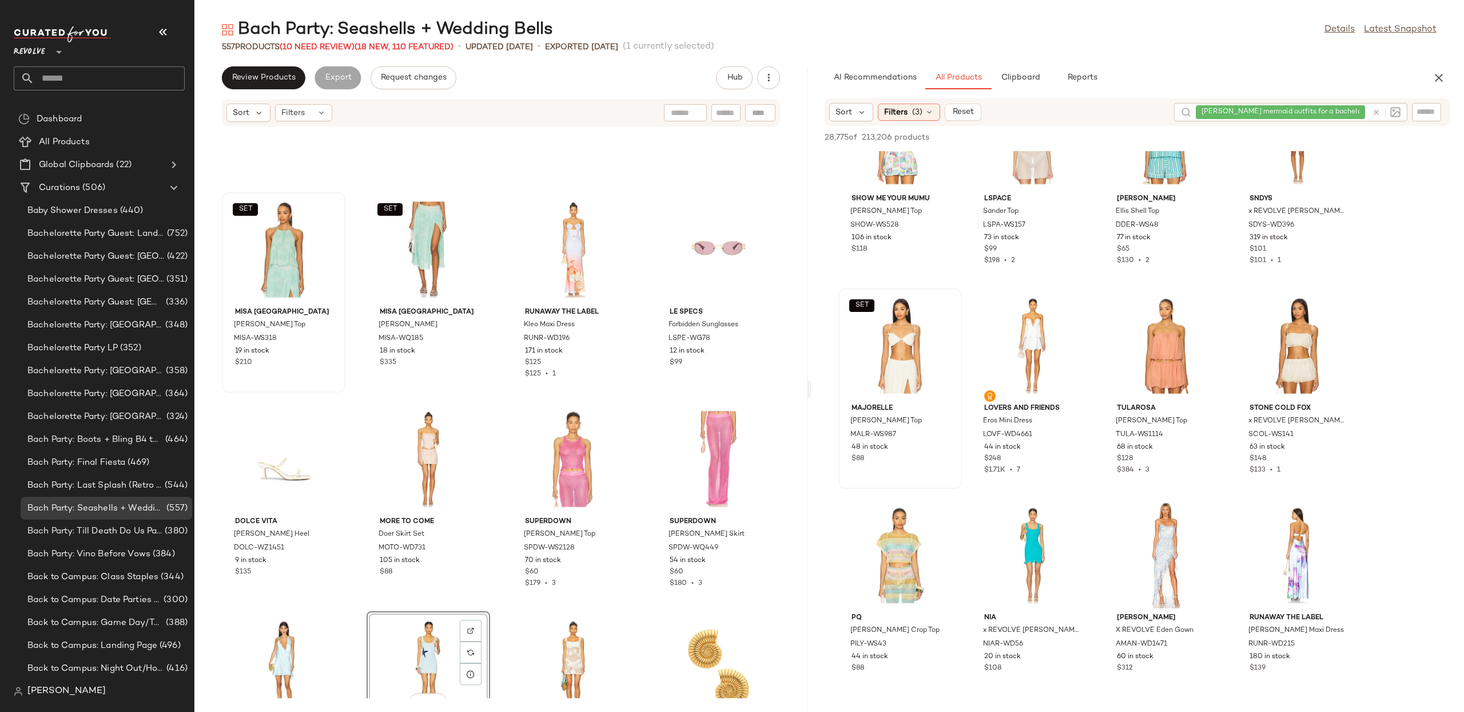
scroll to position [1538, 0]
click at [883, 593] on button "View" at bounding box center [899, 589] width 39 height 21
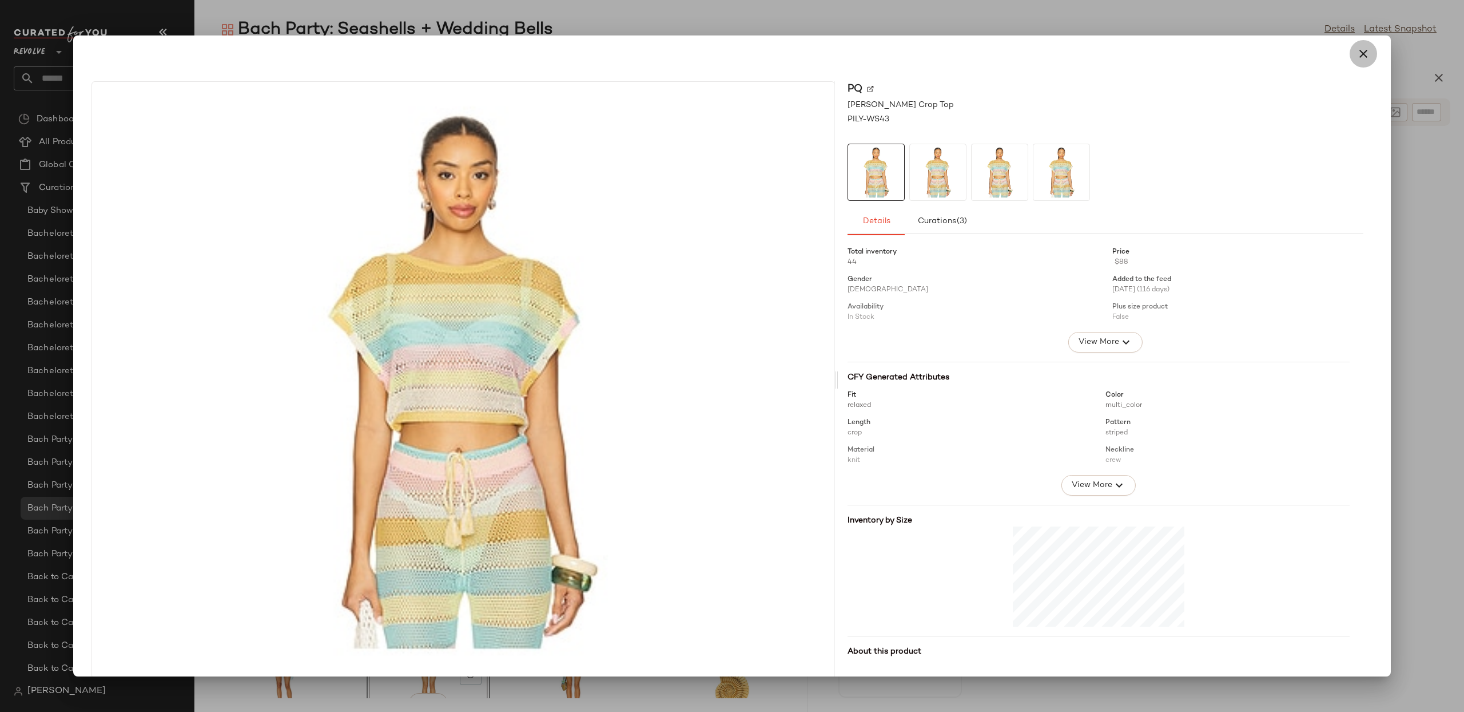
click at [1357, 55] on icon "button" at bounding box center [1364, 54] width 14 height 14
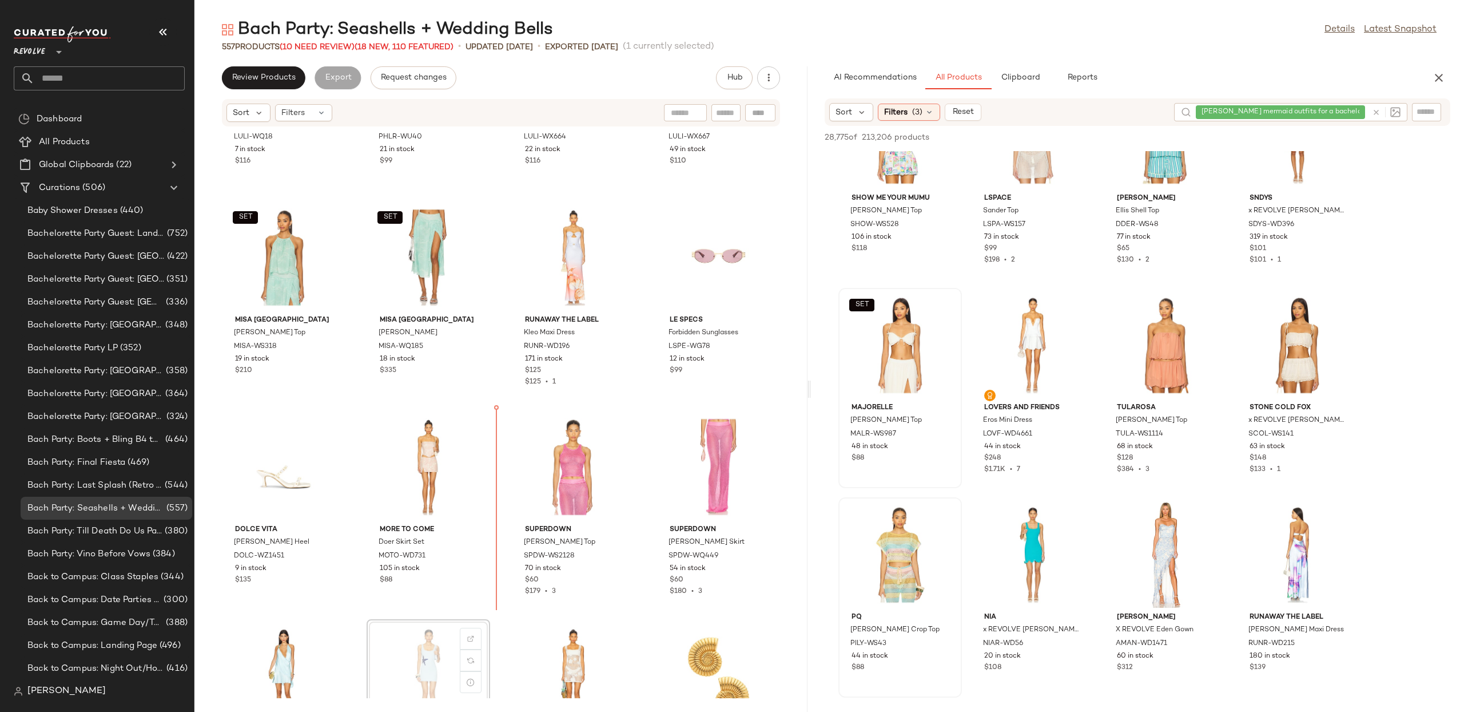
scroll to position [986, 0]
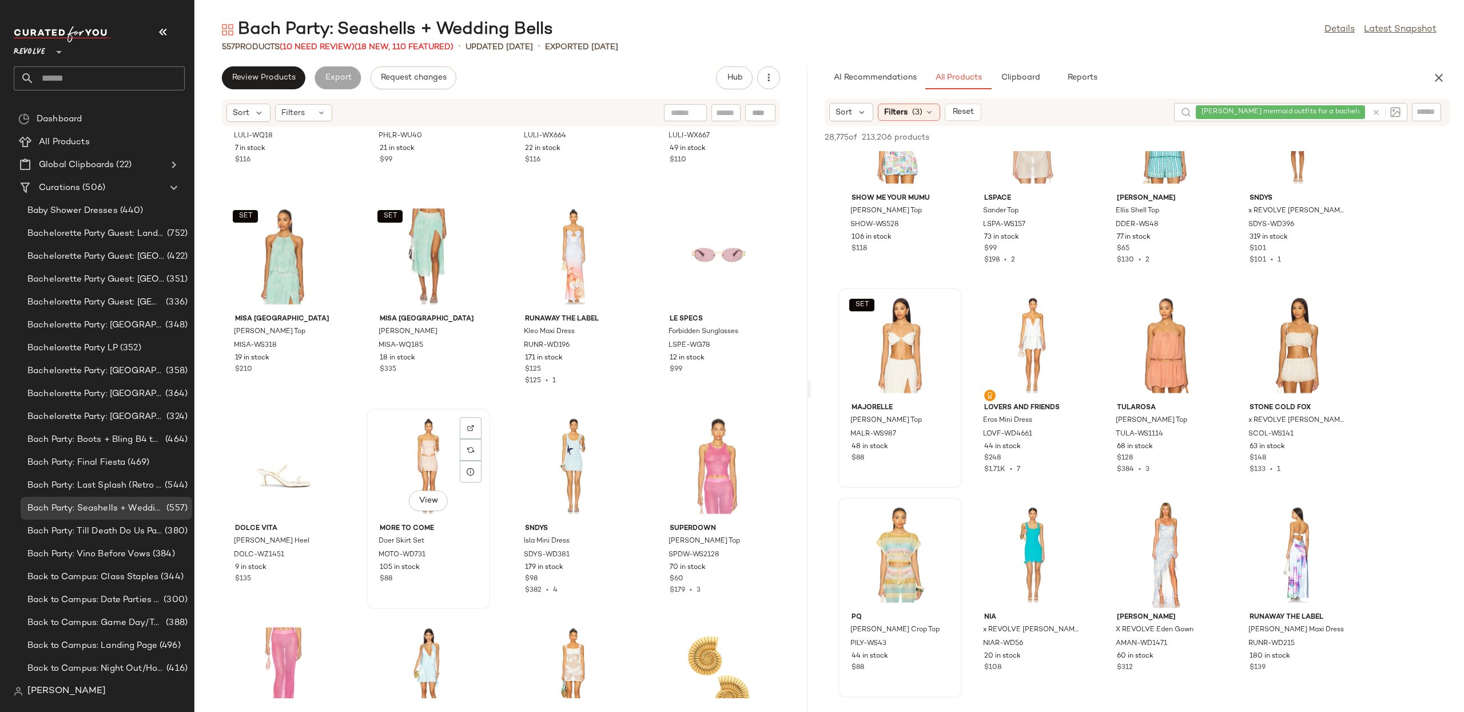
click at [431, 460] on div "View" at bounding box center [429, 465] width 116 height 106
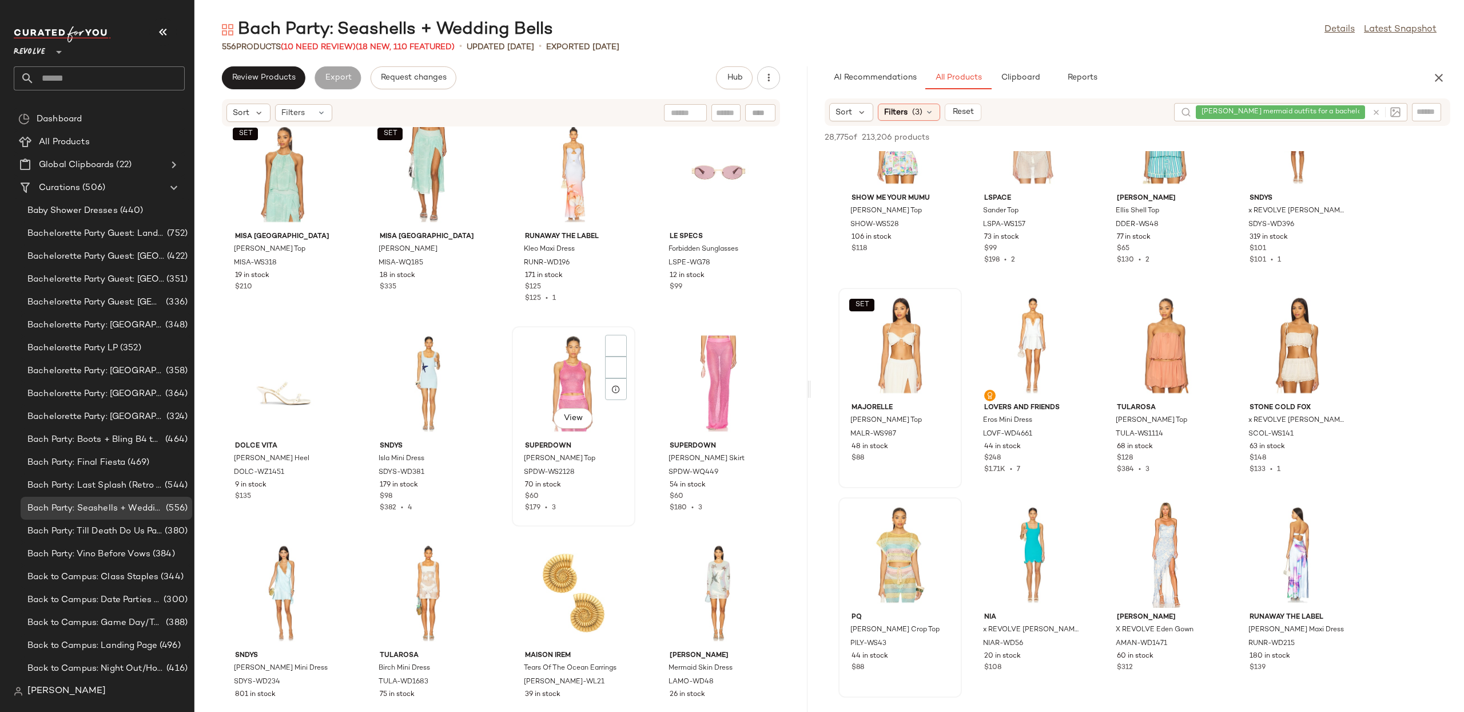
scroll to position [1126, 0]
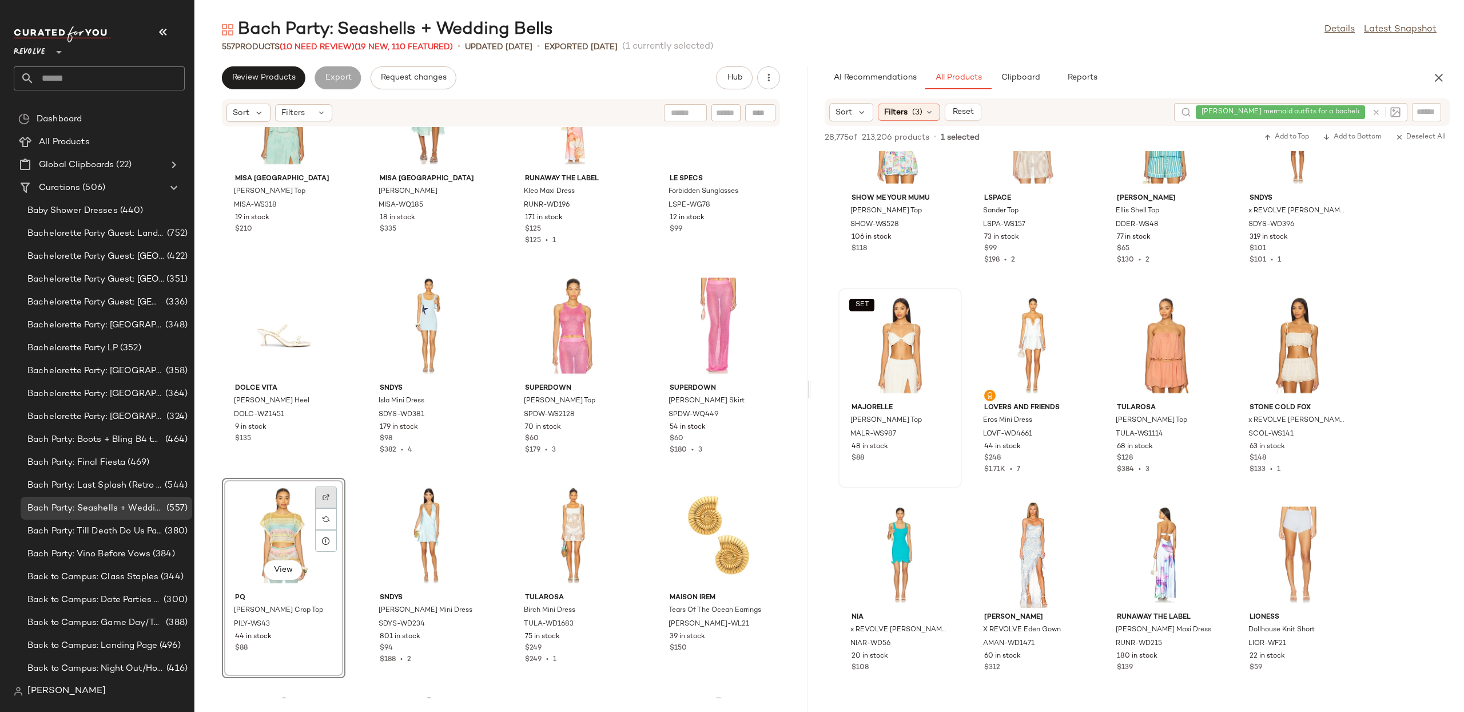
click at [324, 489] on div at bounding box center [326, 497] width 22 height 22
click at [1423, 117] on input "Filter" at bounding box center [1388, 112] width 97 height 12
paste input "*********"
type input "*********"
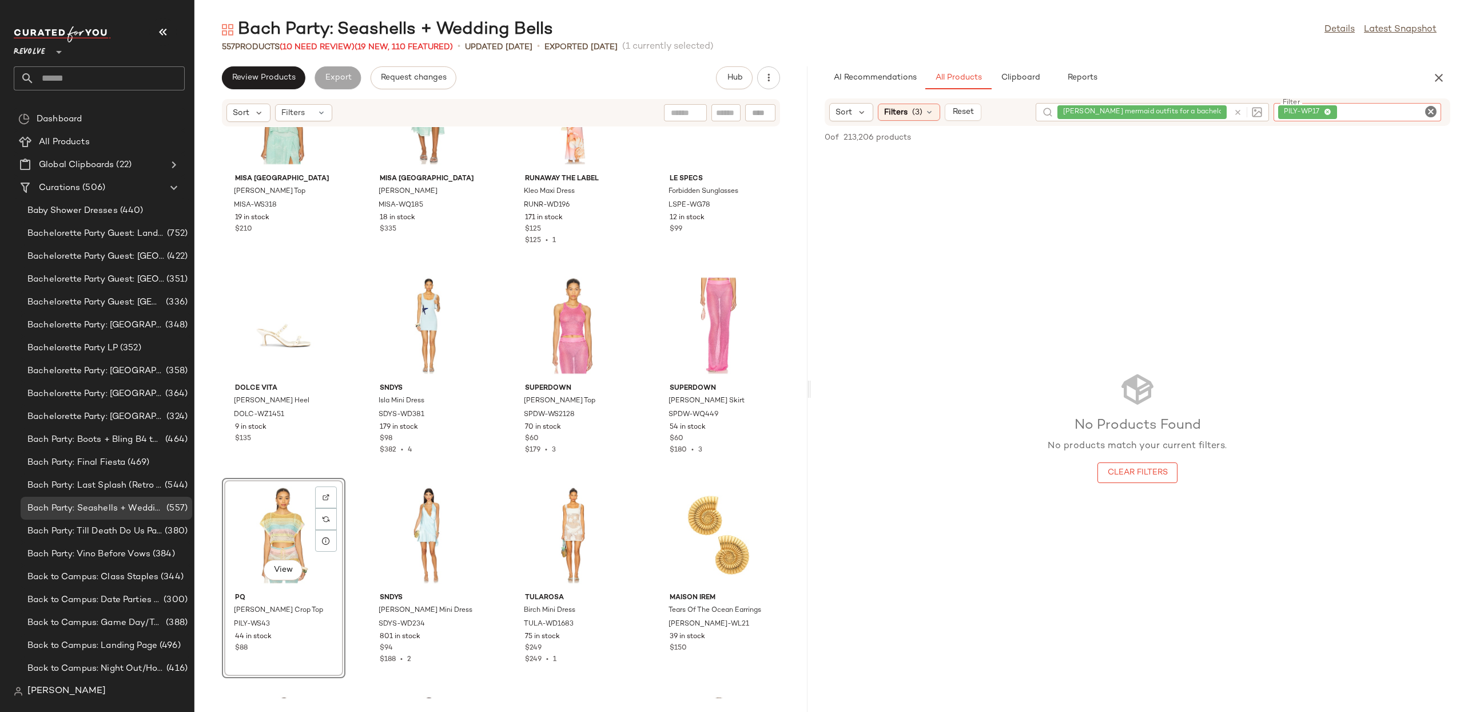
click at [1240, 114] on div "[PERSON_NAME] mermaid outfits for a bachelorette party" at bounding box center [1152, 112] width 233 height 18
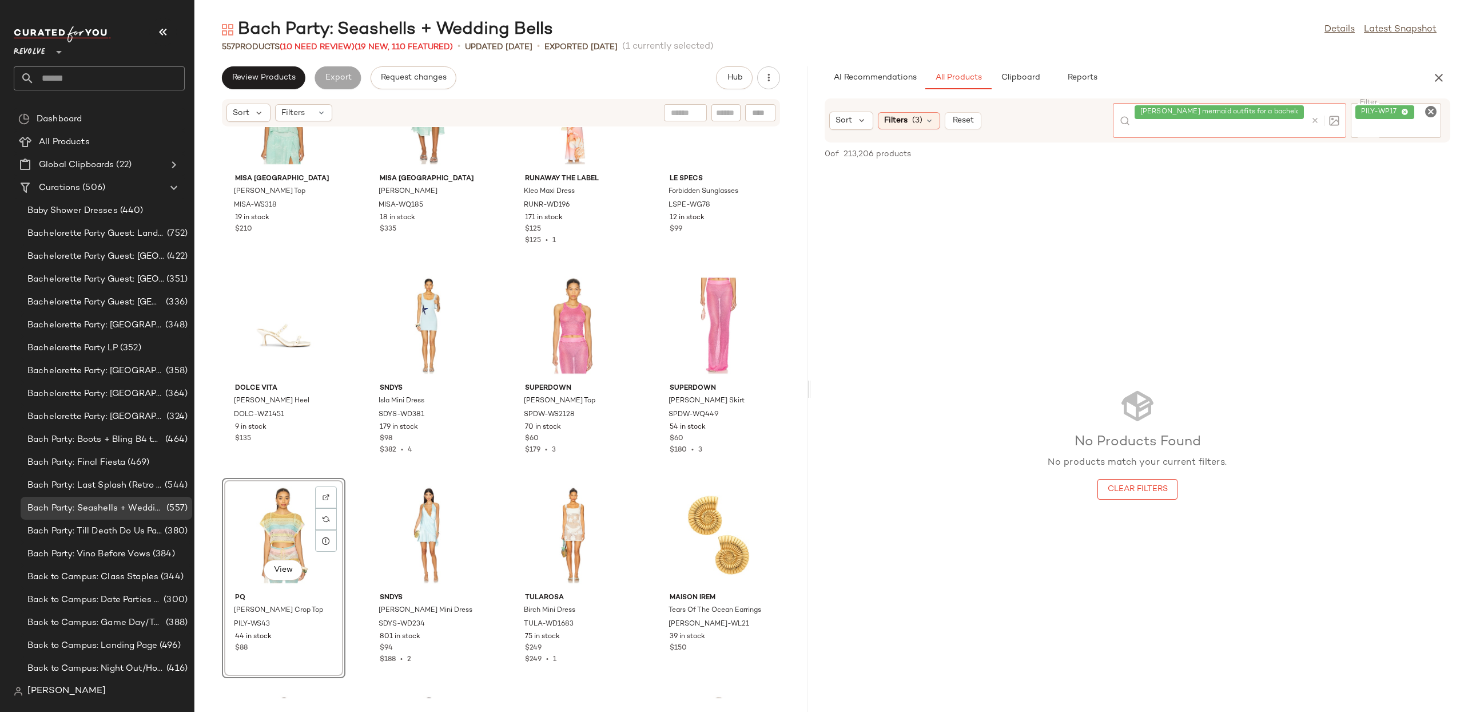
click at [1315, 121] on icon at bounding box center [1315, 120] width 9 height 9
click at [917, 114] on span "(3)" at bounding box center [917, 112] width 10 height 12
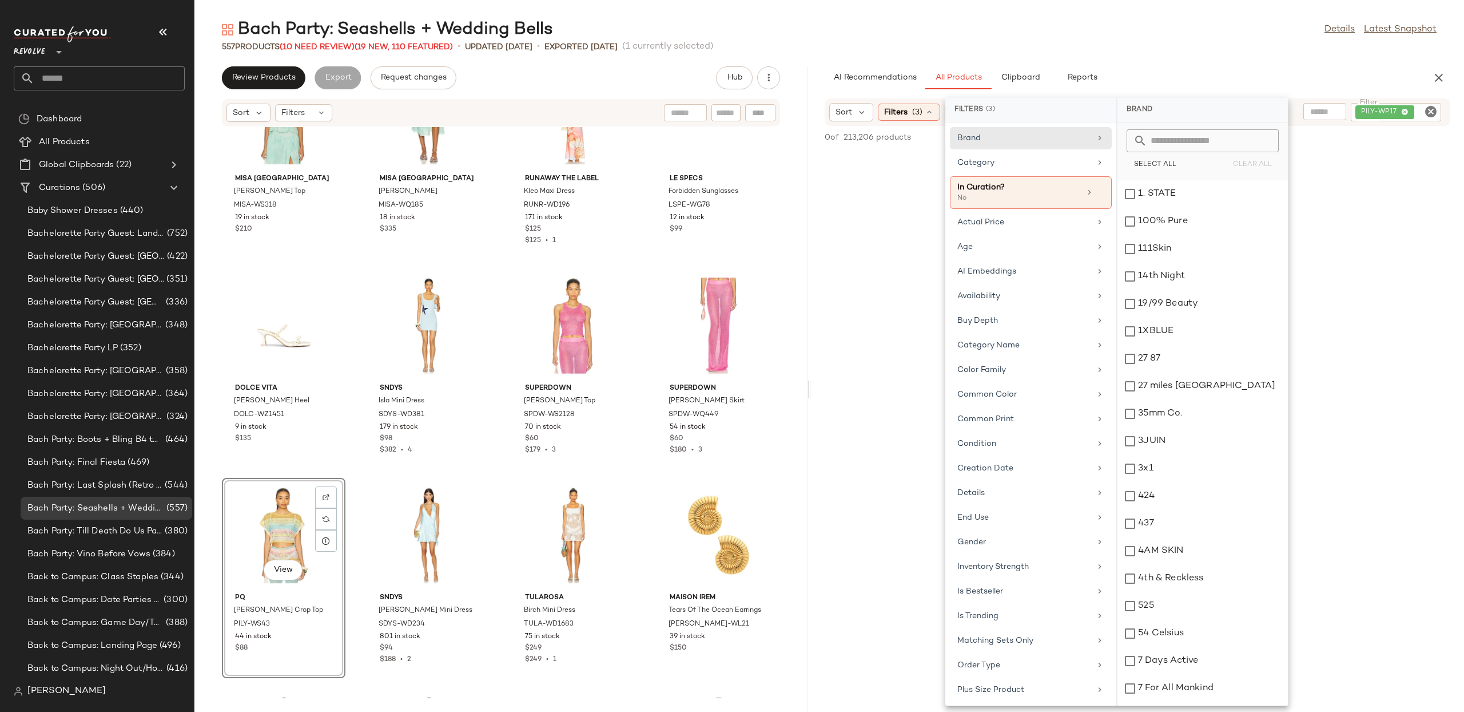
click at [861, 183] on div "No Products Found No products match your current filters. Clear Filters" at bounding box center [1137, 426] width 653 height 551
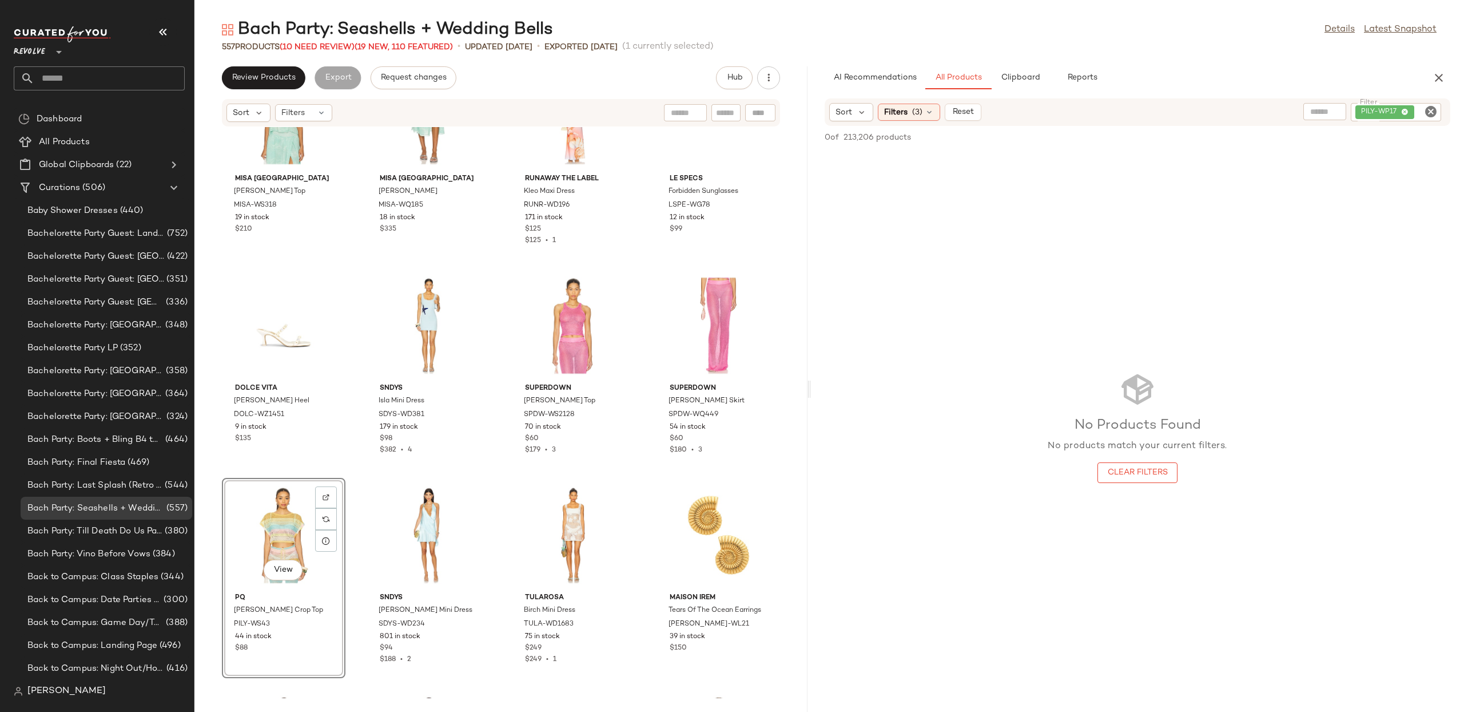
drag, startPoint x: 1422, startPoint y: 113, endPoint x: 1437, endPoint y: 113, distance: 14.9
click at [1422, 113] on input "Filter" at bounding box center [1427, 112] width 20 height 12
click at [1437, 113] on icon "Clear Filter" at bounding box center [1431, 112] width 14 height 14
click at [1313, 112] on input "text" at bounding box center [1301, 112] width 29 height 12
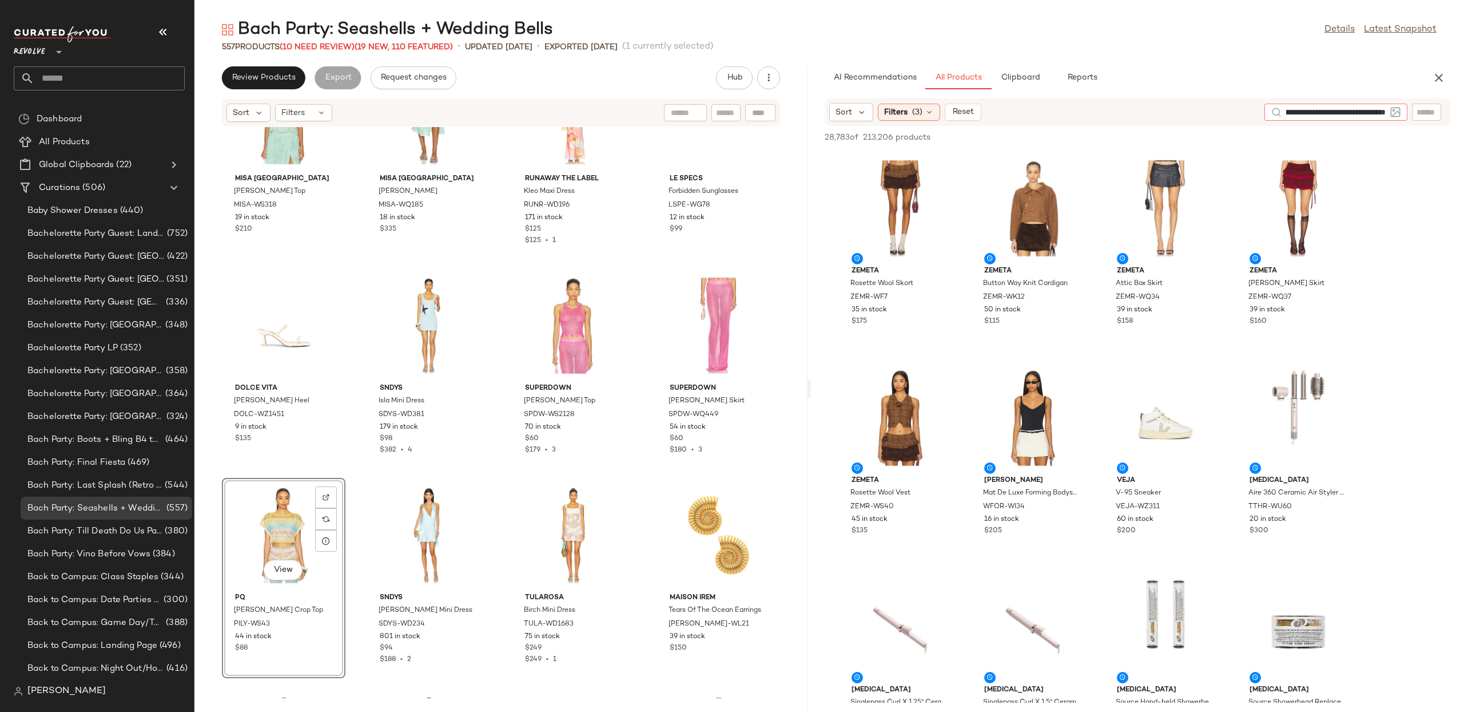
scroll to position [0, 126]
type input "**********"
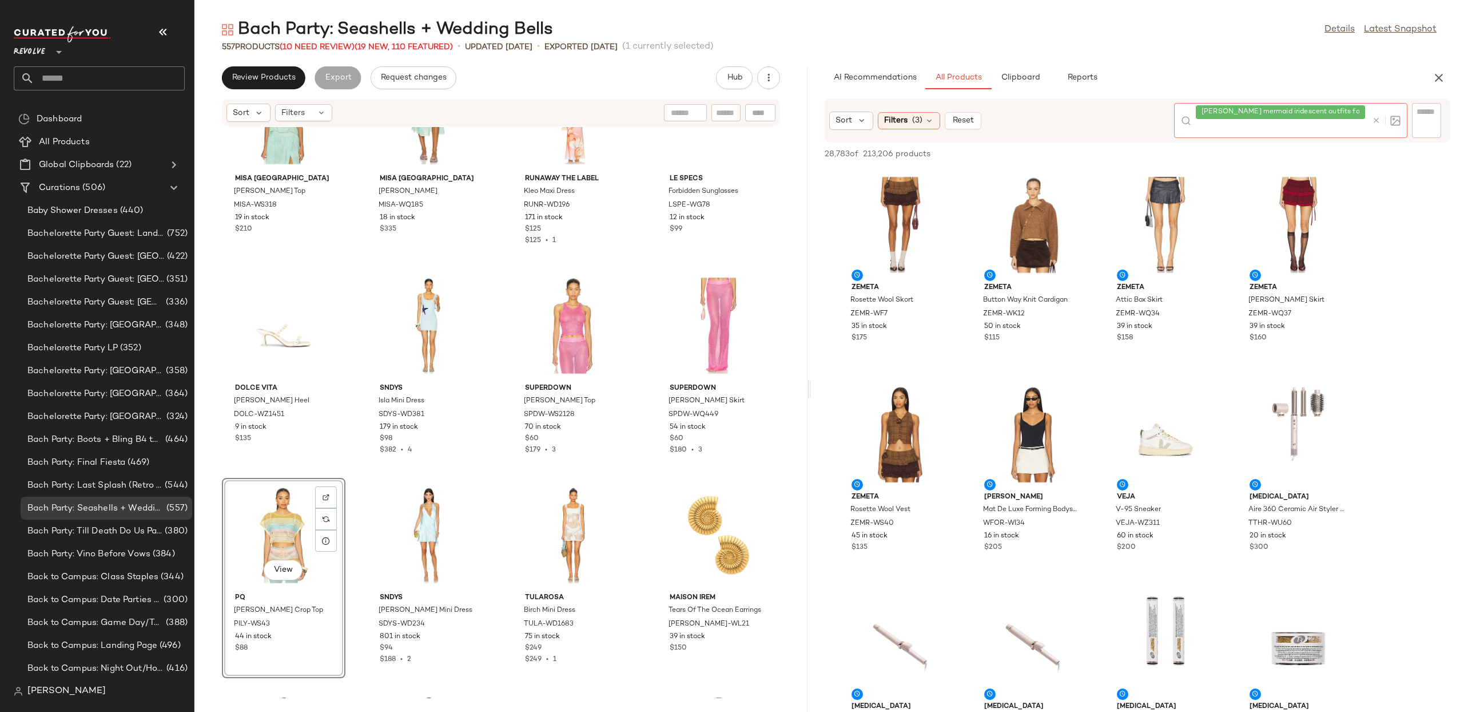
scroll to position [0, 0]
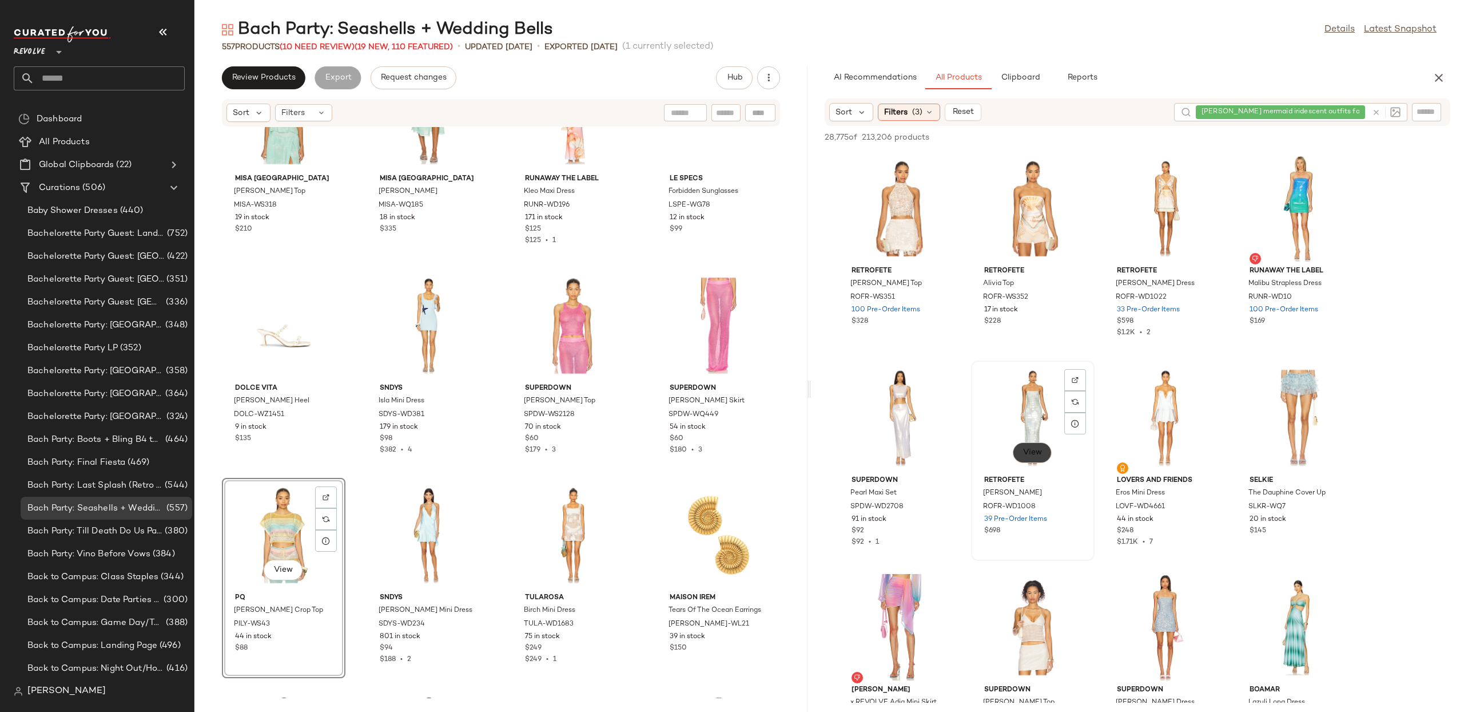
click at [1040, 468] on div "View" at bounding box center [1033, 417] width 116 height 106
click at [1031, 449] on span "View" at bounding box center [1032, 452] width 19 height 9
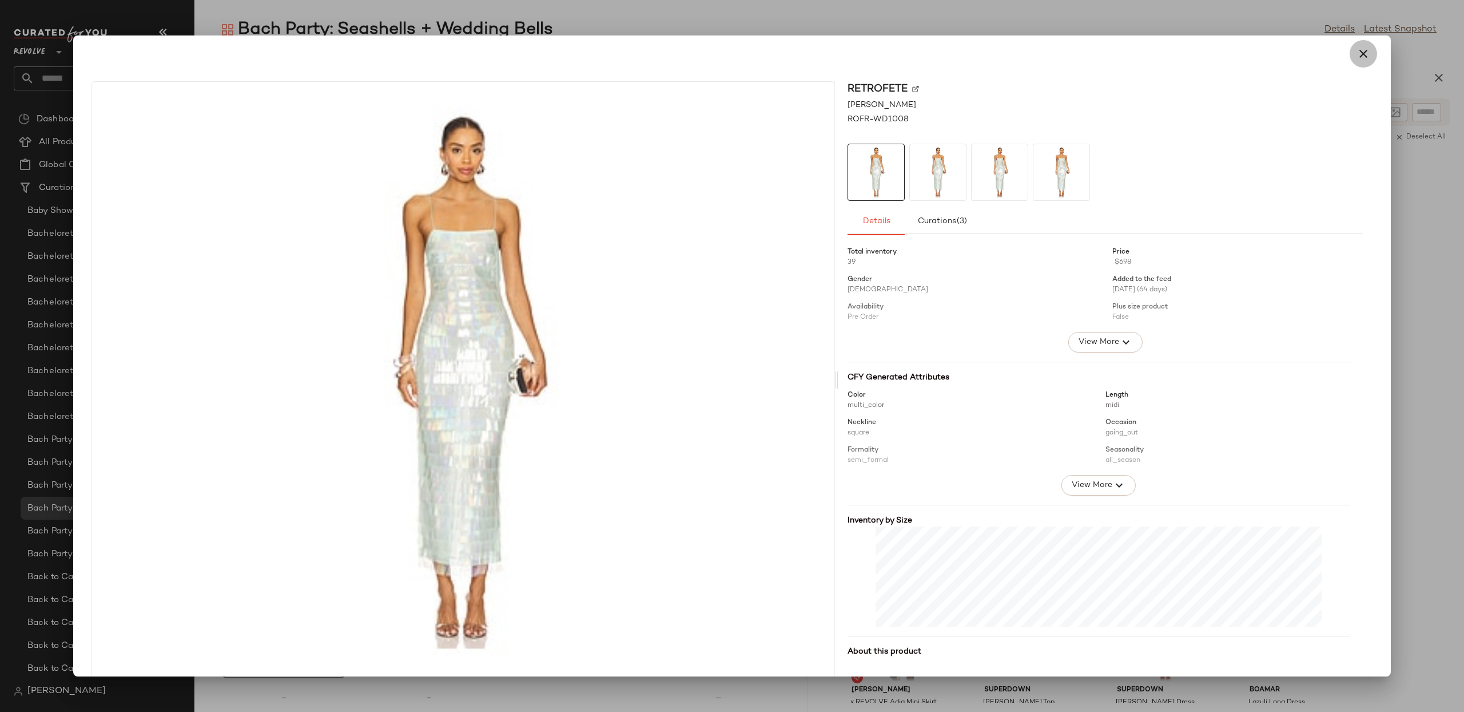
click at [1357, 54] on icon "button" at bounding box center [1364, 54] width 14 height 14
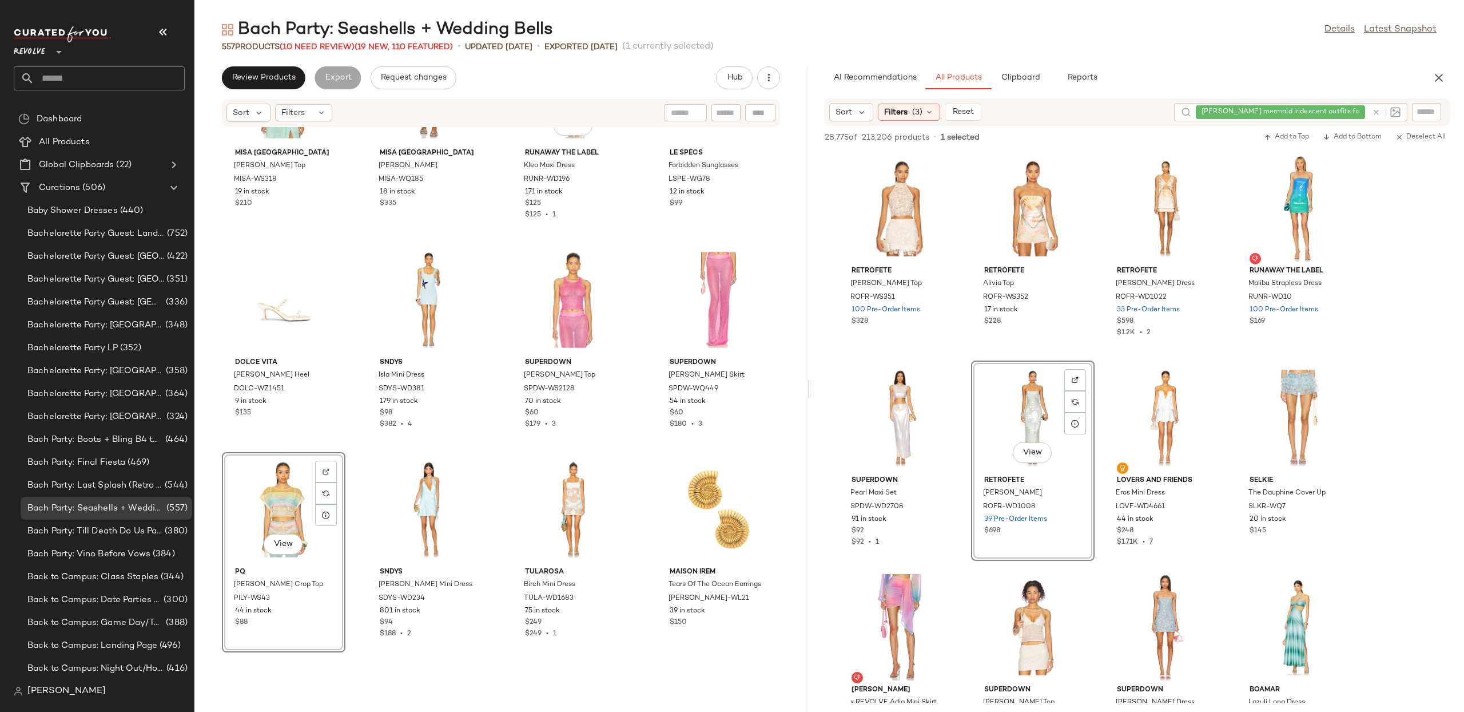
scroll to position [1287, 0]
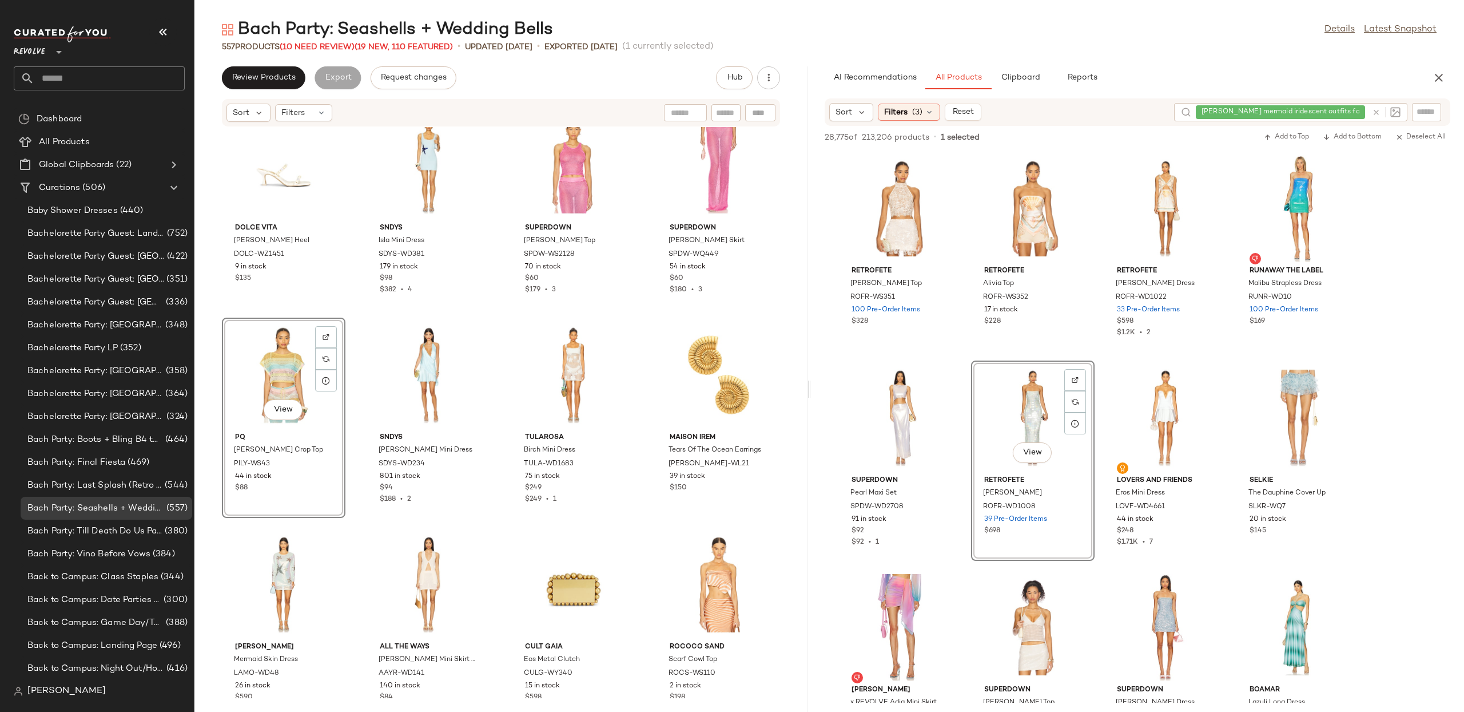
click at [261, 367] on div "View" at bounding box center [284, 374] width 116 height 106
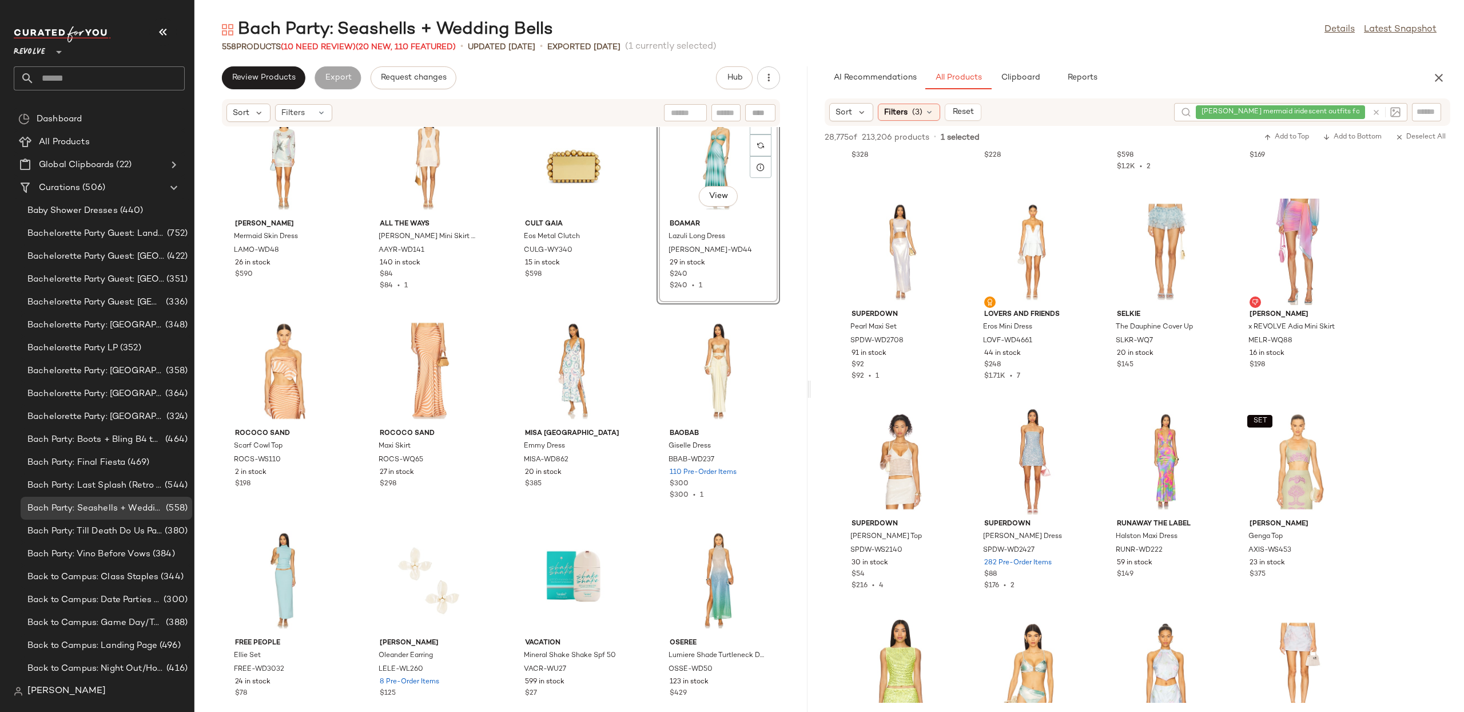
scroll to position [1717, 0]
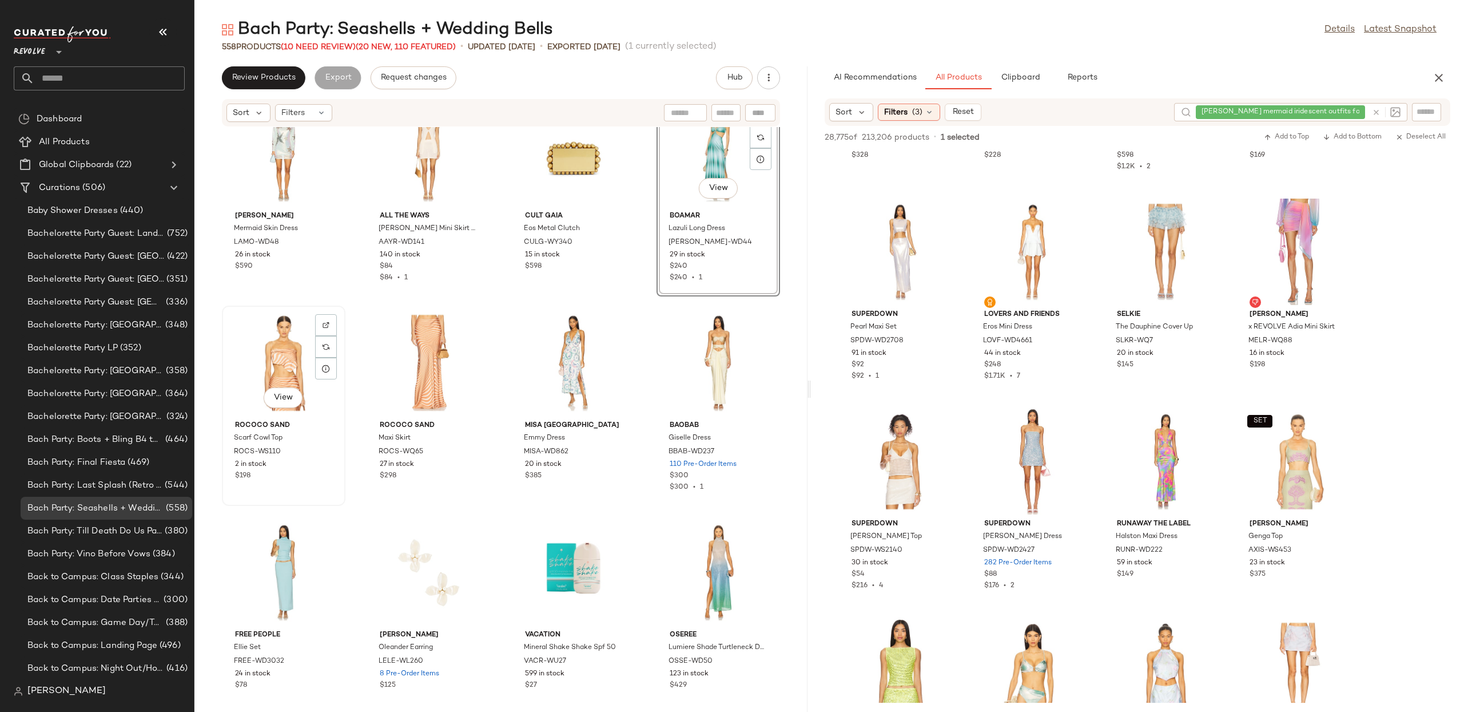
click at [252, 362] on div "View" at bounding box center [284, 362] width 116 height 106
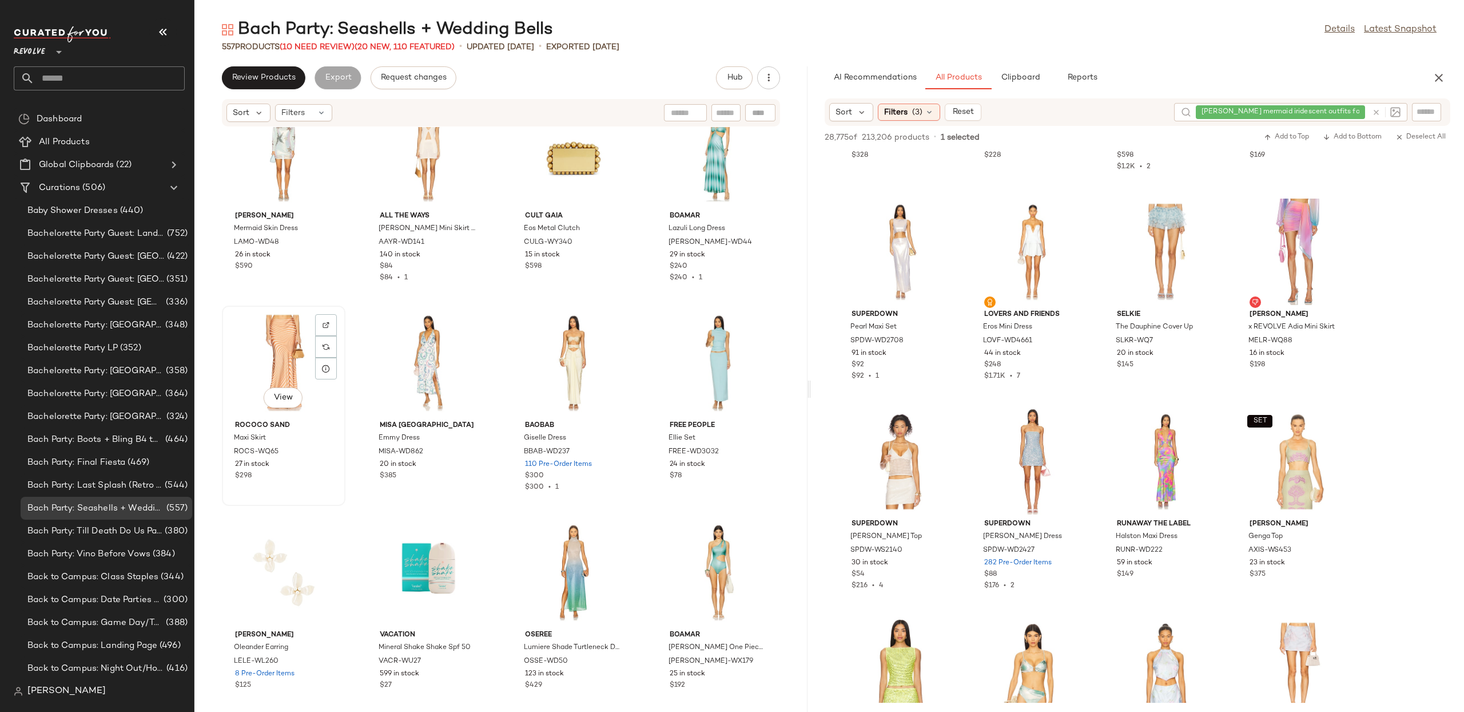
click at [252, 362] on div "View" at bounding box center [284, 362] width 116 height 106
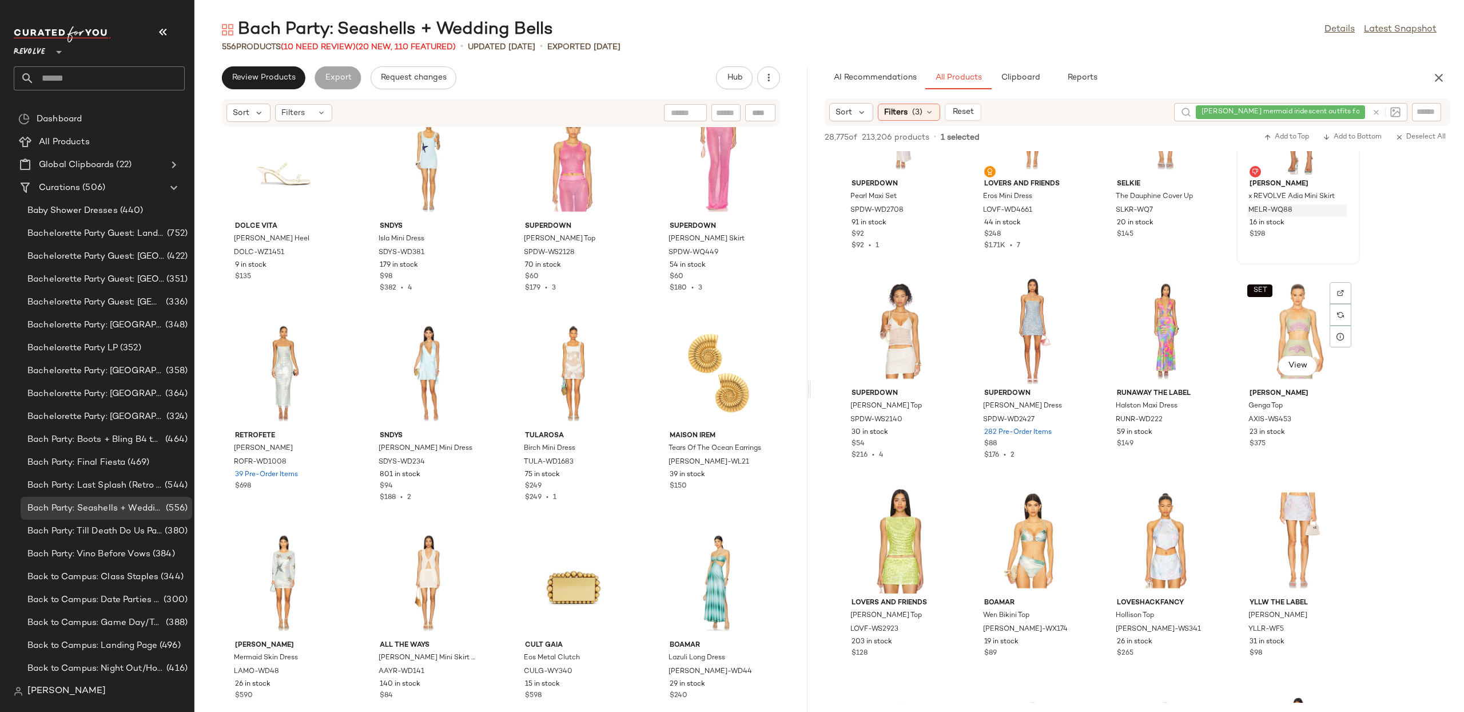
scroll to position [296, 0]
click at [1044, 574] on button "View" at bounding box center [1032, 575] width 39 height 21
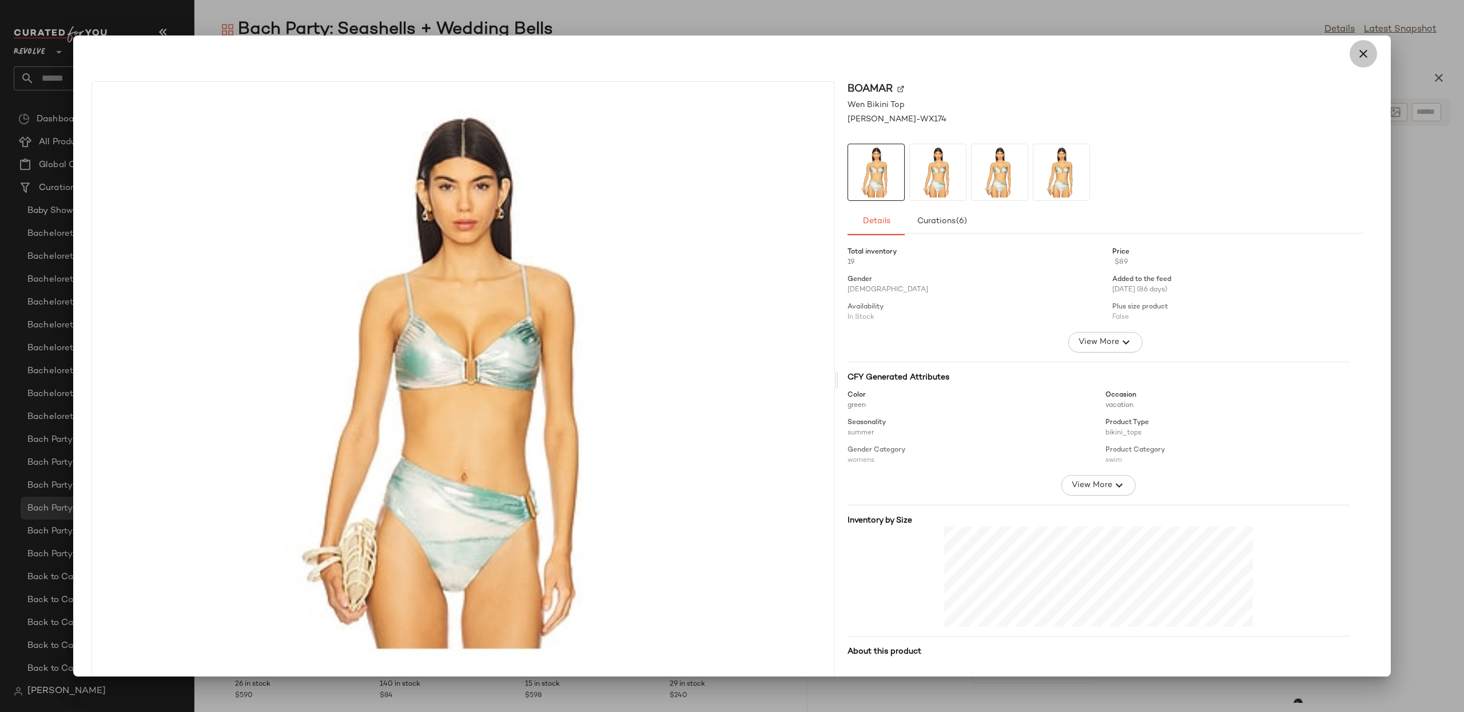
click at [1357, 57] on icon "button" at bounding box center [1364, 54] width 14 height 14
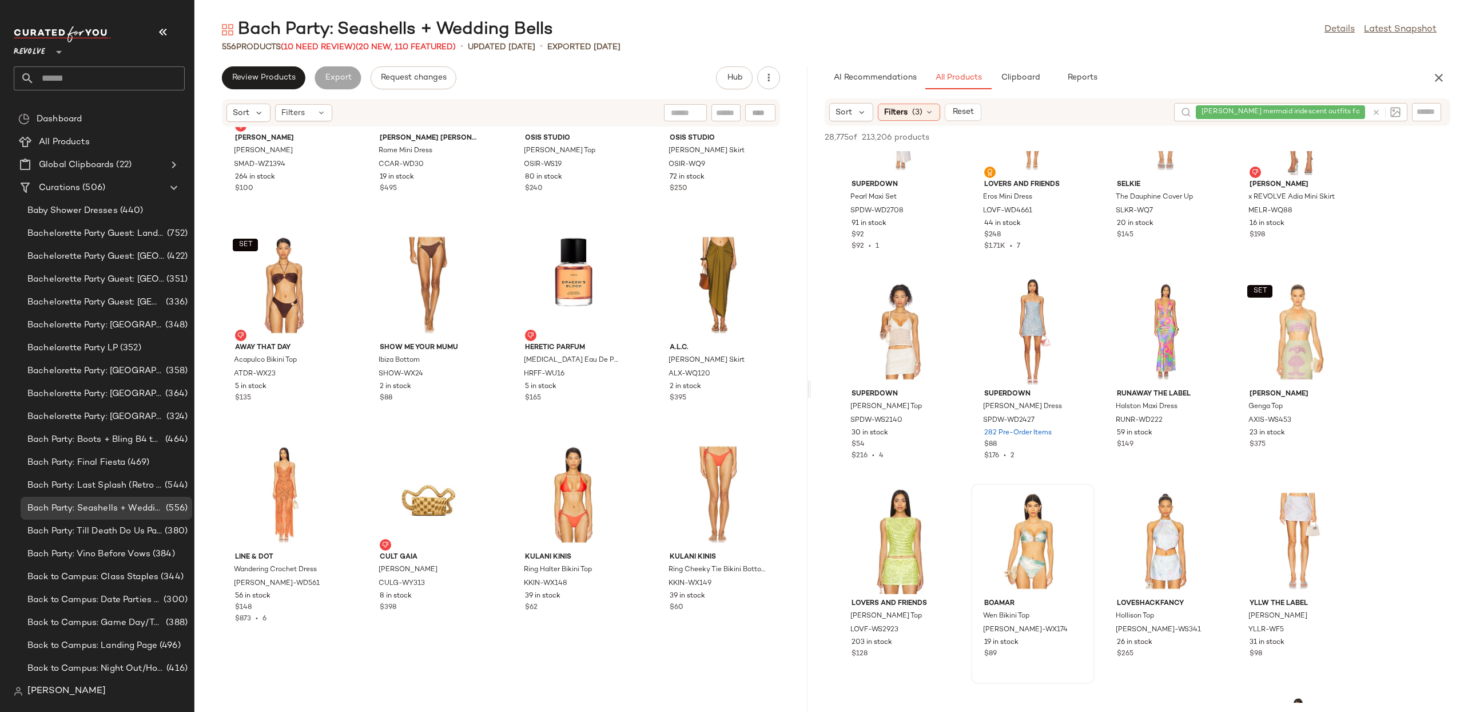
scroll to position [3057, 0]
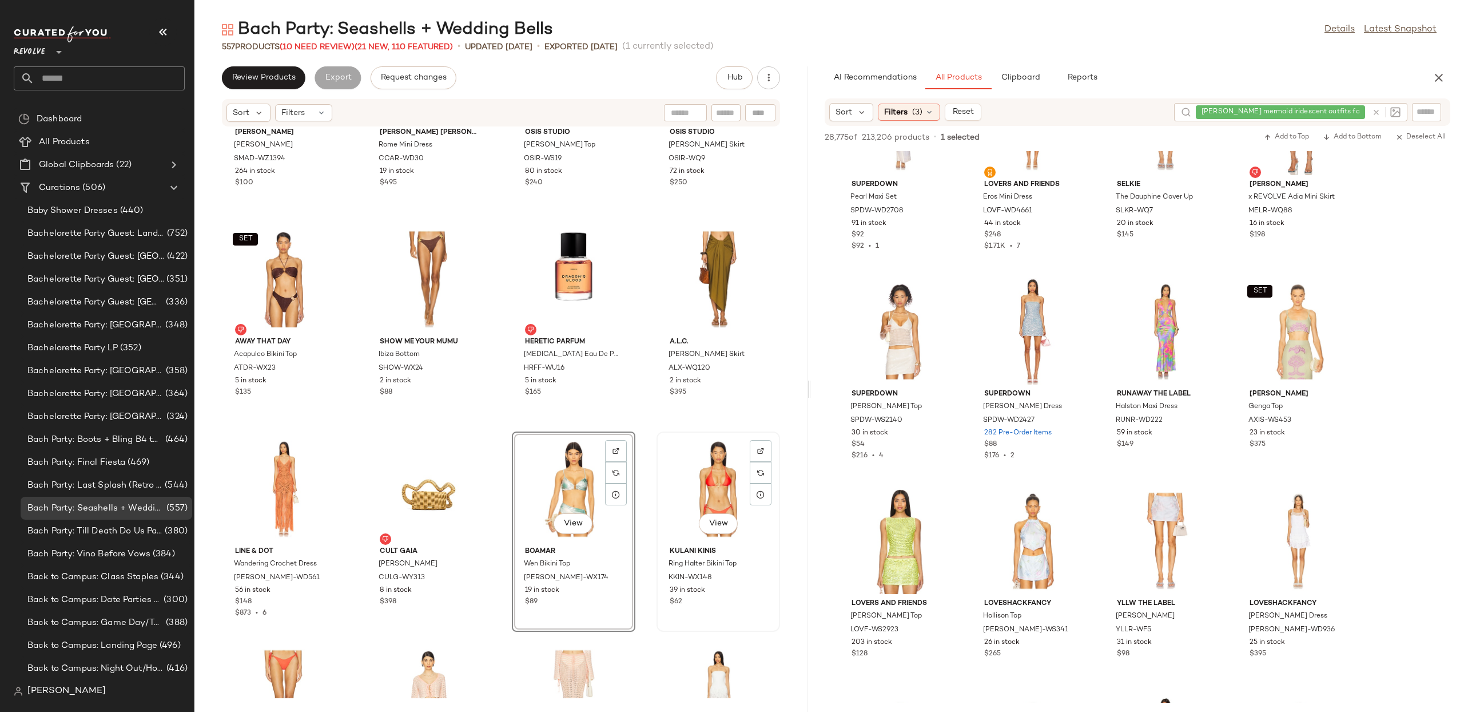
click at [672, 486] on div "View" at bounding box center [719, 488] width 116 height 106
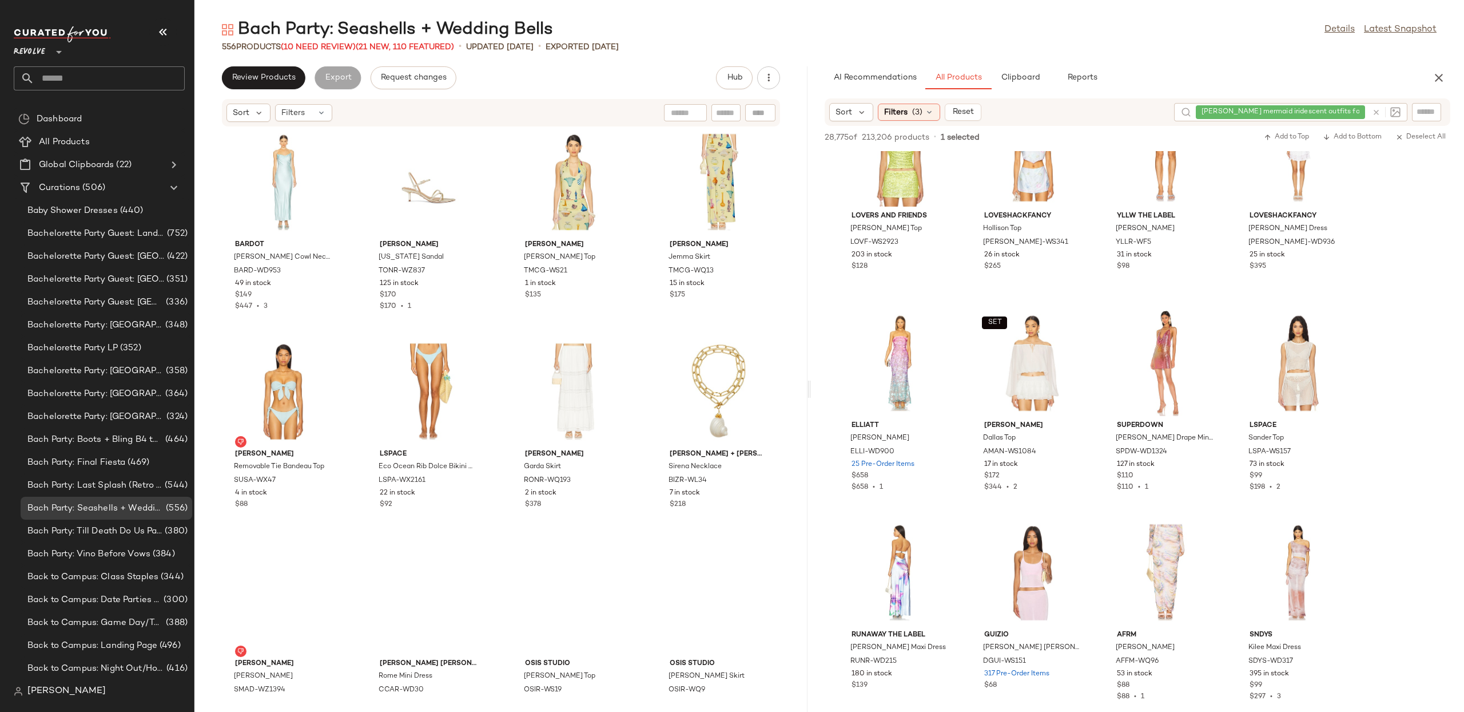
scroll to position [2618, 0]
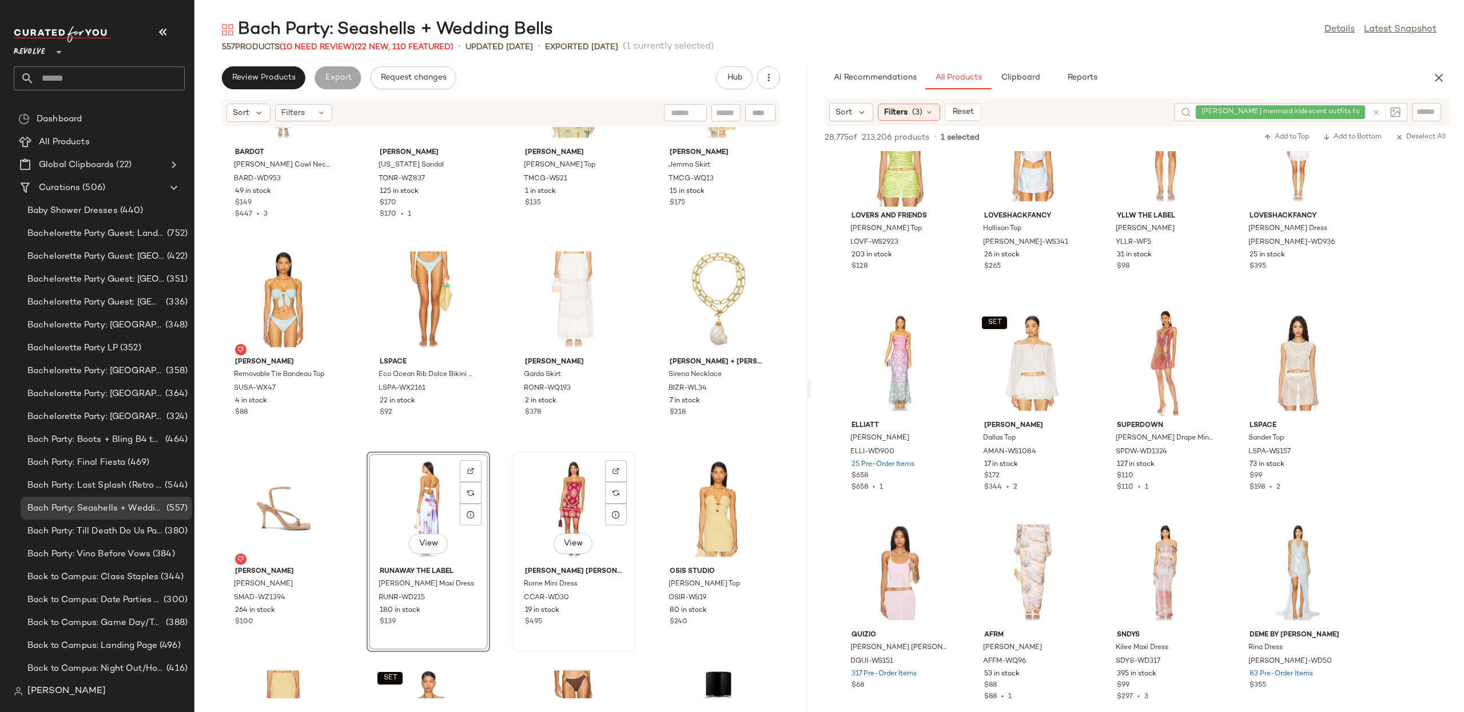
click at [546, 503] on div "View" at bounding box center [574, 508] width 116 height 106
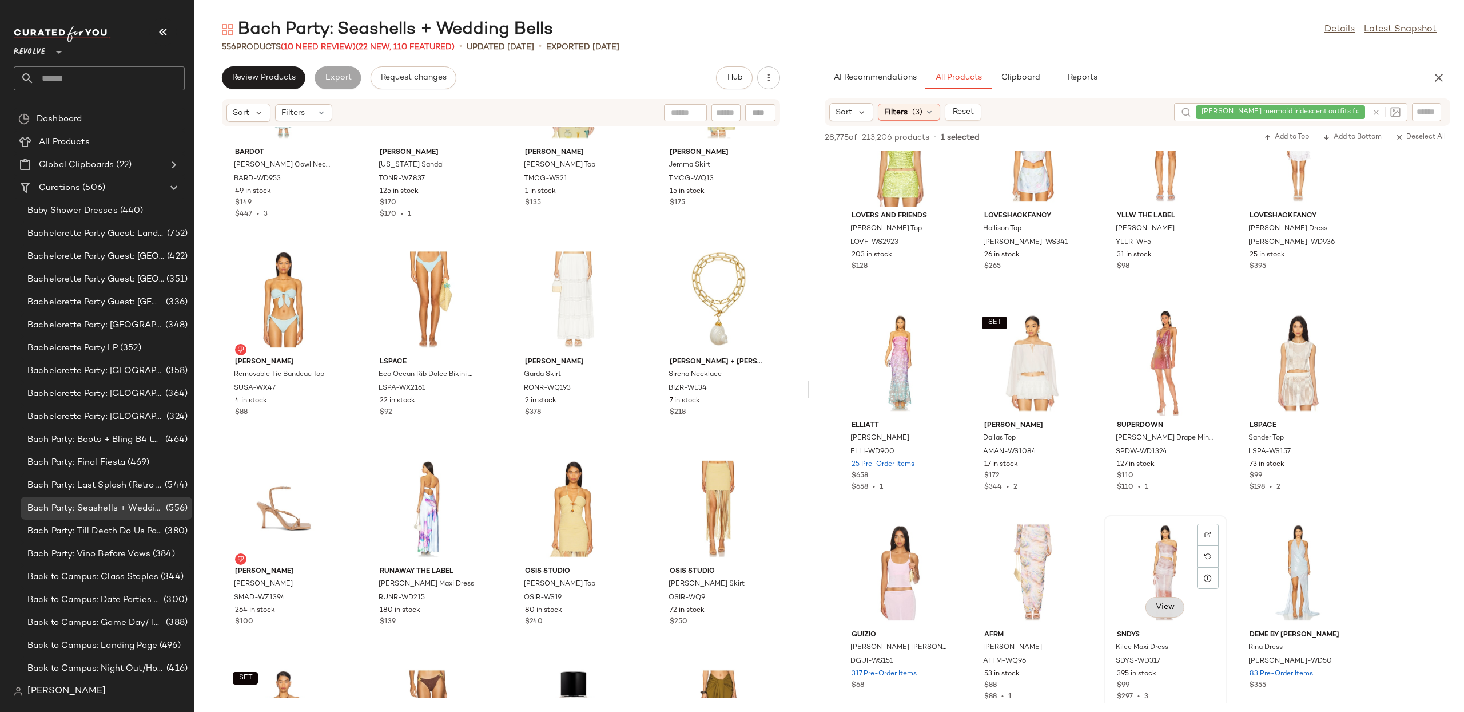
click at [1163, 602] on span "View" at bounding box center [1165, 606] width 19 height 9
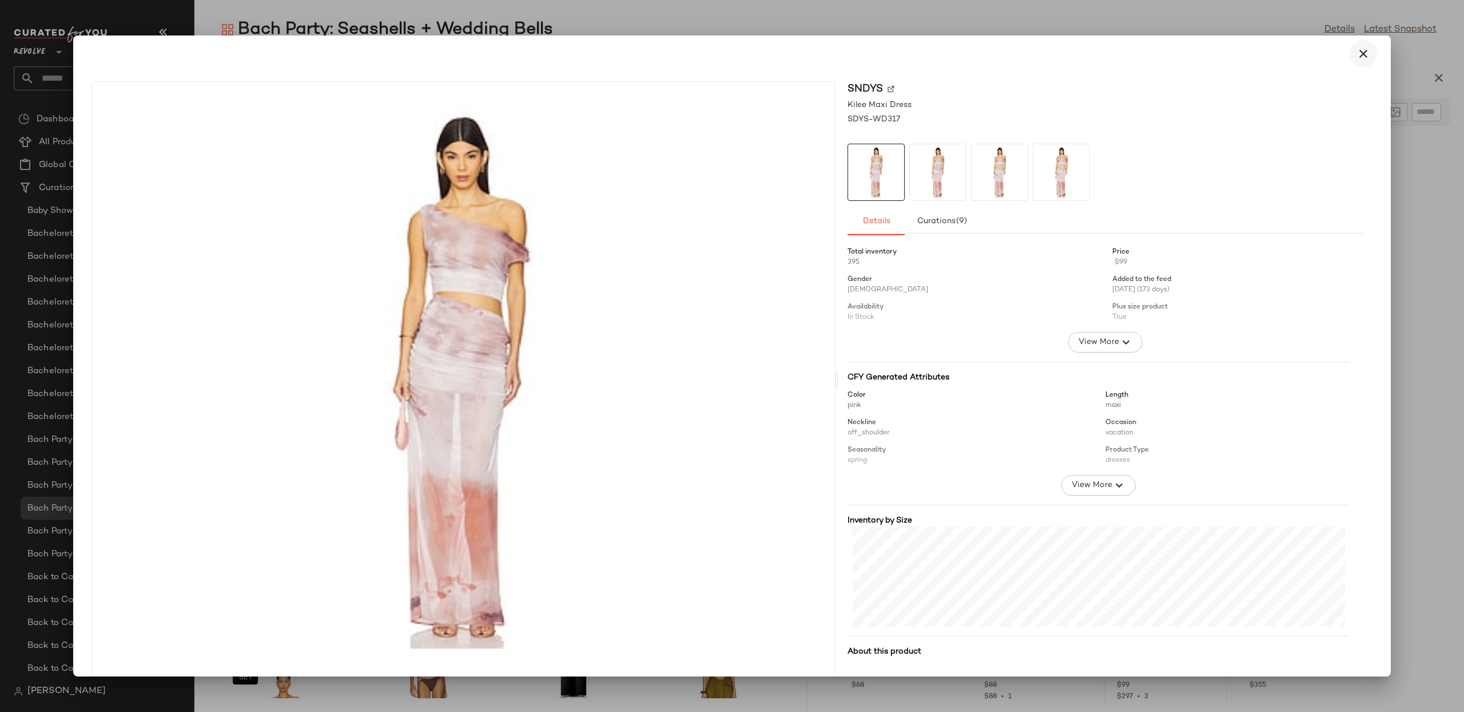
click at [1357, 53] on icon "button" at bounding box center [1364, 54] width 14 height 14
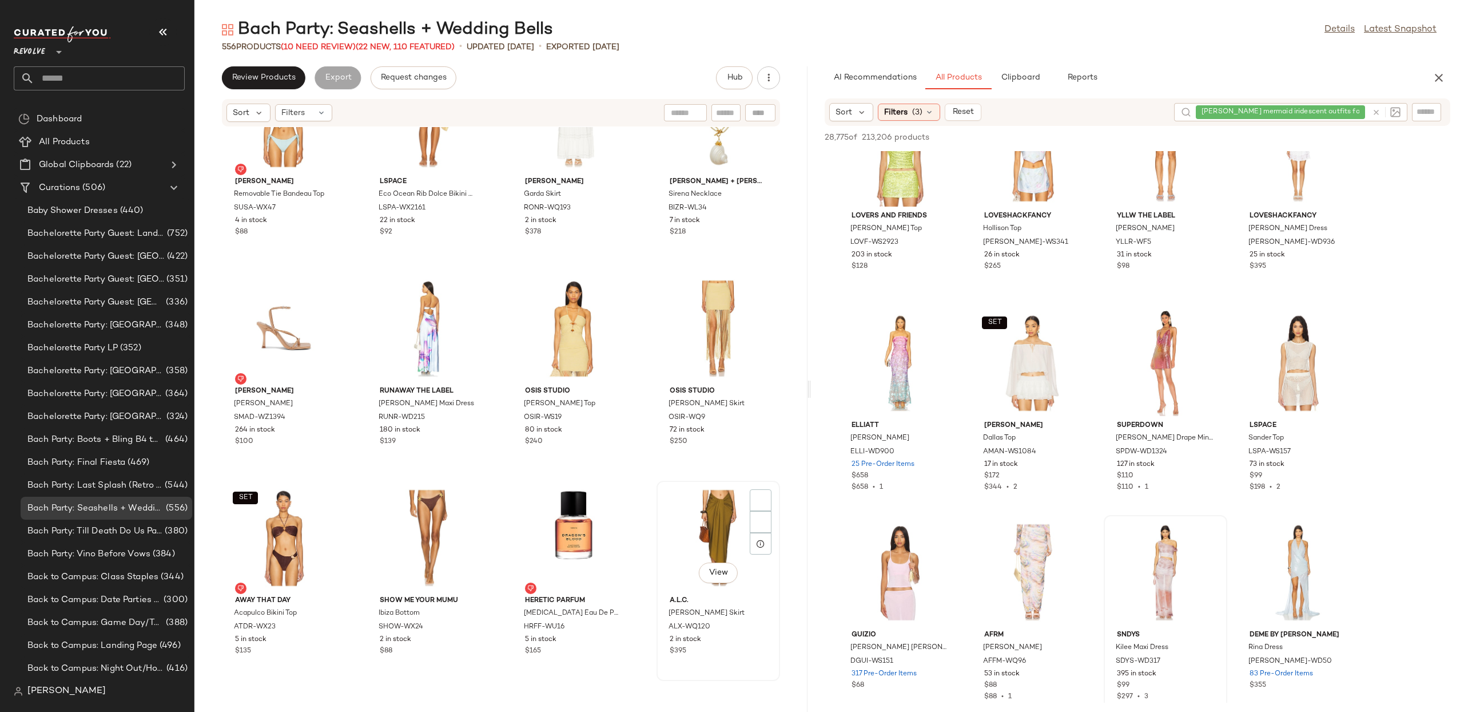
scroll to position [2856, 0]
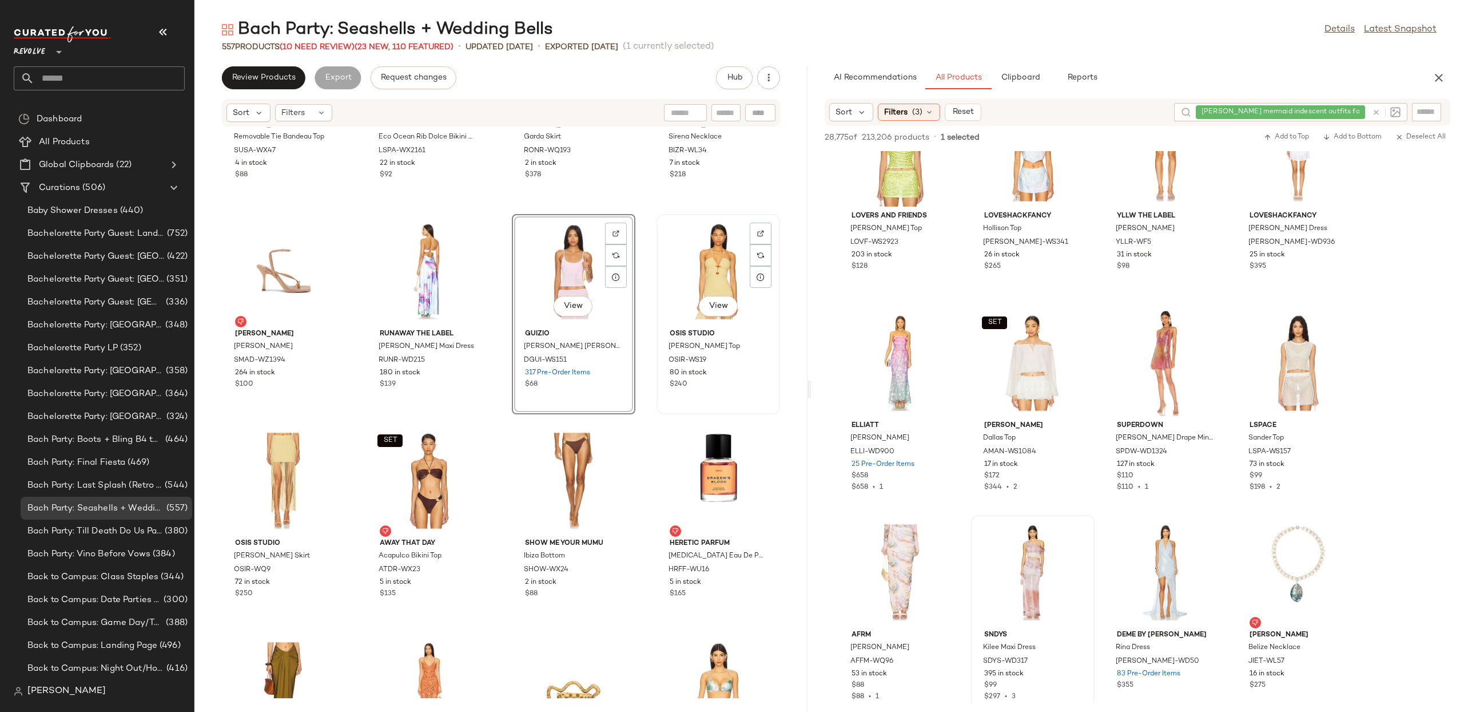
click at [702, 260] on div "View" at bounding box center [719, 271] width 116 height 106
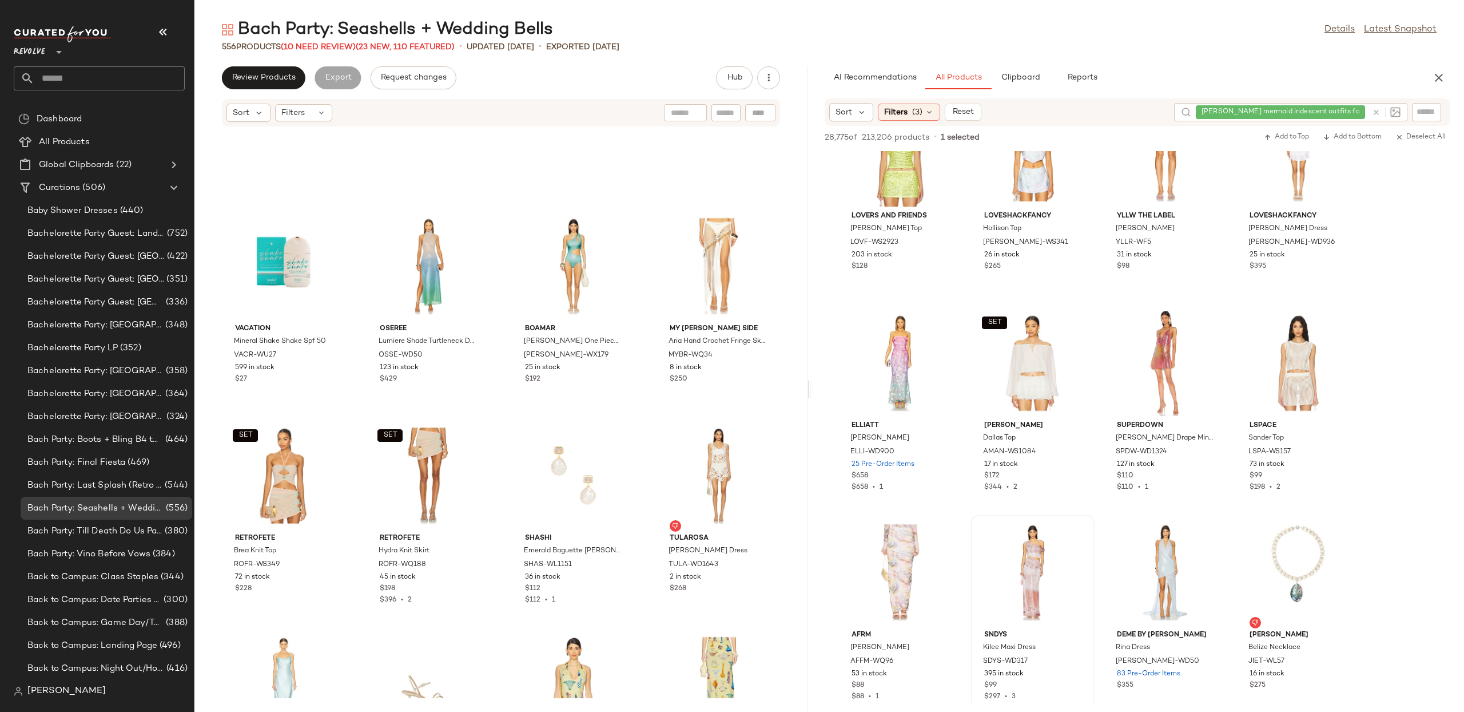
scroll to position [2020, 0]
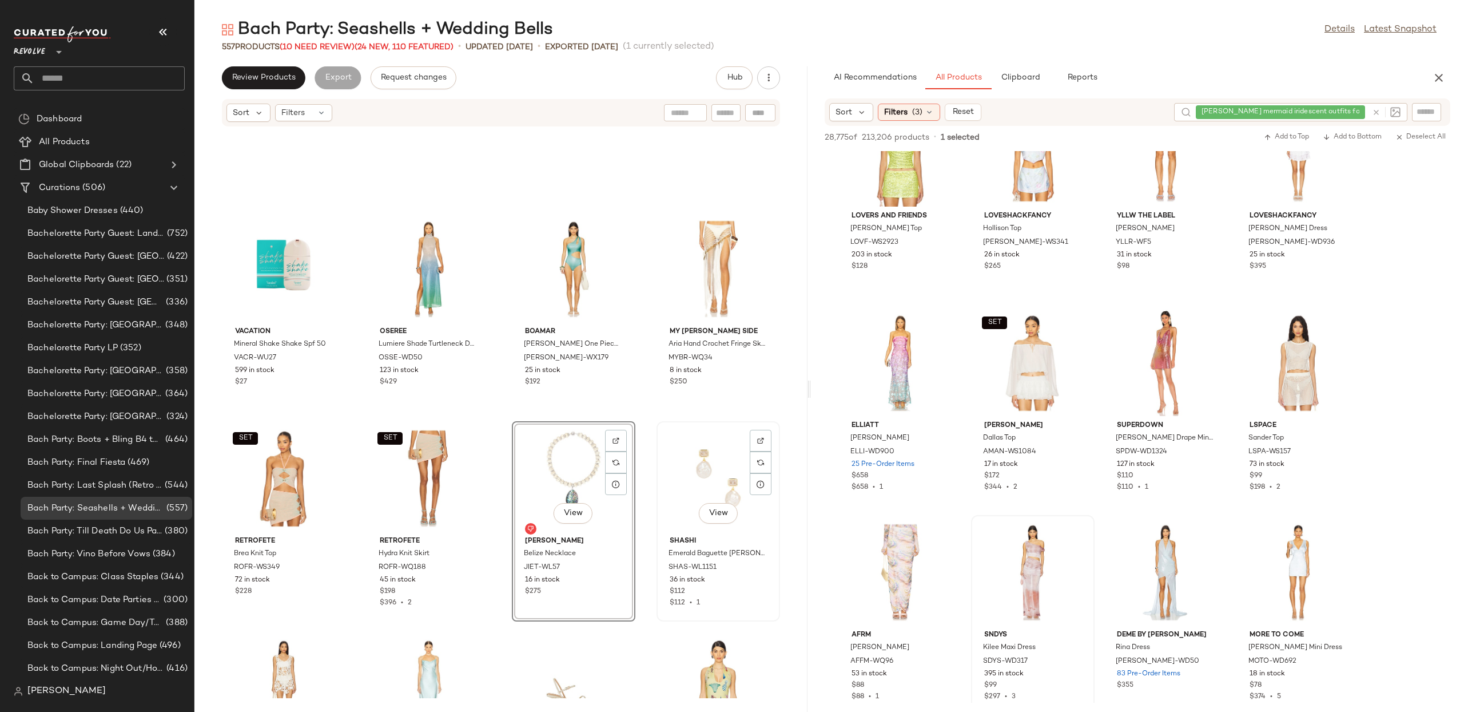
click at [690, 464] on div "View" at bounding box center [719, 478] width 116 height 106
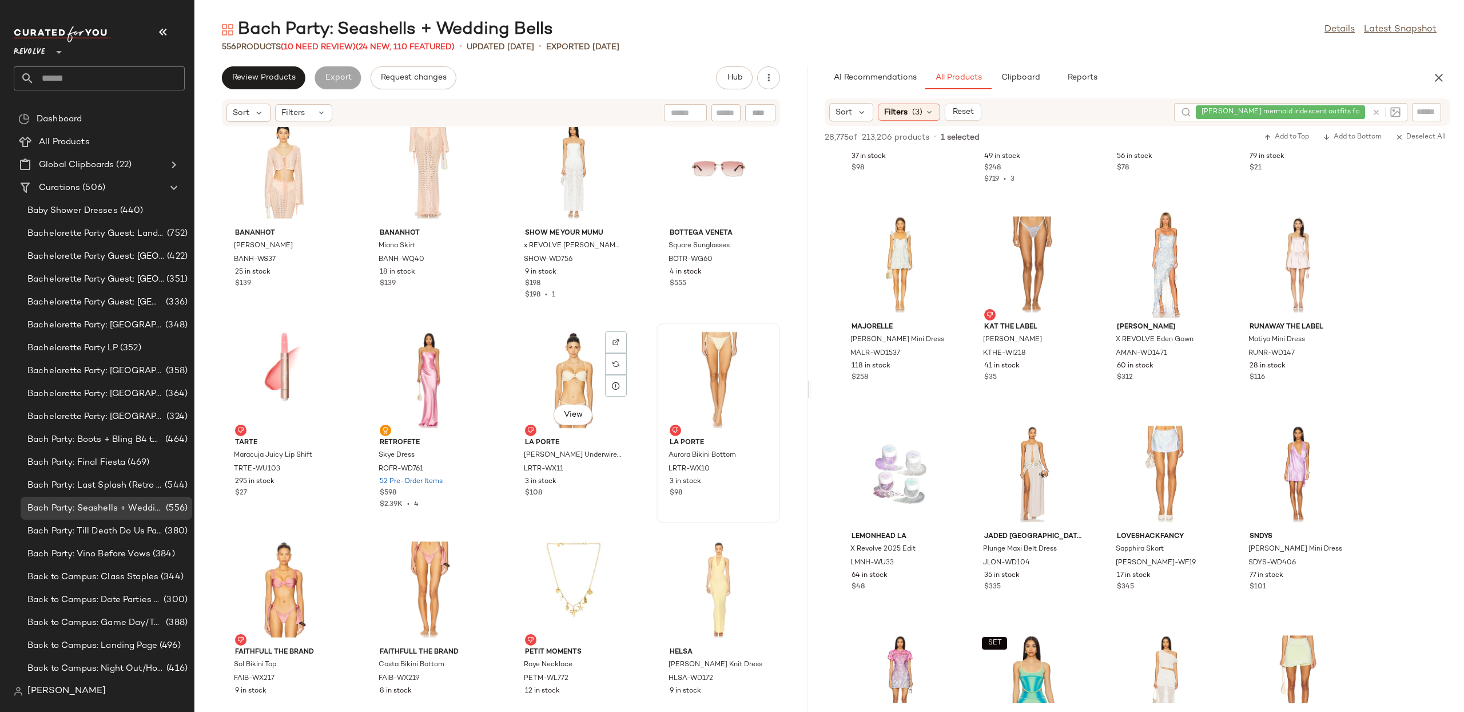
scroll to position [3579, 0]
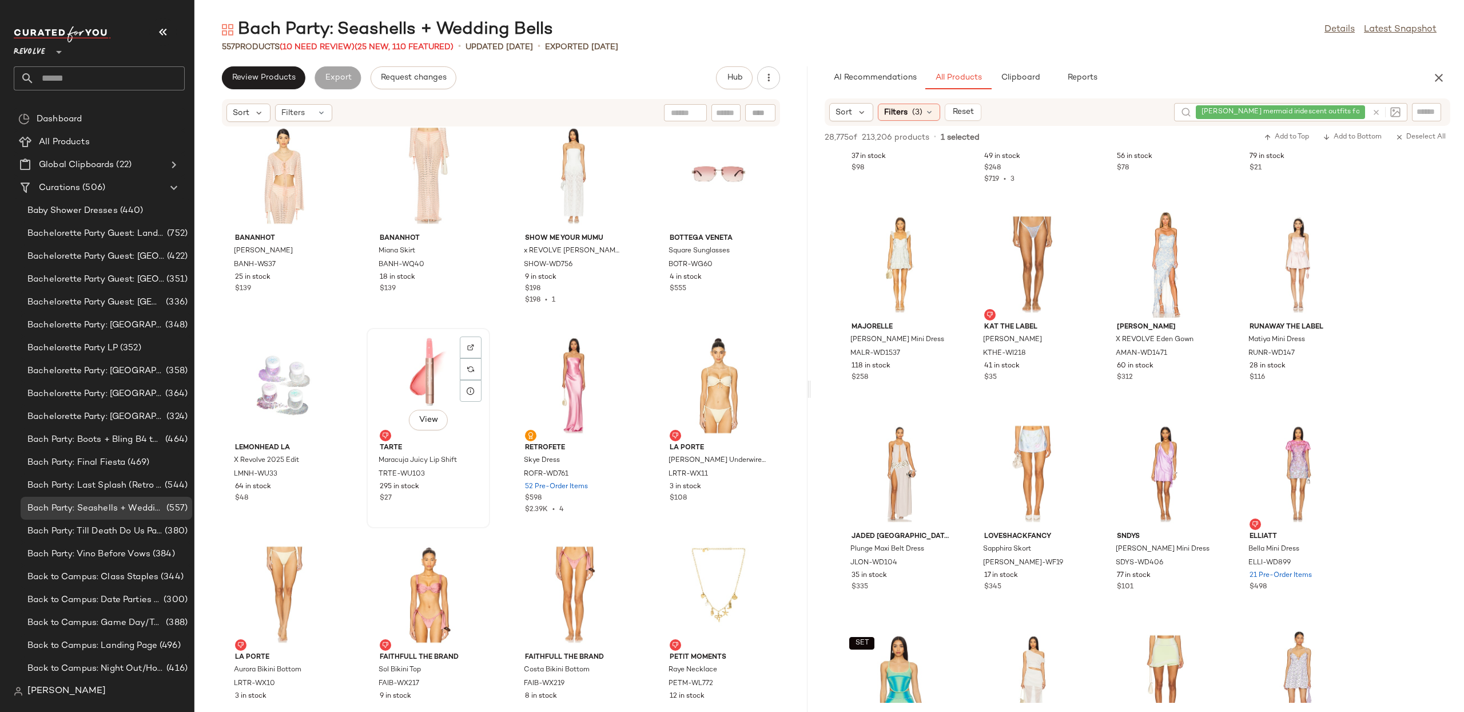
click at [432, 387] on div "View" at bounding box center [429, 385] width 116 height 106
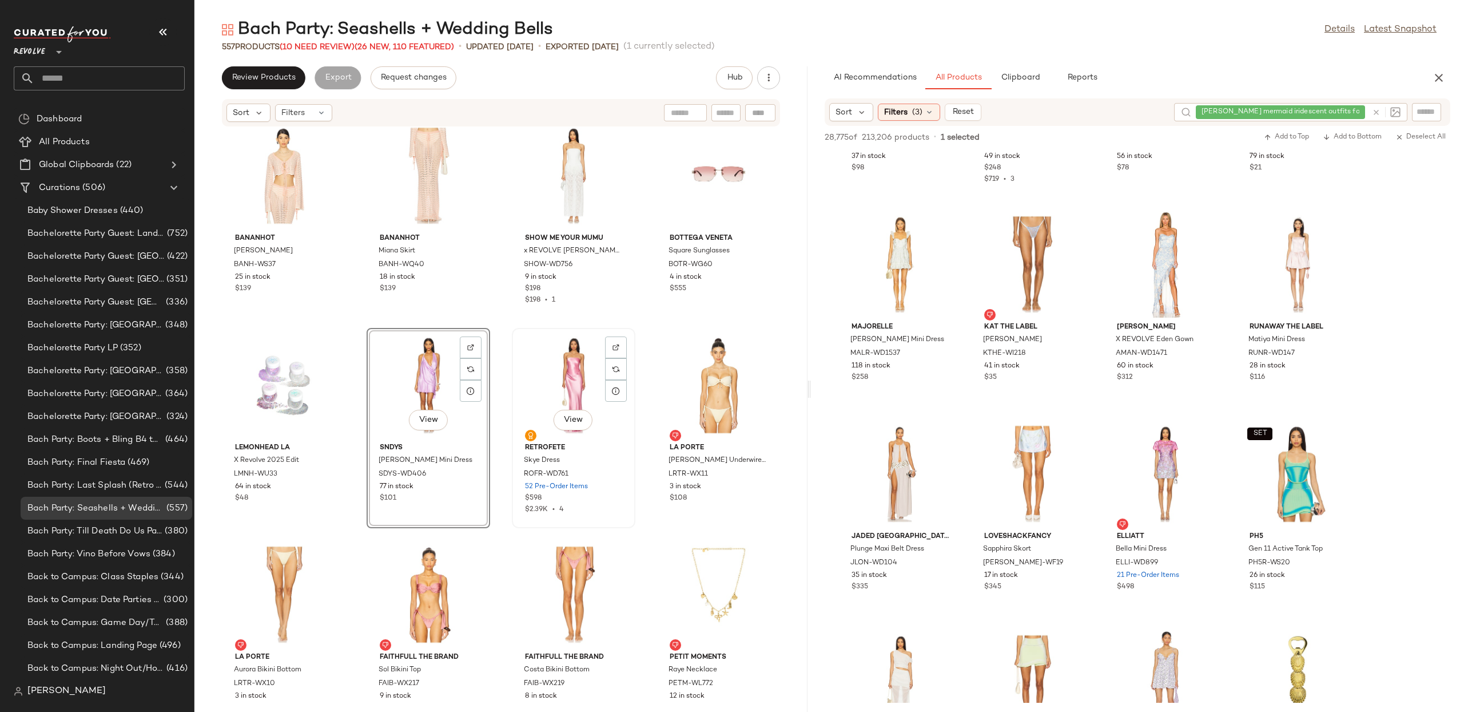
click at [551, 393] on div "View" at bounding box center [574, 385] width 116 height 106
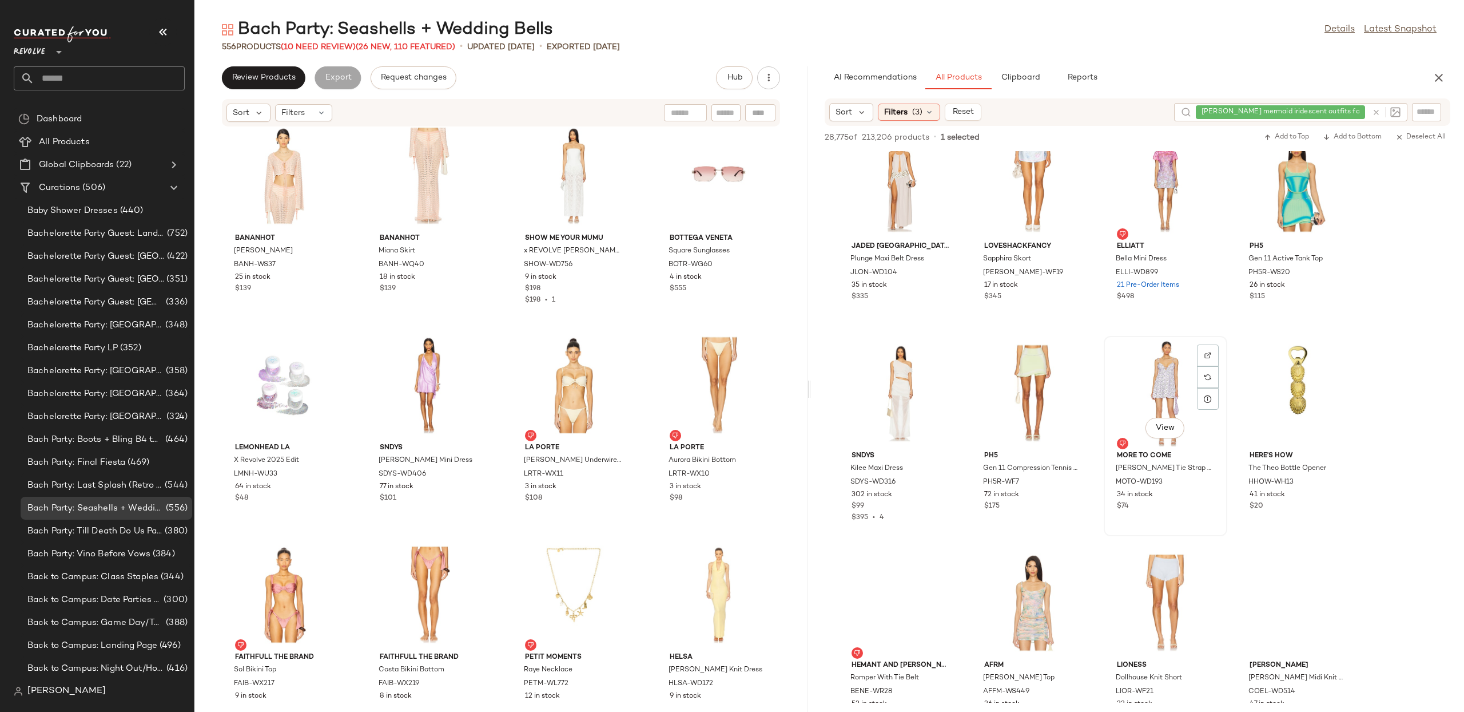
scroll to position [2754, 0]
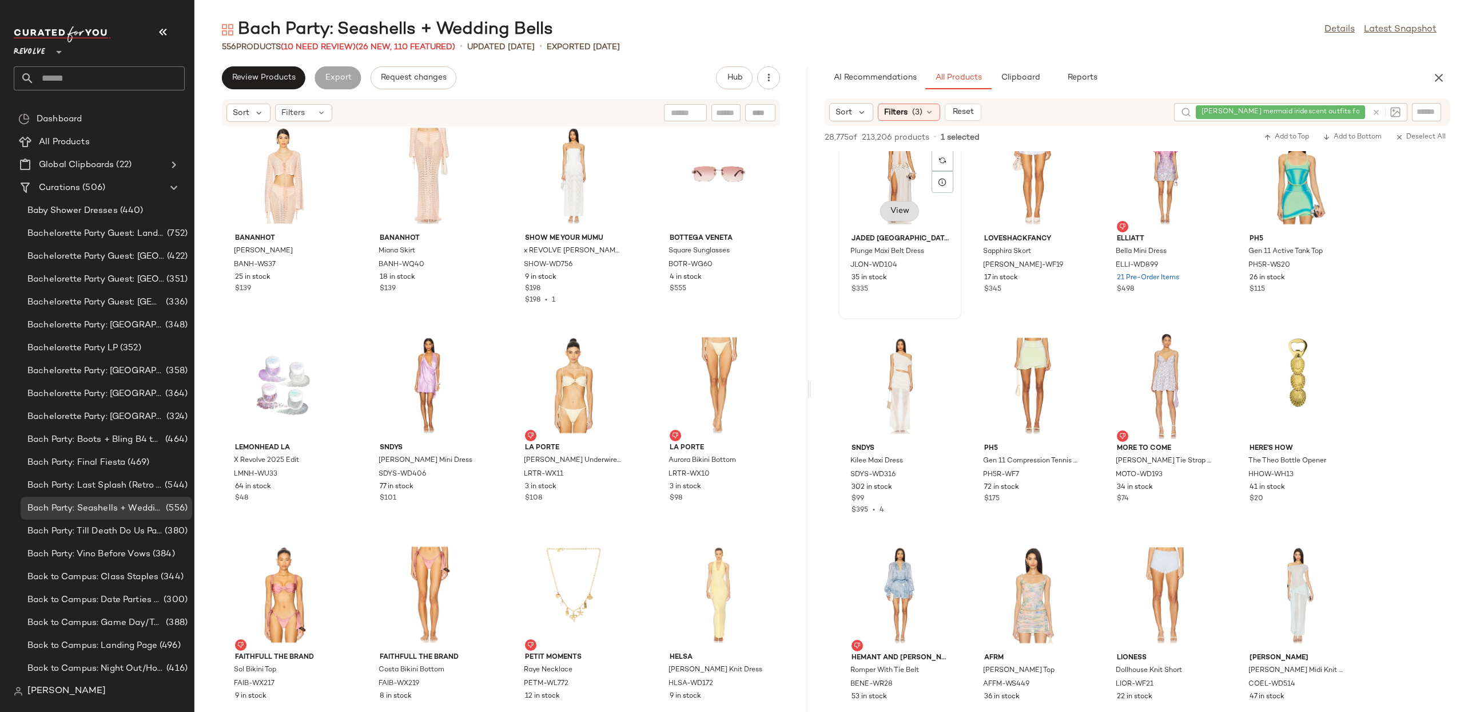
click at [906, 217] on button "View" at bounding box center [899, 211] width 39 height 21
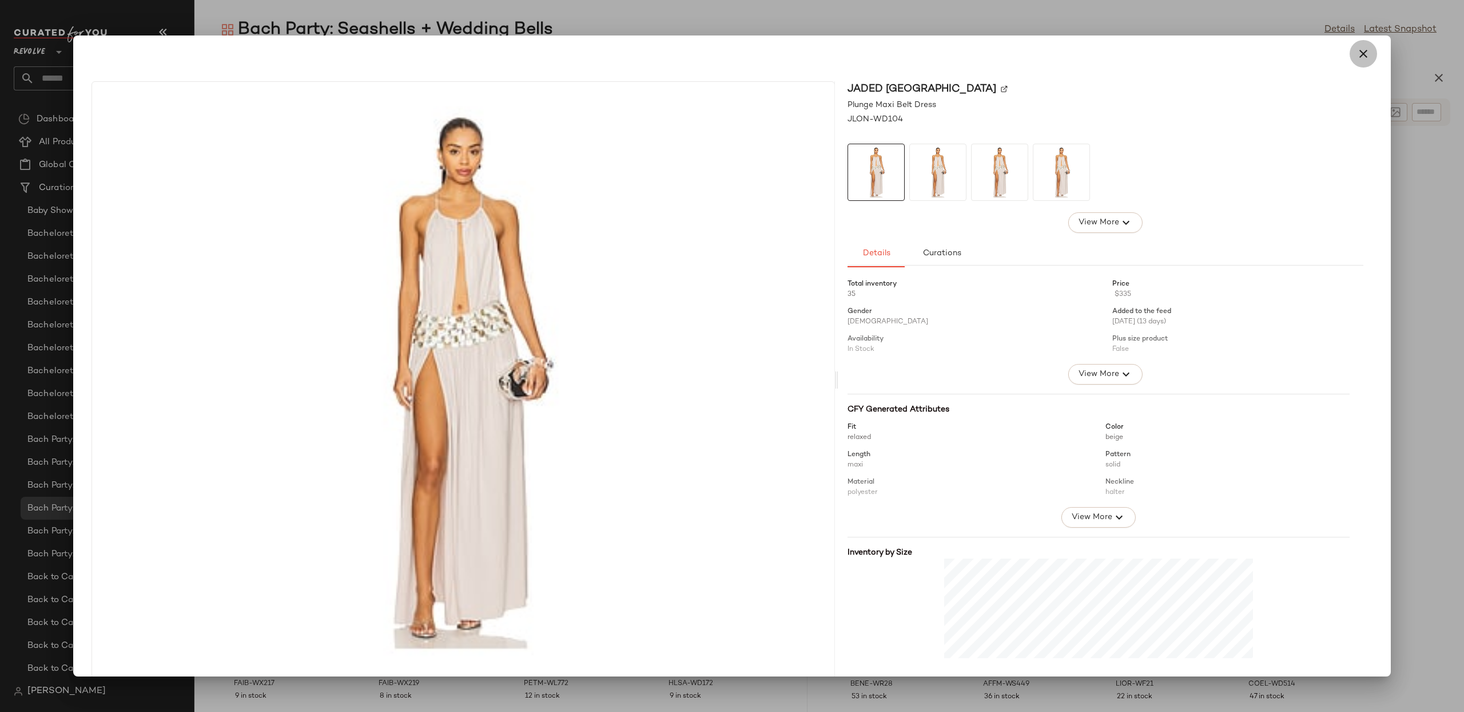
click at [1357, 54] on icon "button" at bounding box center [1364, 54] width 14 height 14
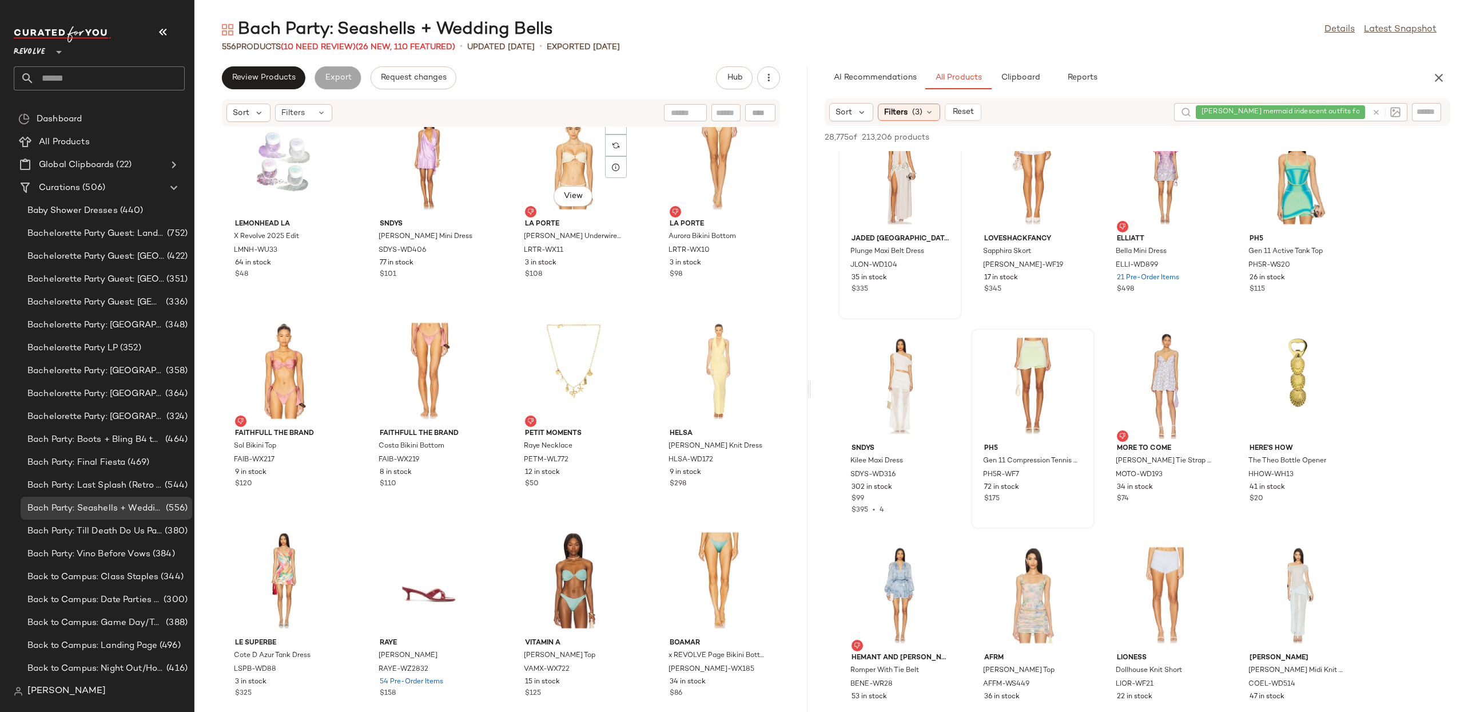
scroll to position [3802, 0]
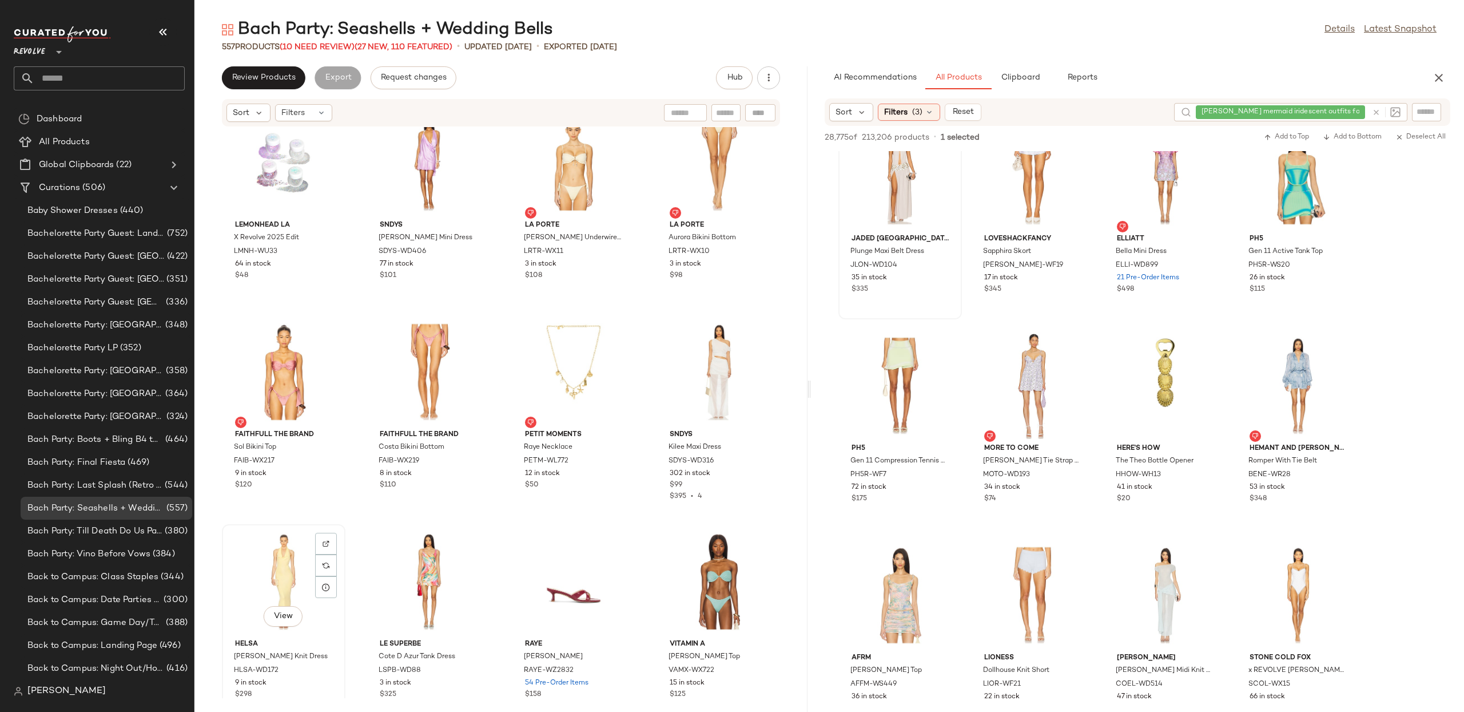
click at [287, 571] on div "View" at bounding box center [284, 581] width 116 height 106
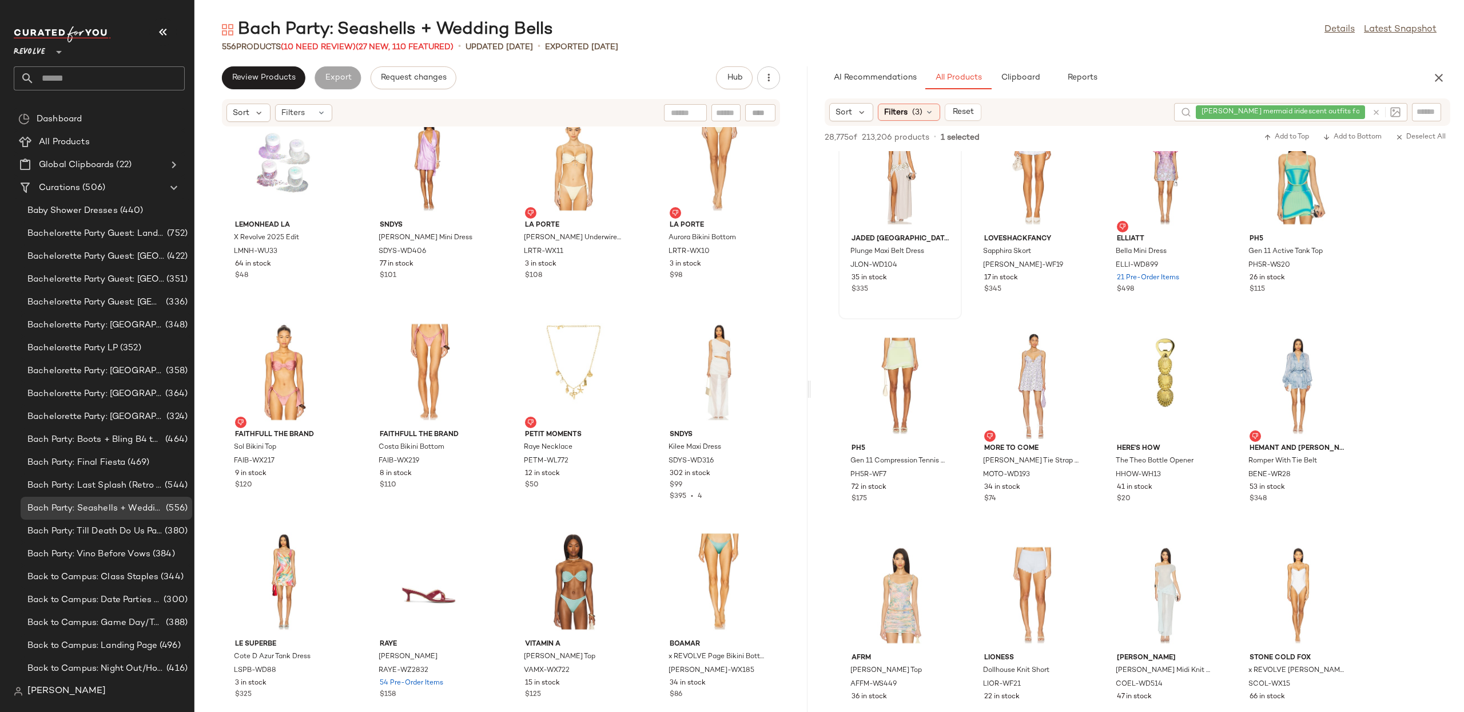
click at [1427, 74] on div "AI Recommendations All Products Clipboard Reports" at bounding box center [1119, 77] width 617 height 23
drag, startPoint x: 1431, startPoint y: 78, endPoint x: 1442, endPoint y: 86, distance: 14.0
click at [1431, 78] on button "button" at bounding box center [1439, 77] width 23 height 23
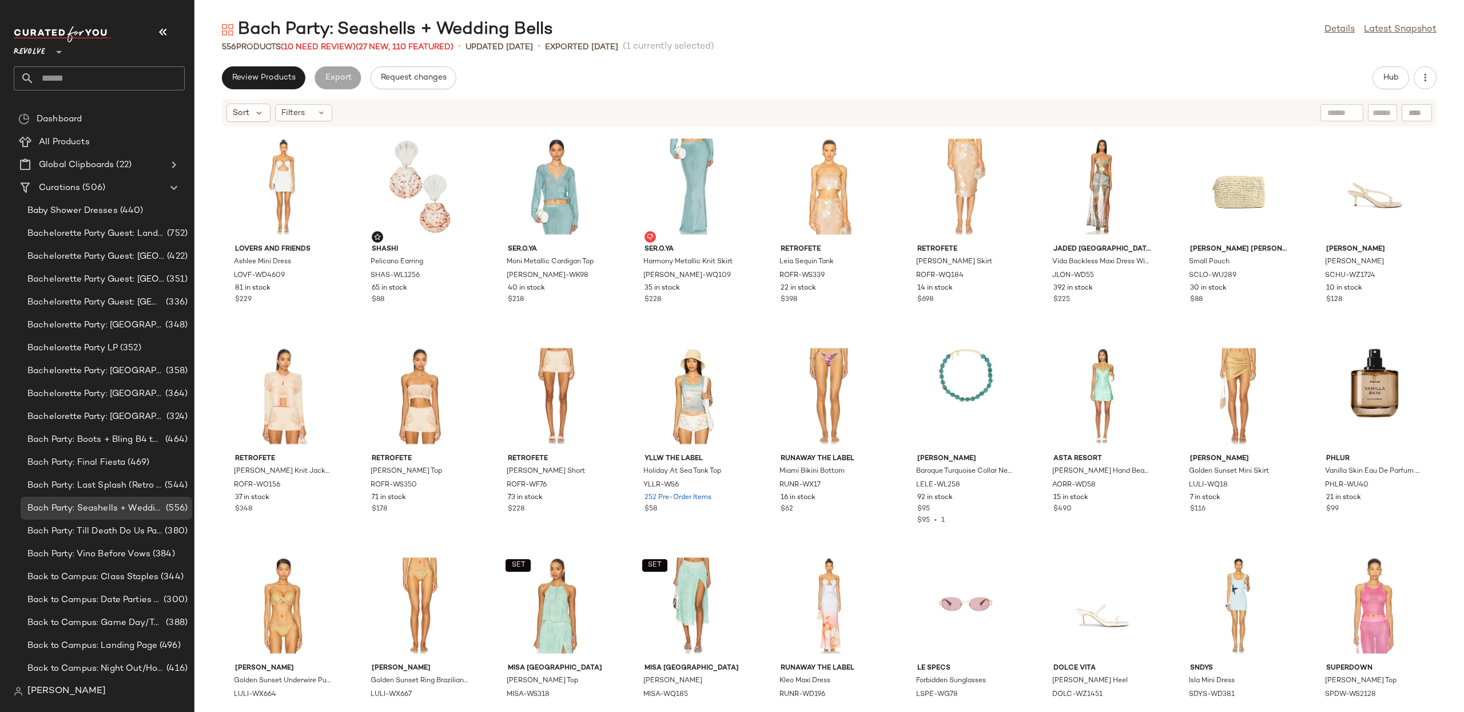
drag, startPoint x: 51, startPoint y: 690, endPoint x: 57, endPoint y: 689, distance: 6.0
click at [50, 690] on span "[PERSON_NAME]" at bounding box center [66, 691] width 78 height 14
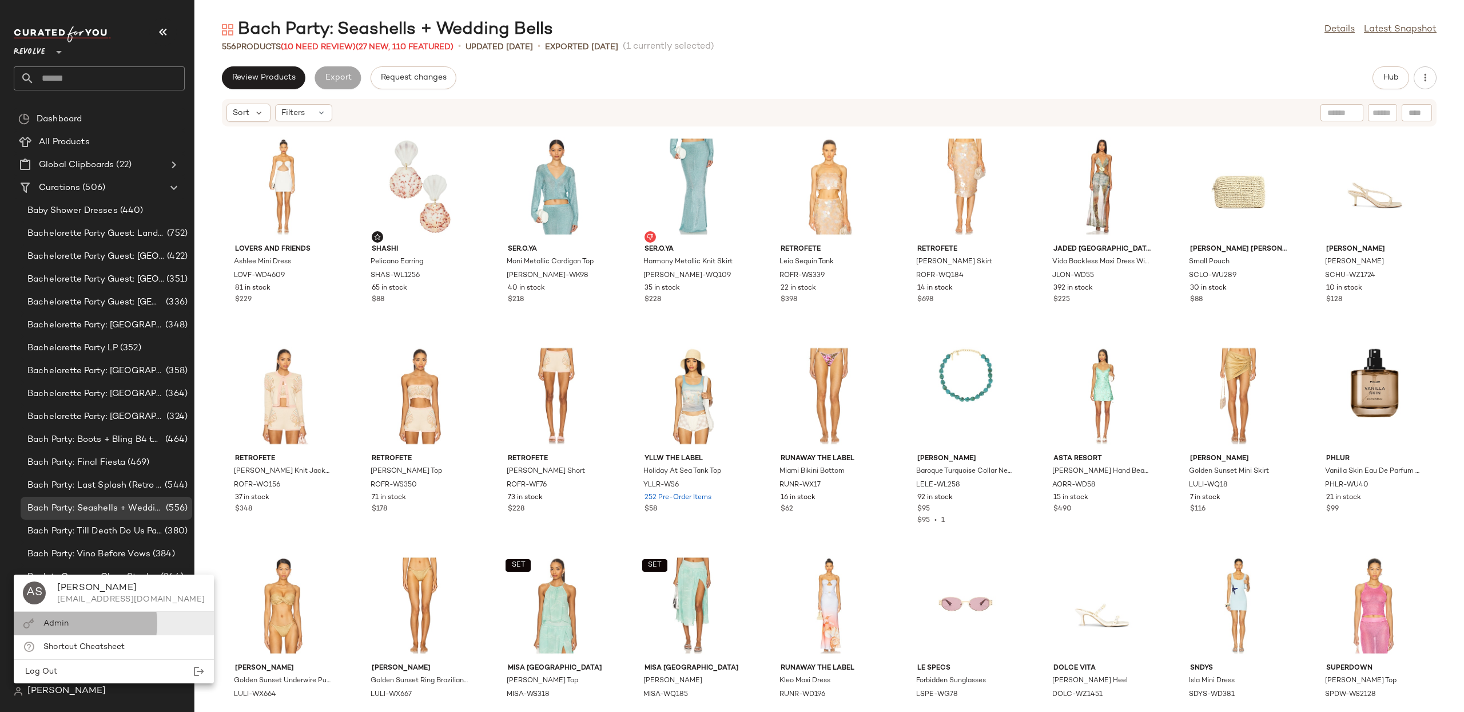
click at [63, 626] on span "Admin" at bounding box center [55, 623] width 25 height 9
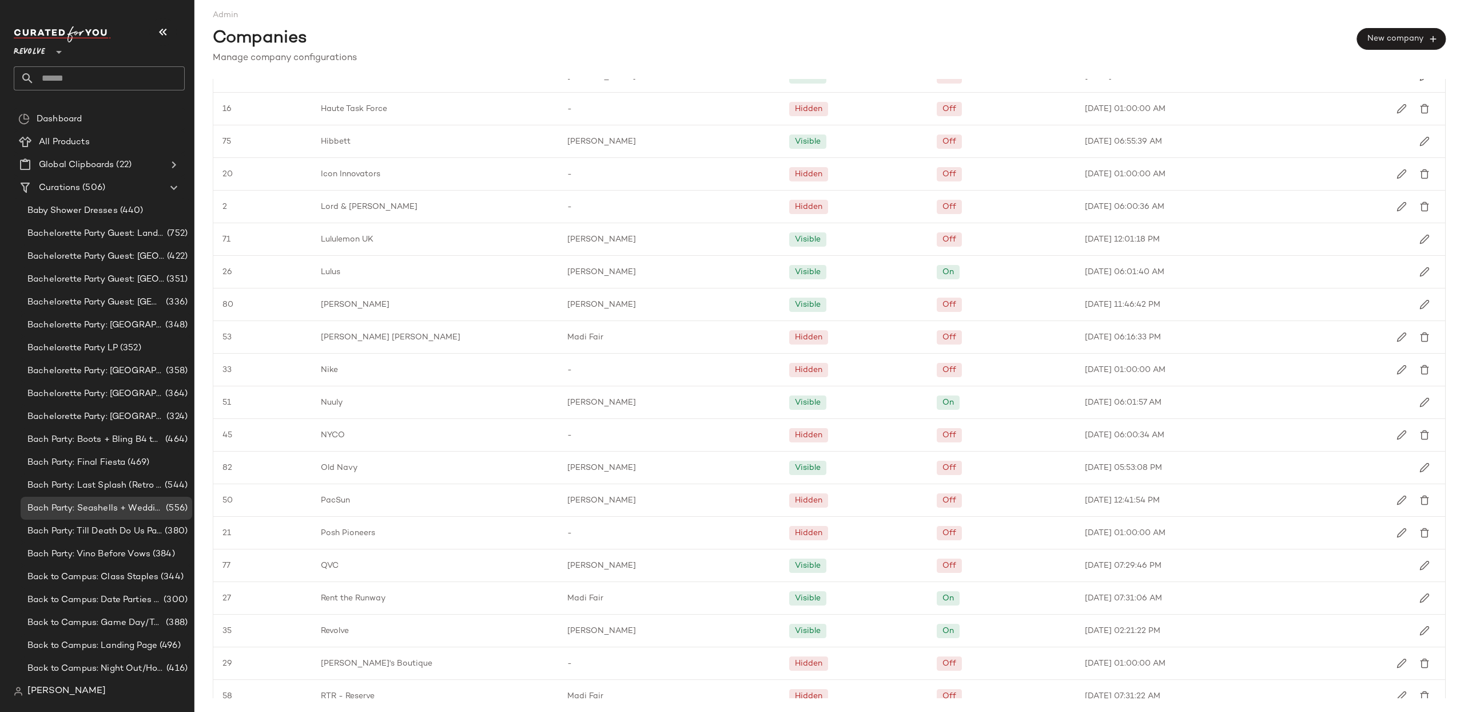
scroll to position [1039, 0]
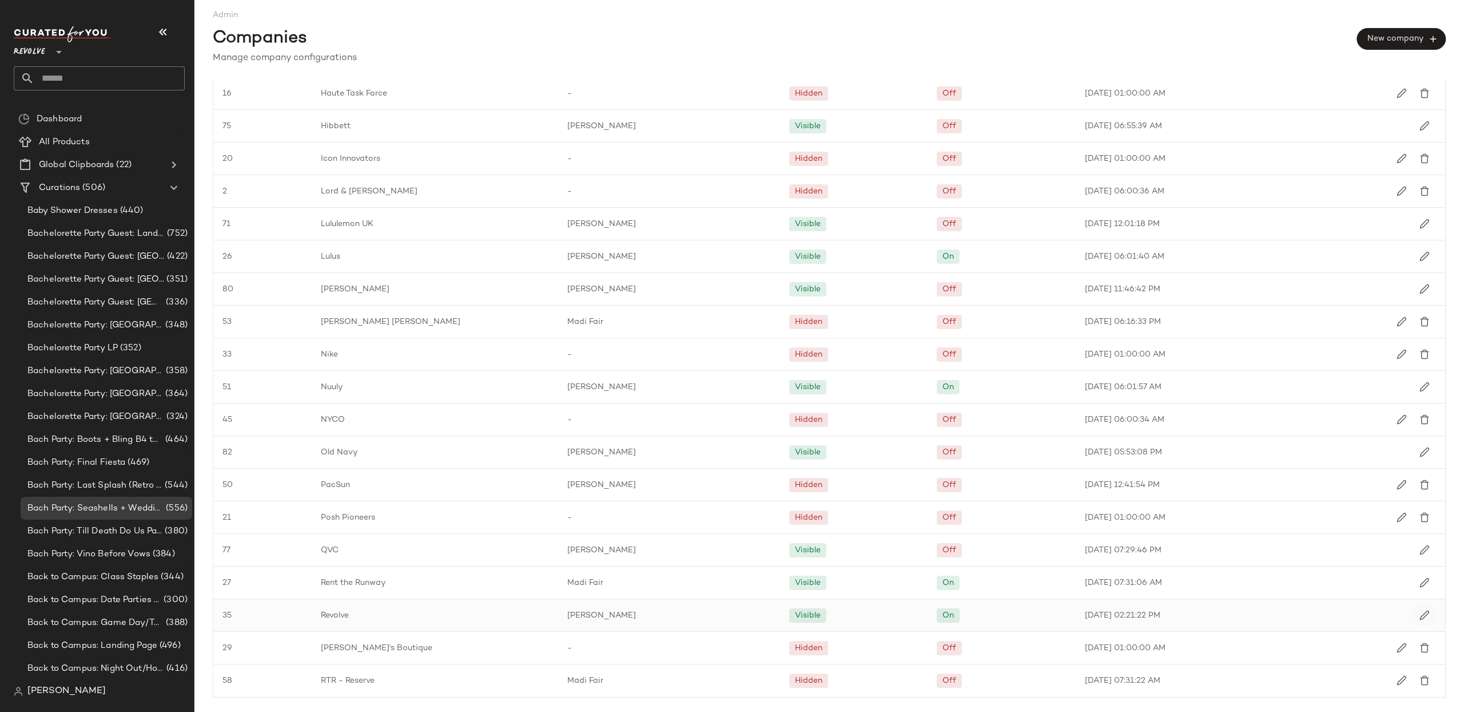
click at [1422, 620] on img "button" at bounding box center [1425, 615] width 10 height 10
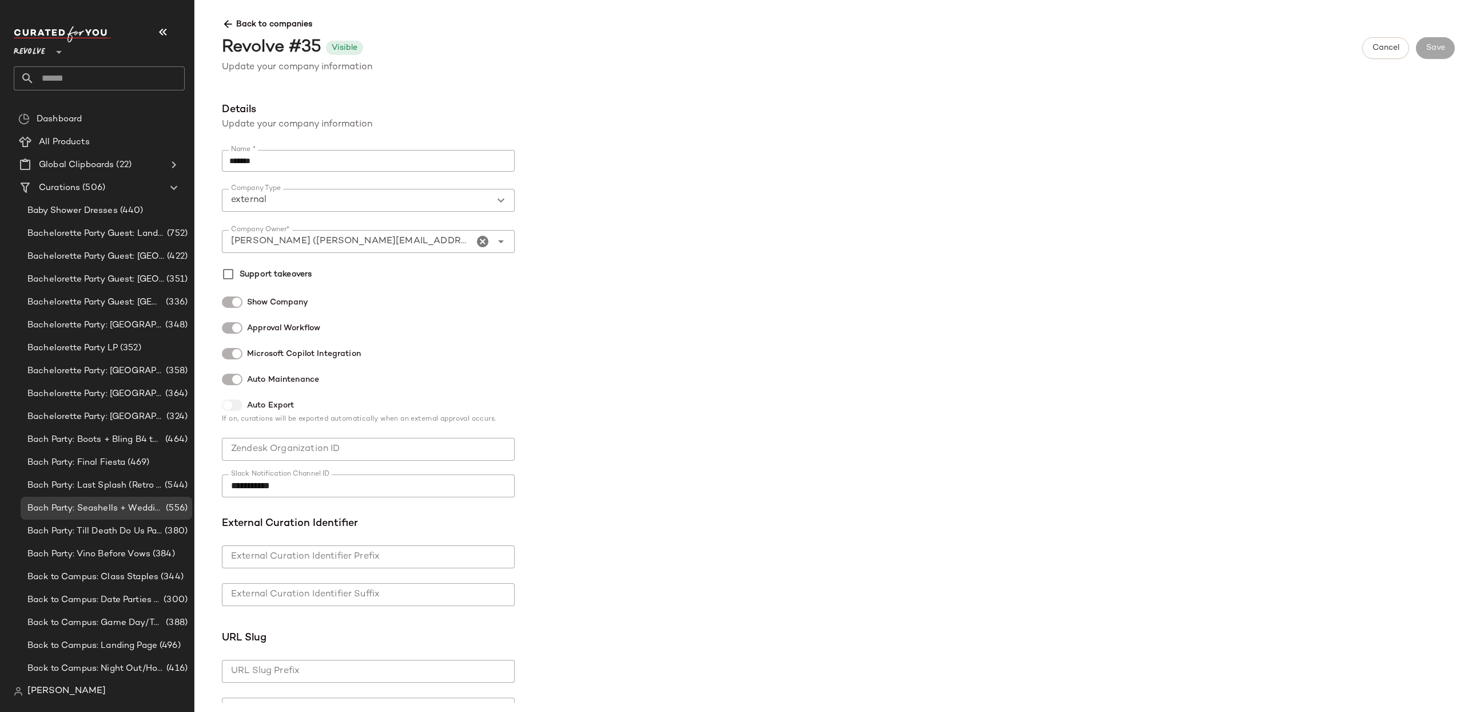
click at [231, 22] on icon at bounding box center [228, 24] width 12 height 12
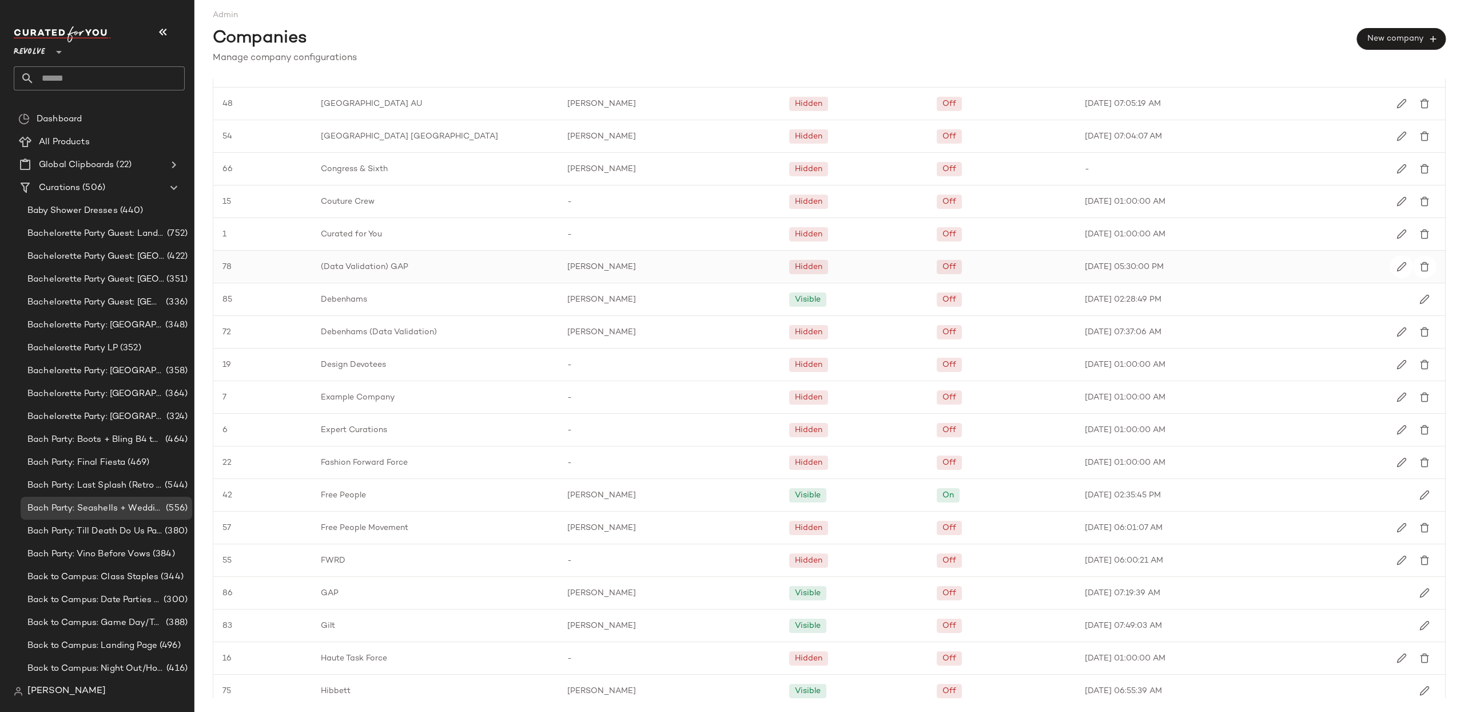
scroll to position [953, 0]
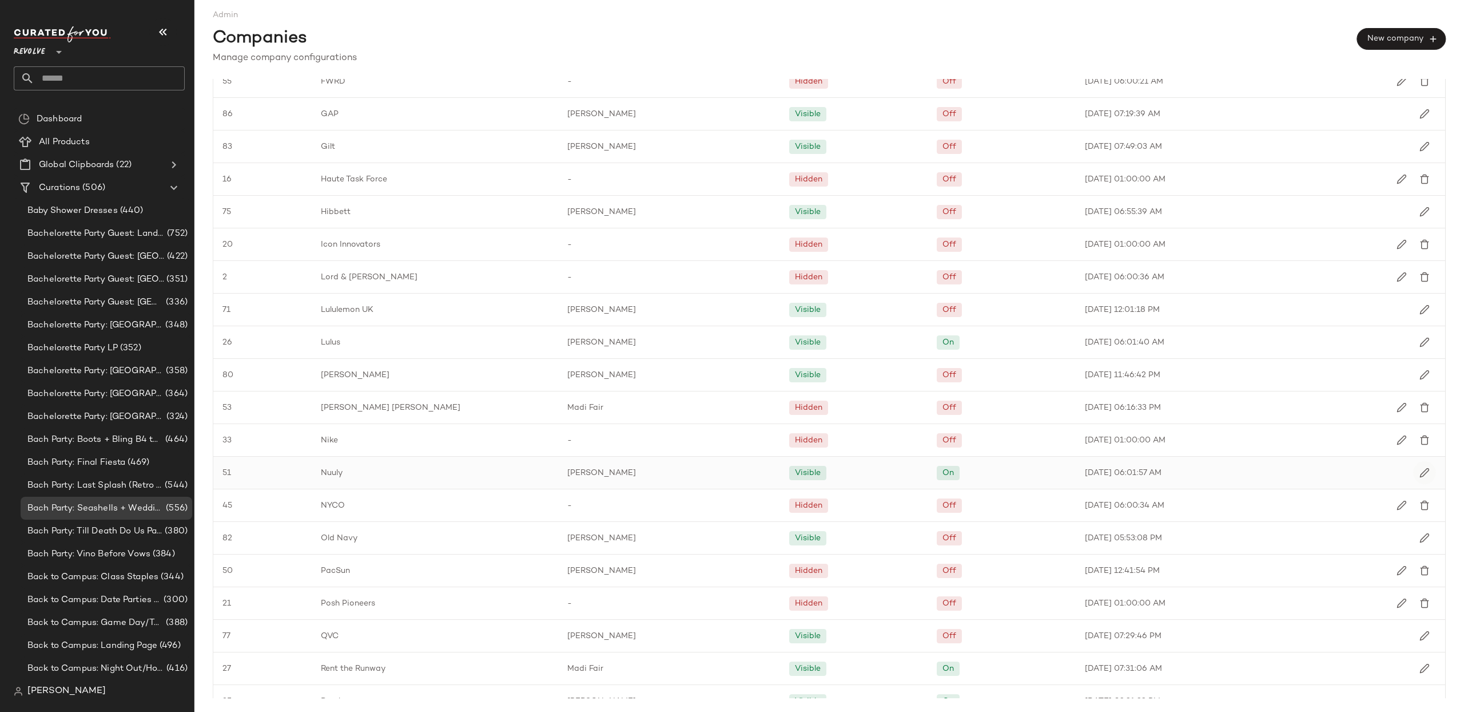
click at [1420, 473] on button "button" at bounding box center [1424, 472] width 23 height 23
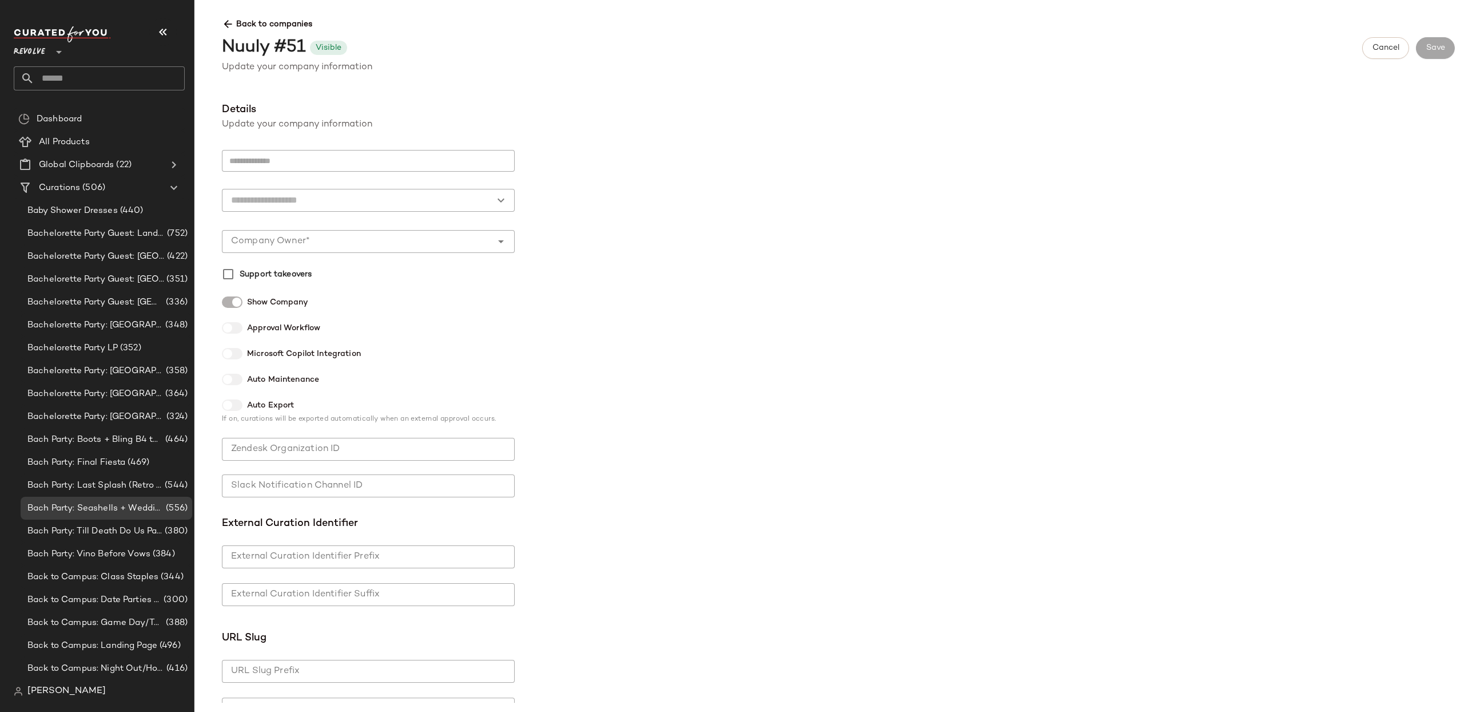
type input "*****"
type input "********"
type input "**********"
type input "*"
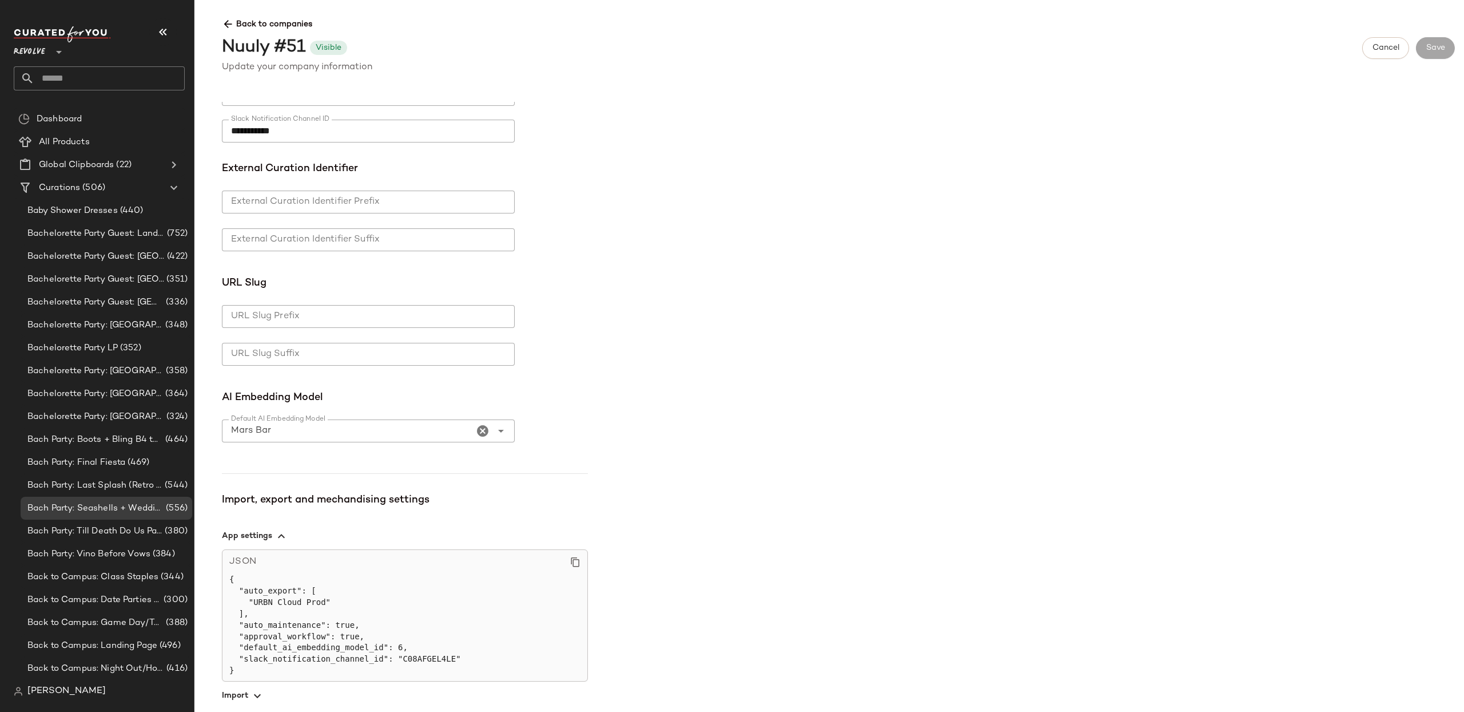
scroll to position [439, 0]
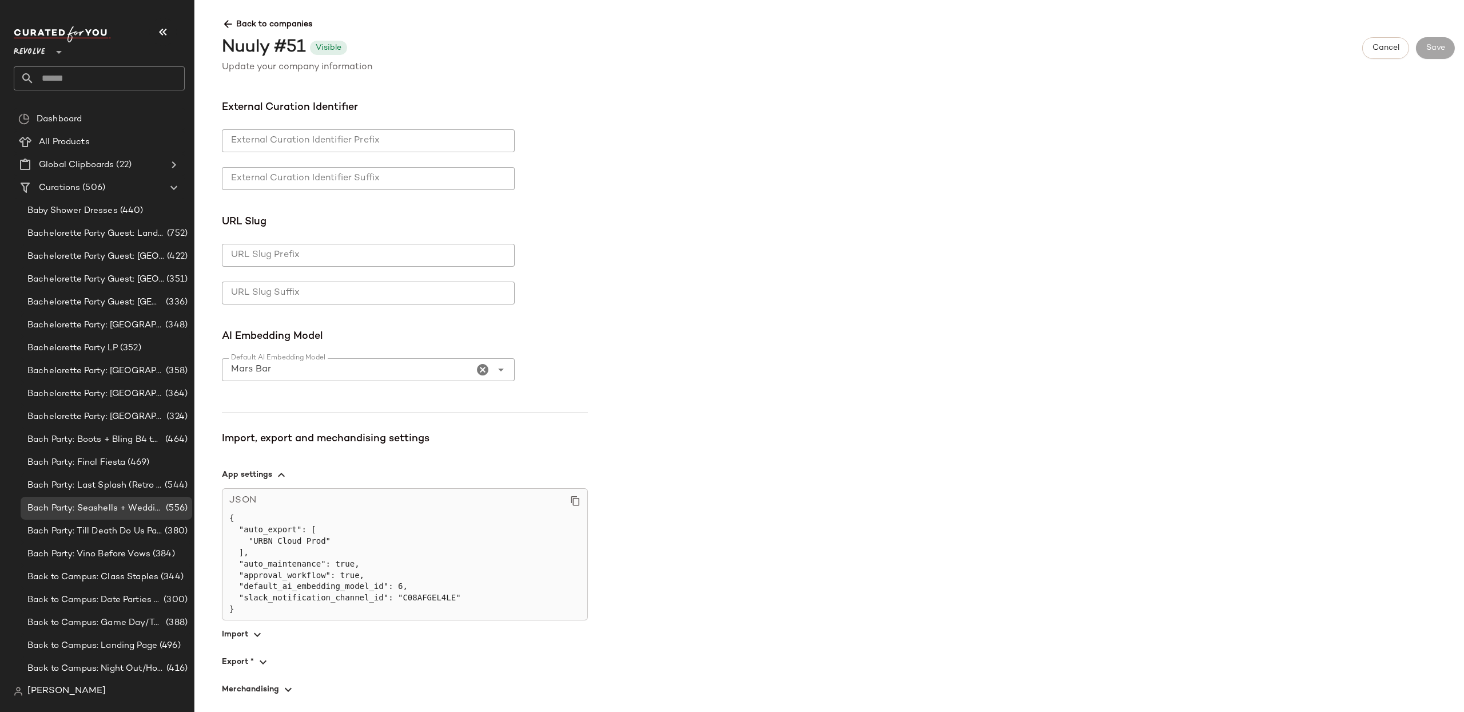
click at [76, 686] on span "[PERSON_NAME]" at bounding box center [66, 691] width 78 height 14
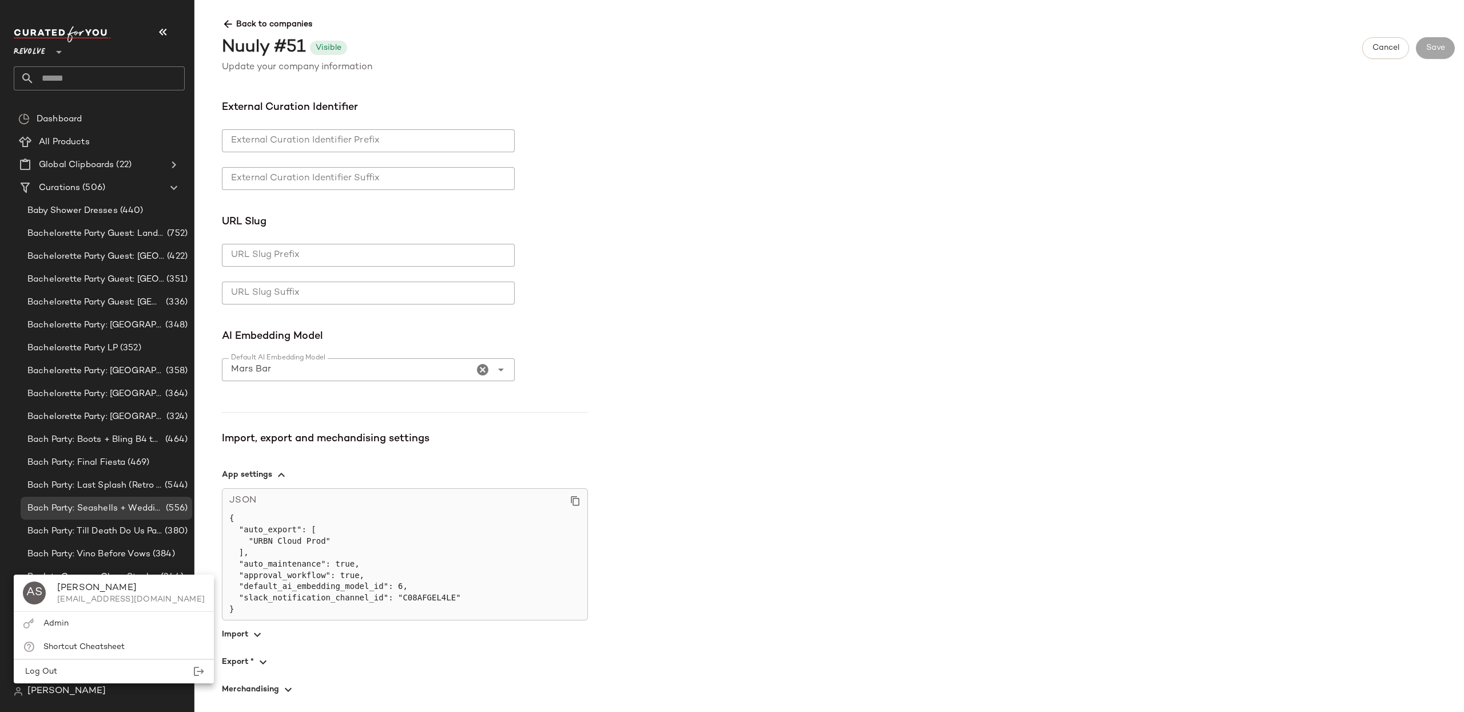
click at [222, 14] on span "Back to companies" at bounding box center [838, 19] width 1233 height 21
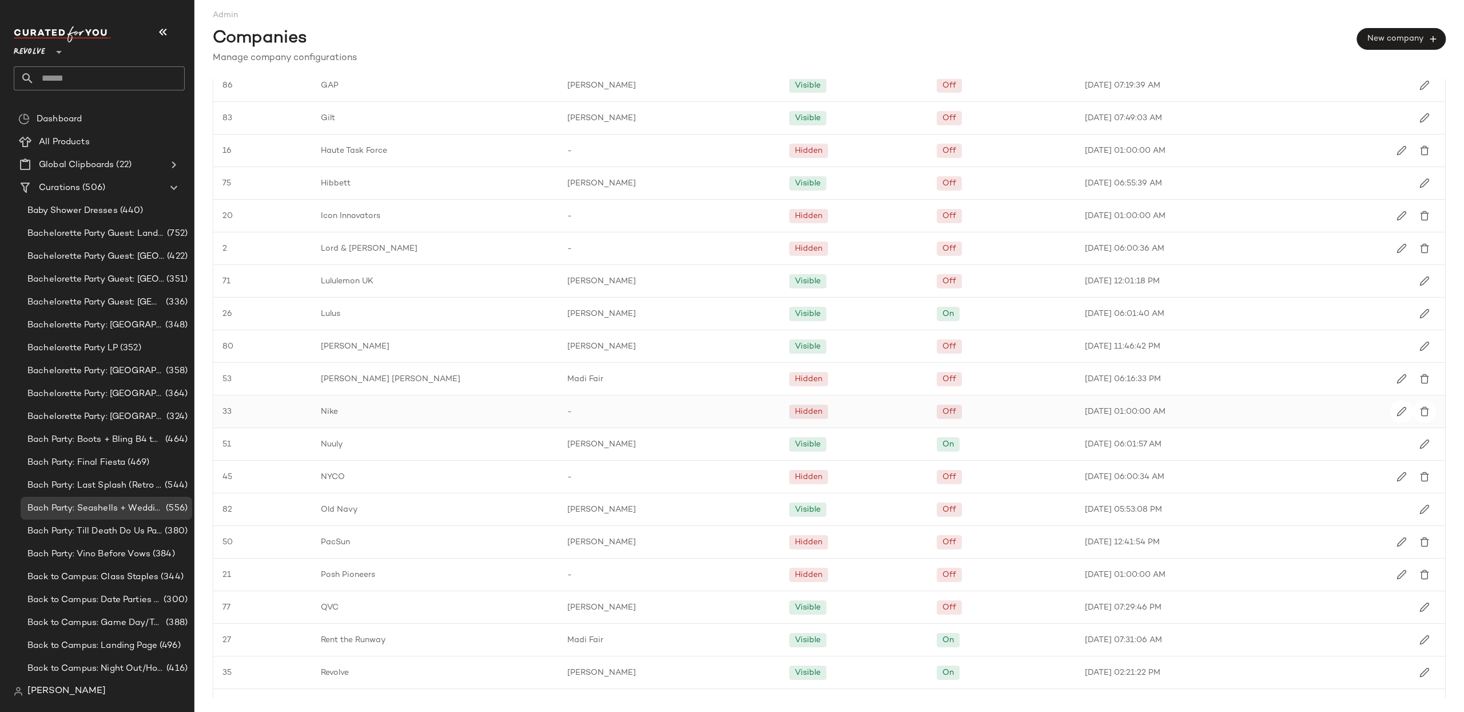
scroll to position [1086, 0]
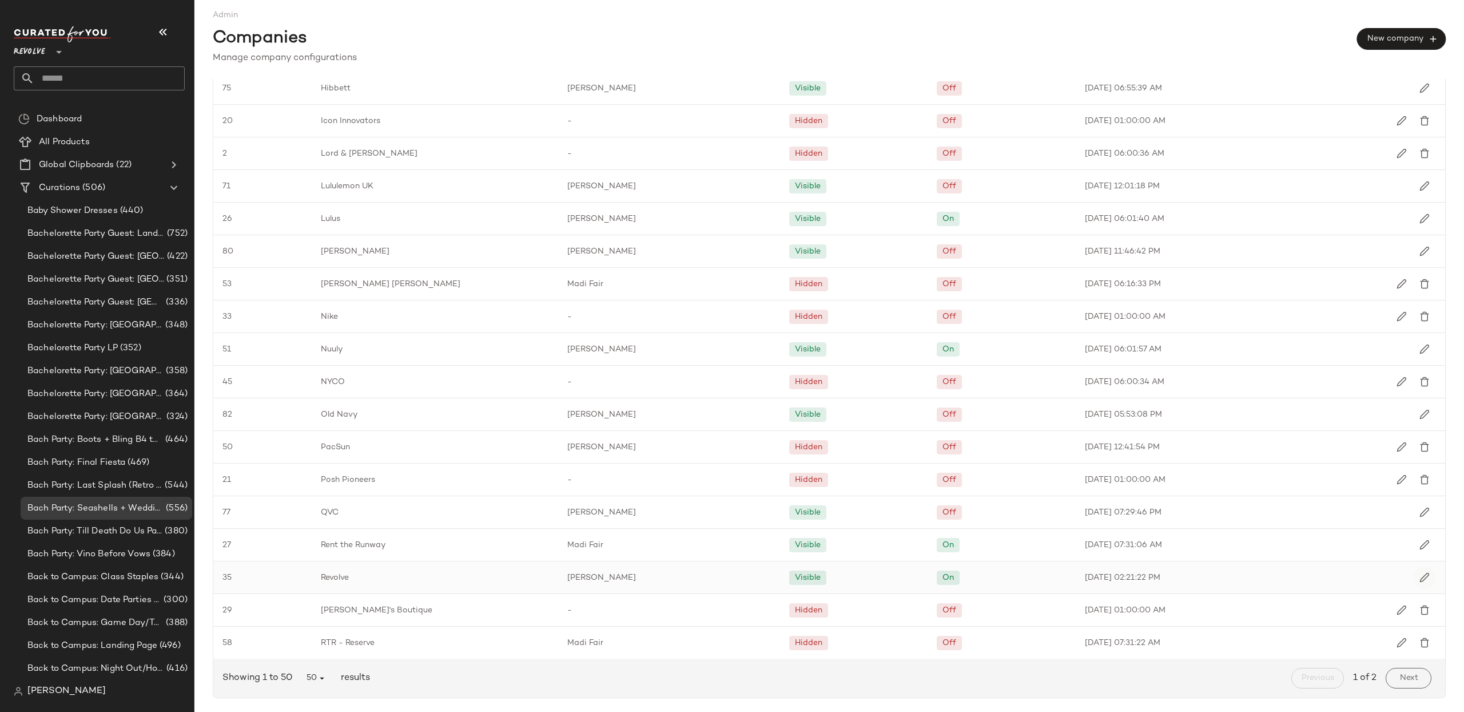
click at [1420, 574] on img "button" at bounding box center [1425, 577] width 10 height 10
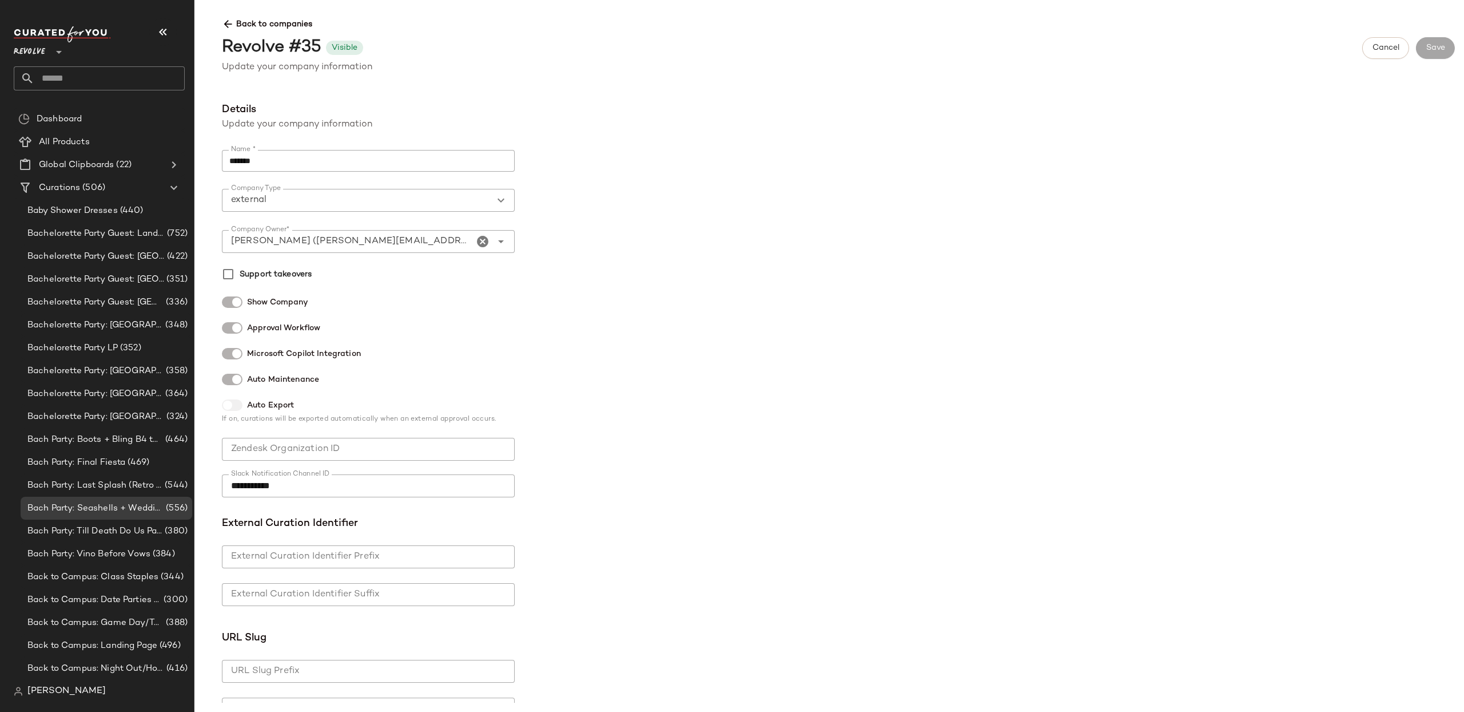
scroll to position [405, 0]
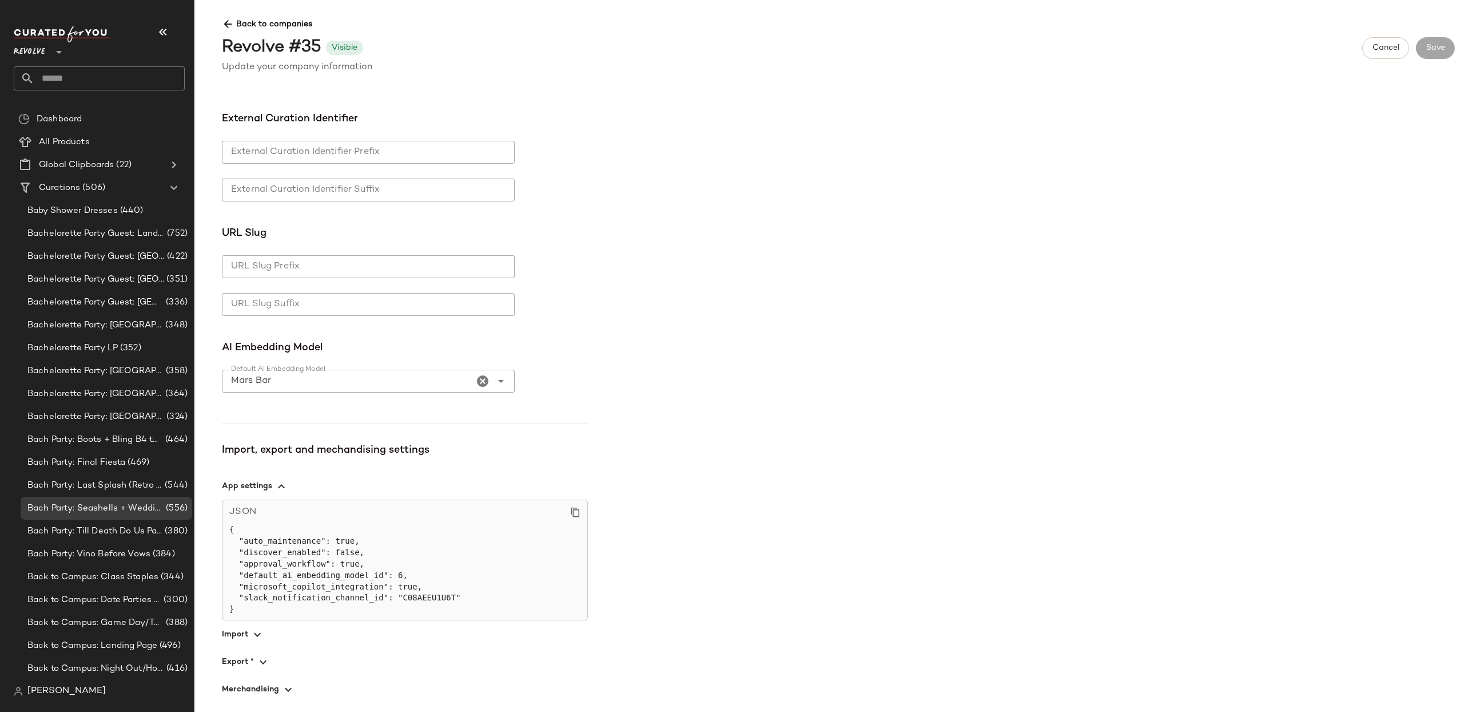
click at [278, 693] on span "button" at bounding box center [405, 688] width 366 height 27
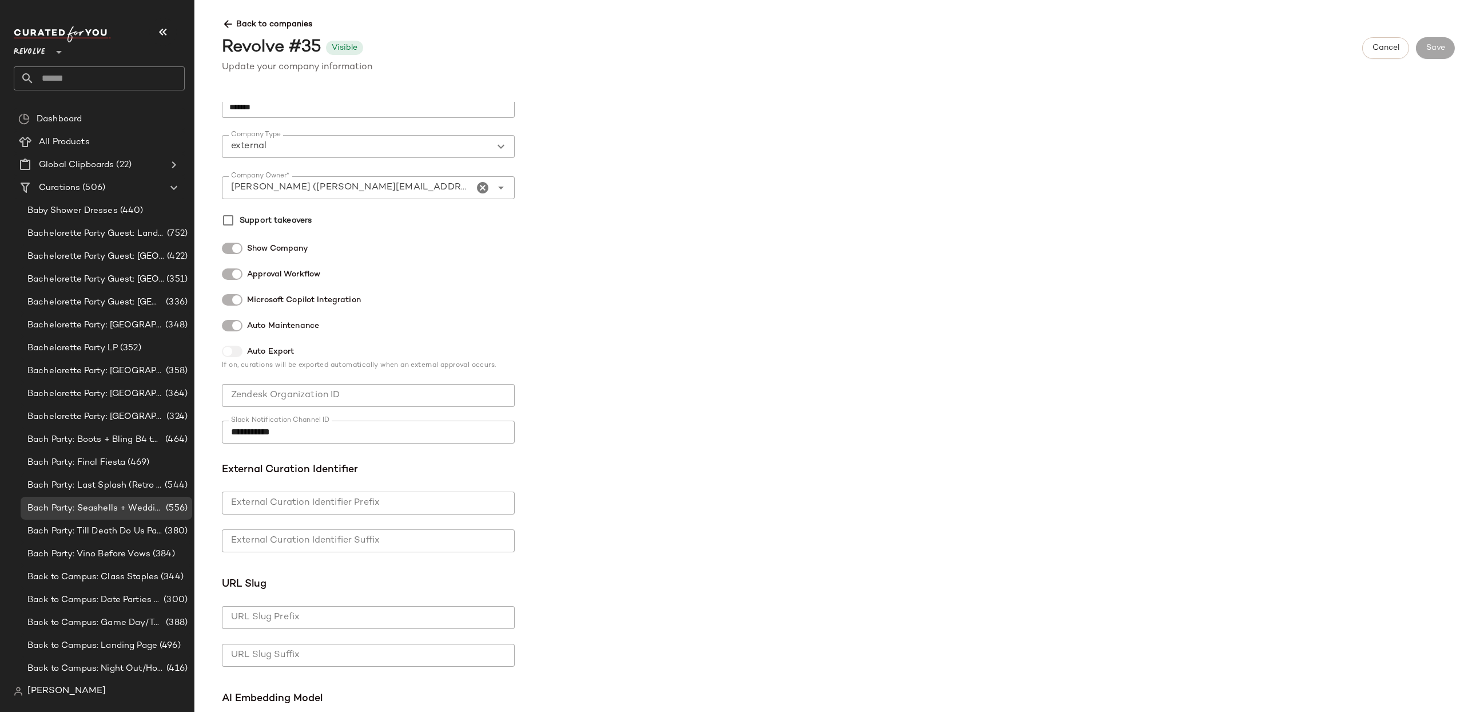
scroll to position [0, 0]
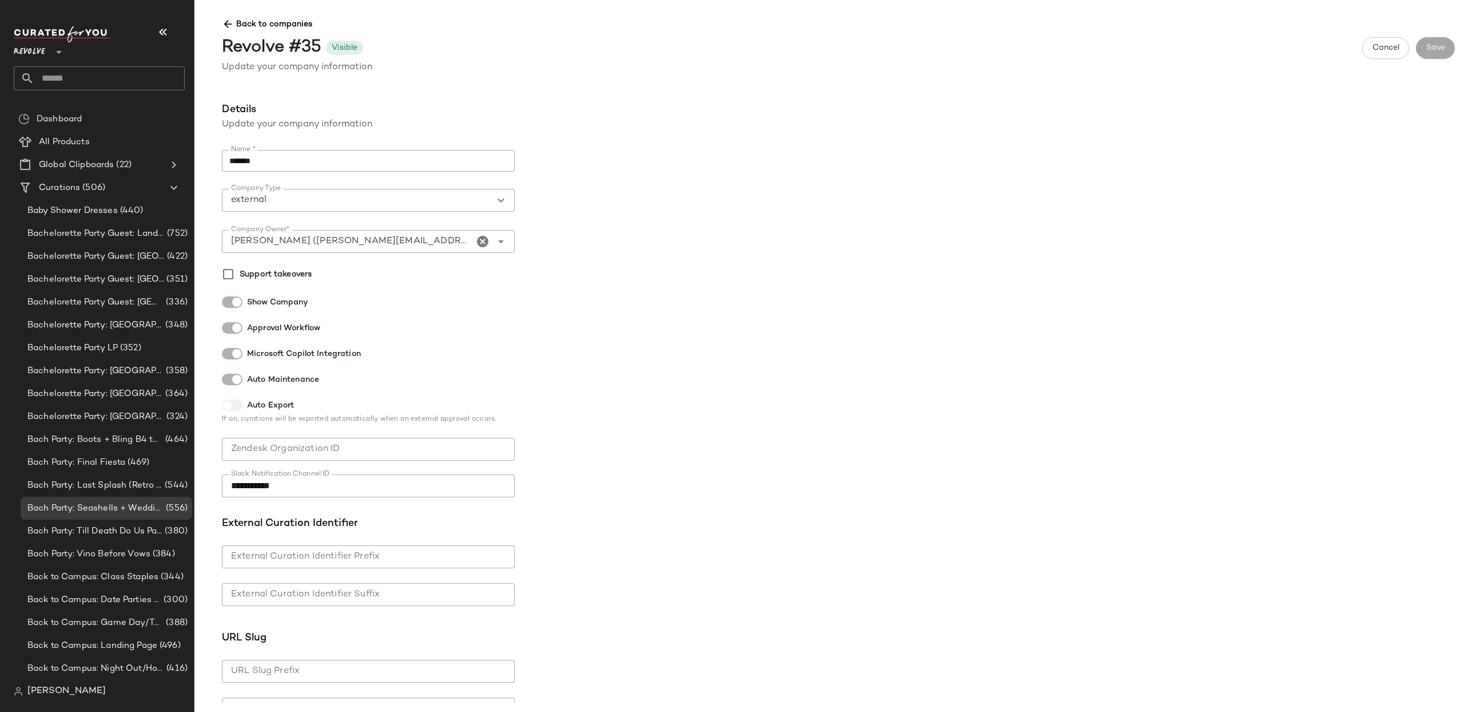
click at [235, 20] on span "Back to companies" at bounding box center [838, 19] width 1233 height 21
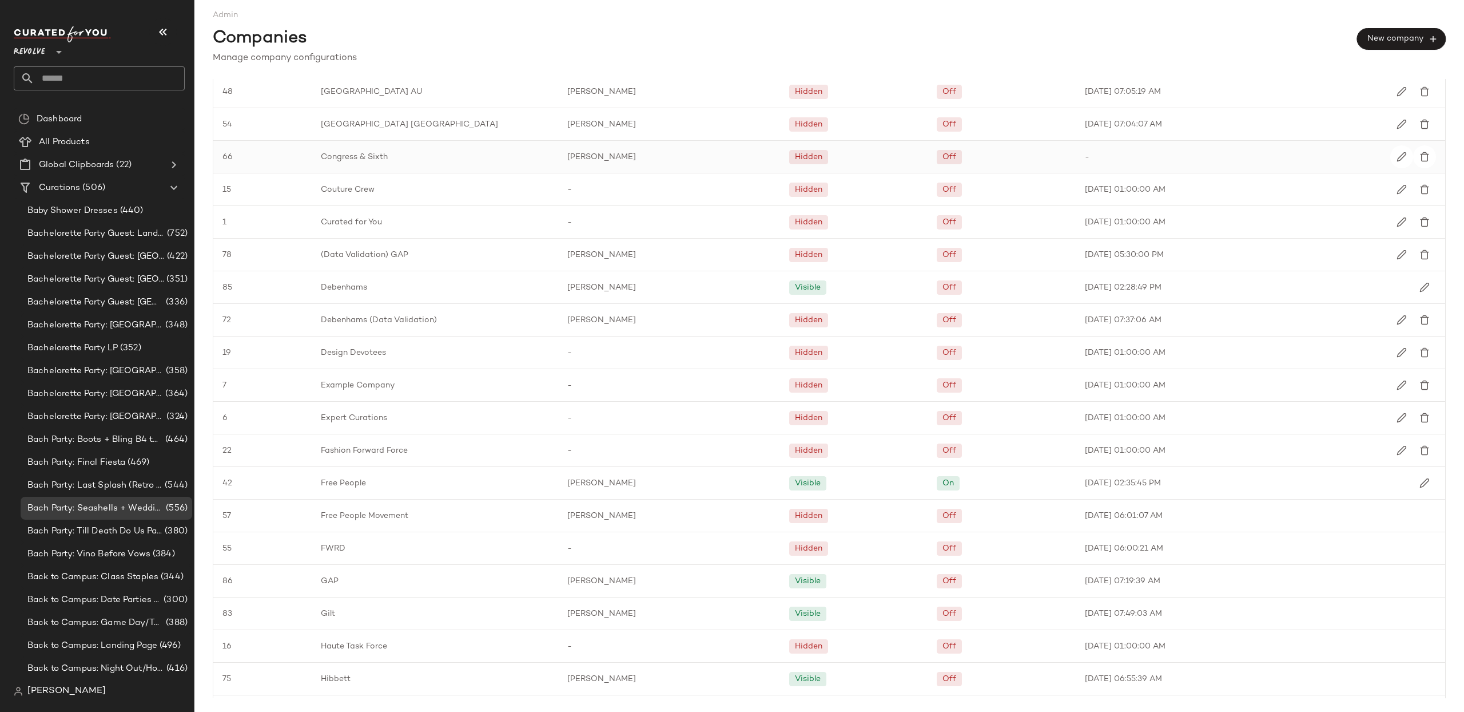
scroll to position [1086, 0]
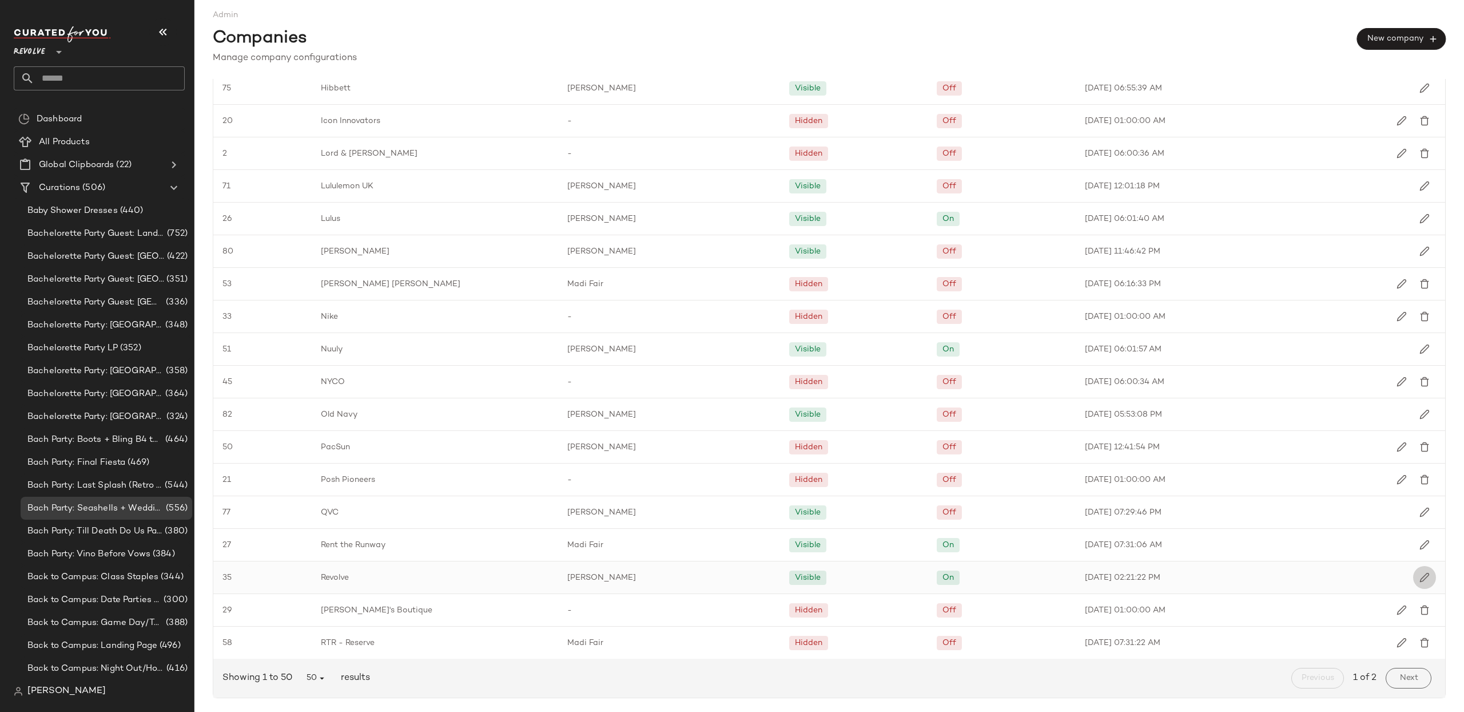
click at [1420, 581] on img "button" at bounding box center [1425, 577] width 10 height 10
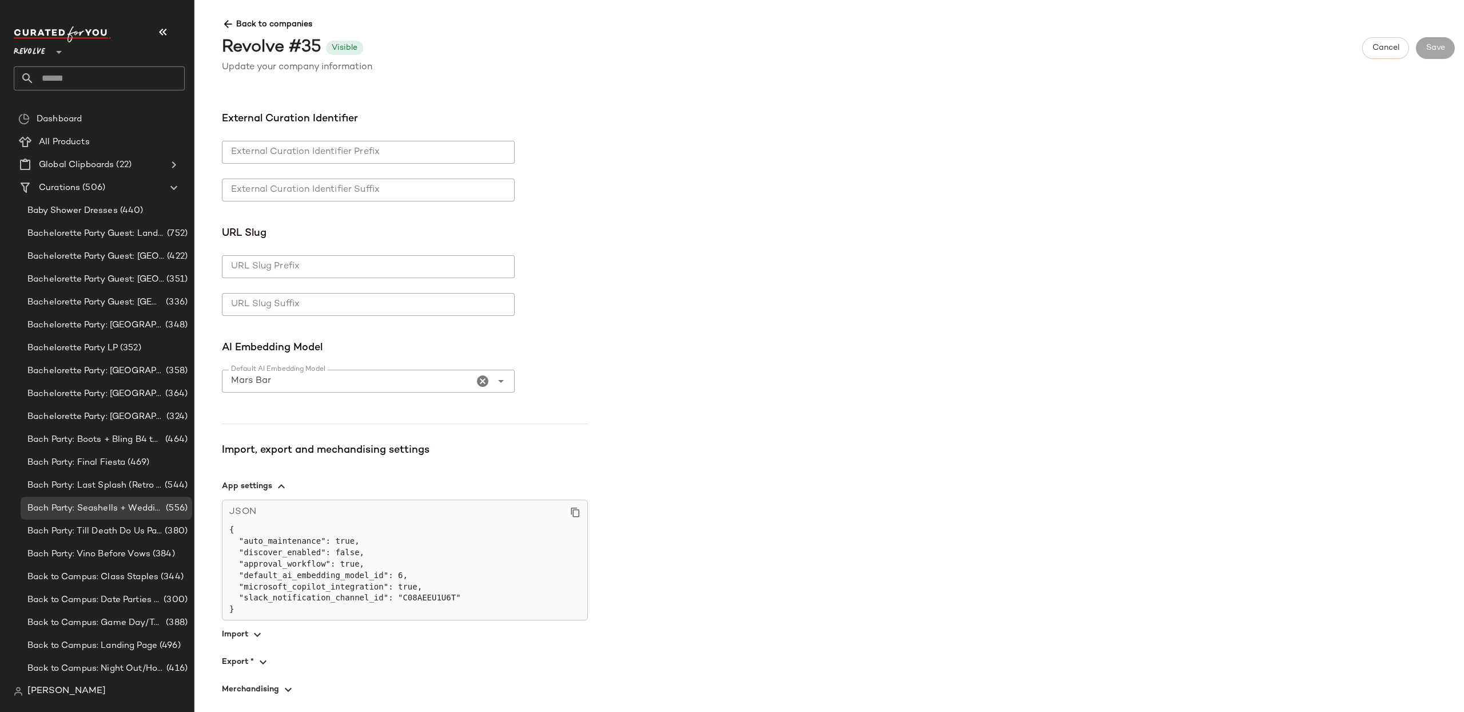
scroll to position [403, 0]
click at [281, 488] on icon "button" at bounding box center [282, 488] width 14 height 14
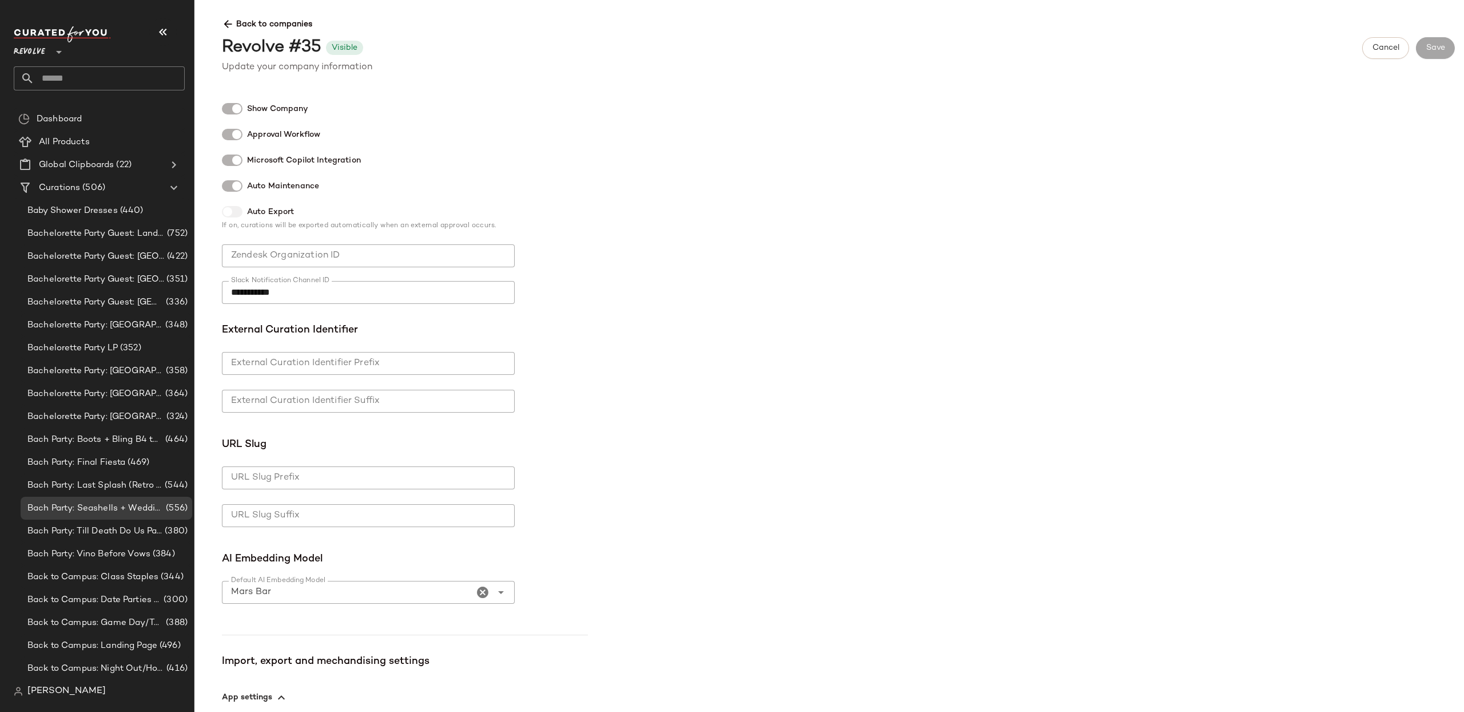
scroll to position [0, 0]
